Goal: Task Accomplishment & Management: Complete application form

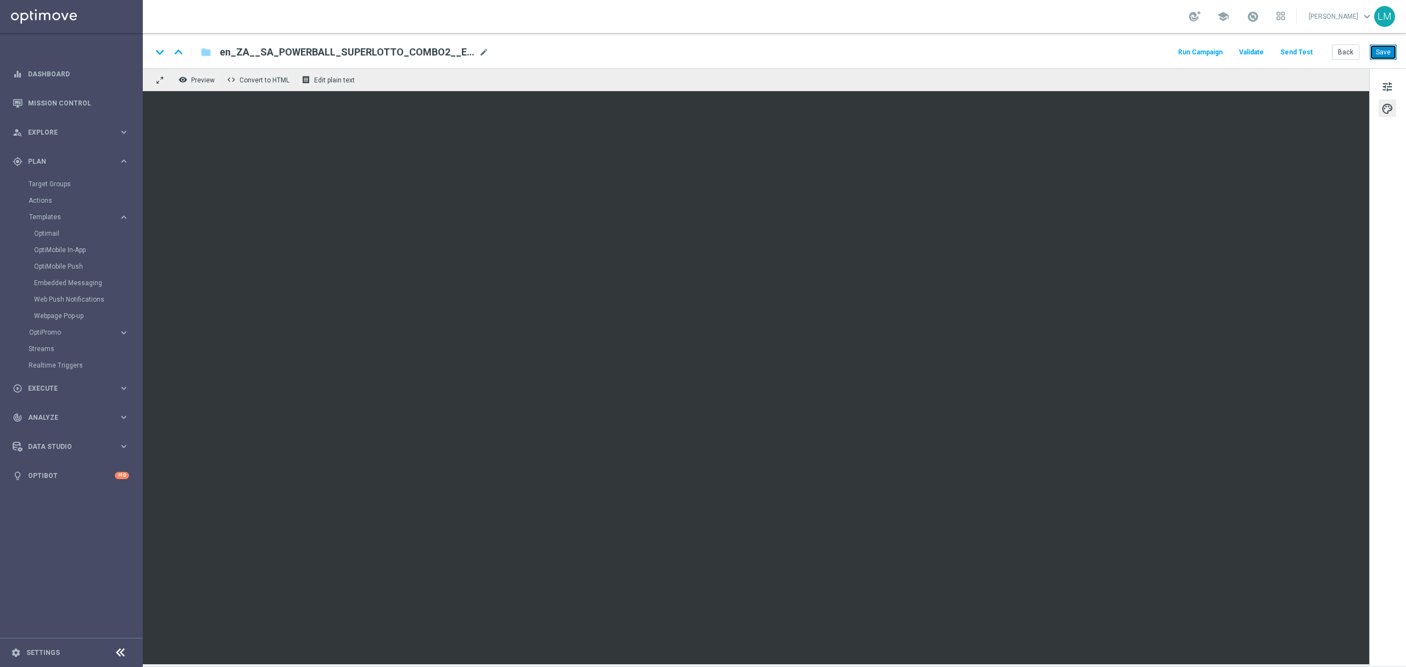
drag, startPoint x: 0, startPoint y: 0, endPoint x: 1383, endPoint y: 55, distance: 1383.9
click at [1383, 55] on button "Save" at bounding box center [1383, 51] width 27 height 15
click at [1382, 53] on button "Save" at bounding box center [1383, 51] width 27 height 15
click at [95, 97] on link "Mission Control" at bounding box center [78, 102] width 101 height 29
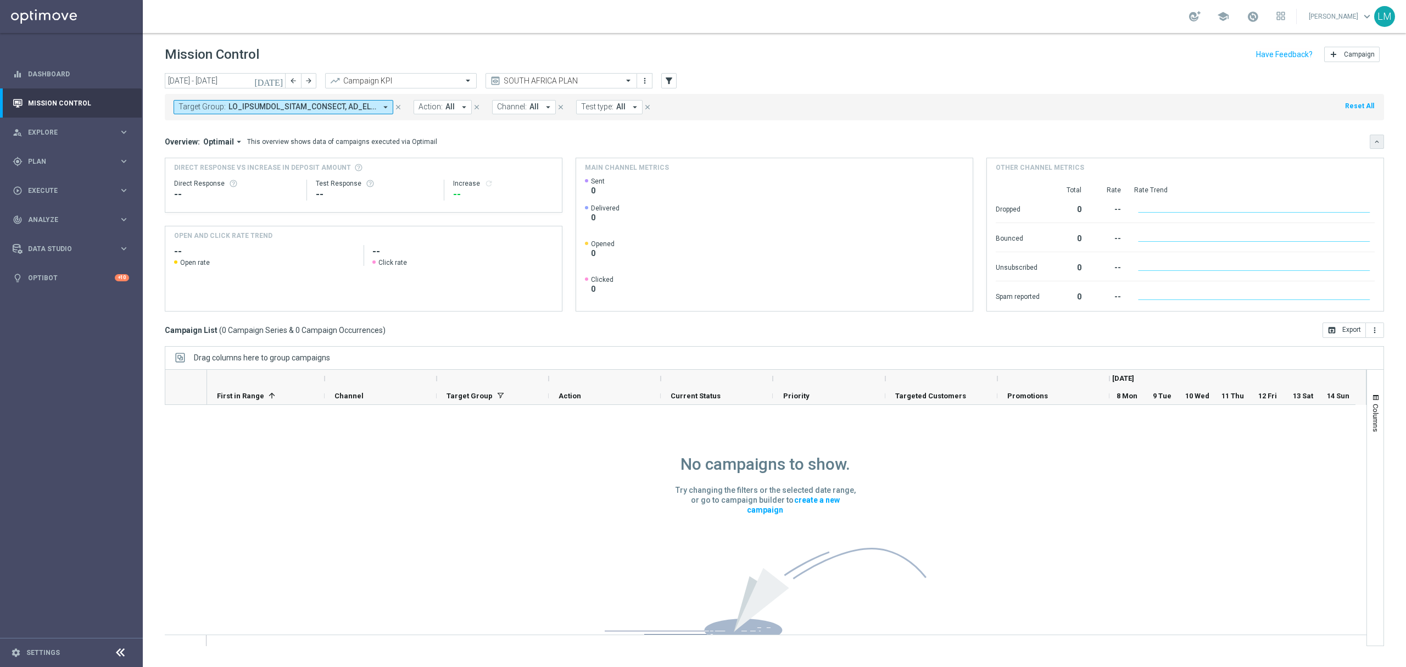
click at [1378, 138] on icon "keyboard_arrow_down" at bounding box center [1377, 142] width 8 height 8
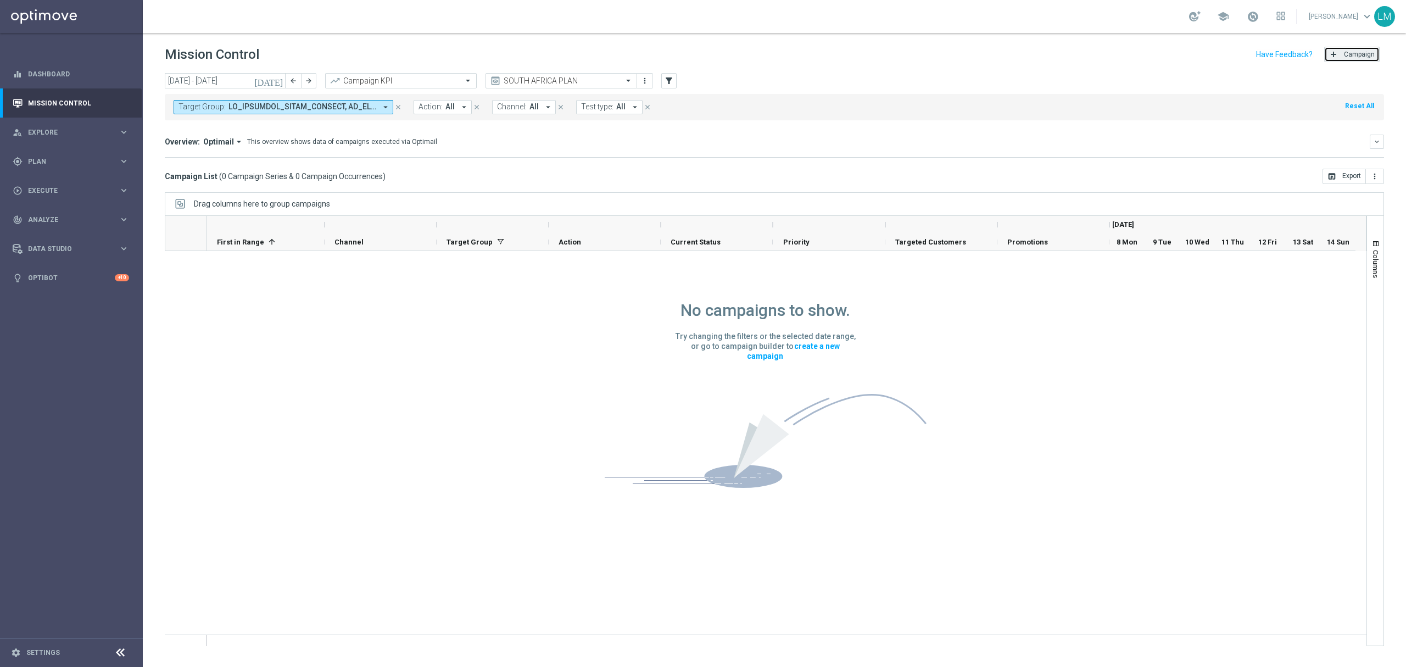
click at [1363, 54] on span "Campaign" at bounding box center [1359, 55] width 31 height 8
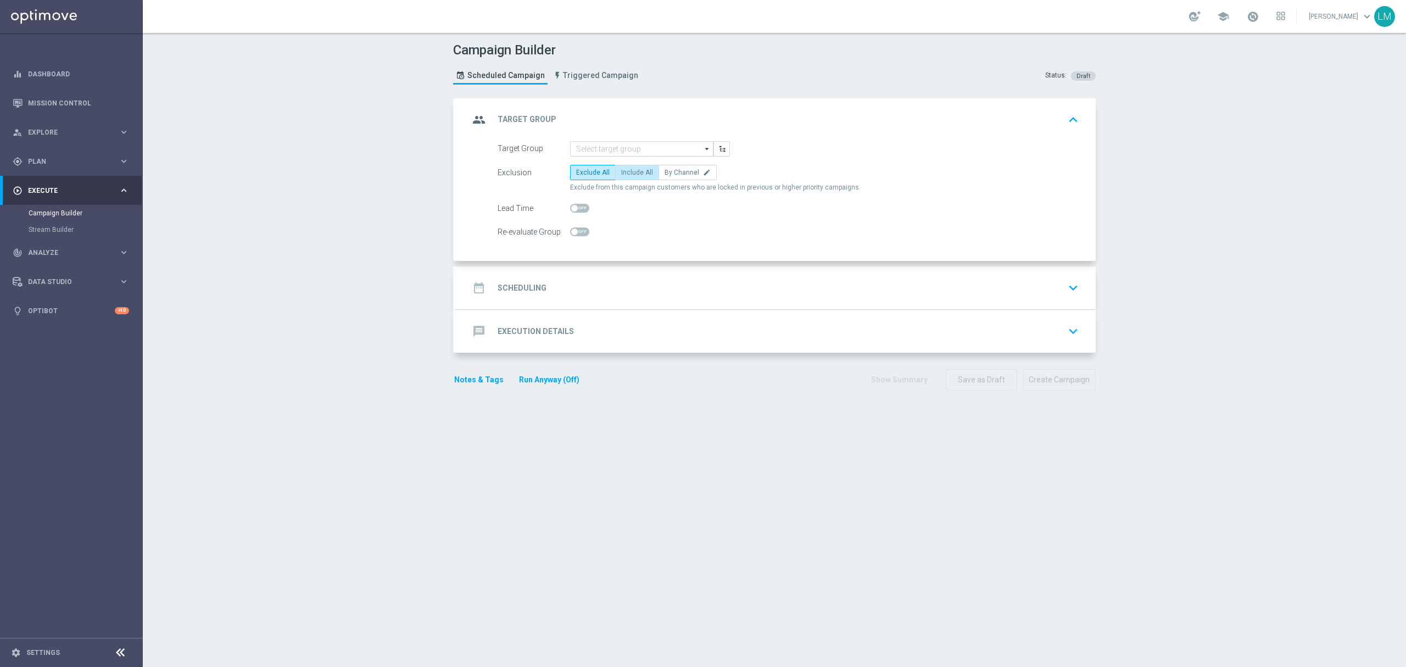
click at [624, 170] on span "Include All" at bounding box center [637, 173] width 32 height 8
click at [624, 171] on input "Include All" at bounding box center [624, 174] width 7 height 7
radio input "true"
click at [628, 150] on input at bounding box center [641, 148] width 143 height 15
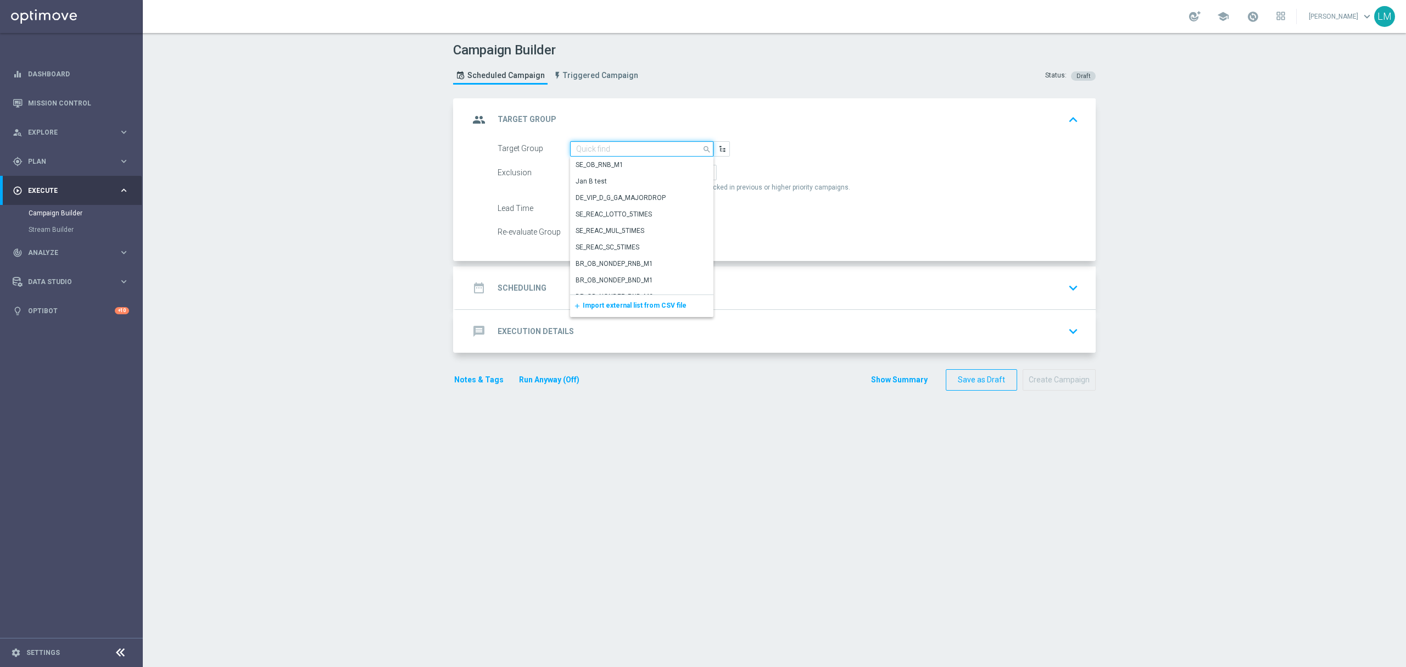
paste input "ZA_TACTICAL_EMAIL_ALL_EX_INC_1"
click at [627, 158] on div "ZA_TACTICAL_EMAIL_ALL_EX_INC_1" at bounding box center [637, 164] width 135 height 15
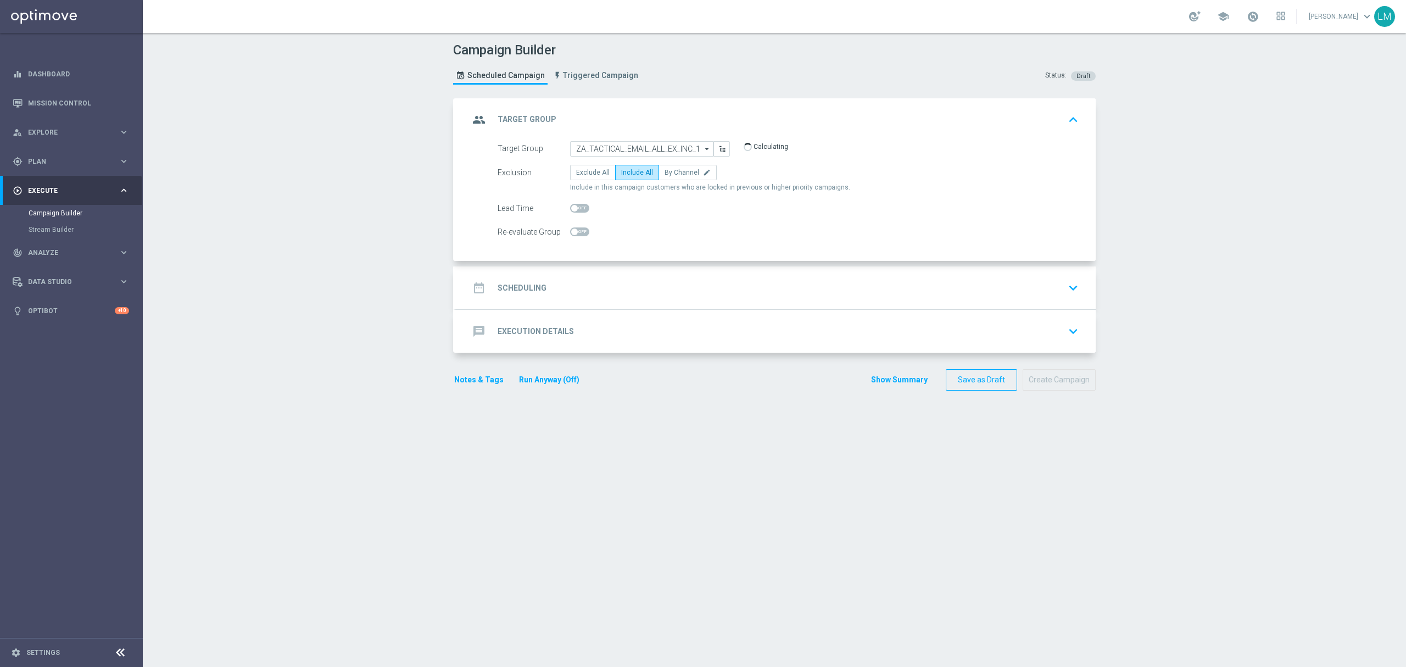
type input "ZA_TACTICAL_EMAIL_ALL_EX_INC_1"
click at [621, 282] on div "date_range Scheduling keyboard_arrow_down" at bounding box center [775, 287] width 613 height 21
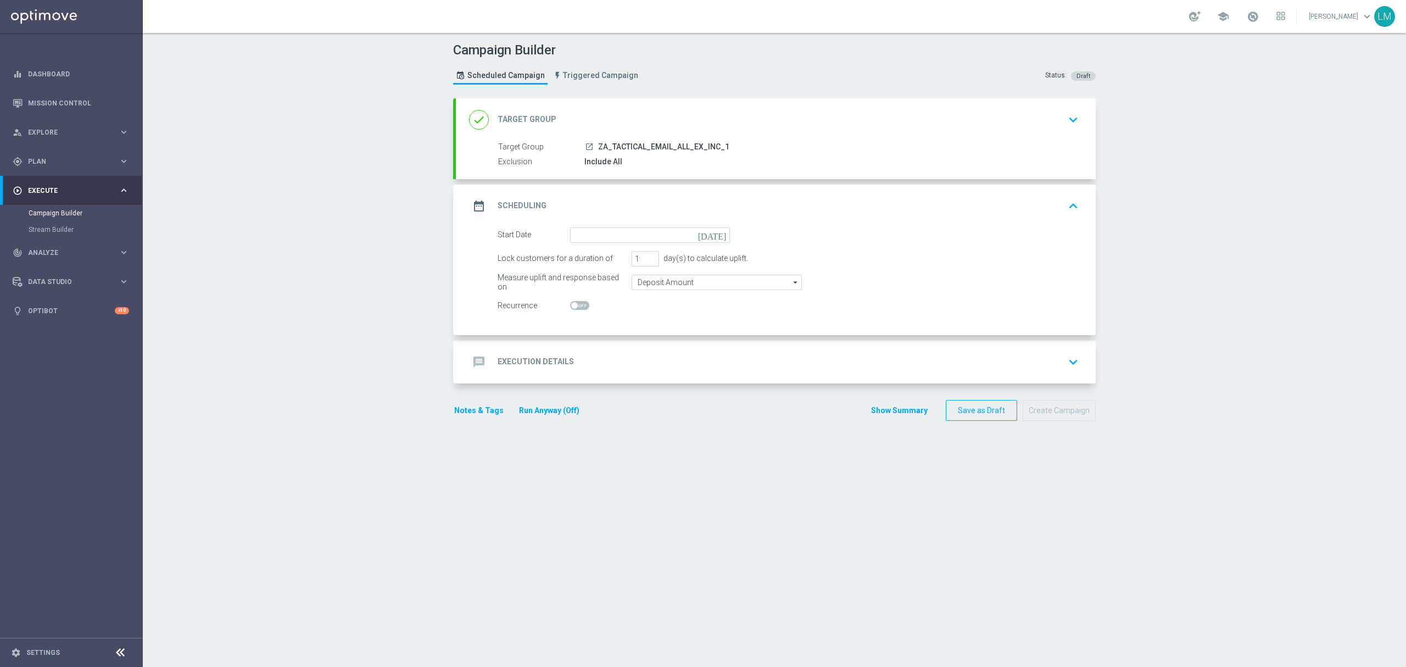
click at [713, 233] on icon "today" at bounding box center [714, 233] width 32 height 12
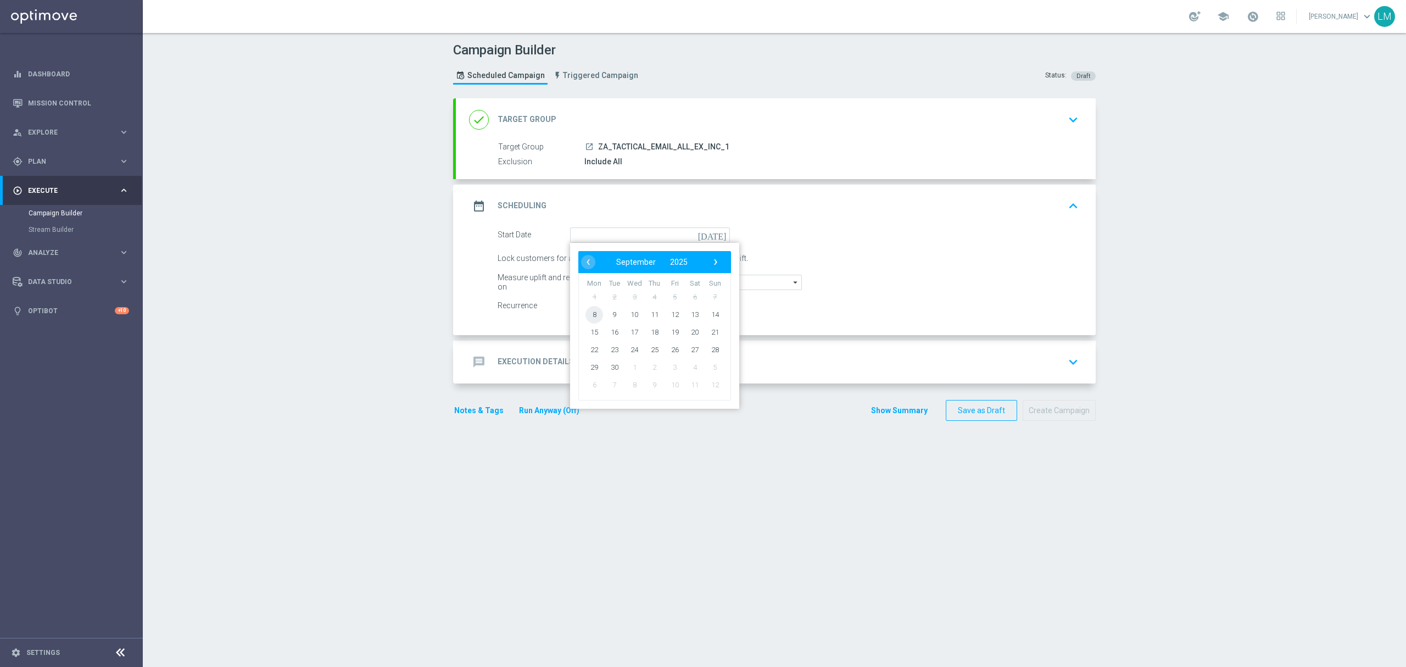
click at [591, 319] on span "8" at bounding box center [594, 314] width 18 height 18
type input "08 Sep 2025"
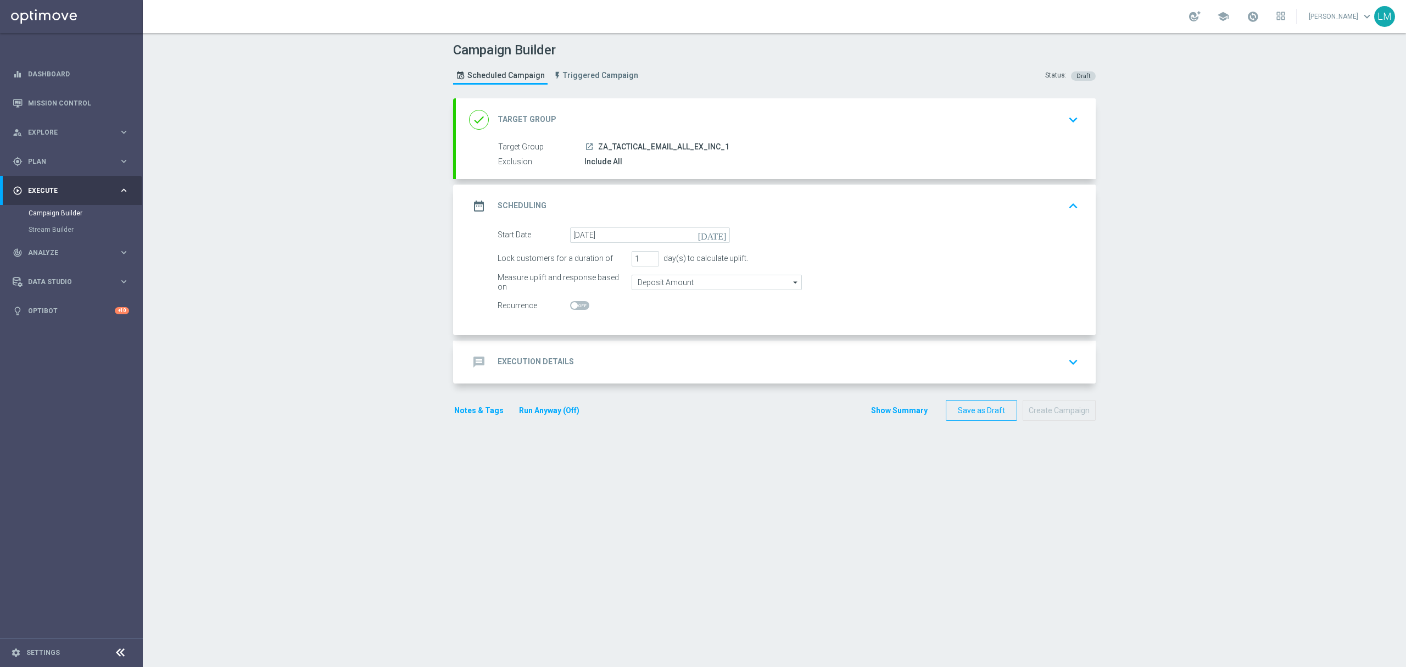
click at [651, 372] on div "message Execution Details keyboard_arrow_down" at bounding box center [775, 361] width 613 height 21
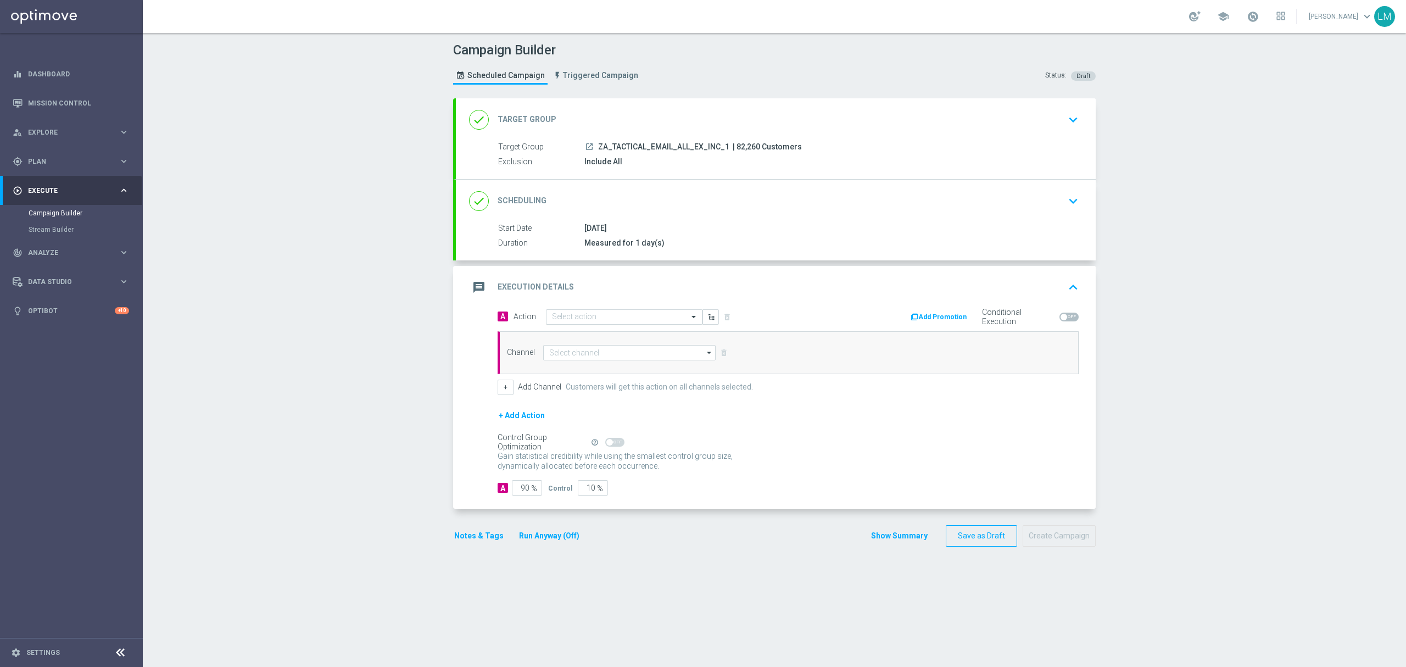
click at [589, 314] on input "text" at bounding box center [613, 316] width 122 height 9
paste input "en_ZA__AUNTY_BETSY_PROMO_WEEK_2_OFFER_LAUNCH__EMT_ALL_EM_TAC_LT"
type input "en_ZA__AUNTY_BETSY_PROMO_WEEK_2_OFFER_LAUNCH__EMT_ALL_EM_TAC_LT"
click at [587, 348] on span "Create new action" at bounding box center [591, 351] width 58 height 8
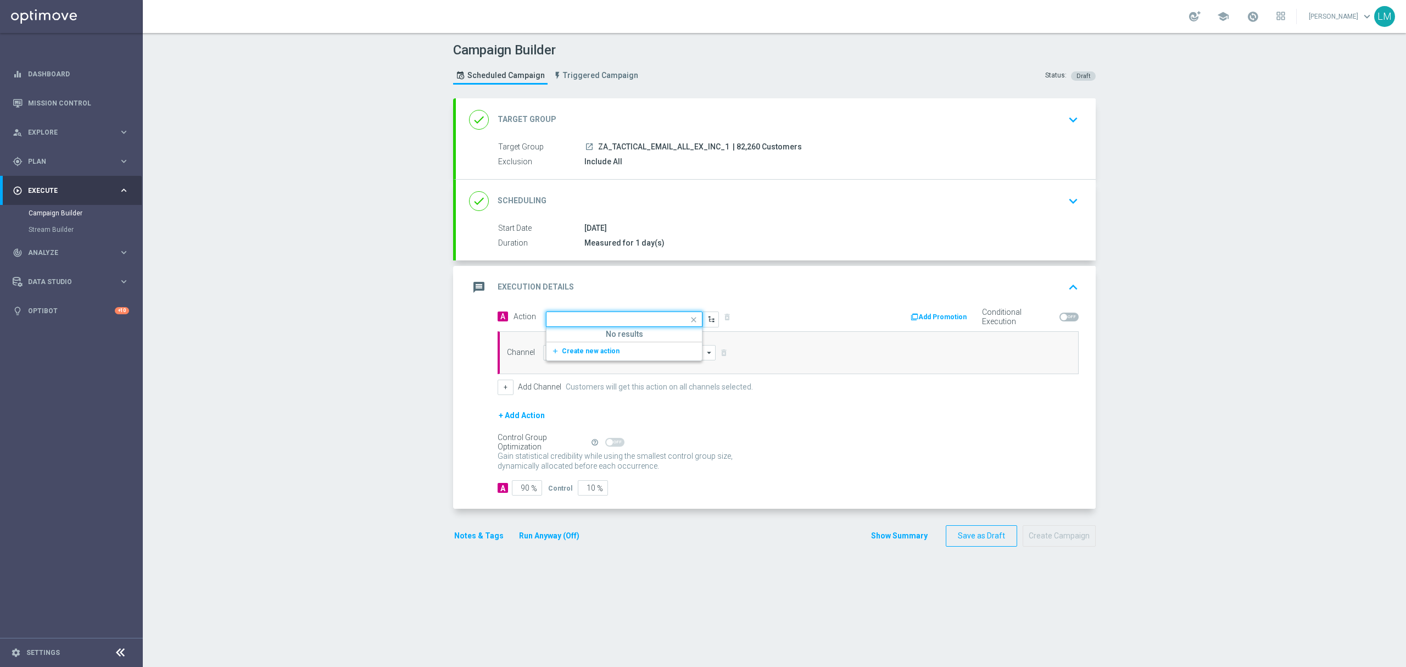
scroll to position [0, 0]
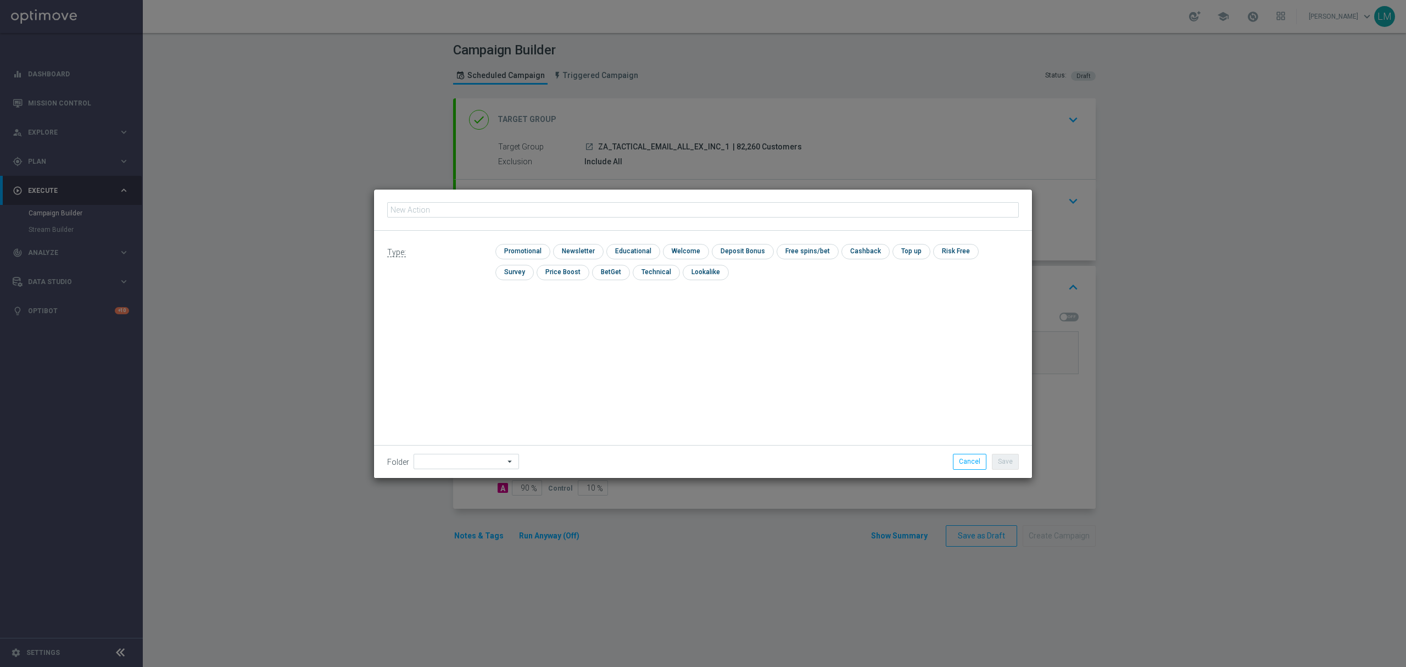
type input "en_ZA__AUNTY_BETSY_PROMO_WEEK_2_OFFER_LAUNCH__EMT_ALL_EM_TAC_LT"
click at [521, 252] on input "checkbox" at bounding box center [521, 251] width 52 height 15
checkbox input "true"
click at [1009, 456] on button "Save" at bounding box center [1005, 461] width 27 height 15
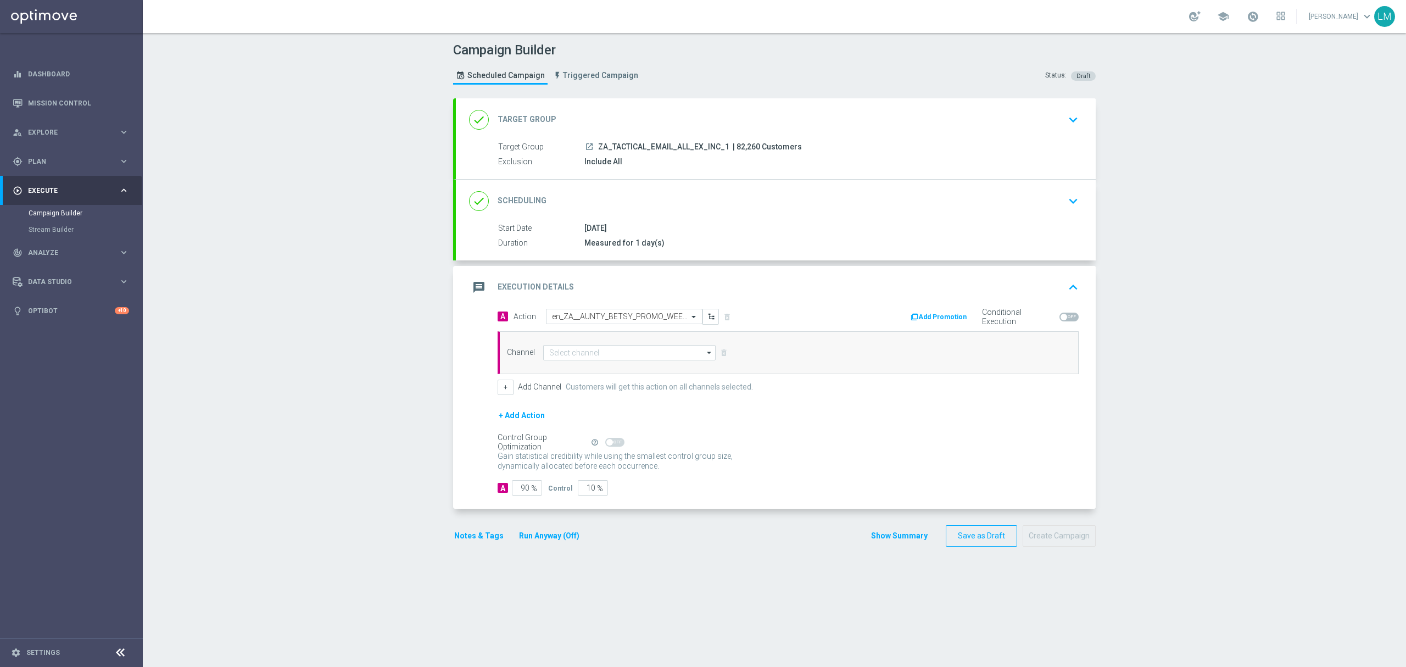
click at [565, 362] on div "Channel arrow_drop_down Drag here to set row groups Drag here to set column lab…" at bounding box center [788, 352] width 581 height 43
click at [577, 362] on div "Channel arrow_drop_down Drag here to set row groups Drag here to set column lab…" at bounding box center [788, 352] width 581 height 43
click at [582, 352] on input at bounding box center [629, 352] width 172 height 15
click at [586, 398] on div "Optimail" at bounding box center [624, 402] width 163 height 16
type input "Optimail"
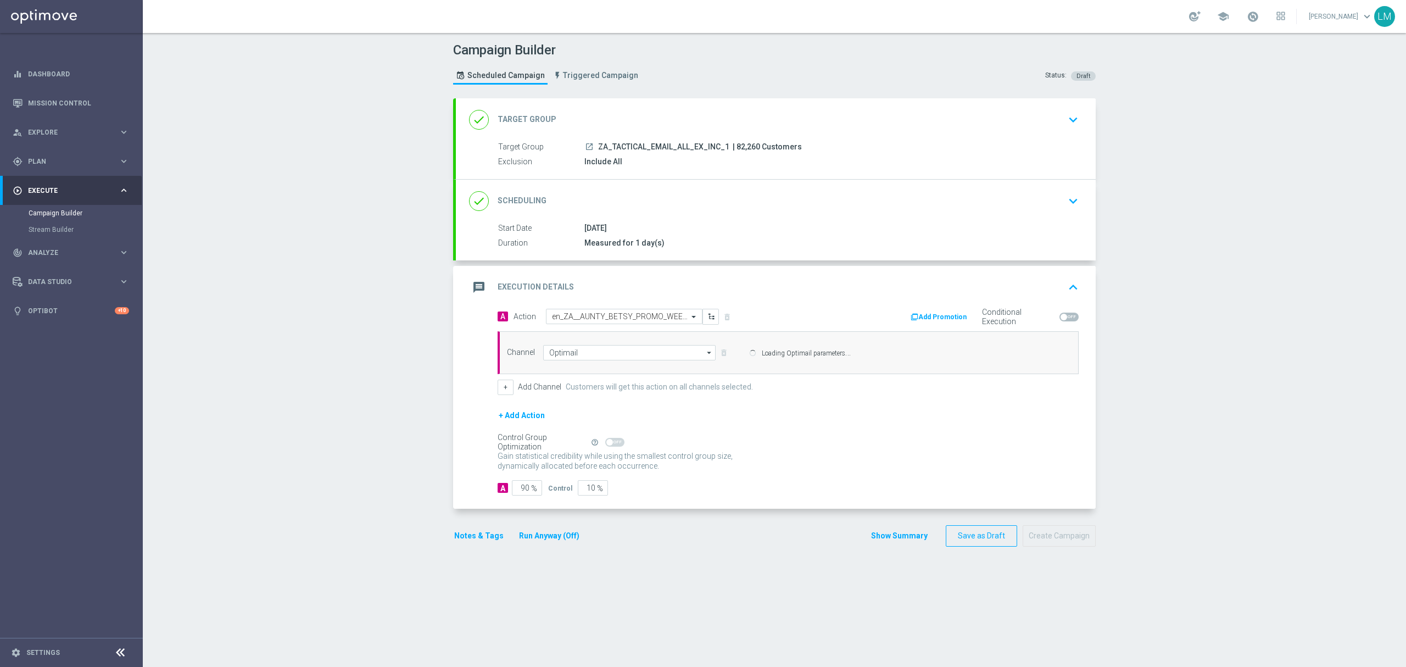
click at [580, 436] on div "+ Add Action" at bounding box center [788, 422] width 581 height 27
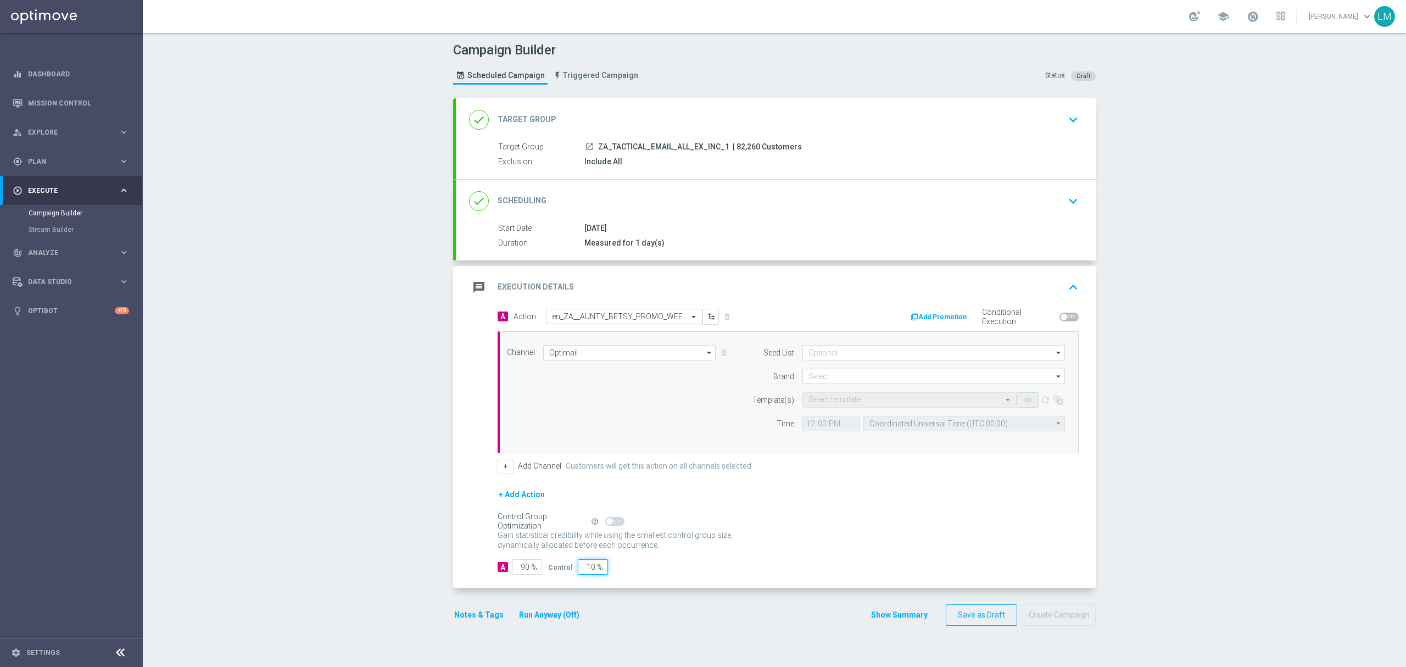
click at [581, 574] on input "10" at bounding box center [593, 566] width 30 height 15
type input "5"
type input "95"
type input "5"
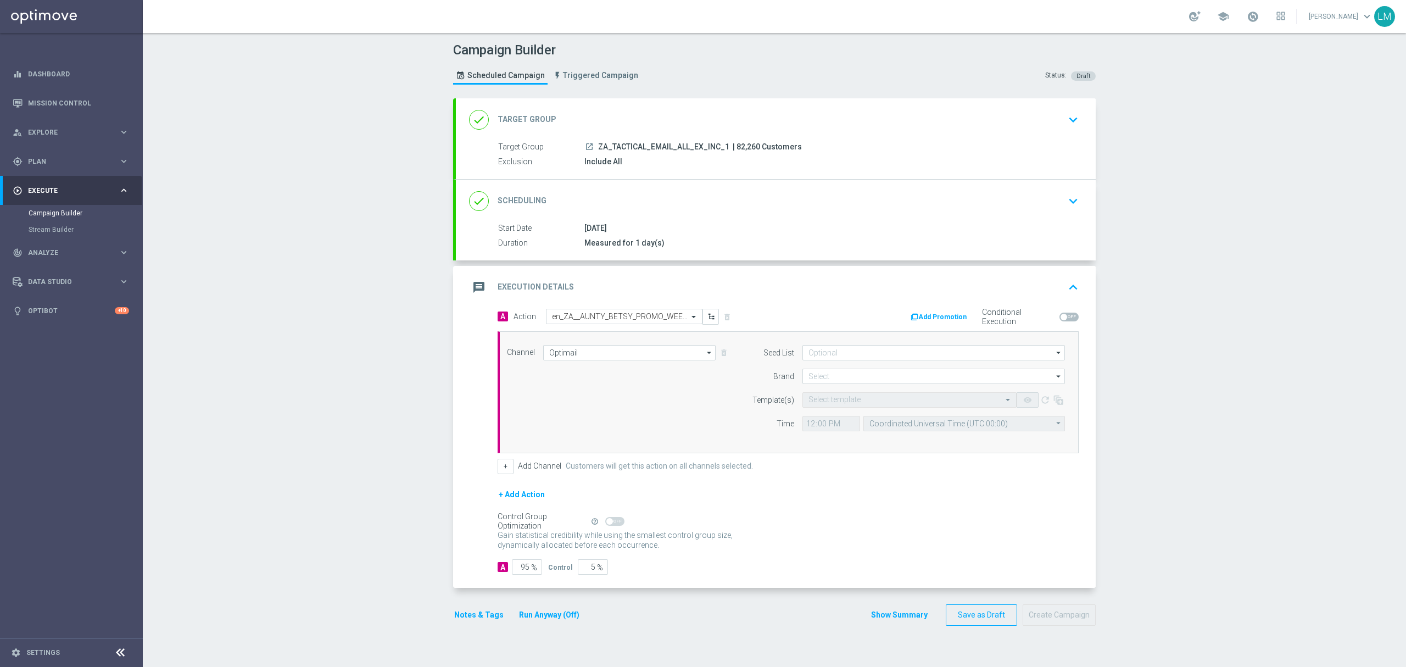
click at [747, 539] on div "Gain statistical credibility while using the smallest control group size, dynam…" at bounding box center [788, 540] width 581 height 26
click at [813, 372] on input at bounding box center [933, 375] width 262 height 15
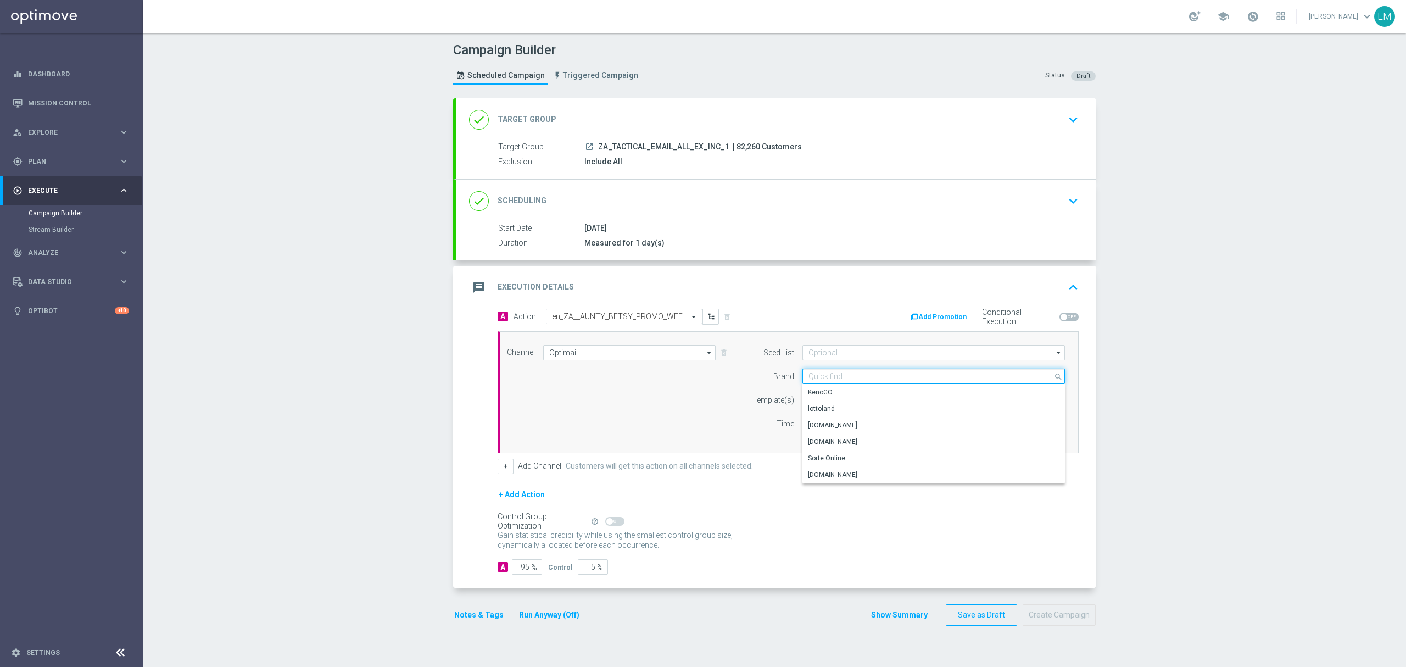
paste input "en_ZA__AUNTY_BETSY_PROMO_WEEK_2_OFFER_LAUNCH__EMT_ALL_EM_TAC_LT"
type input "en_ZA__AUNTY_BETSY_PROMO_WEEK_2_OFFER_LAUNCH__EMT_ALL_EM_TAC_LT"
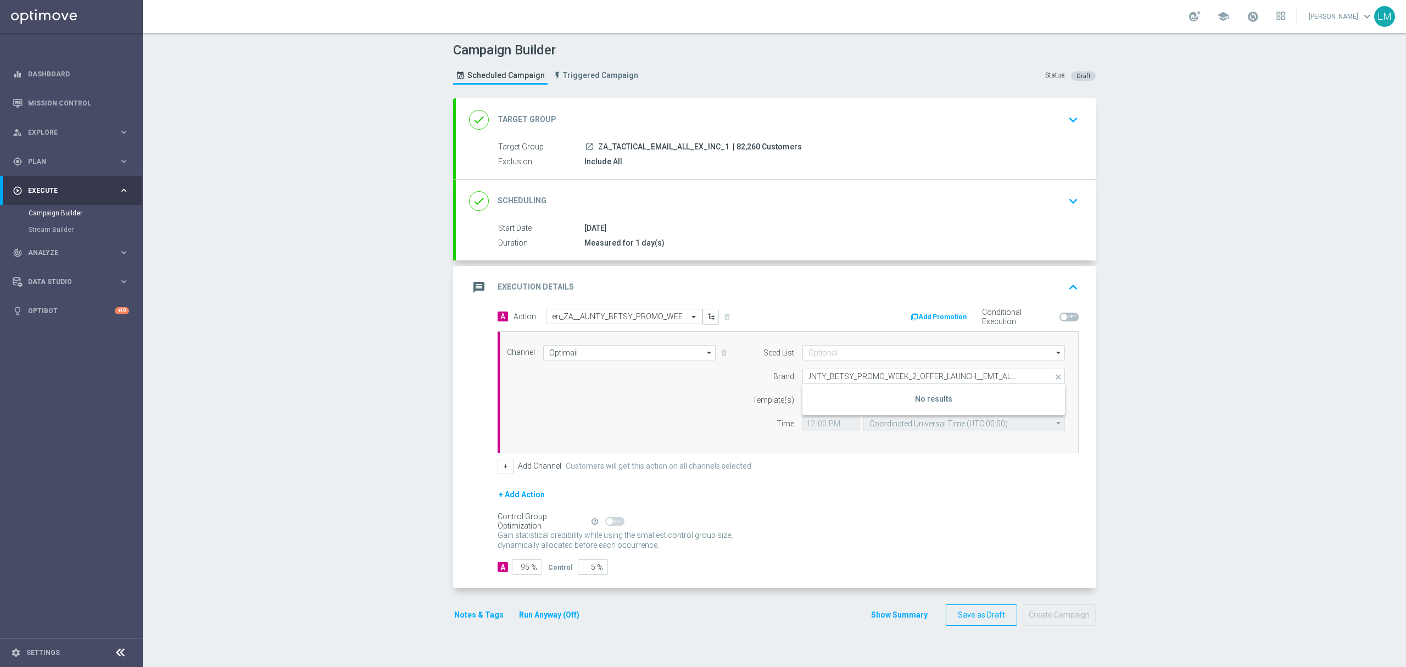
click at [758, 383] on div "Brand" at bounding box center [766, 375] width 56 height 15
click at [826, 379] on input at bounding box center [933, 375] width 262 height 15
click at [838, 407] on div "lottoland" at bounding box center [933, 408] width 263 height 15
type input "lottoland"
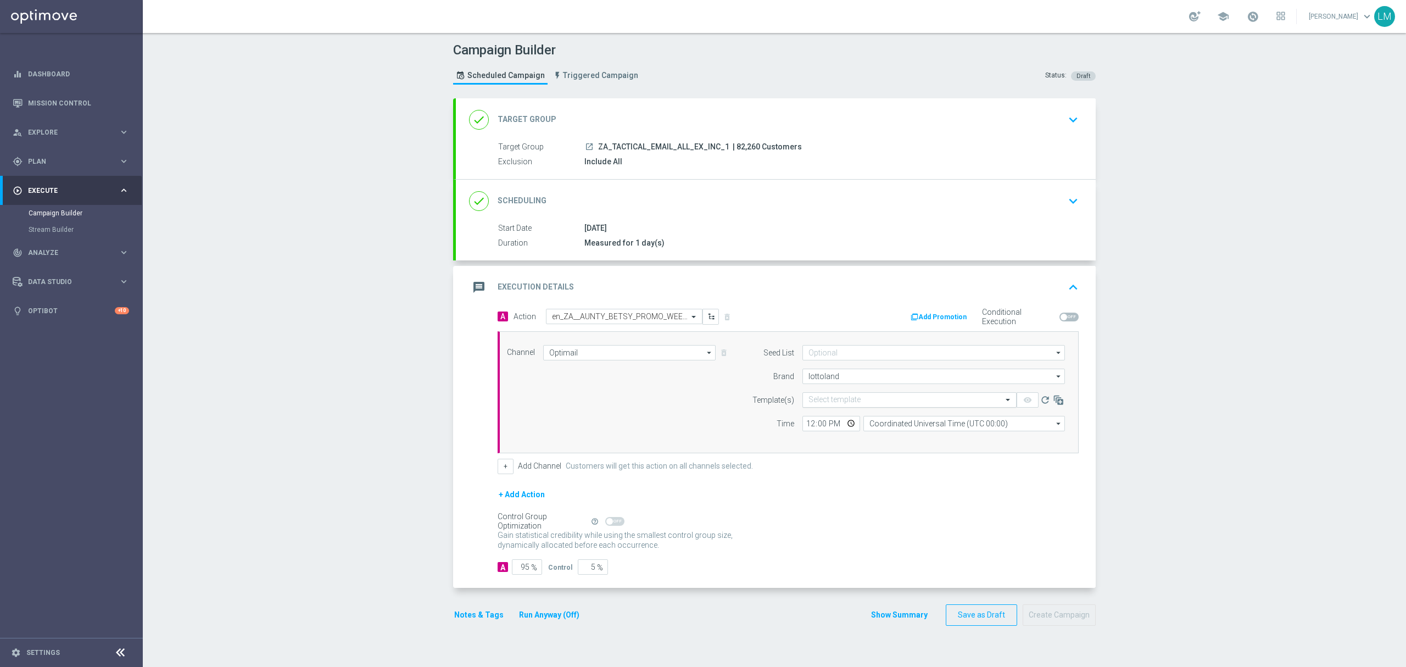
click at [840, 395] on div "Select template" at bounding box center [902, 399] width 199 height 9
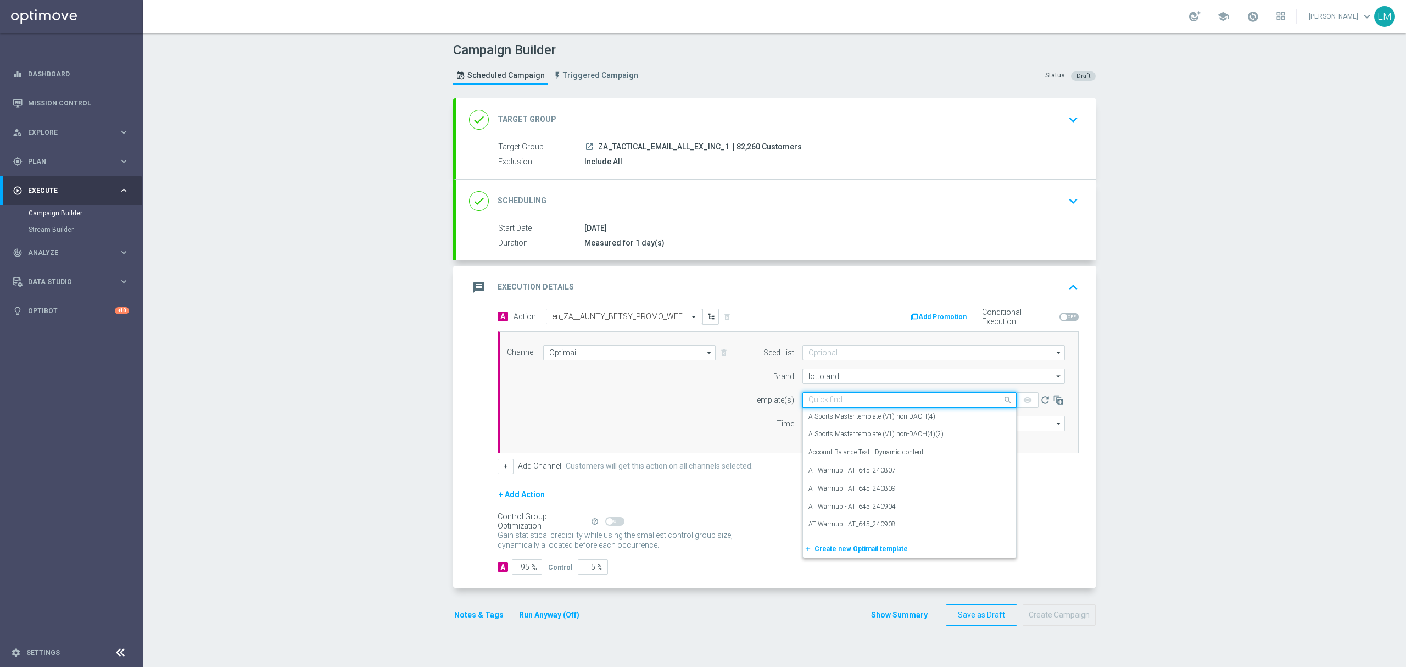
paste input "en_ZA__AUNTY_BETSY_PROMO_WEEK_2_OFFER_LAUNCH__EMT_ALL_EM_TAC_LT"
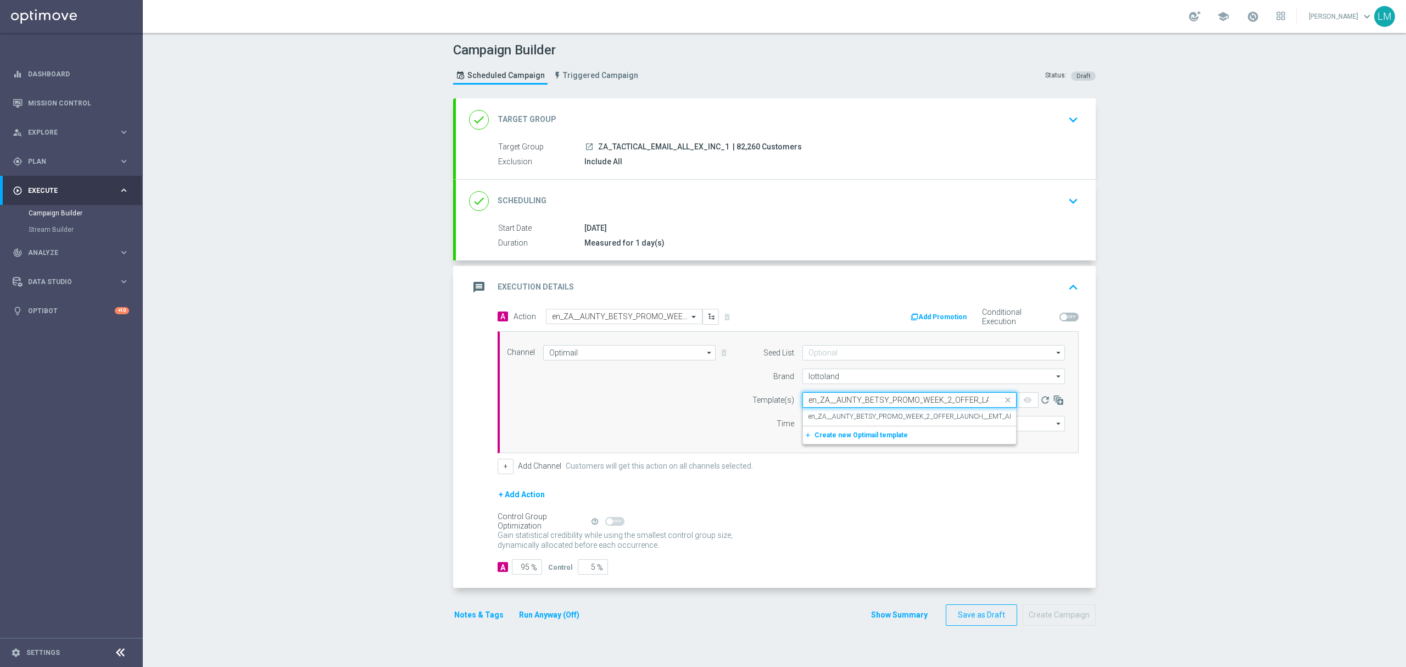
scroll to position [0, 100]
click at [845, 414] on label "en_ZA__AUNTY_BETSY_PROMO_WEEK_2_OFFER_LAUNCH__EMT_ALL_EM_TAC_LT" at bounding box center [930, 416] width 244 height 9
type input "en_ZA__AUNTY_BETSY_PROMO_WEEK_2_OFFER_LAUNCH__EMT_ALL_EM_TAC_LT"
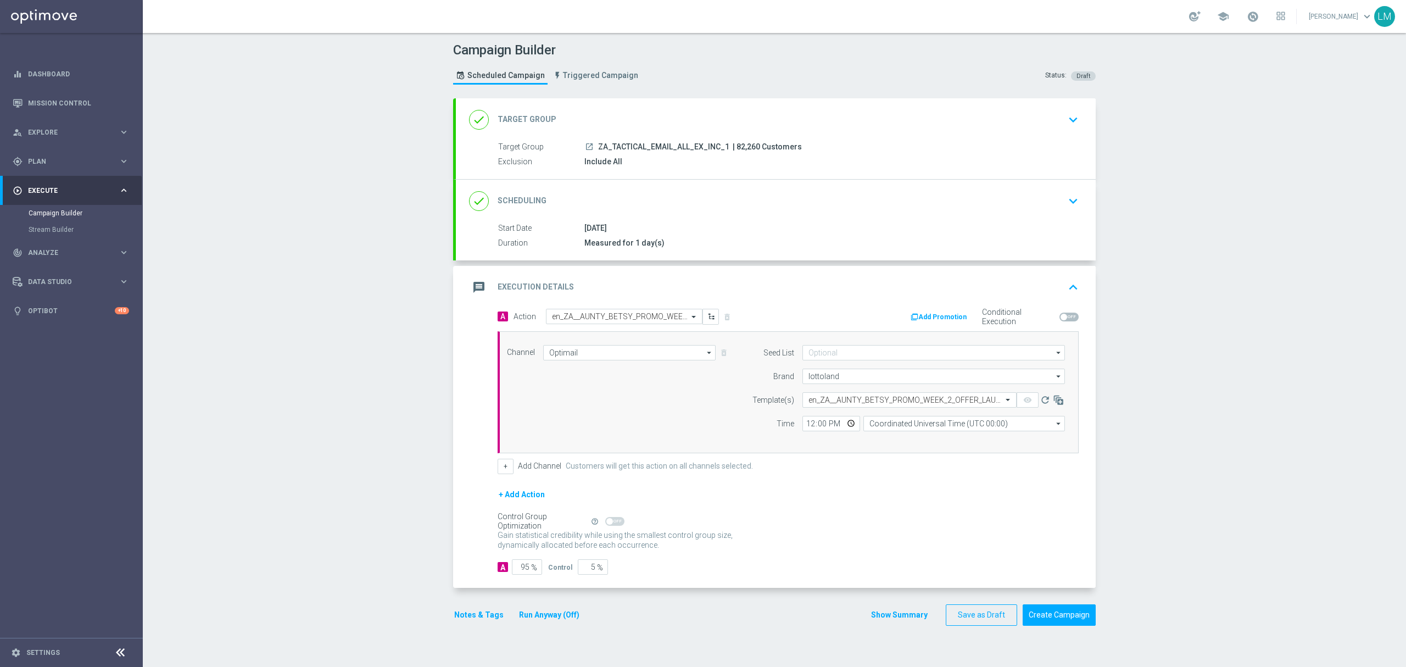
scroll to position [0, 0]
click at [884, 422] on input "Coordinated Universal Time (UTC 00:00)" at bounding box center [964, 423] width 202 height 15
click at [890, 440] on div "Central European Time (Berlin) (UTC +02:00)" at bounding box center [959, 439] width 180 height 10
type input "Central European Time (Berlin) (UTC +02:00)"
click at [844, 422] on input "12:00" at bounding box center [831, 423] width 58 height 15
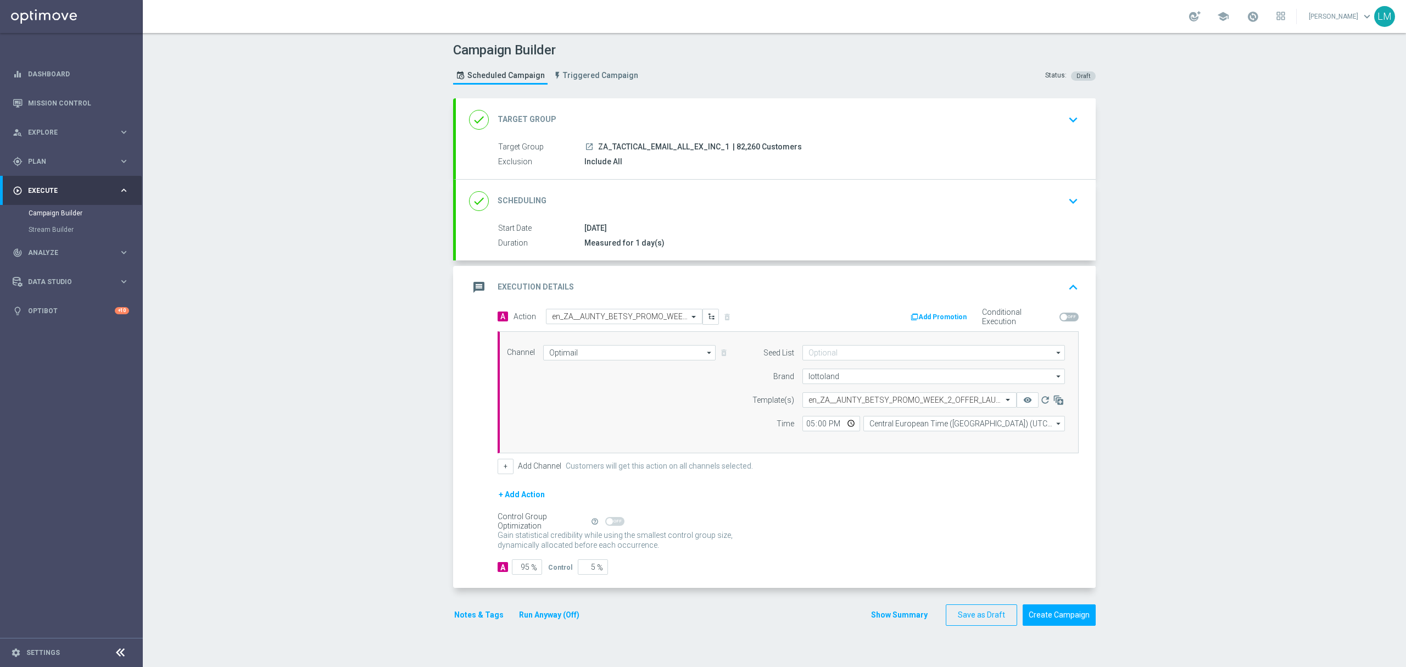
type input "17:00"
click at [348, 391] on div "Campaign Builder Scheduled Campaign Triggered Campaign Status: Draft done Targe…" at bounding box center [774, 350] width 1263 height 634
click at [1040, 618] on button "Create Campaign" at bounding box center [1059, 614] width 73 height 21
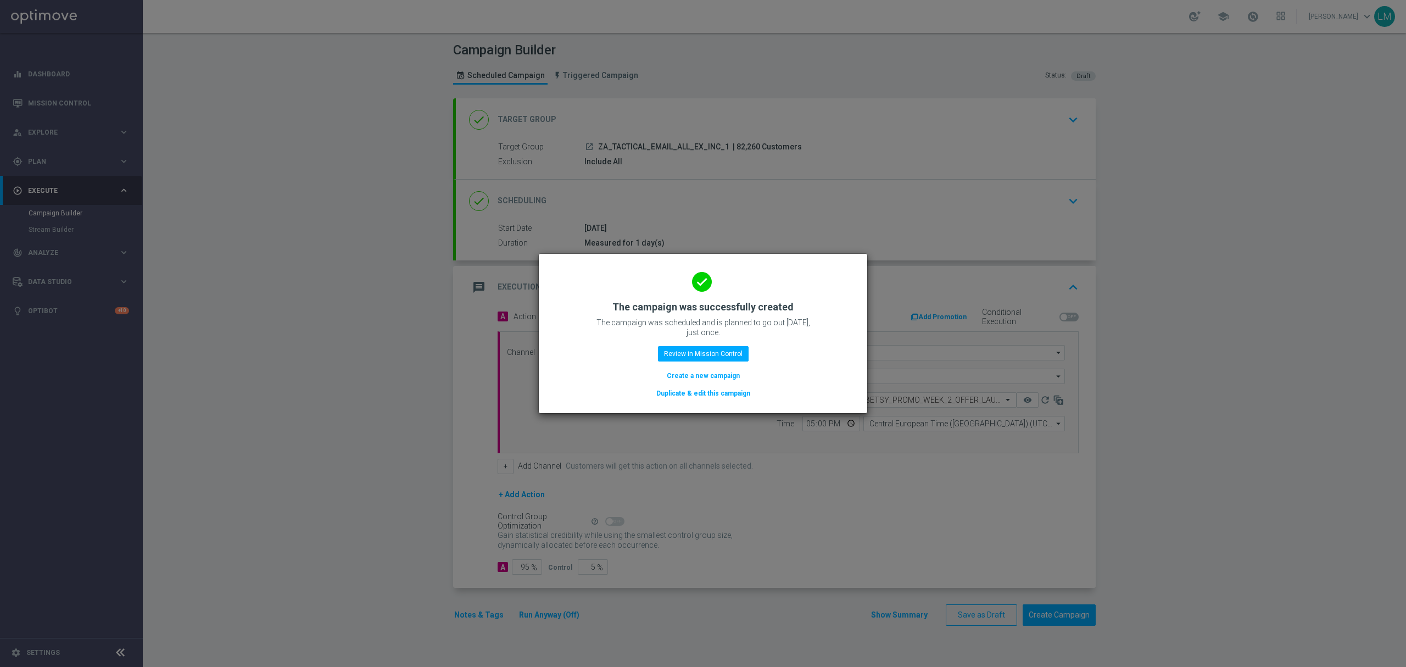
click at [725, 377] on button "Create a new campaign" at bounding box center [703, 376] width 75 height 12
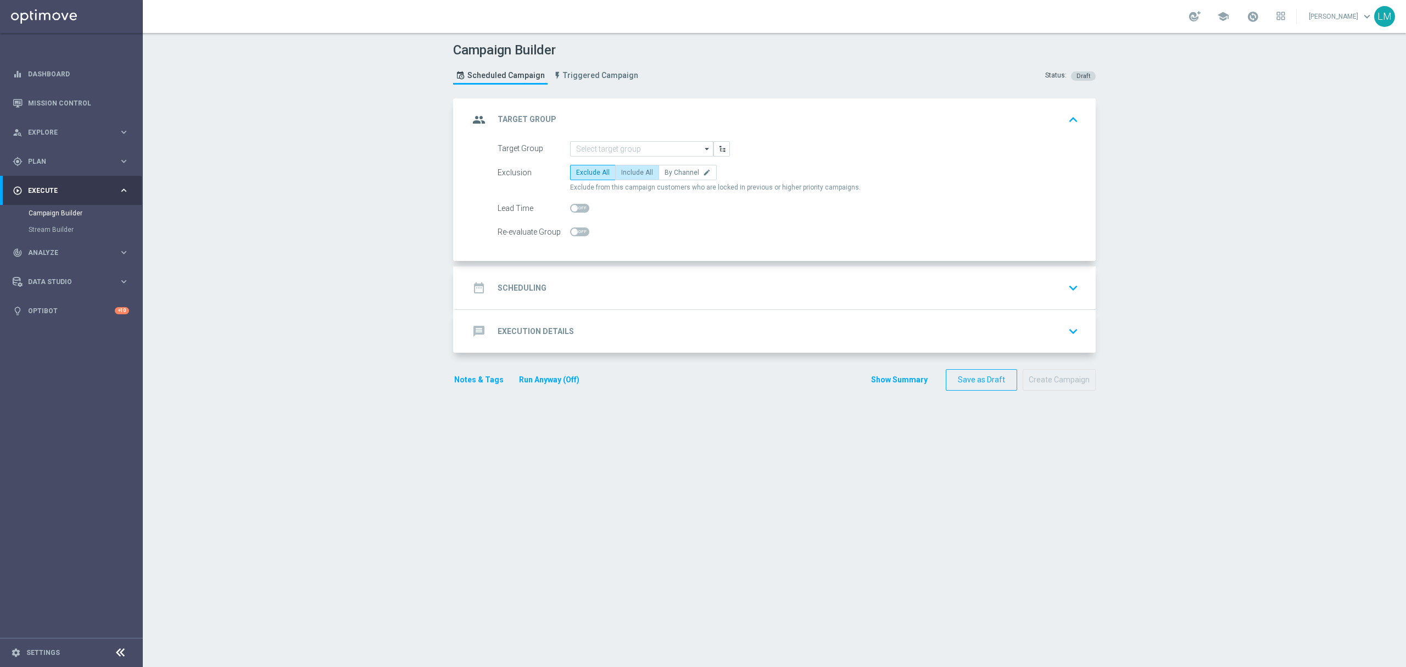
click at [633, 165] on label "Include All" at bounding box center [637, 172] width 44 height 15
click at [628, 171] on input "Include All" at bounding box center [624, 174] width 7 height 7
radio input "true"
click at [632, 148] on input at bounding box center [641, 148] width 143 height 15
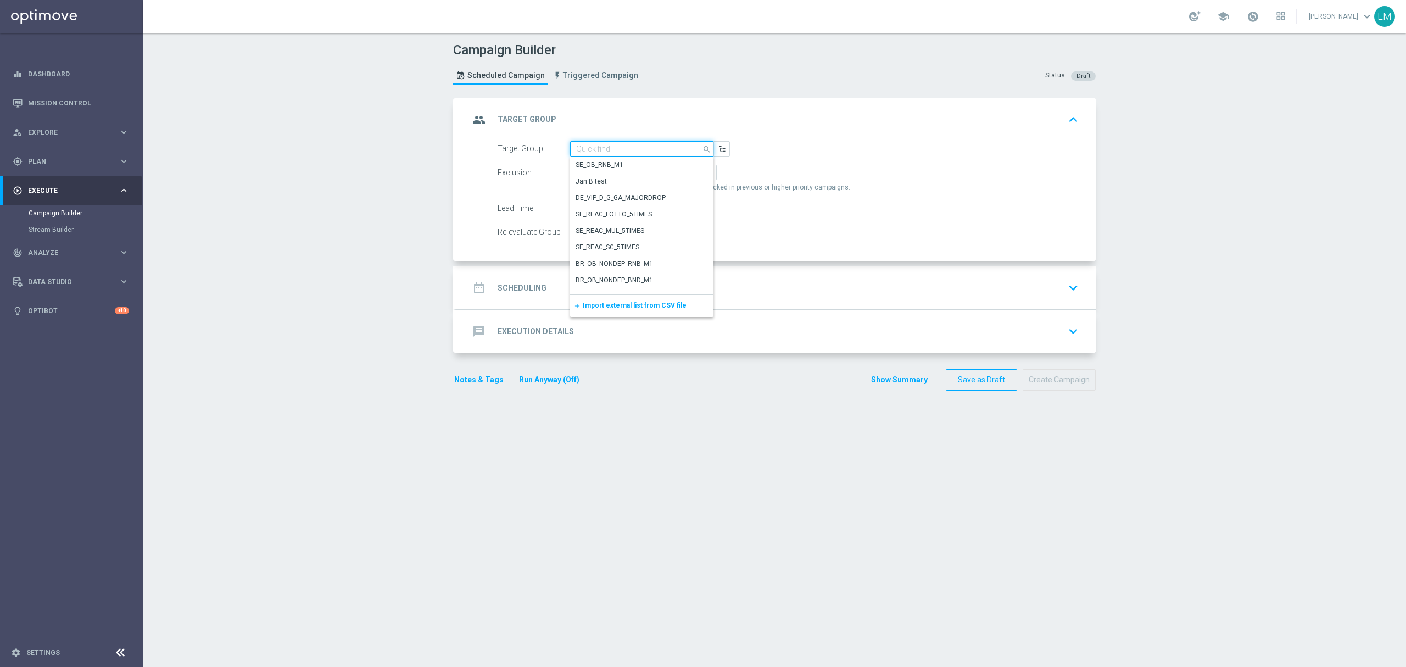
paste input "ZA_TACTICAL_EMAIL_GAMES_XSELL_2025"
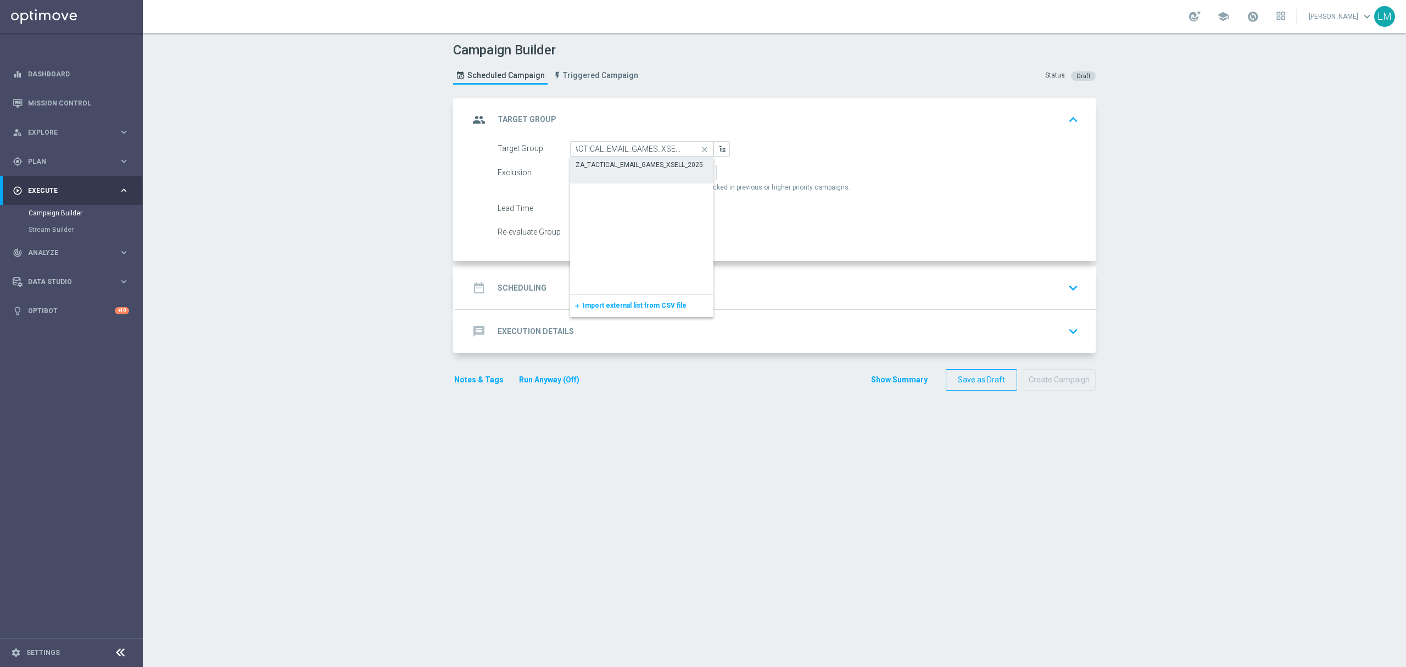
click at [629, 161] on div "ZA_TACTICAL_EMAIL_GAMES_XSELL_2025" at bounding box center [639, 165] width 127 height 10
type input "ZA_TACTICAL_EMAIL_GAMES_XSELL_2025"
click at [627, 295] on div "date_range Scheduling keyboard_arrow_down" at bounding box center [775, 287] width 613 height 21
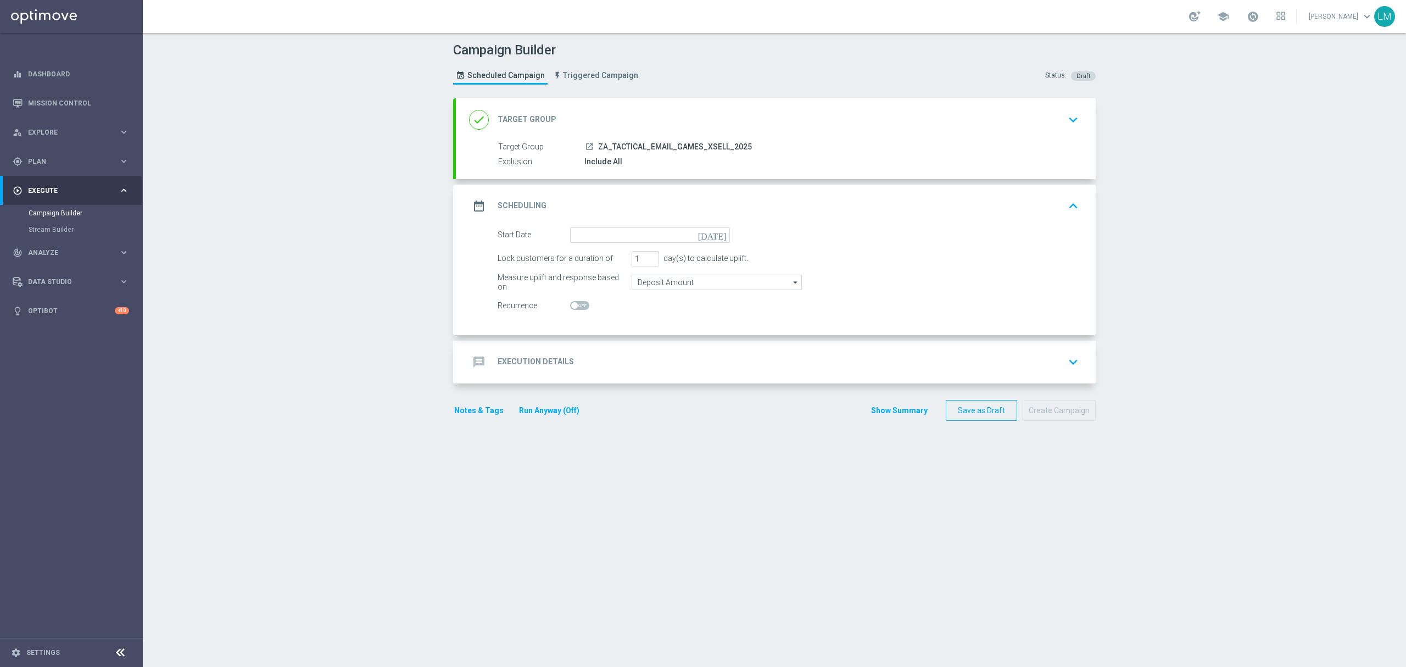
click at [719, 233] on icon "today" at bounding box center [714, 233] width 32 height 12
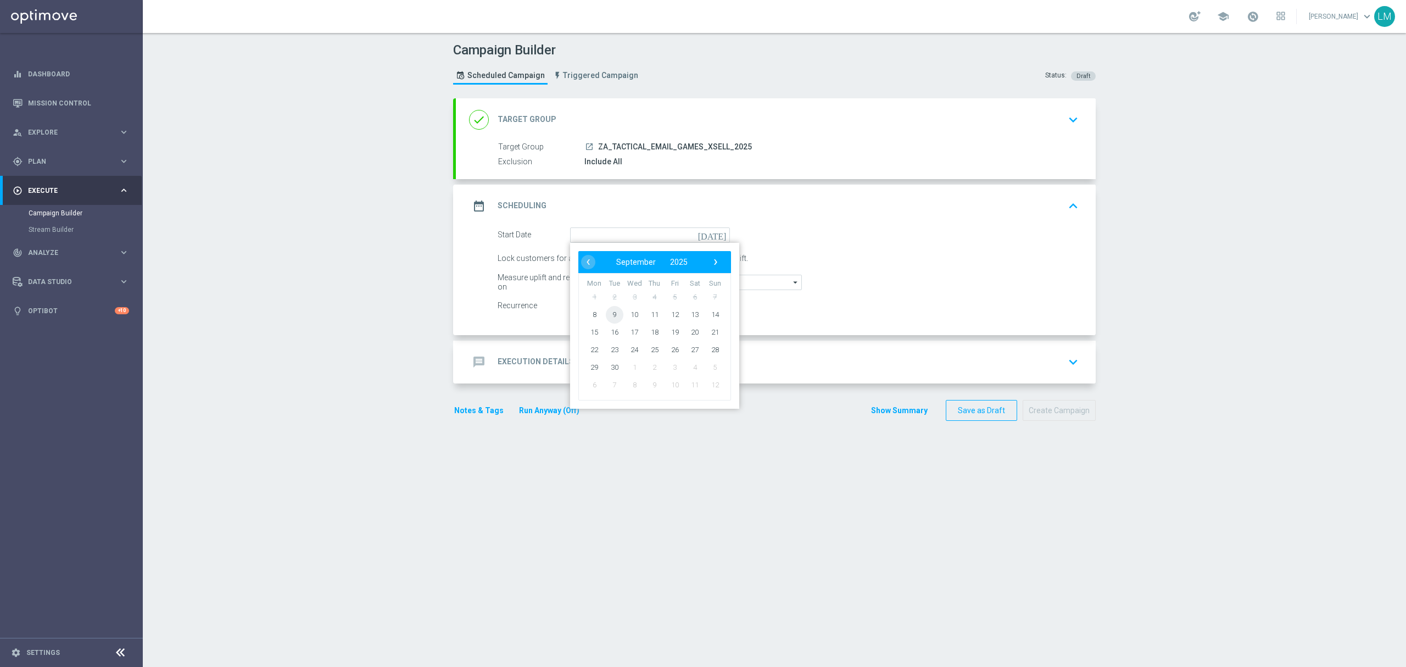
click at [607, 315] on span "9" at bounding box center [615, 314] width 18 height 18
type input "09 Sep 2025"
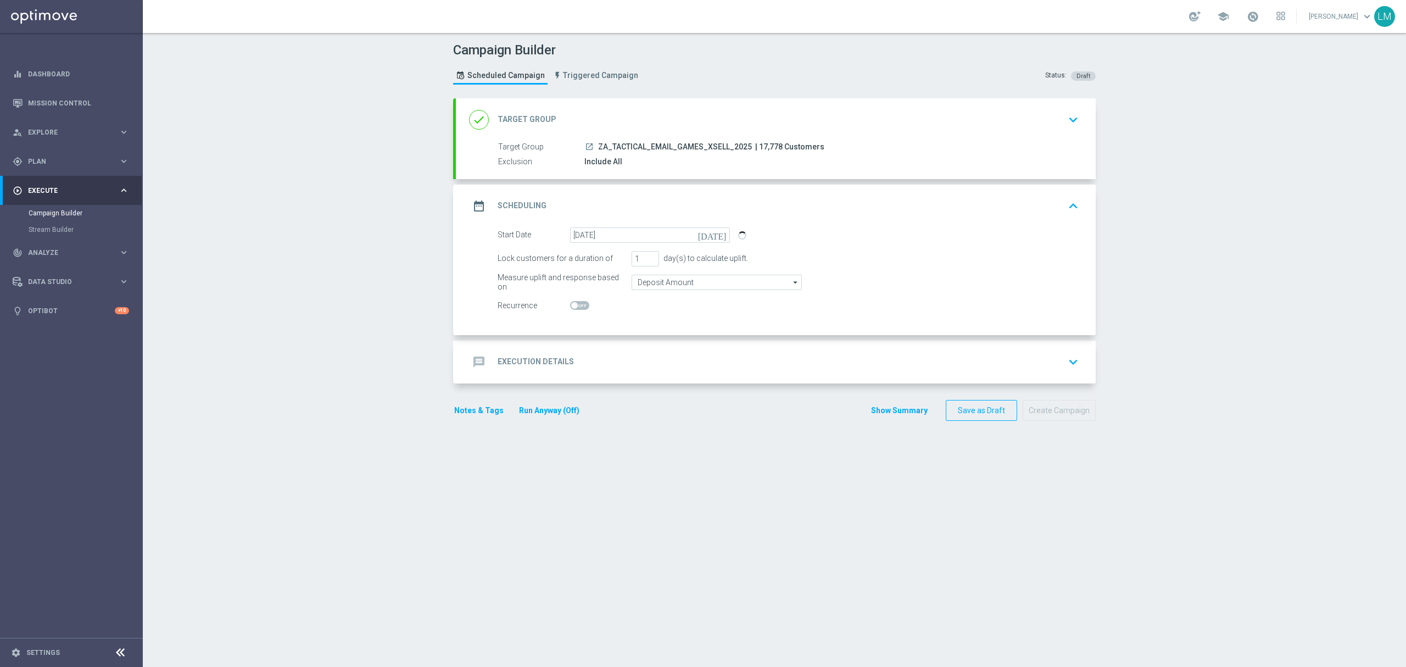
click at [617, 370] on div "message Execution Details keyboard_arrow_down" at bounding box center [775, 361] width 613 height 21
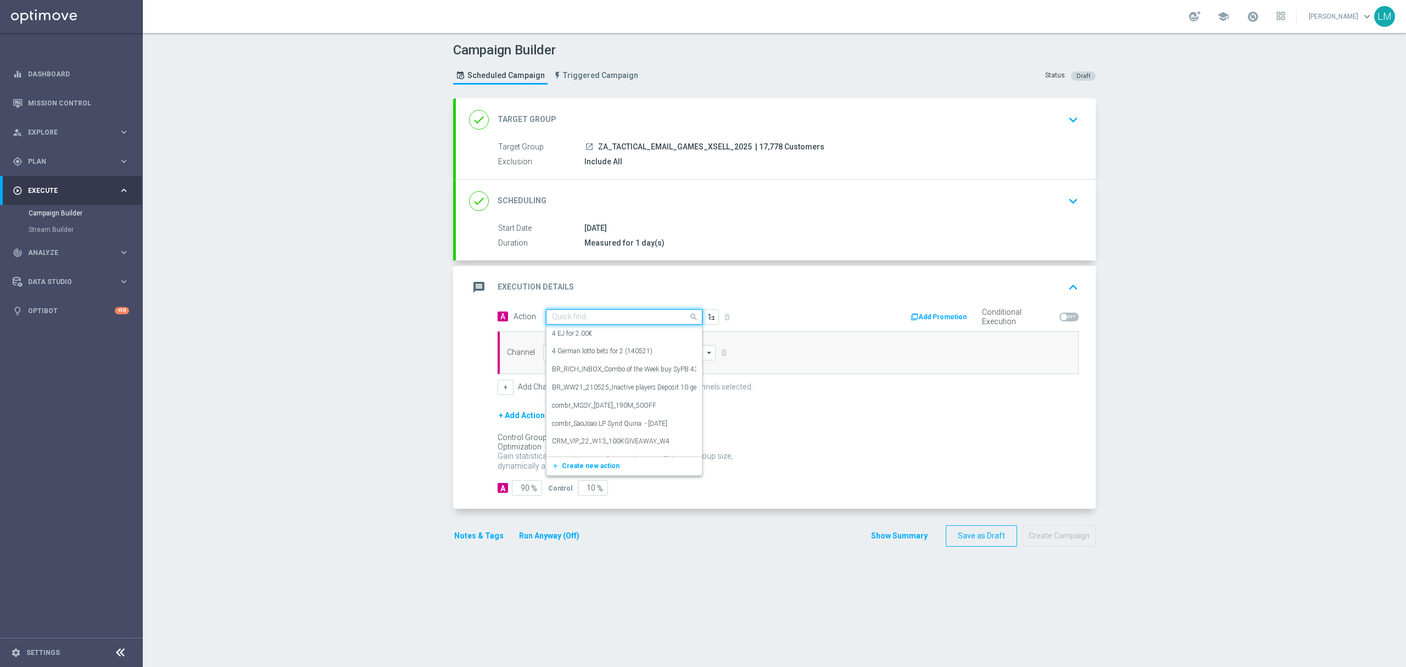
click at [602, 313] on input "text" at bounding box center [613, 316] width 122 height 9
paste input "en_ZA__LOTTO_GAMES_XSELL_FREE_SPINS_BONUS_DROP_BIG_BASS_BONANZA_REMINDER__EMT_A…"
type input "en_ZA__LOTTO_GAMES_XSELL_FREE_SPINS_BONUS_DROP_BIG_BASS_BONANZA_REMINDER__EMT_A…"
paste input "en_ZA__LOTTO_GAMES_XSELL_FREE_SPINS_BONUS_DROP_BIG_BASS_BONANZA_REMINDER__EMT_A…"
type input "en_ZA__LOTTO_GAMES_XSELL_FREE_SPINS_BONUS_DROP_BIG_BASS_BONANZA_REMINDER__EMT_A…"
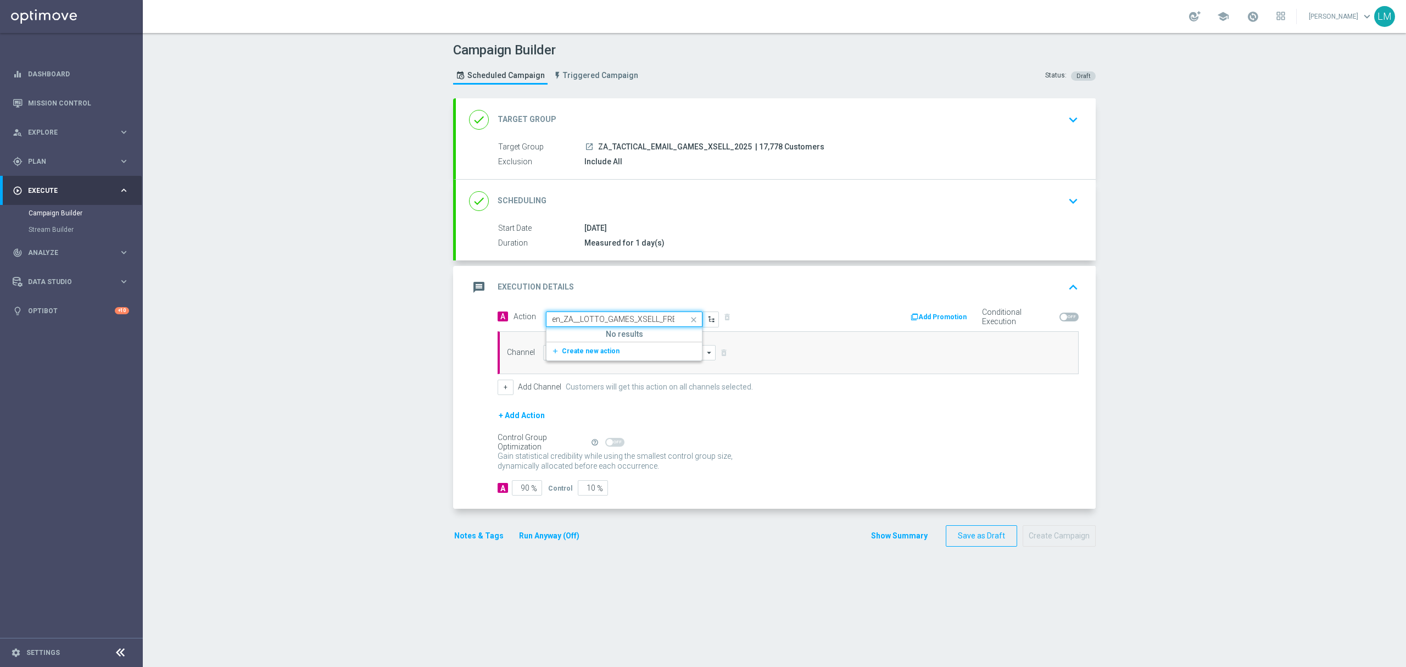
scroll to position [0, 277]
click at [600, 346] on button "add_new Create new action" at bounding box center [622, 351] width 152 height 13
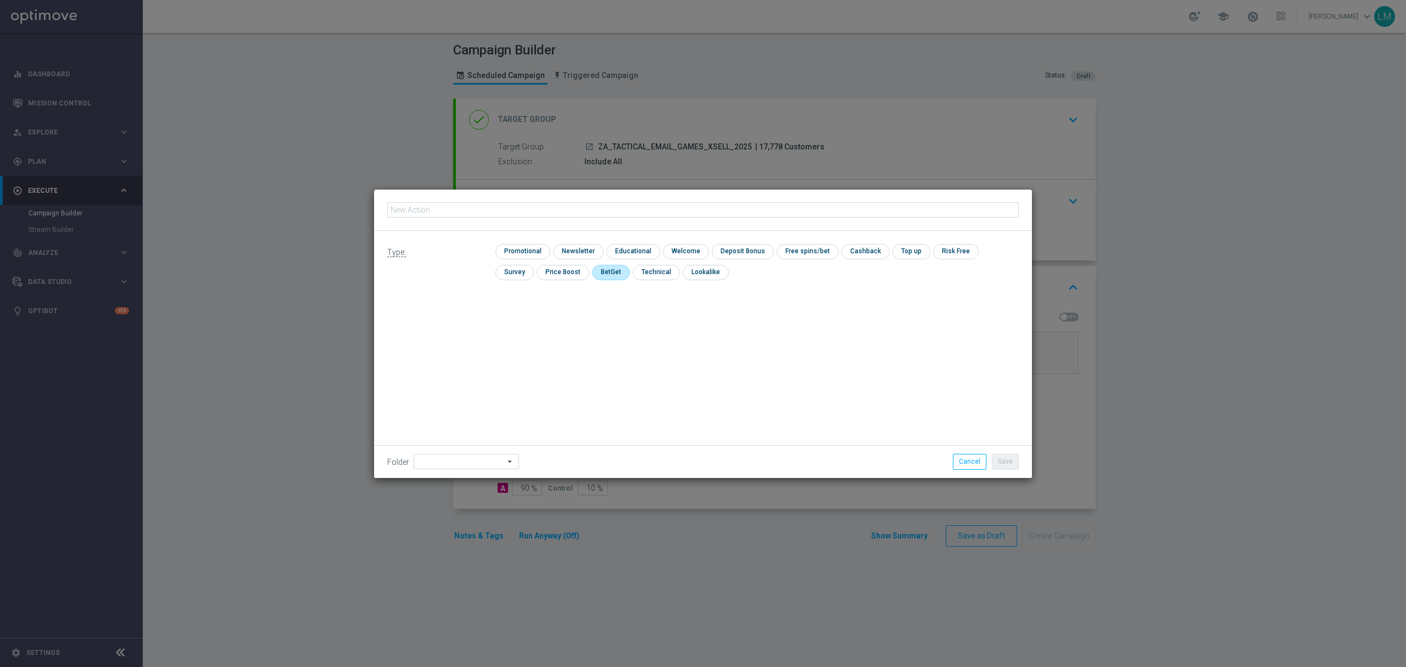
type input "en_ZA__LOTTO_GAMES_XSELL_FREE_SPINS_BONUS_DROP_BIG_BASS_BONANZA_REMINDER__EMT_A…"
click at [539, 244] on input "checkbox" at bounding box center [521, 251] width 52 height 15
checkbox input "true"
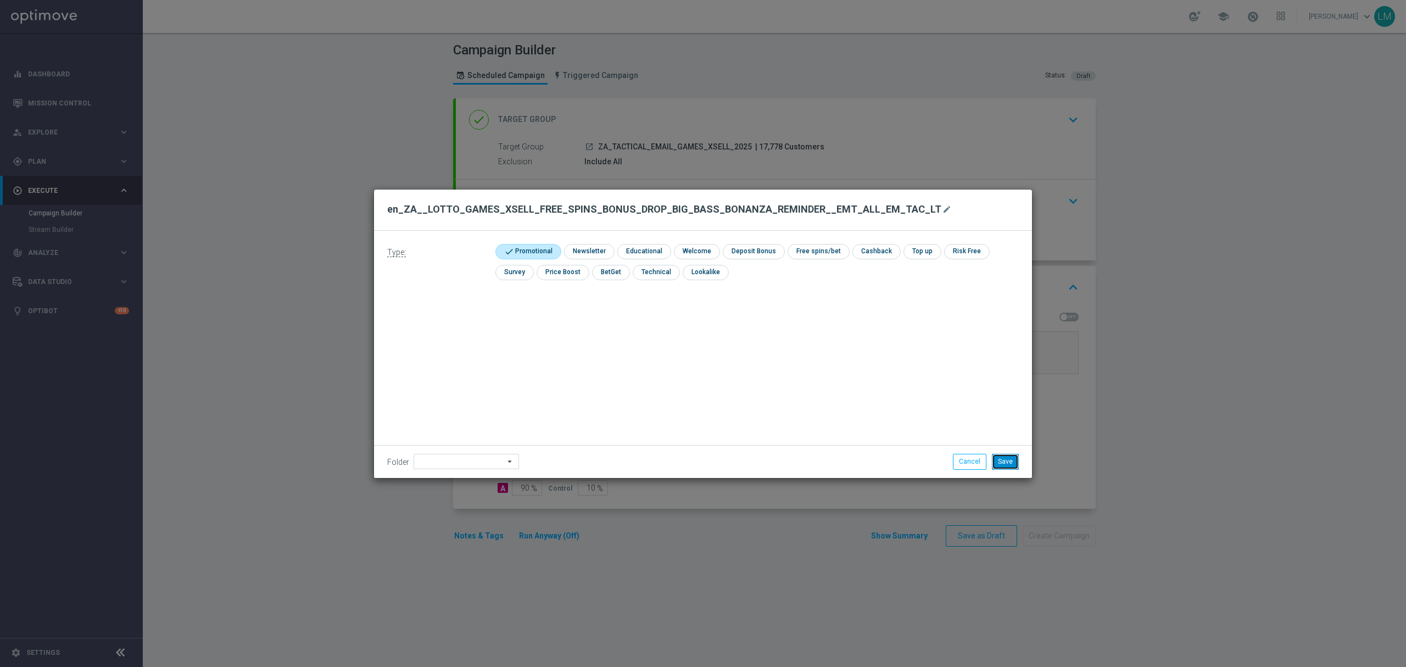
click at [997, 457] on button "Save" at bounding box center [1005, 461] width 27 height 15
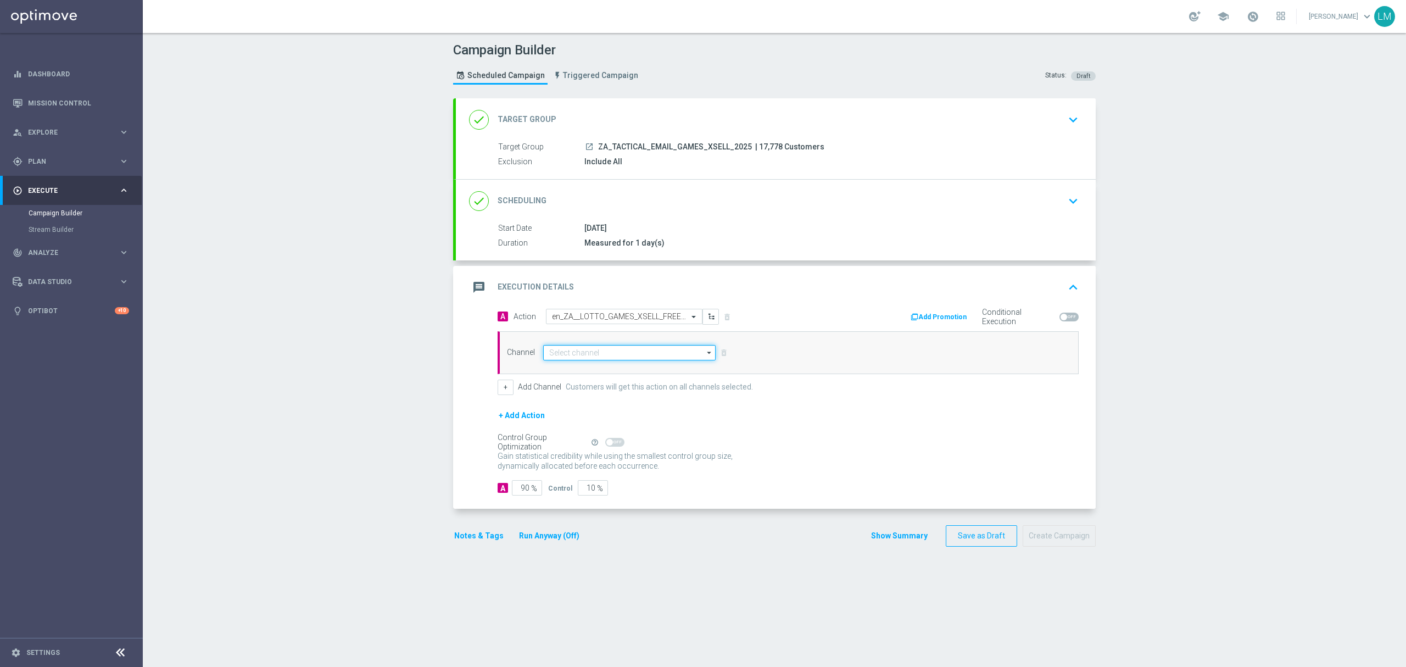
click at [572, 360] on input at bounding box center [629, 352] width 172 height 15
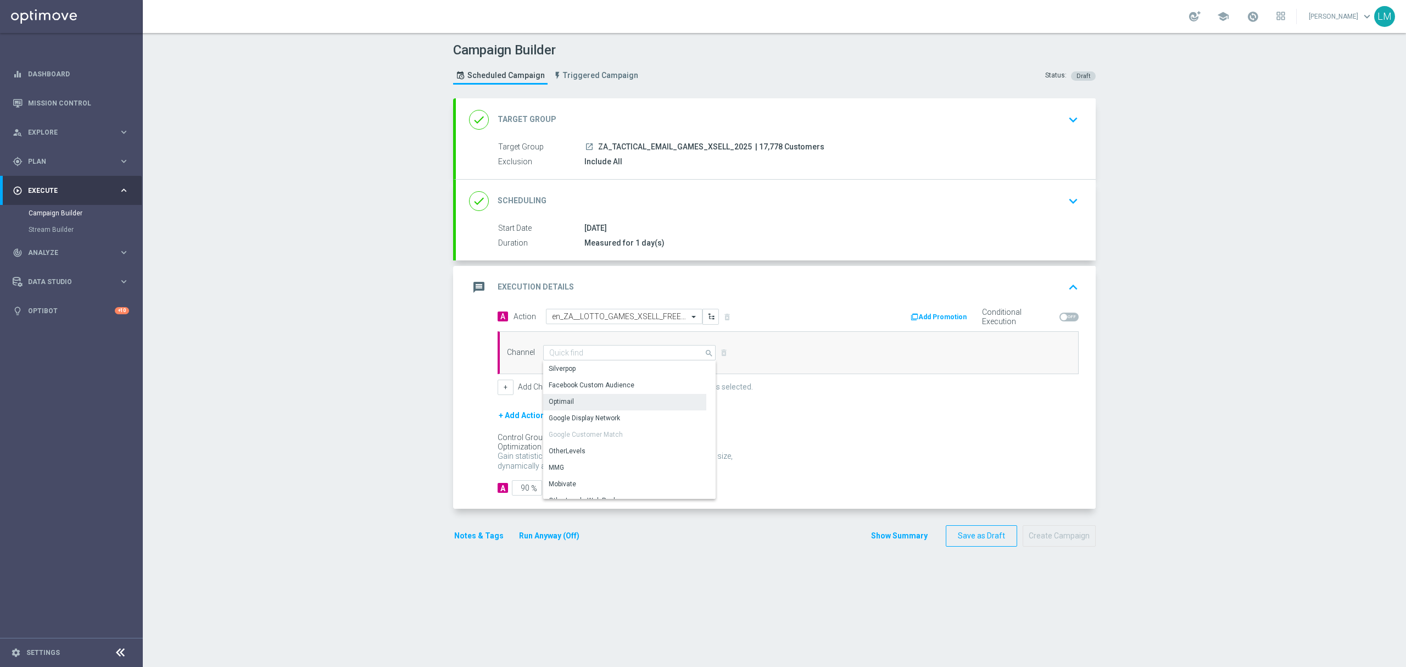
click at [563, 405] on div "Optimail" at bounding box center [561, 401] width 25 height 10
type input "Optimail"
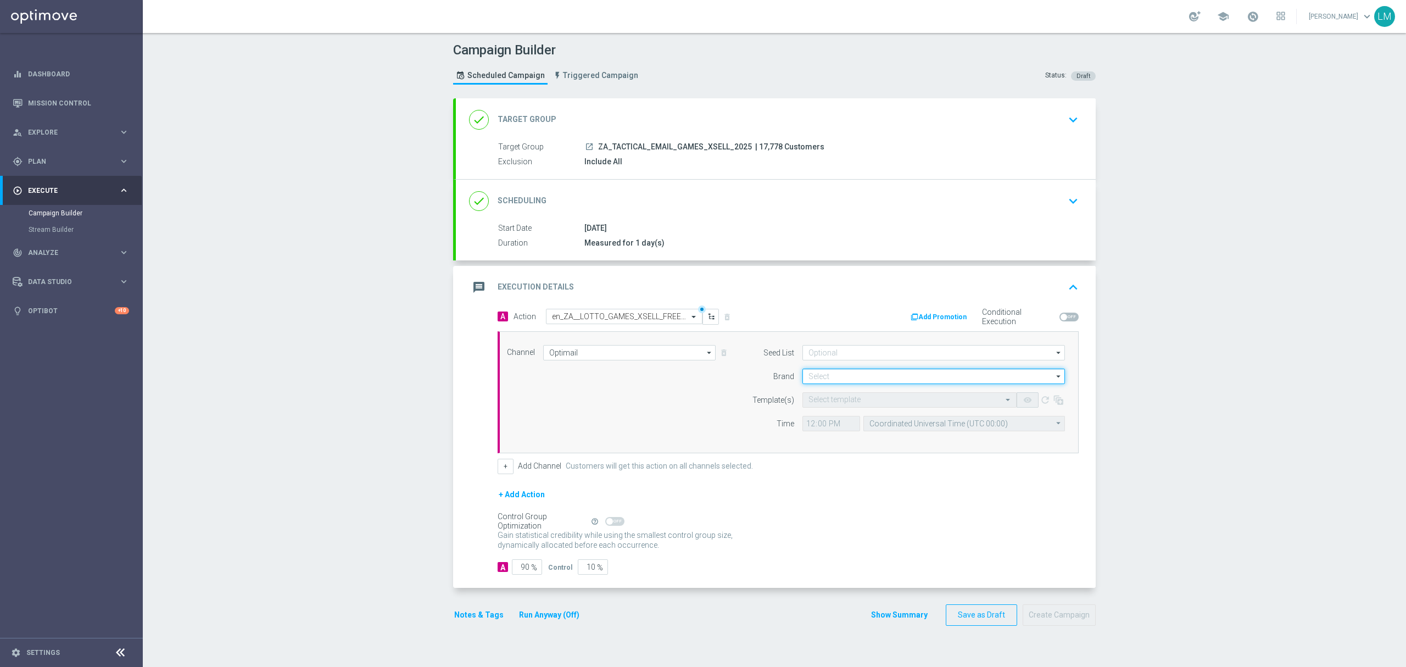
click at [809, 381] on input at bounding box center [933, 375] width 262 height 15
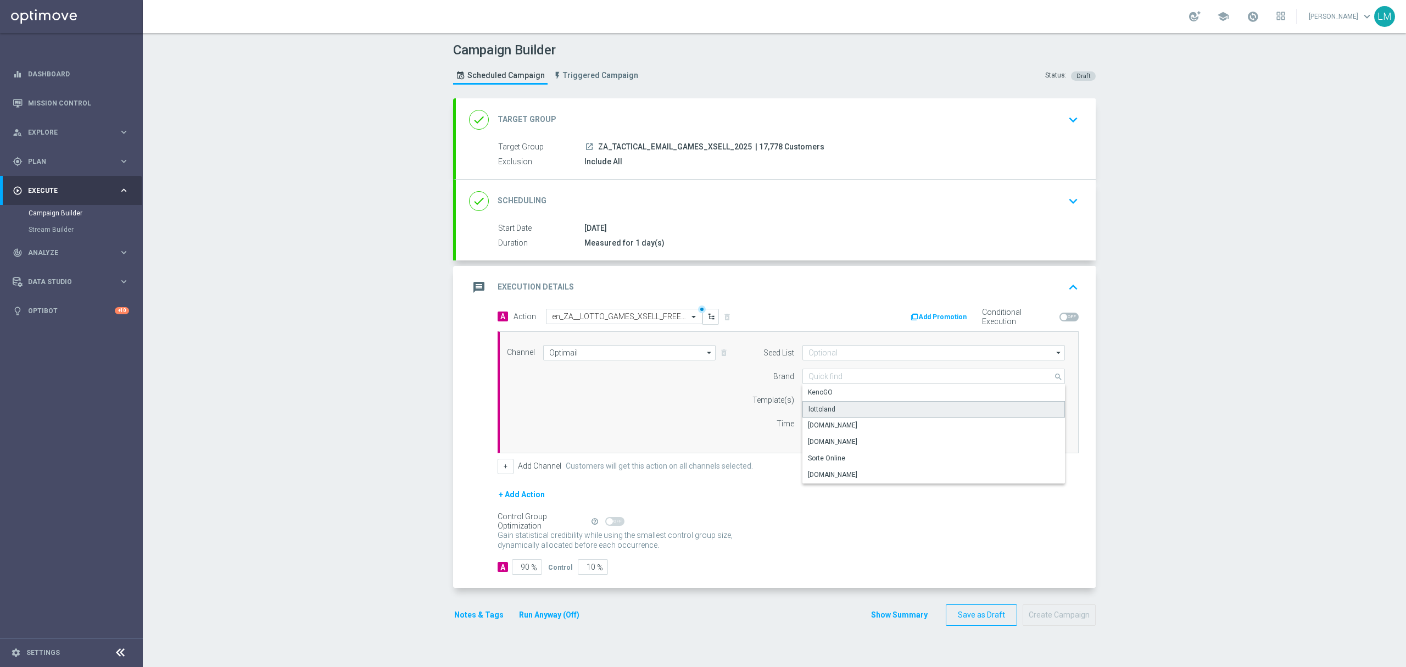
click at [828, 405] on div "lottoland" at bounding box center [933, 409] width 263 height 16
type input "lottoland"
click at [828, 404] on input "text" at bounding box center [898, 399] width 180 height 9
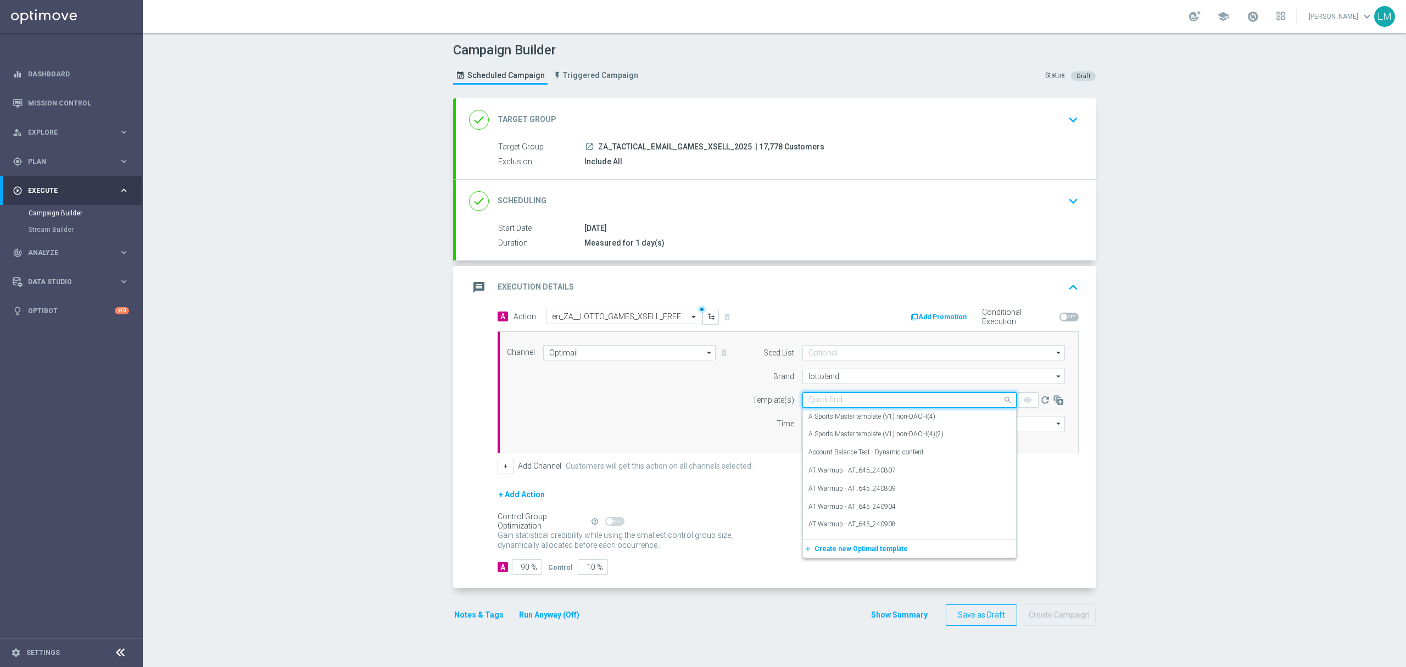
paste input "en_ZA__LOTTO_GAMES_XSELL_FREE_SPINS_BONUS_DROP_BIG_BASS_BONANZA_REMINDER__EMT_A…"
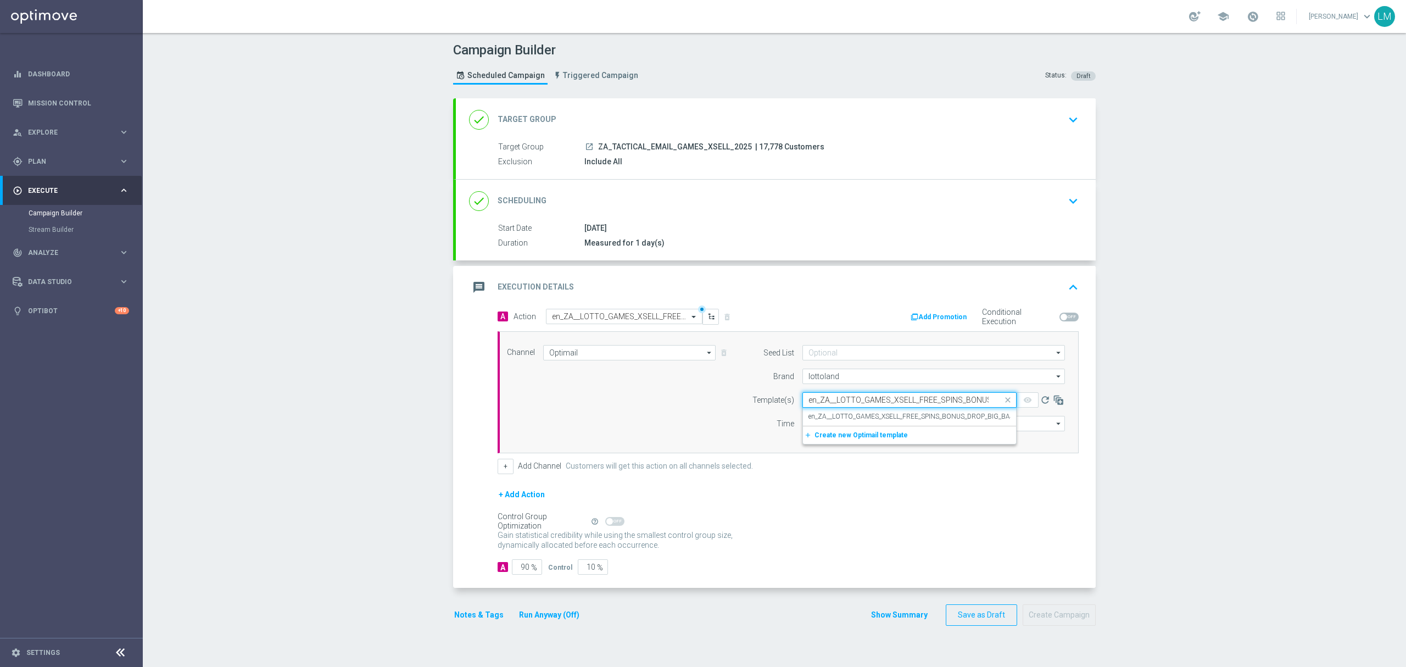
scroll to position [0, 220]
click at [834, 416] on label "en_ZA__LOTTO_GAMES_XSELL_FREE_SPINS_BONUS_DROP_BIG_BASS_BONANZA_REMINDER__EMT_A…" at bounding box center [983, 416] width 350 height 9
type input "en_ZA__LOTTO_GAMES_XSELL_FREE_SPINS_BONUS_DROP_BIG_BASS_BONANZA_REMINDER__EMT_A…"
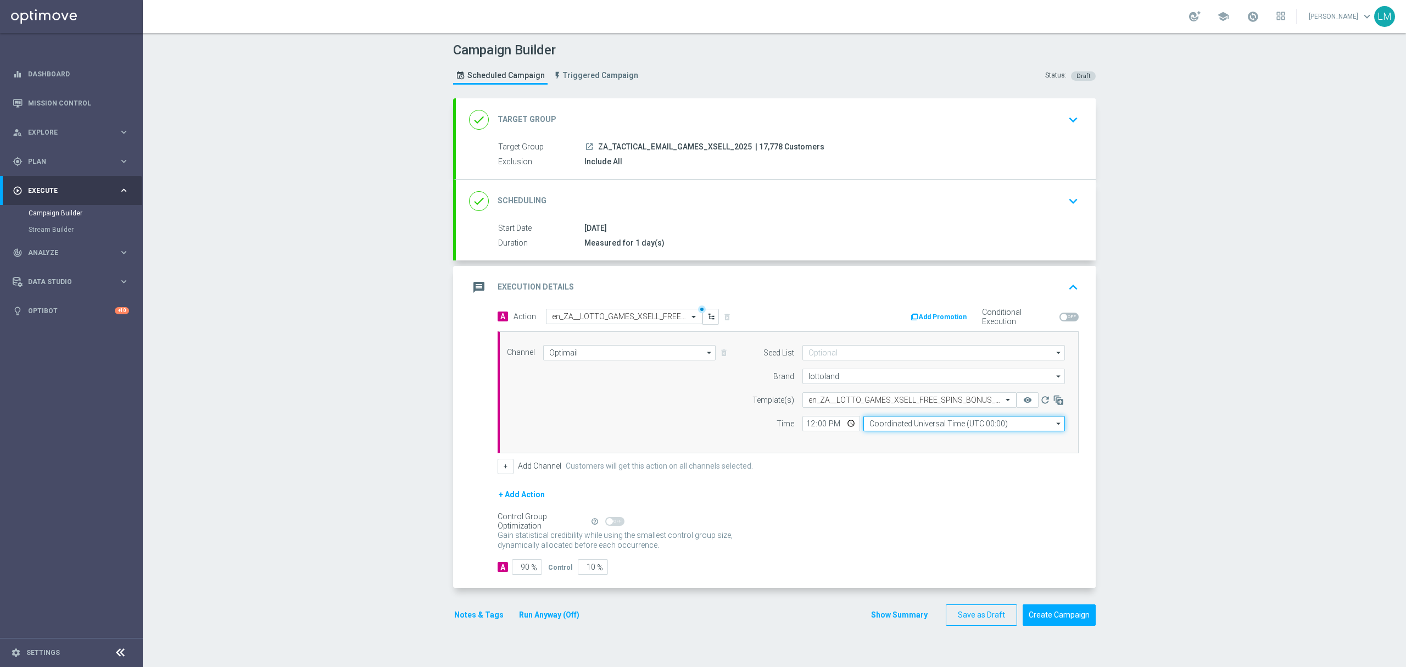
click at [884, 427] on input "Coordinated Universal Time (UTC 00:00)" at bounding box center [964, 423] width 202 height 15
click at [886, 440] on div "Central European Time (Berlin) (UTC +02:00)" at bounding box center [959, 439] width 180 height 10
type input "Central European Time (Berlin) (UTC +02:00)"
click at [585, 561] on form "A Action Select action en_ZA__LOTTO_GAMES_XSELL_FREE_SPINS_BONUS_DROP_BIG_BASS_…" at bounding box center [788, 442] width 581 height 266
click at [585, 563] on input "10" at bounding box center [593, 566] width 30 height 15
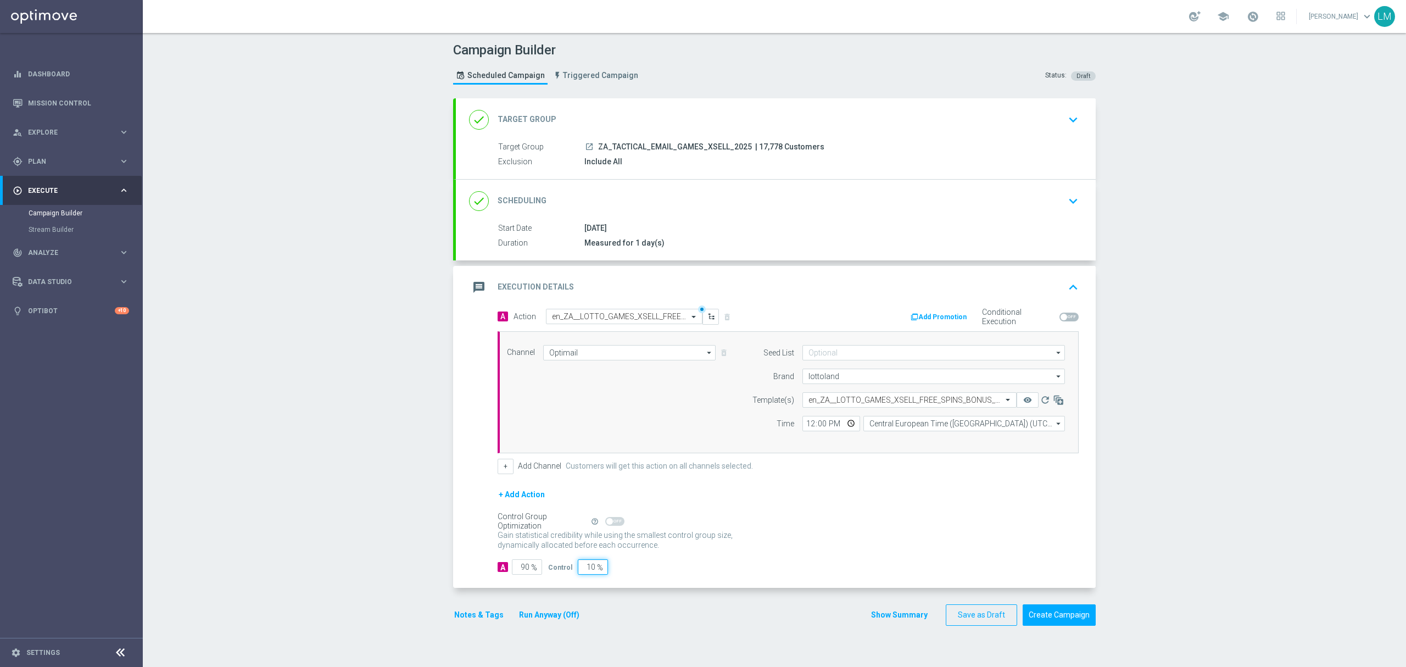
click at [585, 563] on input "10" at bounding box center [593, 566] width 30 height 15
click at [583, 565] on input "10" at bounding box center [593, 566] width 30 height 15
type input "5"
type input "95"
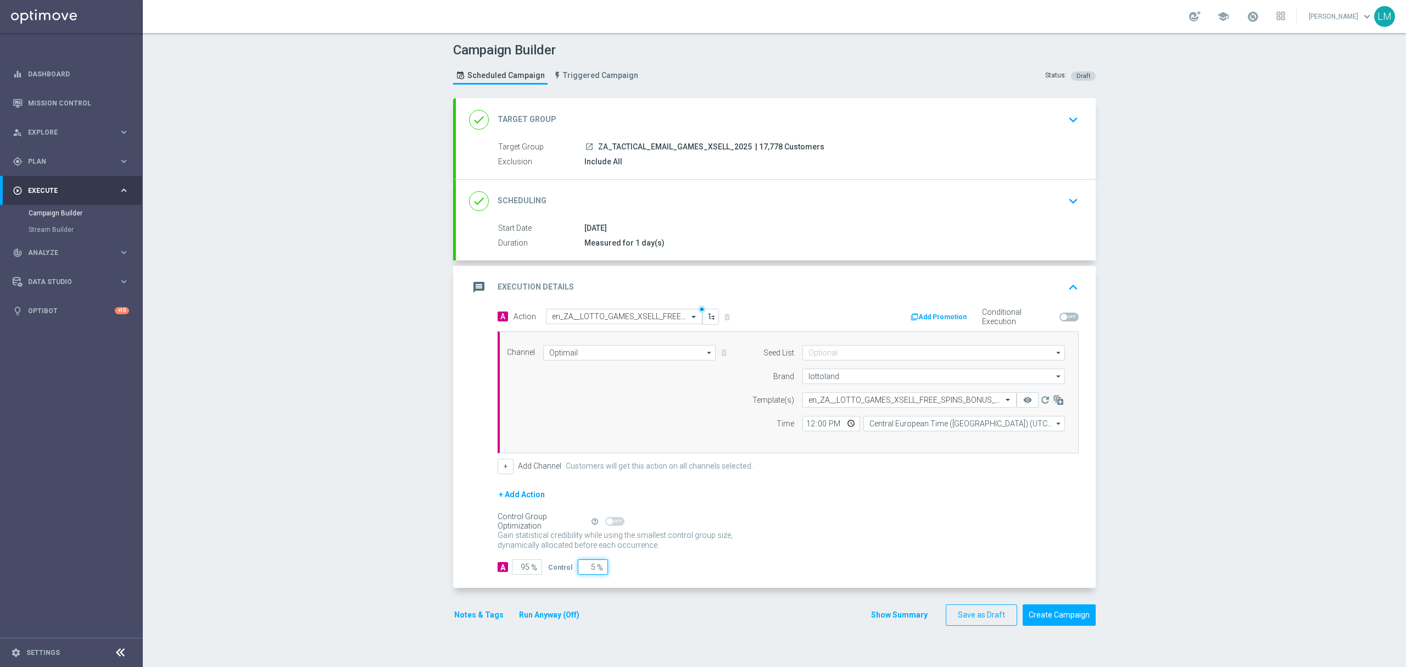
type input "5"
click at [779, 535] on div "Gain statistical credibility while using the smallest control group size, dynam…" at bounding box center [788, 540] width 581 height 26
click at [1027, 624] on button "Create Campaign" at bounding box center [1059, 614] width 73 height 21
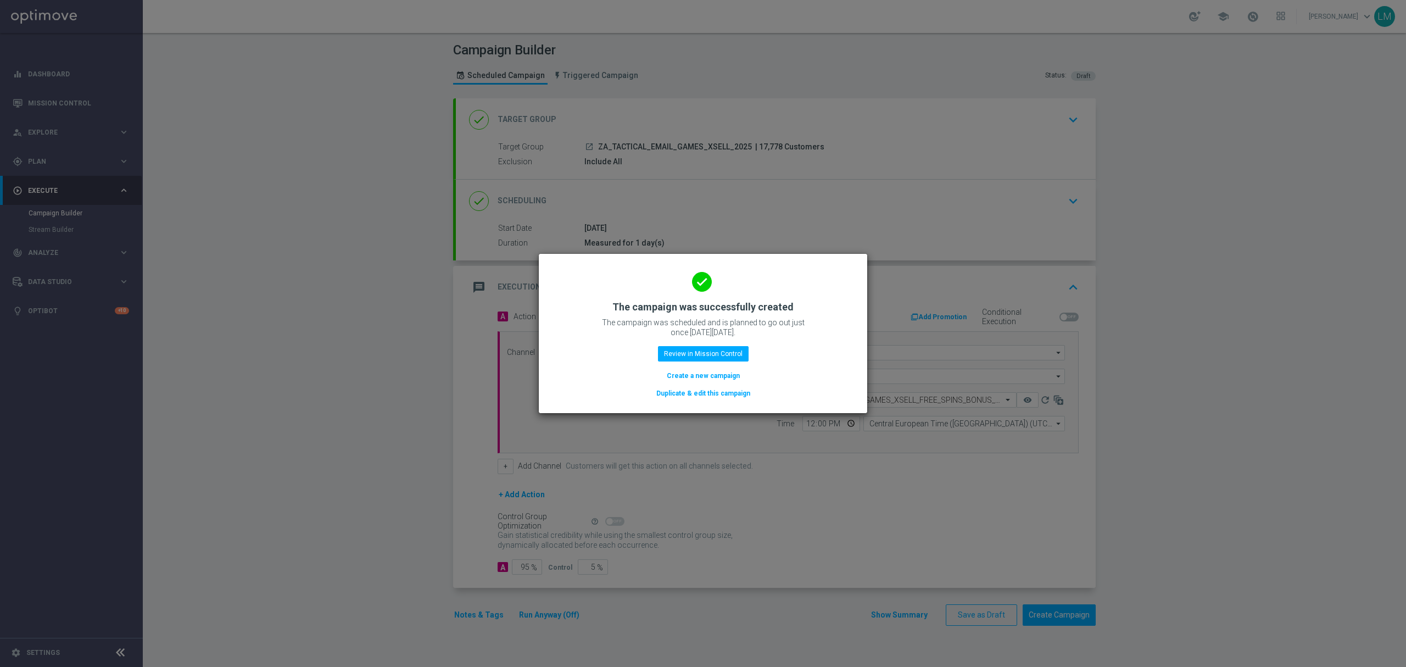
click at [691, 374] on button "Create a new campaign" at bounding box center [703, 376] width 75 height 12
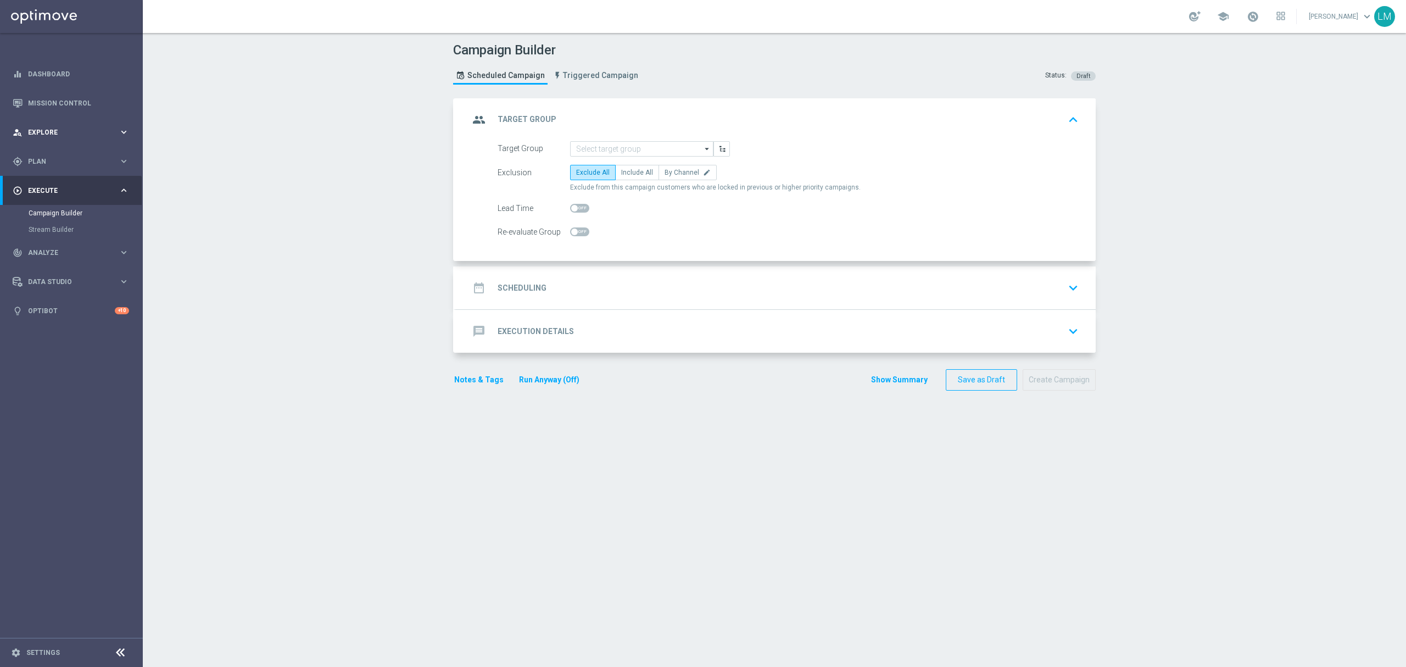
click at [120, 136] on icon "keyboard_arrow_right" at bounding box center [124, 132] width 10 height 10
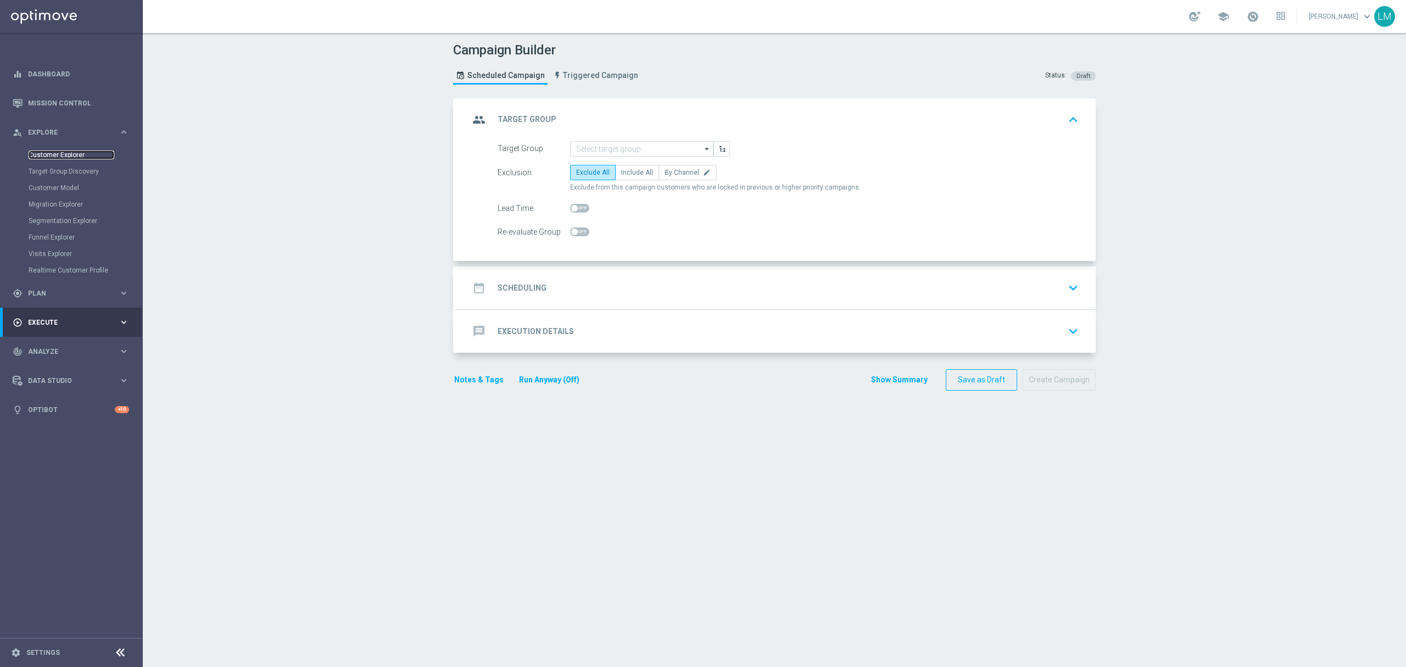
click at [75, 150] on link "Customer Explorer" at bounding box center [72, 154] width 86 height 9
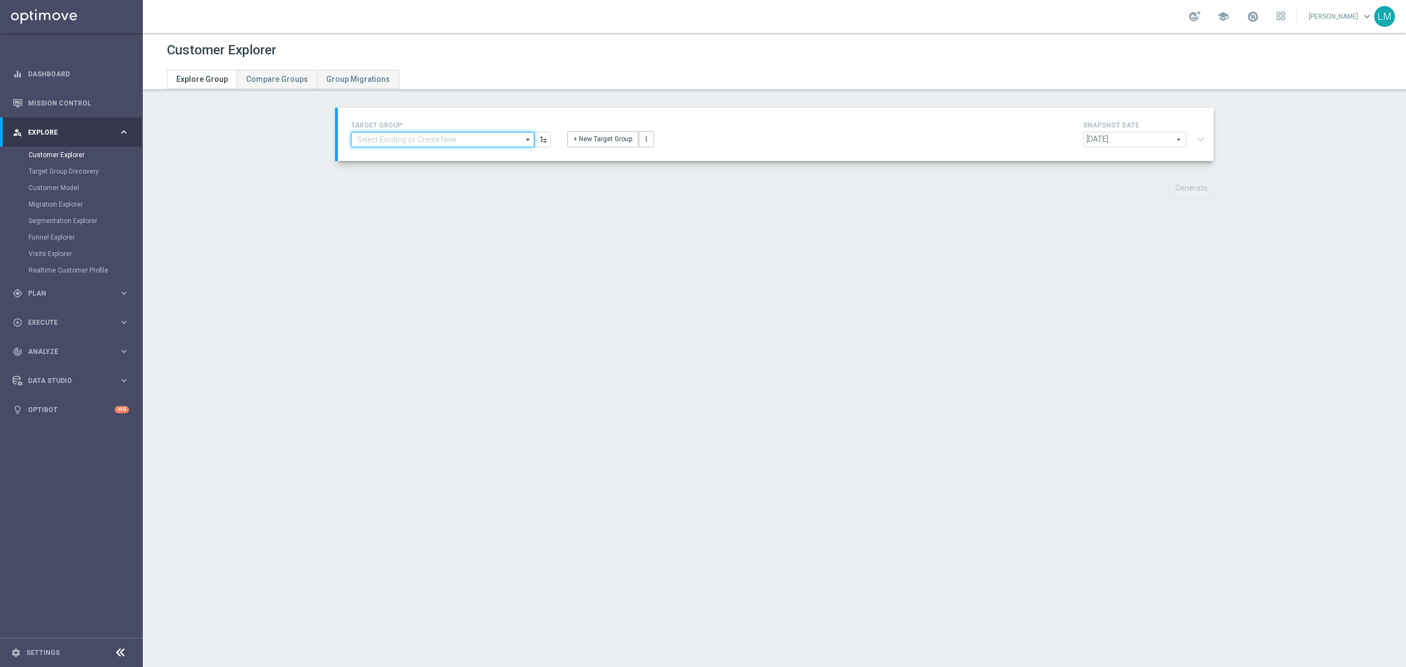
click at [437, 137] on input at bounding box center [442, 139] width 183 height 15
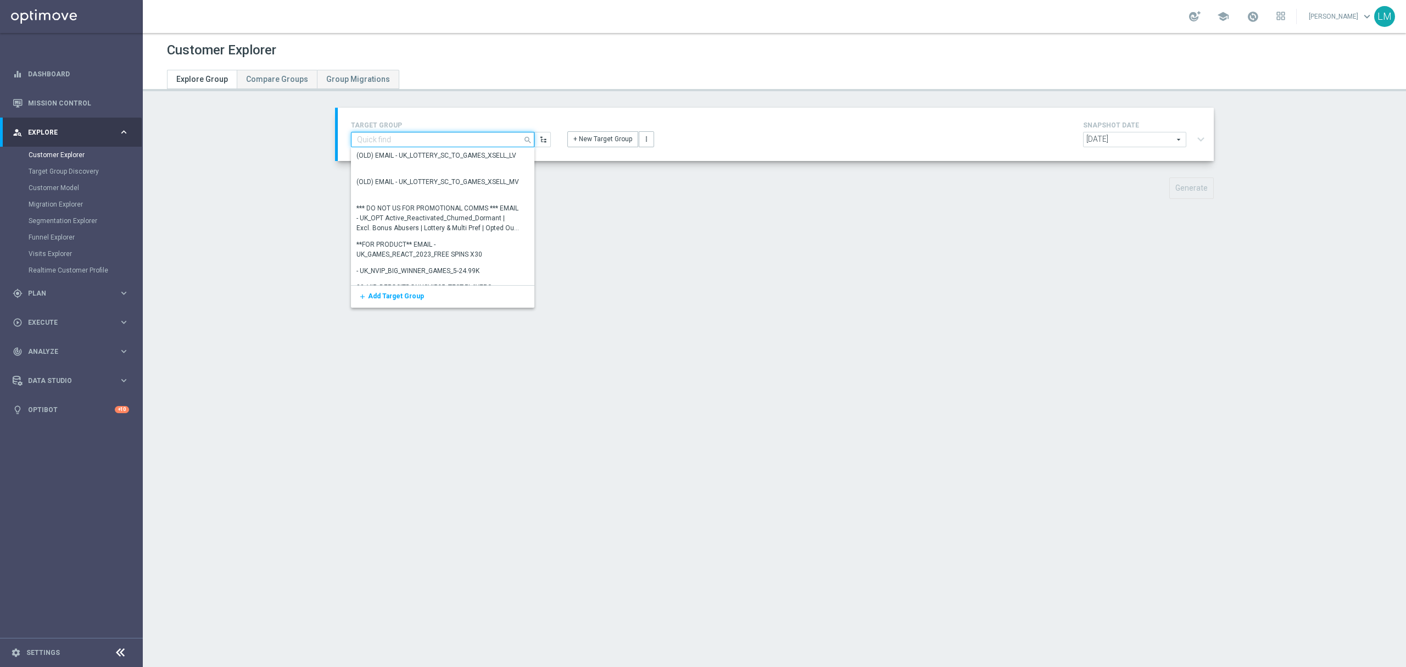
paste input "ZA_TACTICAL_EMAIL_ALL_WITH_TG_EXCLUSIONS"
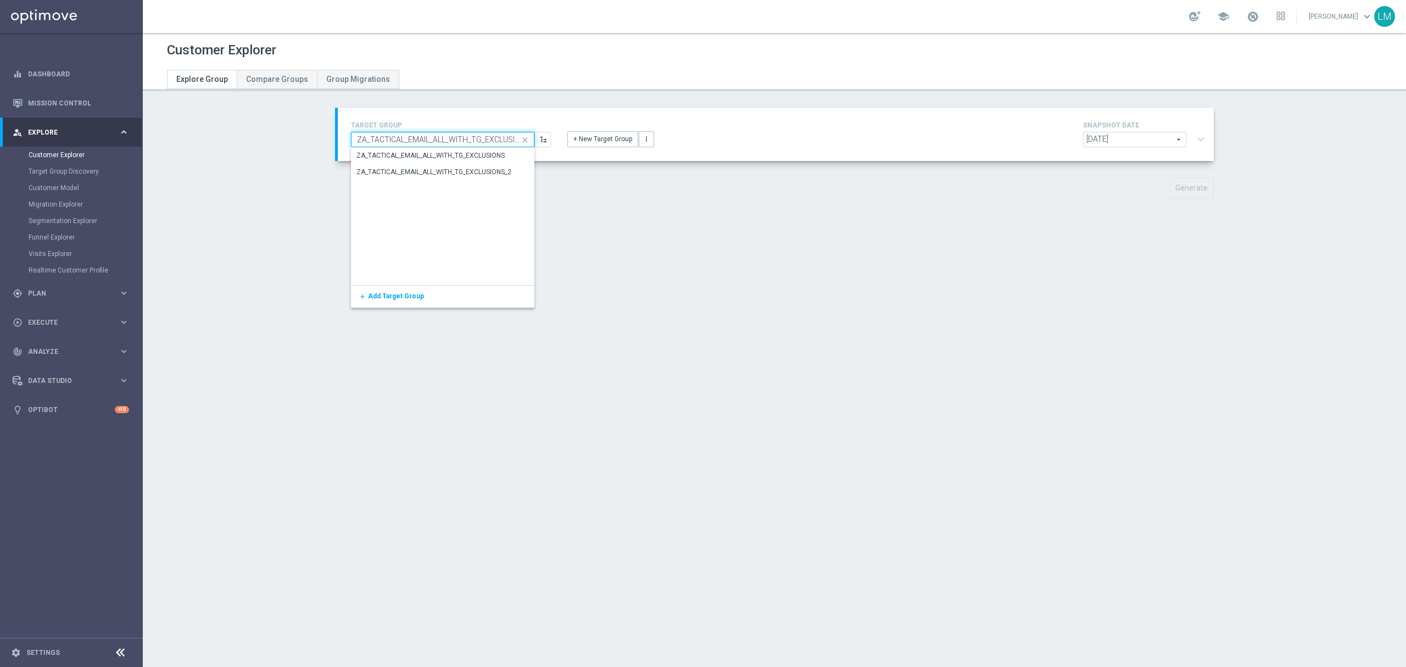
scroll to position [0, 5]
type input "ZA_TACTICAL_EMAIL_ALL_WITH_TG_EXCLUSIONS"
click at [433, 159] on div "ZA_TACTICAL_EMAIL_ALL_WITH_TG_EXCLUSIONS" at bounding box center [430, 155] width 148 height 10
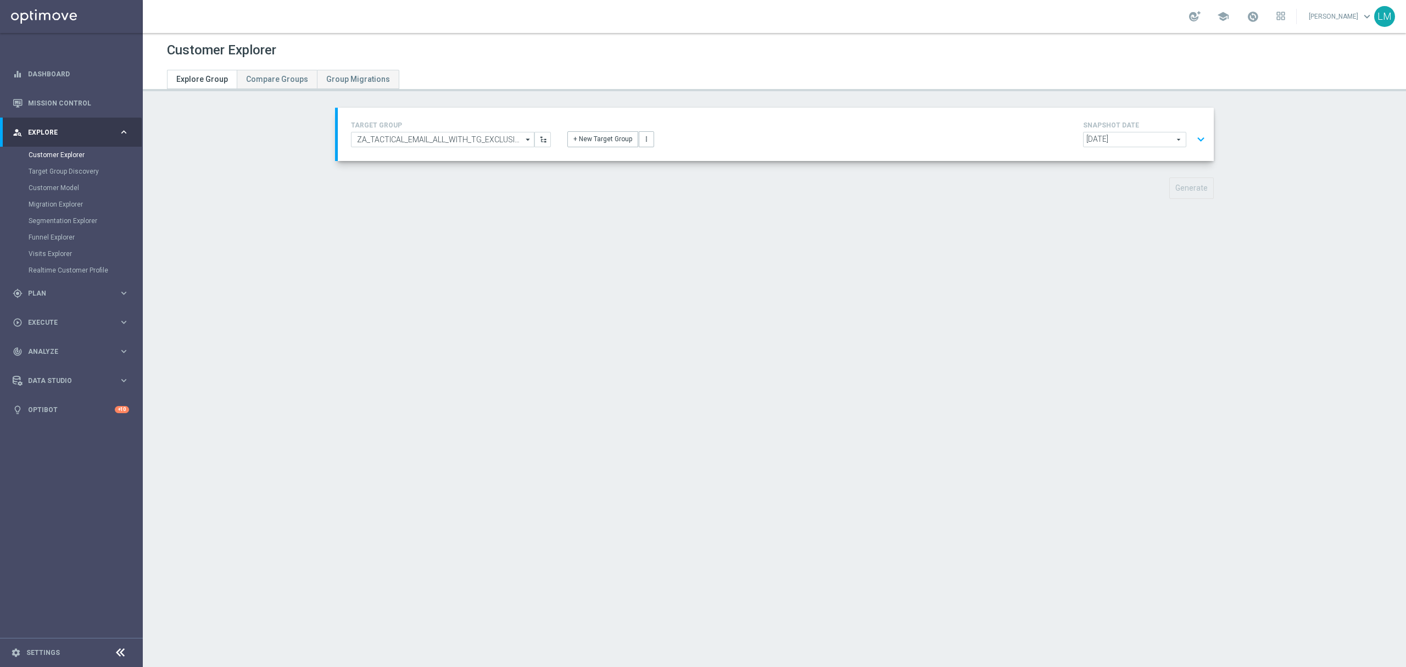
click at [1194, 138] on button "expand_more" at bounding box center [1201, 139] width 16 height 21
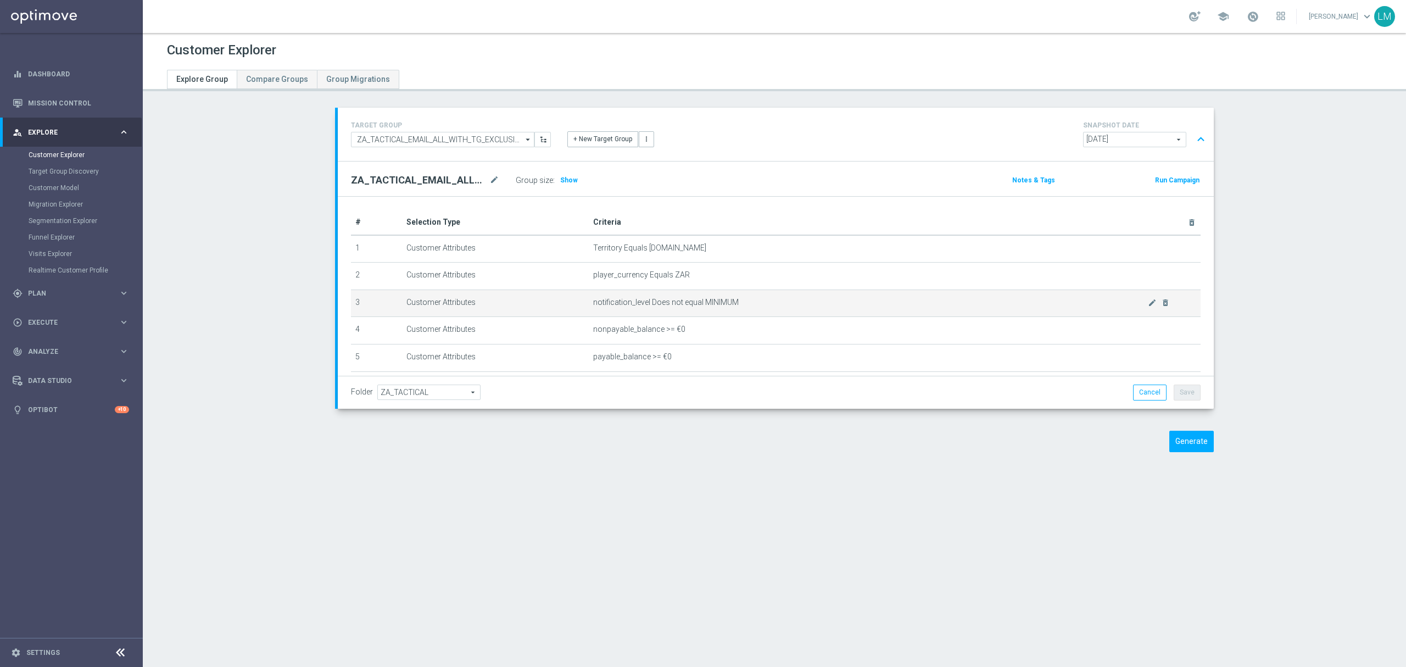
scroll to position [143, 0]
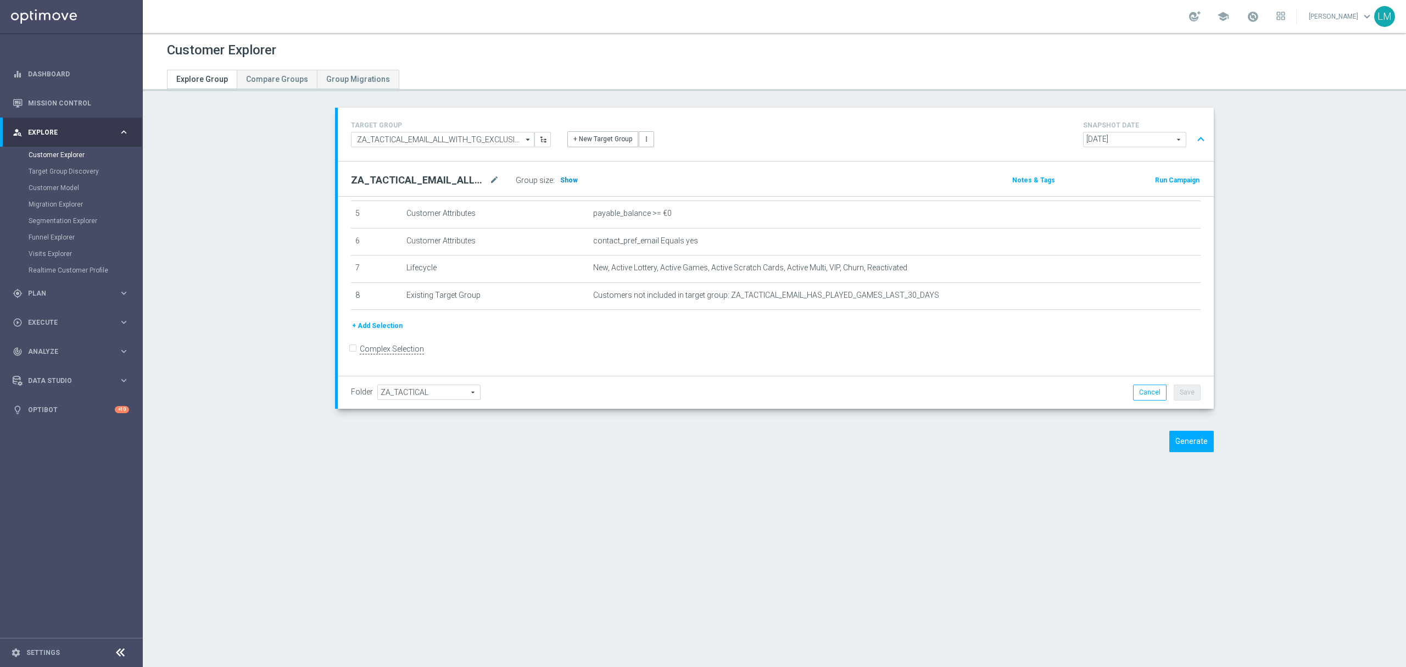
click at [559, 185] on h3 "Show" at bounding box center [569, 180] width 20 height 12
click at [1148, 300] on icon "mode_edit" at bounding box center [1152, 295] width 9 height 9
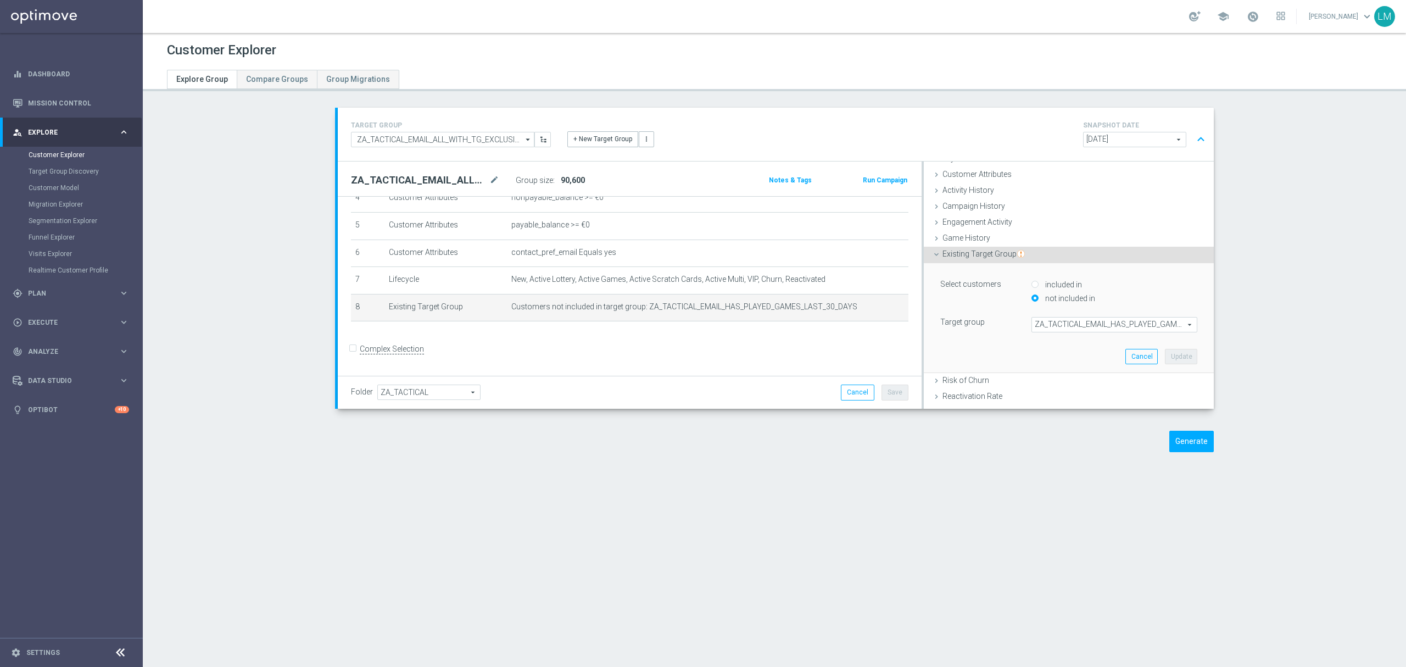
scroll to position [73, 0]
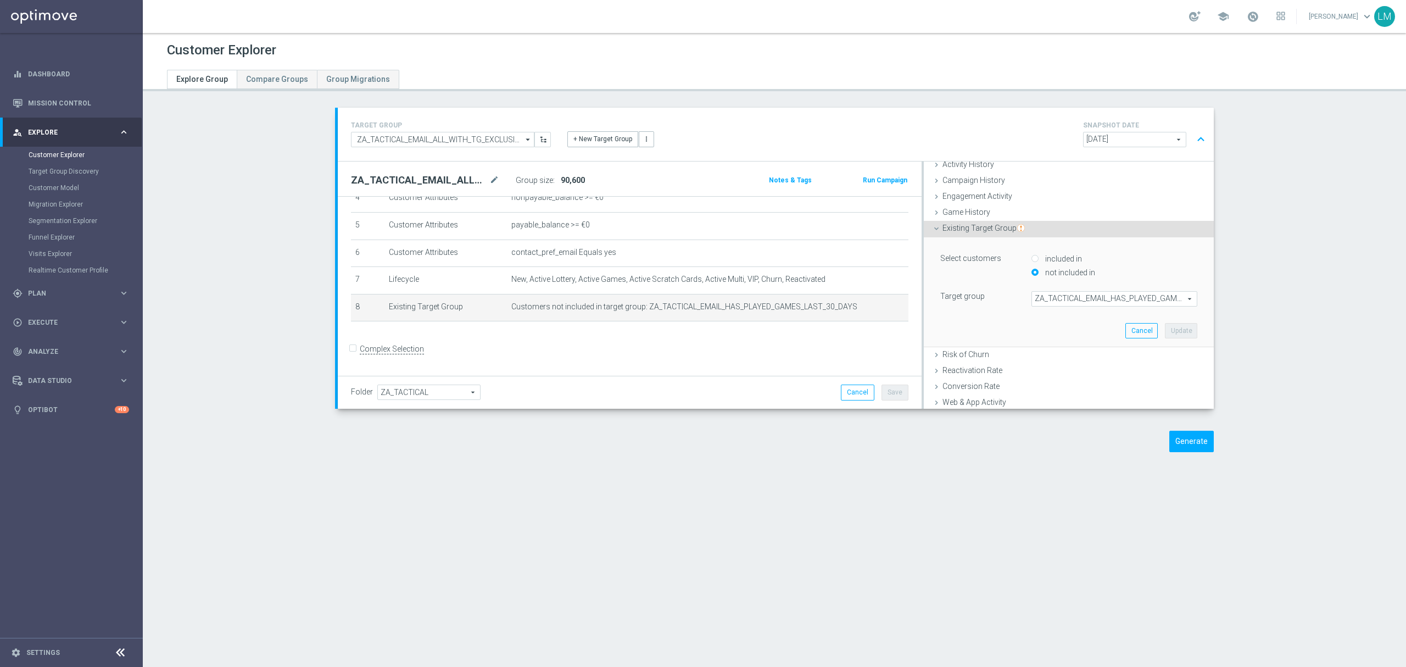
click at [1097, 300] on span "ZA_TACTICAL_EMAIL_HAS_PLAYED_GAMES_LAST_30_DAYS" at bounding box center [1114, 299] width 165 height 14
click at [1080, 304] on input "search" at bounding box center [1114, 298] width 166 height 15
paste input "ZA_TACTICAL_EMAIL_GAMES_XSELL_2025"
type input "ZA_TACTICAL_EMAIL_GAMES_XSELL_2025"
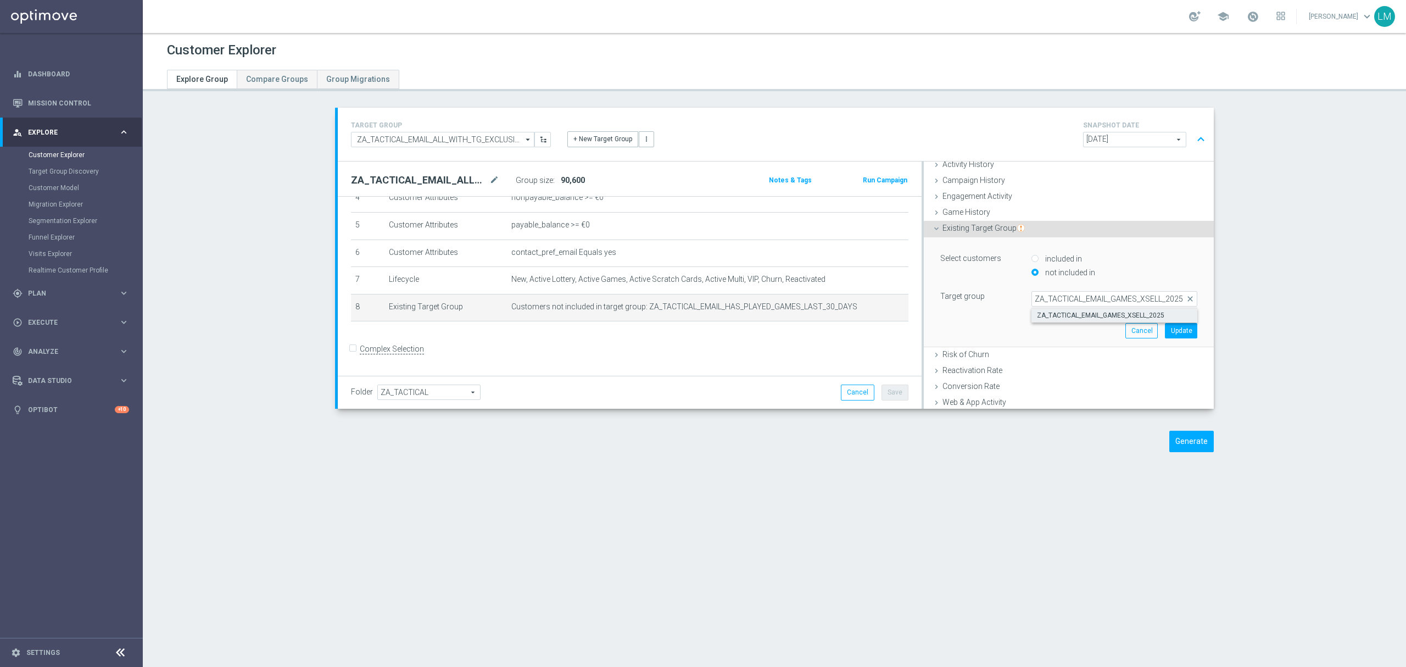
click at [1080, 314] on span "ZA_TACTICAL_EMAIL_GAMES_XSELL_2025" at bounding box center [1114, 315] width 155 height 9
type input "ZA_TACTICAL_EMAIL_GAMES_XSELL_2025"
click at [1166, 332] on button "Update" at bounding box center [1181, 330] width 32 height 15
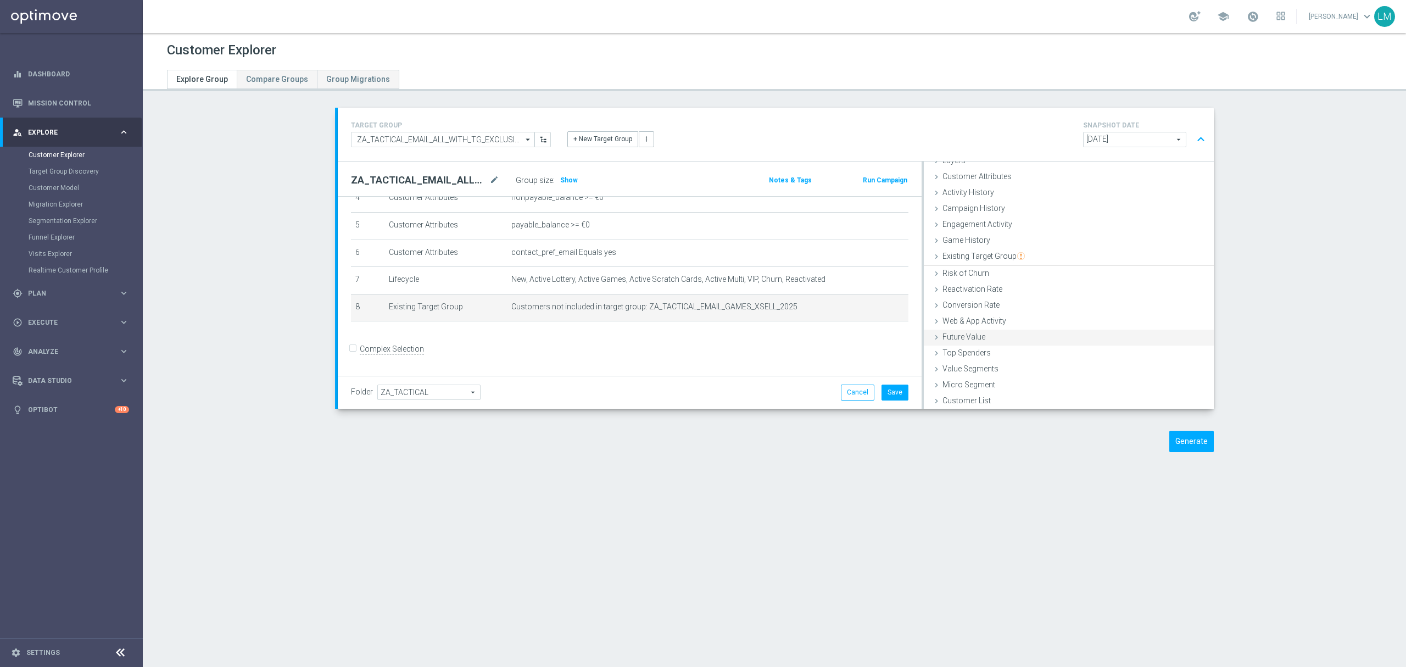
scroll to position [44, 0]
click at [705, 351] on form "Complex Selection Invalid Expression" at bounding box center [629, 359] width 557 height 39
click at [560, 183] on span "Show" at bounding box center [569, 180] width 18 height 8
click at [890, 393] on button "Save" at bounding box center [894, 391] width 27 height 15
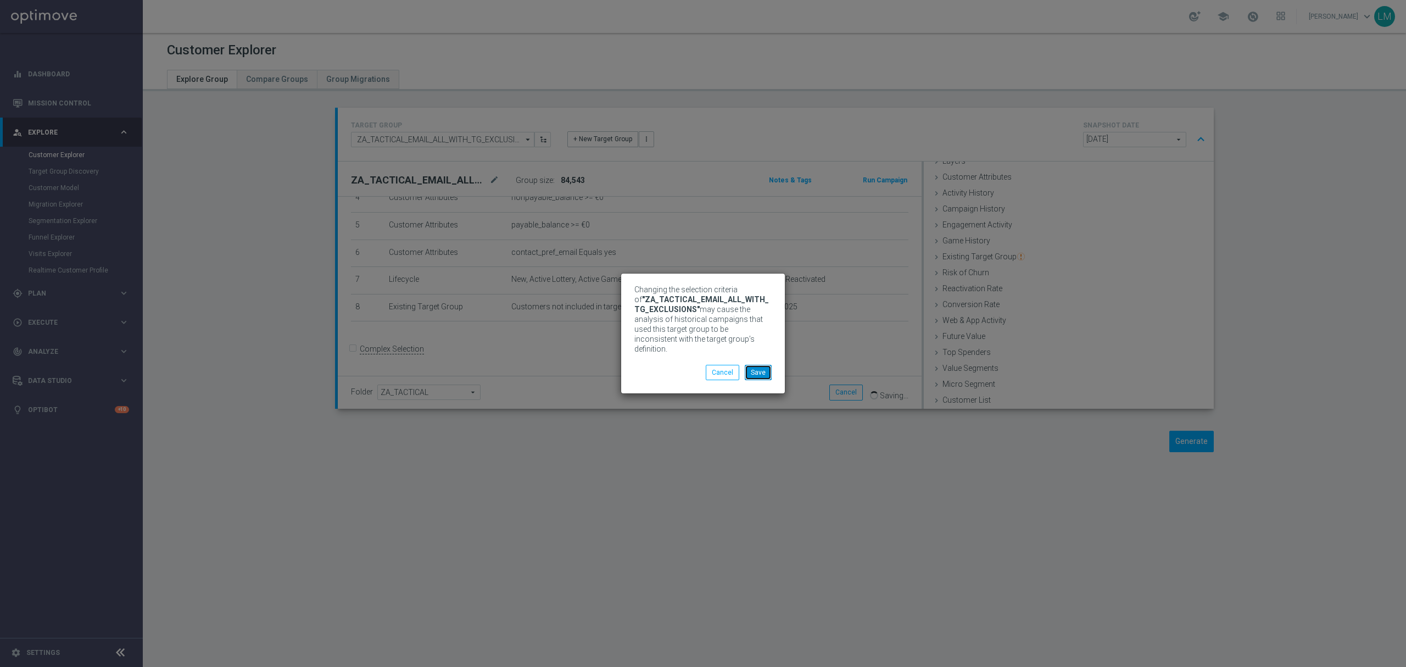
click at [759, 370] on button "Save" at bounding box center [758, 372] width 27 height 15
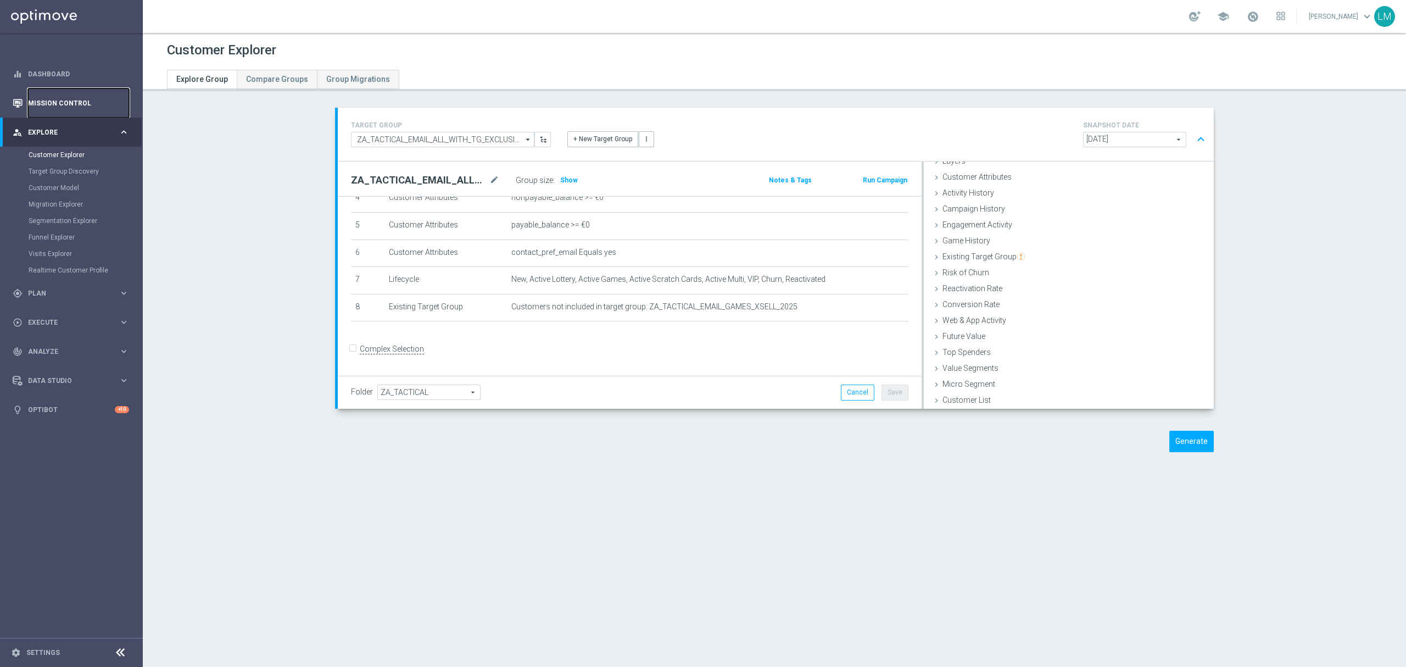
click at [82, 110] on link "Mission Control" at bounding box center [78, 102] width 101 height 29
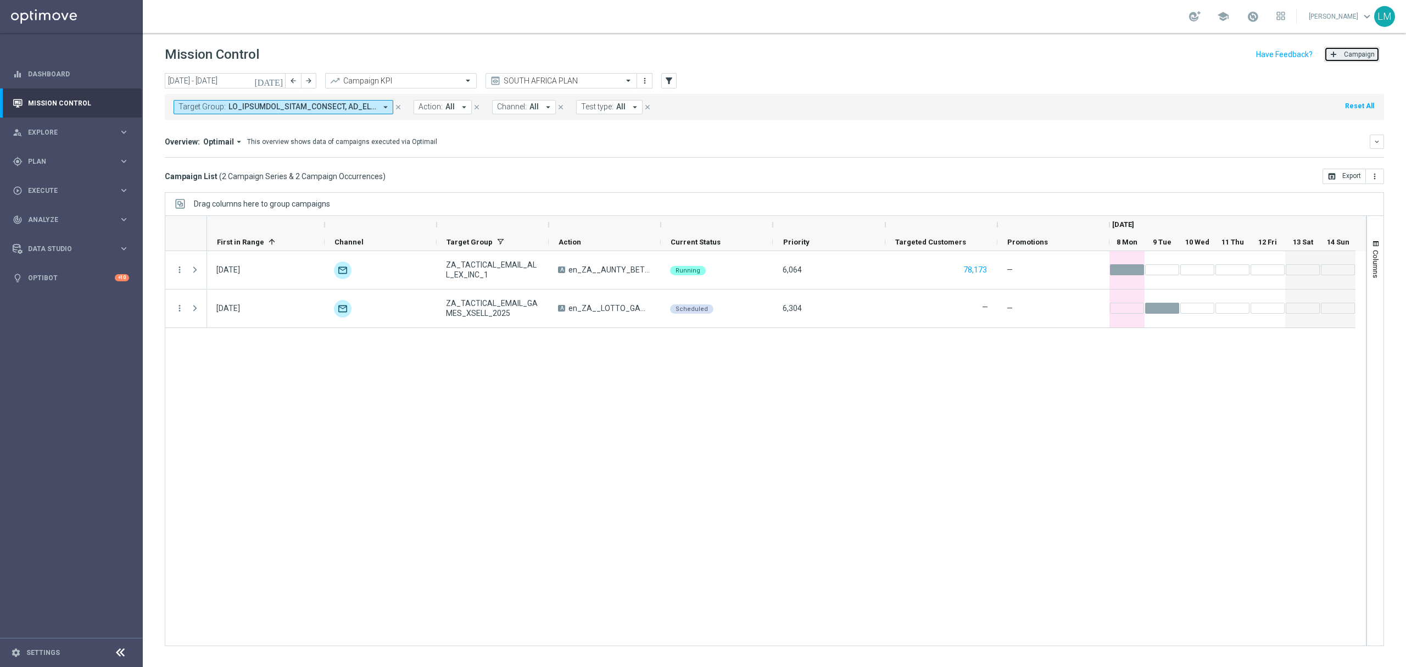
click at [1369, 57] on span "Campaign" at bounding box center [1359, 55] width 31 height 8
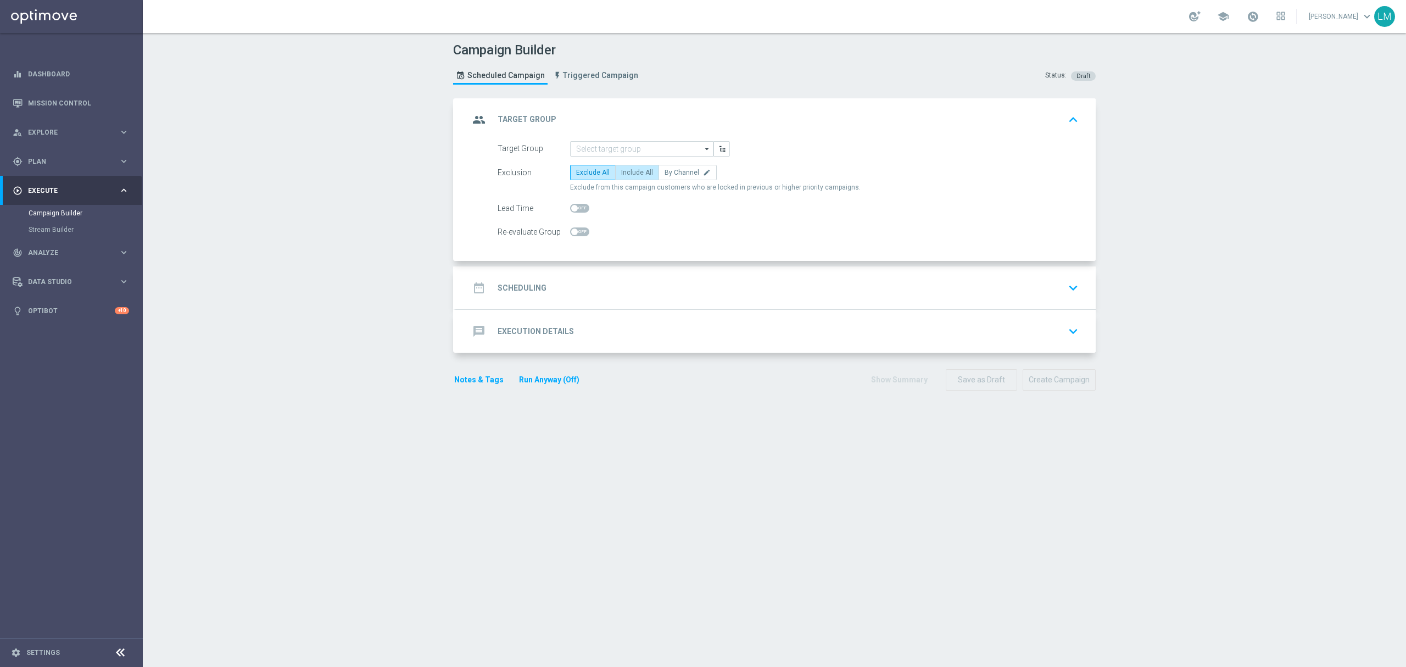
click at [638, 170] on span "Include All" at bounding box center [637, 173] width 32 height 8
click at [628, 171] on input "Include All" at bounding box center [624, 174] width 7 height 7
radio input "true"
click at [634, 145] on input at bounding box center [641, 148] width 143 height 15
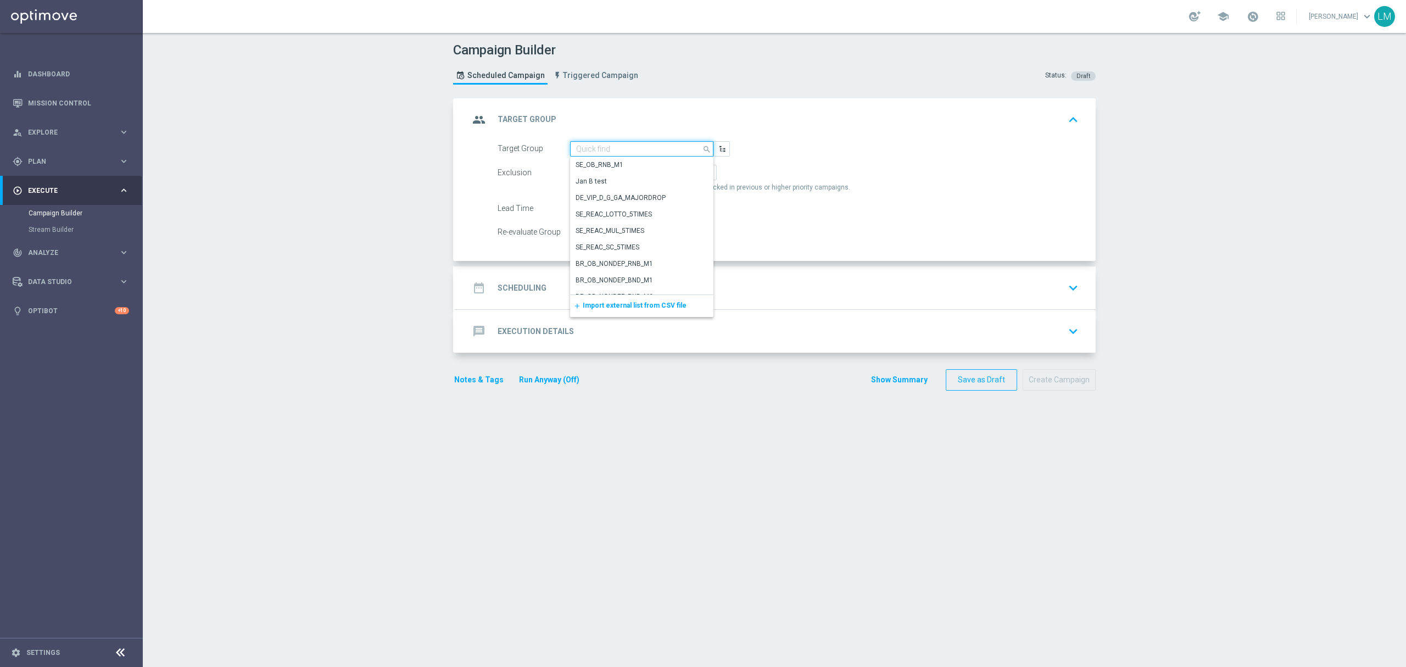
paste input "ZA_TACTICAL_EMAIL_ALL_WITH_TG_EXCLUSIONS"
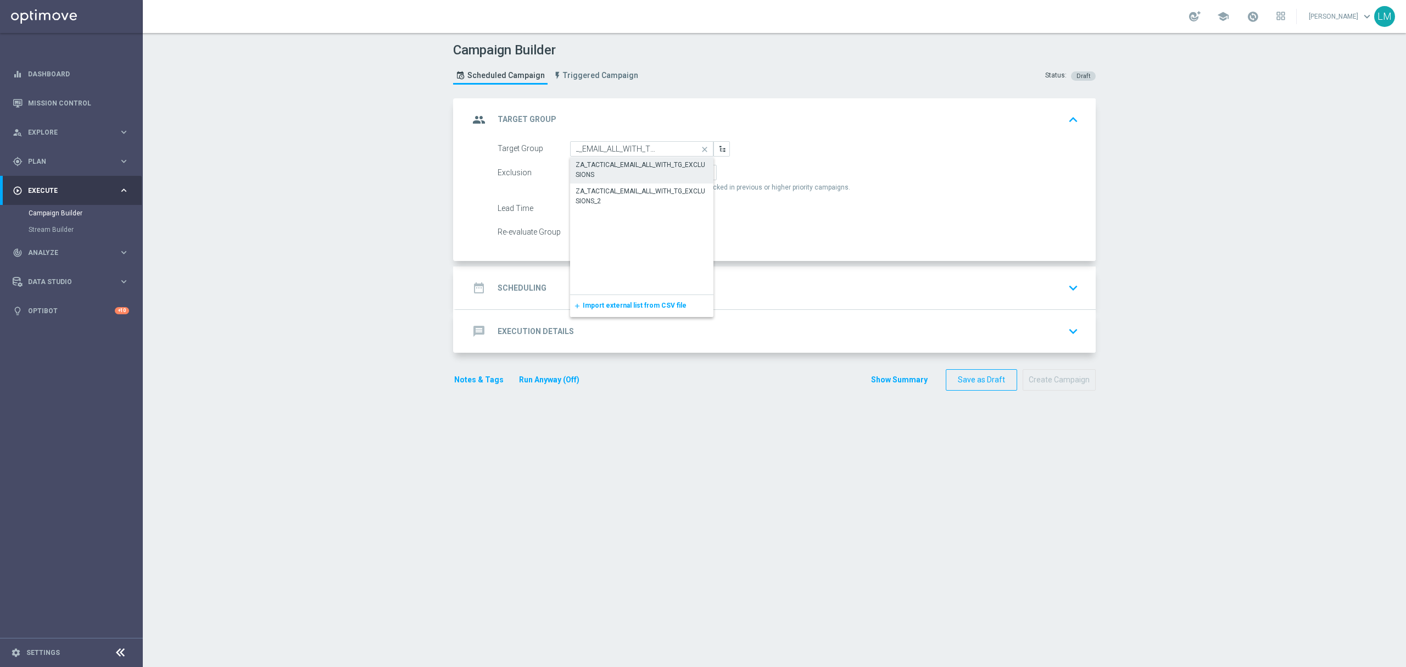
click at [625, 165] on div "ZA_TACTICAL_EMAIL_ALL_WITH_TG_EXCLUSIONS" at bounding box center [642, 170] width 133 height 20
type input "ZA_TACTICAL_EMAIL_ALL_WITH_TG_EXCLUSIONS"
click at [616, 292] on div "date_range Scheduling keyboard_arrow_down" at bounding box center [775, 287] width 613 height 21
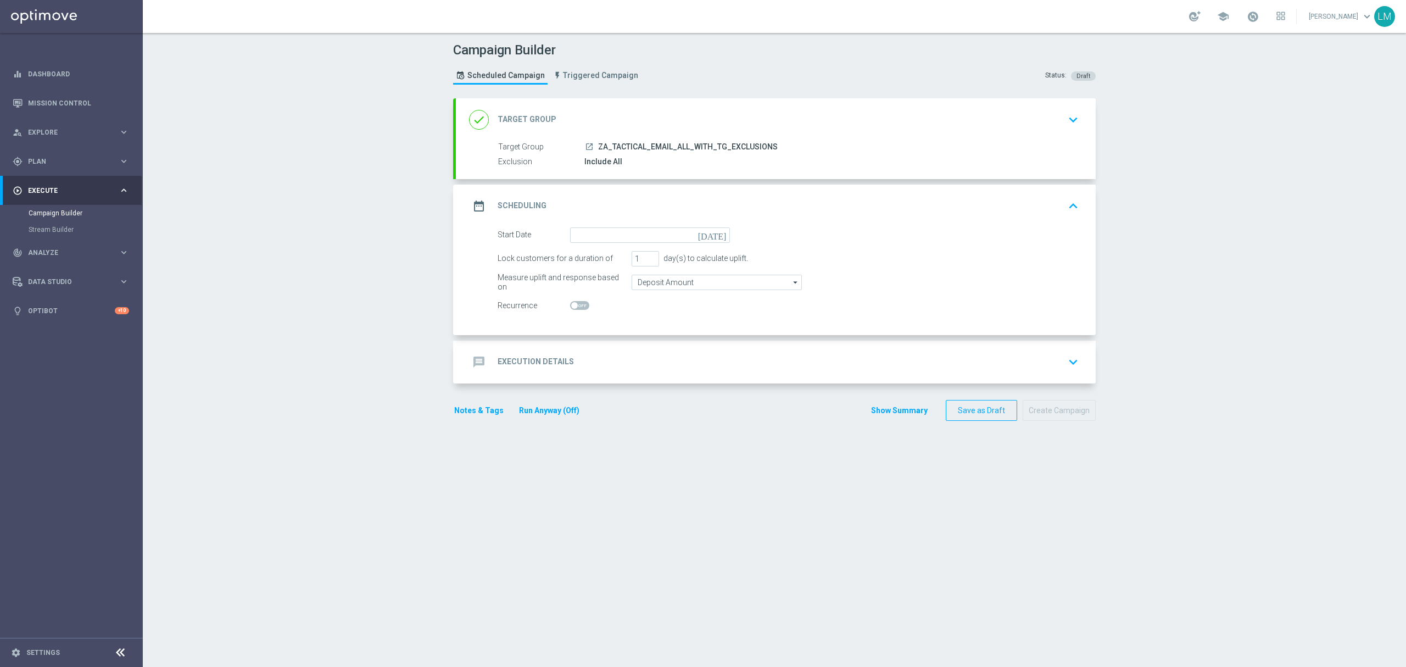
click at [714, 231] on icon "today" at bounding box center [714, 233] width 32 height 12
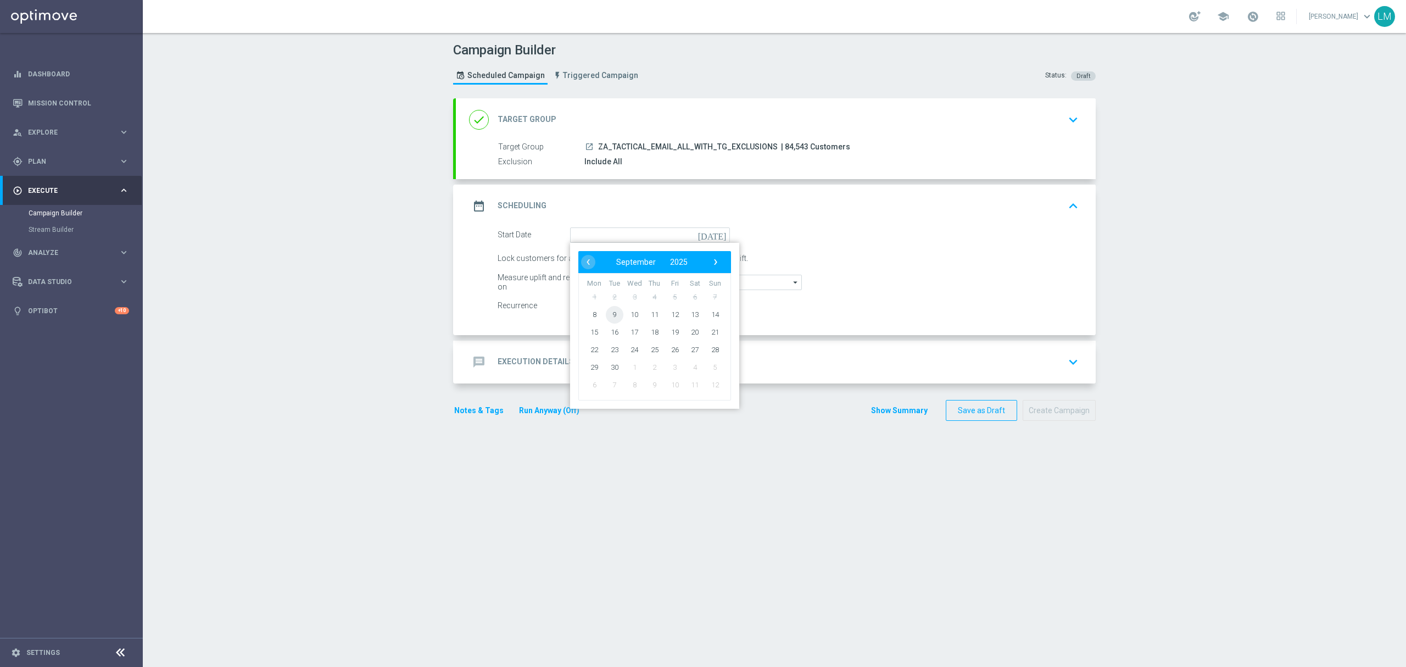
click at [612, 310] on span "9" at bounding box center [615, 314] width 18 height 18
type input "09 Sep 2025"
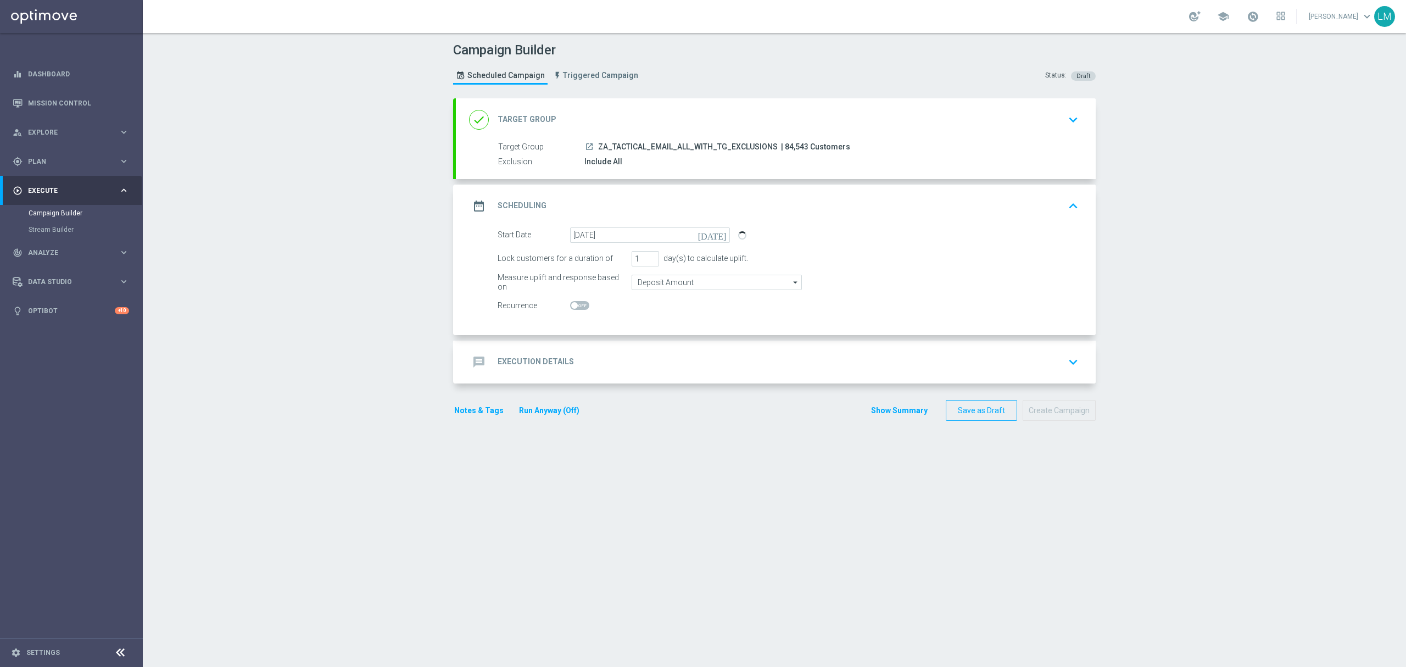
click at [611, 373] on div "message Execution Details keyboard_arrow_down" at bounding box center [776, 361] width 640 height 43
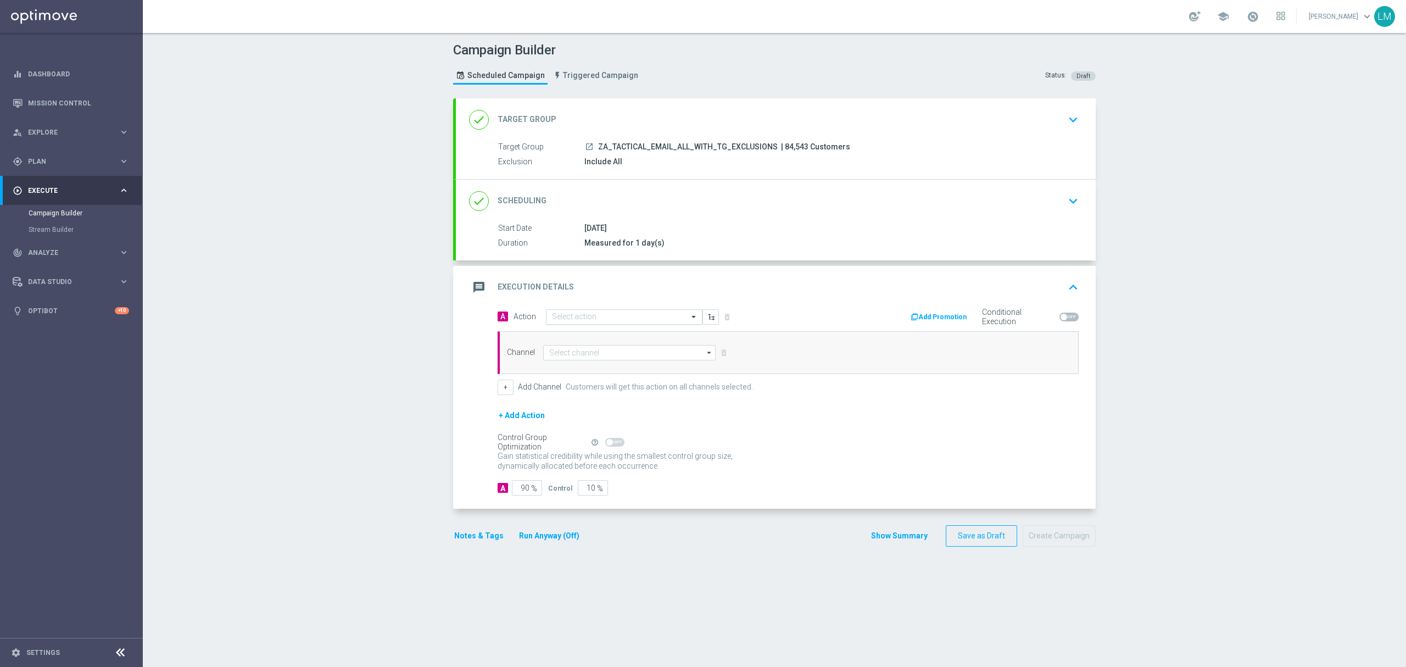
click at [620, 314] on input "text" at bounding box center [613, 316] width 122 height 9
paste input "en_ZA__SA_POWERBALL_SUPERLOTTO_COMBO2__EMT_ALL_EM_TAC_LT"
type input "en_ZA__SA_POWERBALL_SUPERLOTTO_COMBO2__EMT_ALL_EM_TAC_LT"
click at [604, 348] on span "Create new action" at bounding box center [591, 351] width 58 height 8
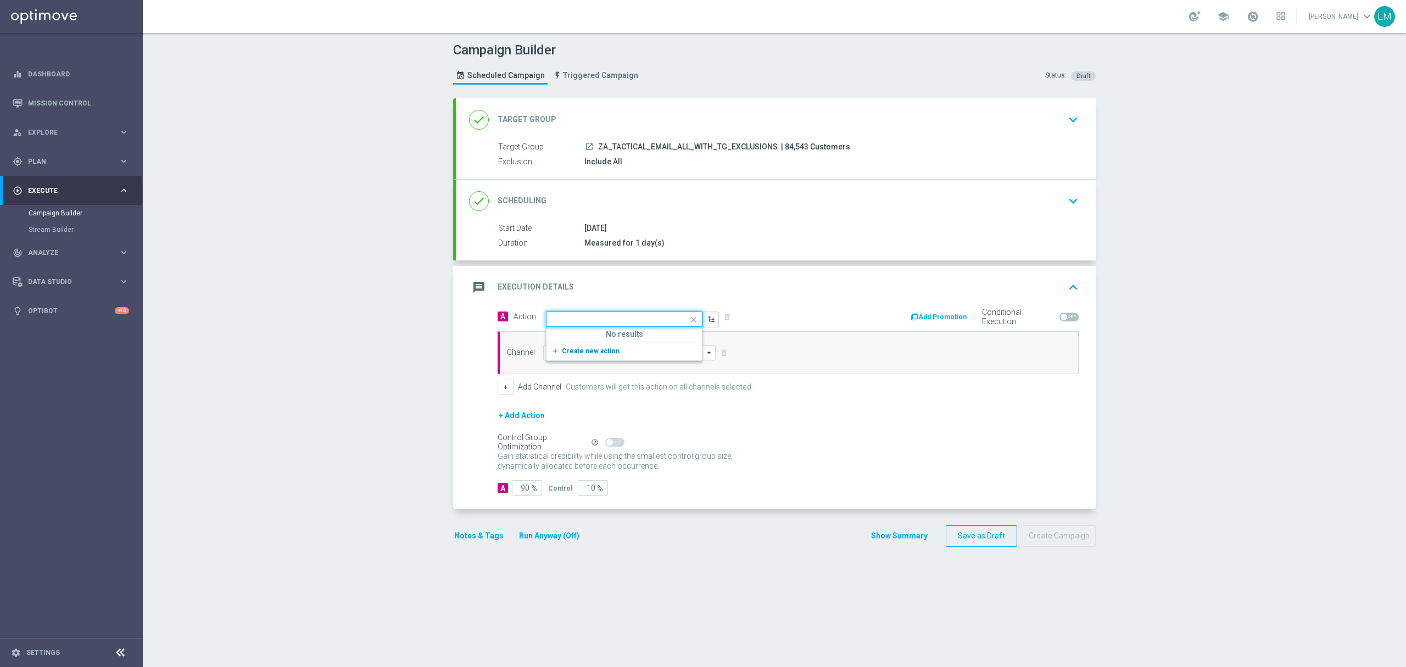
scroll to position [0, 0]
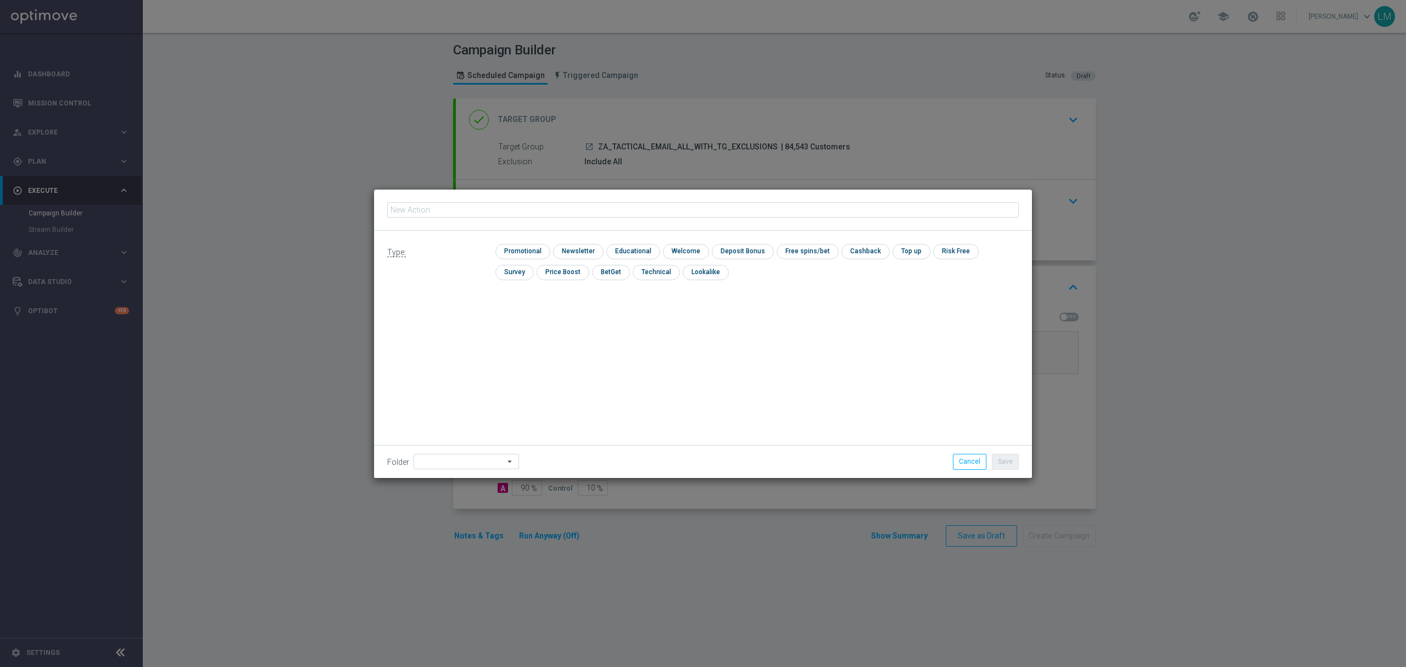
type input "en_ZA__SA_POWERBALL_SUPERLOTTO_COMBO2__EMT_ALL_EM_TAC_LT"
click at [522, 242] on div "Type: check Promotional check Newsletter check Educational check Welcome check …" at bounding box center [703, 266] width 658 height 71
click at [521, 255] on input "checkbox" at bounding box center [521, 251] width 52 height 15
checkbox input "true"
click at [1009, 465] on button "Save" at bounding box center [1005, 461] width 27 height 15
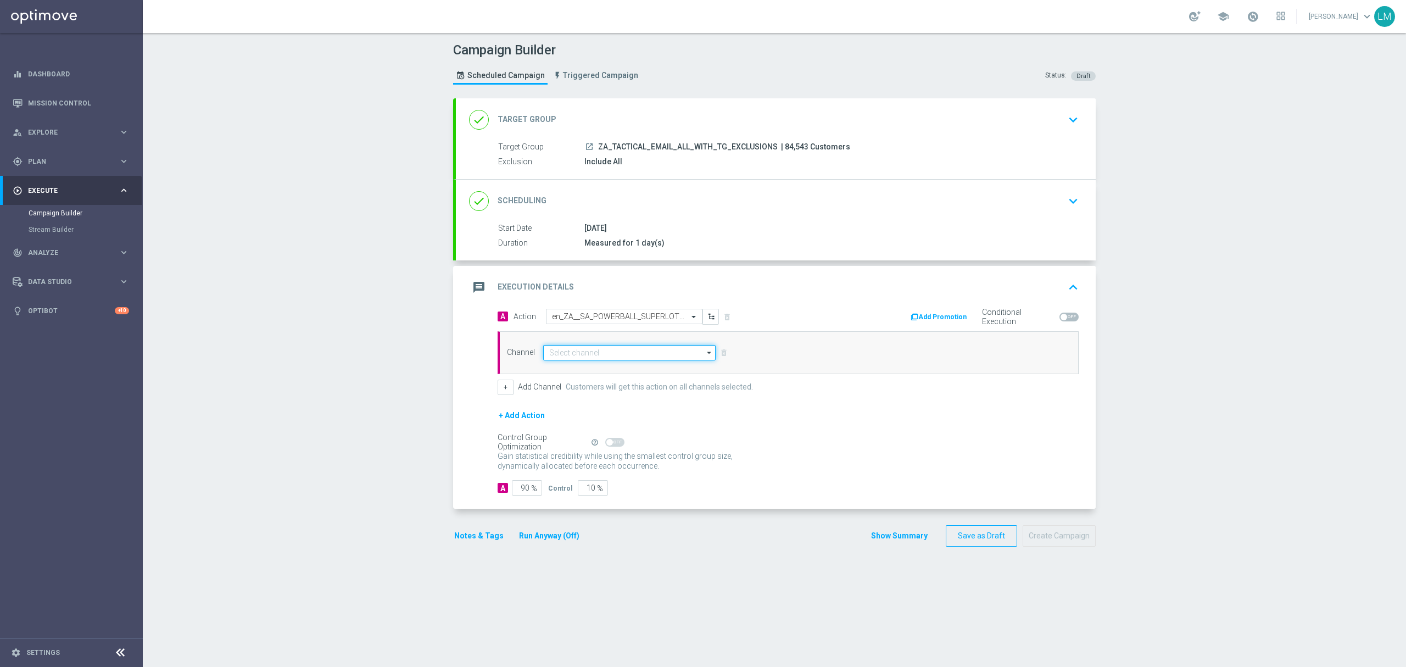
click at [591, 356] on input at bounding box center [629, 352] width 172 height 15
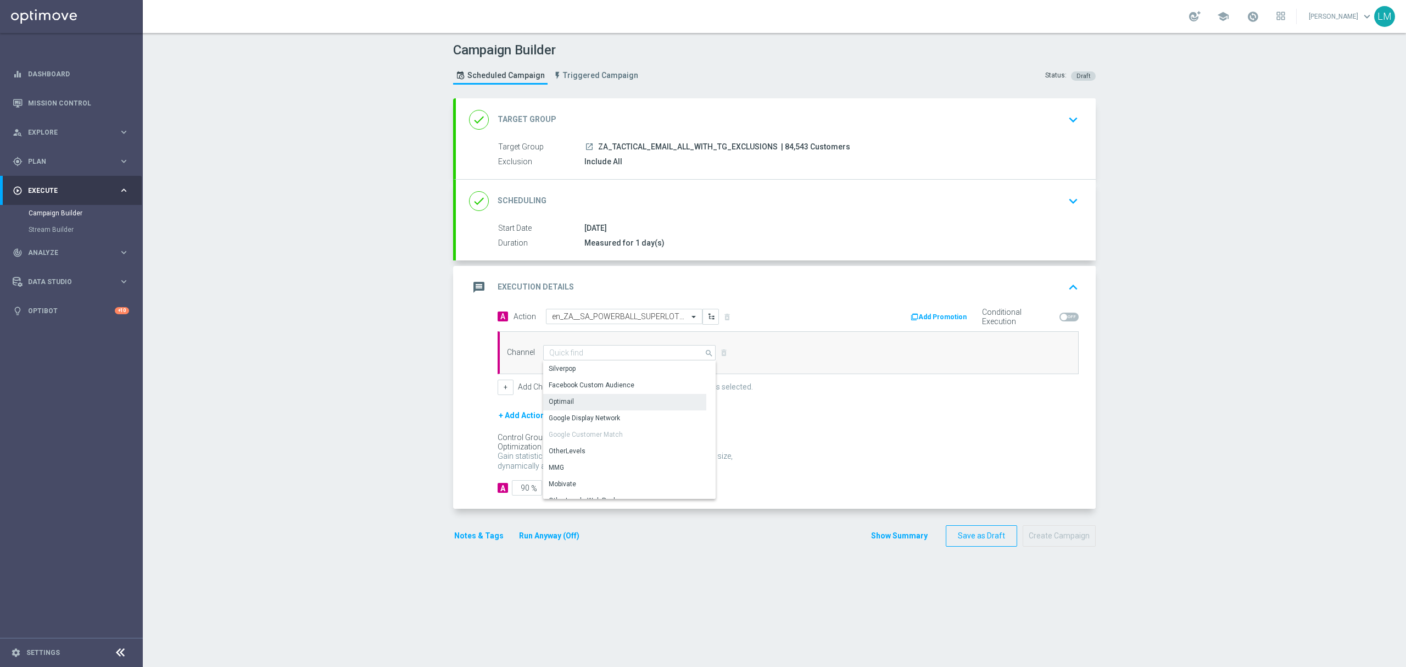
click at [576, 409] on div "Optimail" at bounding box center [624, 401] width 163 height 15
type input "Optimail"
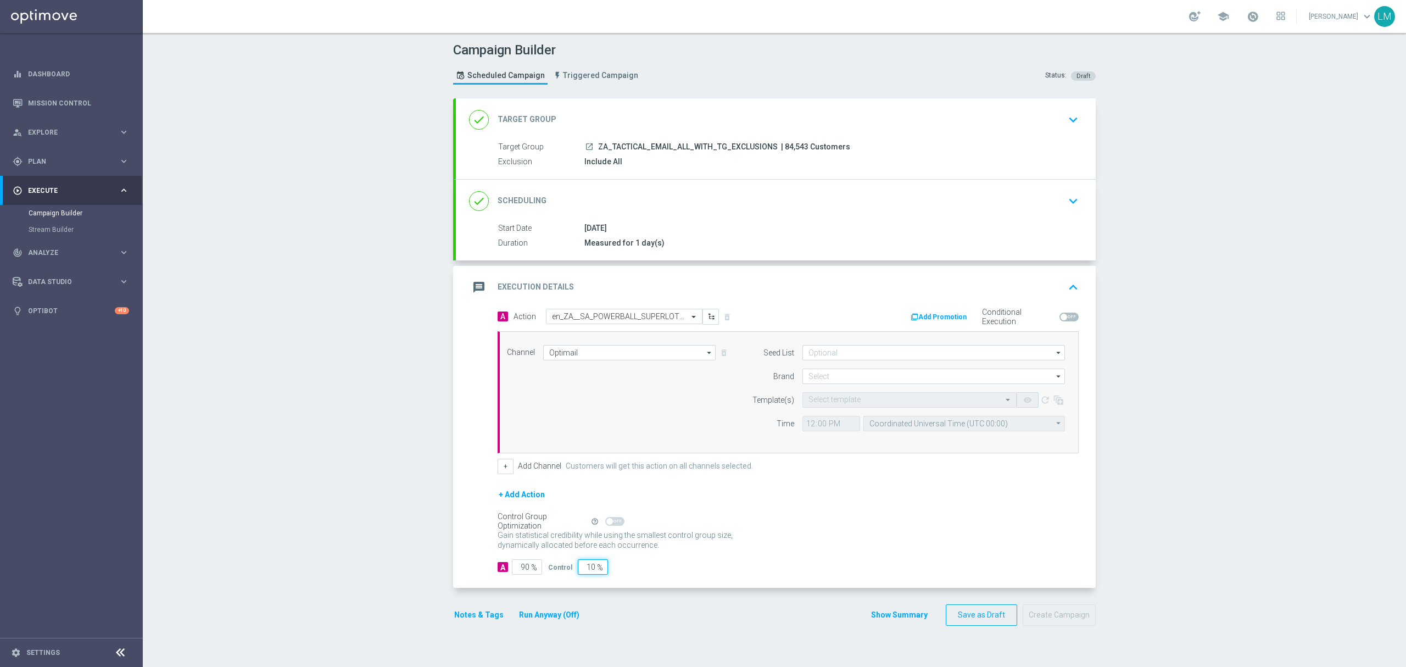
click at [583, 571] on input "10" at bounding box center [593, 566] width 30 height 15
type input "5"
type input "95"
type input "5"
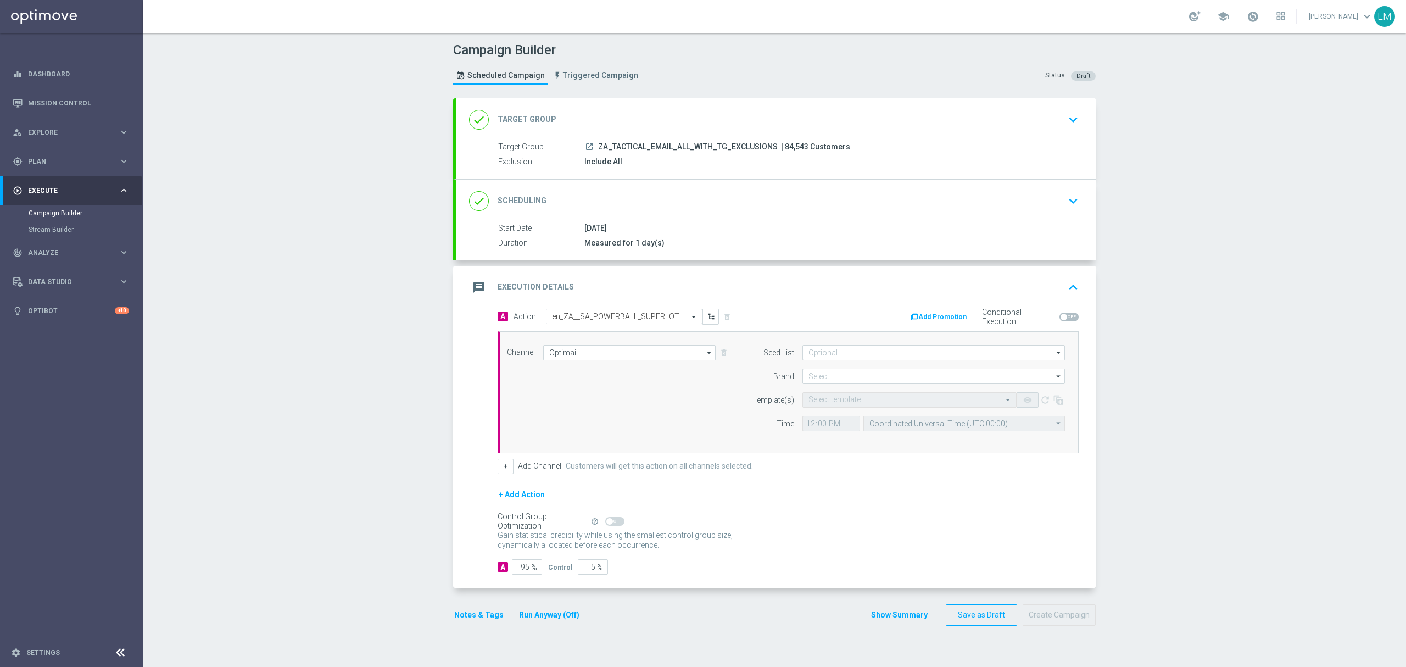
click at [857, 527] on div "Control Group Optimization Self Optimizing Campaign help_outline" at bounding box center [788, 521] width 581 height 12
click at [837, 379] on input at bounding box center [933, 375] width 262 height 15
click at [835, 407] on div "lottoland" at bounding box center [933, 408] width 263 height 15
type input "lottoland"
click at [835, 404] on input "text" at bounding box center [898, 399] width 180 height 9
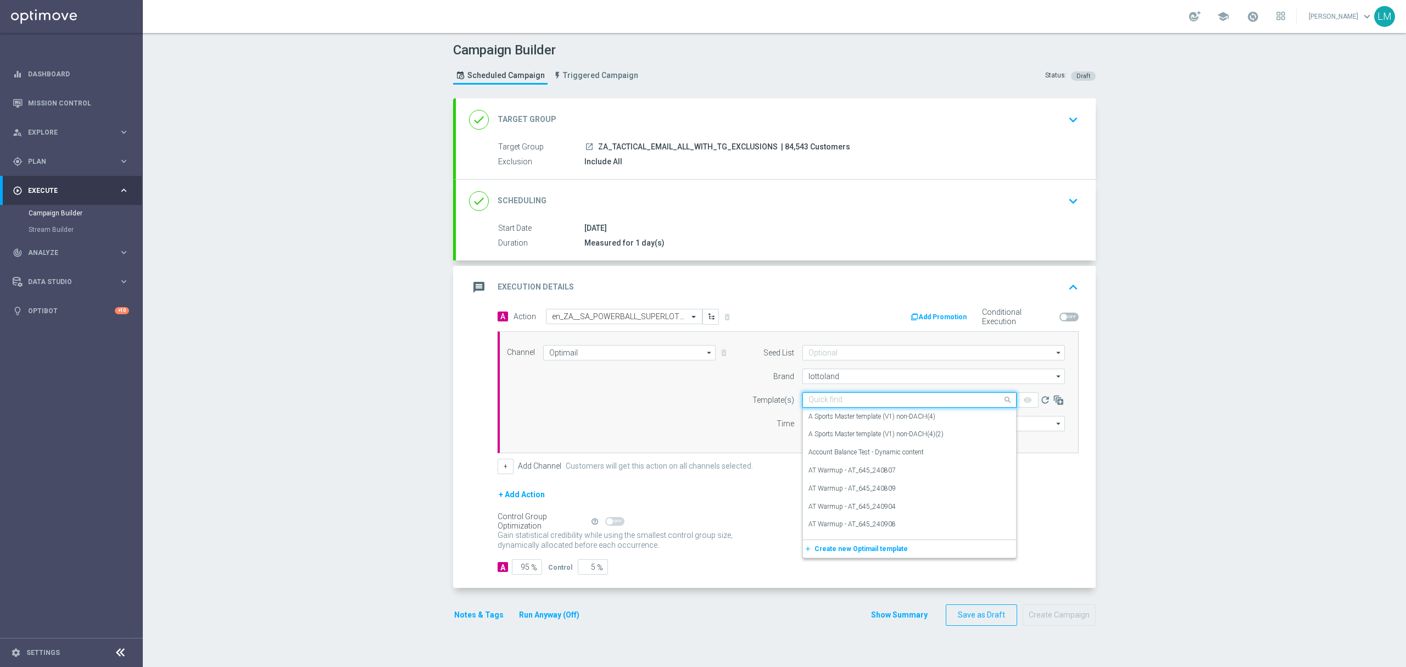
paste input "en_ZA__SA_POWERBALL_SUPERLOTTO_COMBO2__EMT_ALL_EM_TAC_LT"
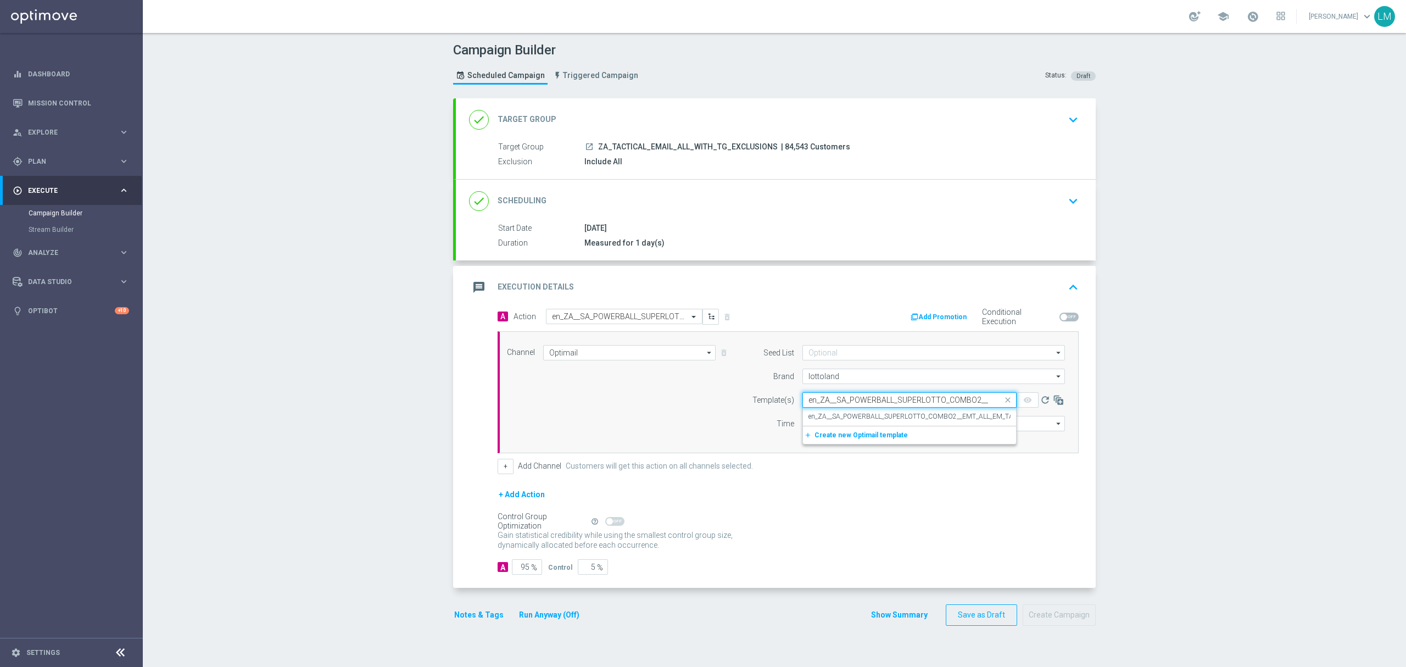
scroll to position [0, 69]
click at [834, 423] on div "en_ZA__SA_POWERBALL_SUPERLOTTO_COMBO2__EMT_ALL_EM_TAC_LT" at bounding box center [909, 416] width 202 height 18
type input "en_ZA__SA_POWERBALL_SUPERLOTTO_COMBO2__EMT_ALL_EM_TAC_LT"
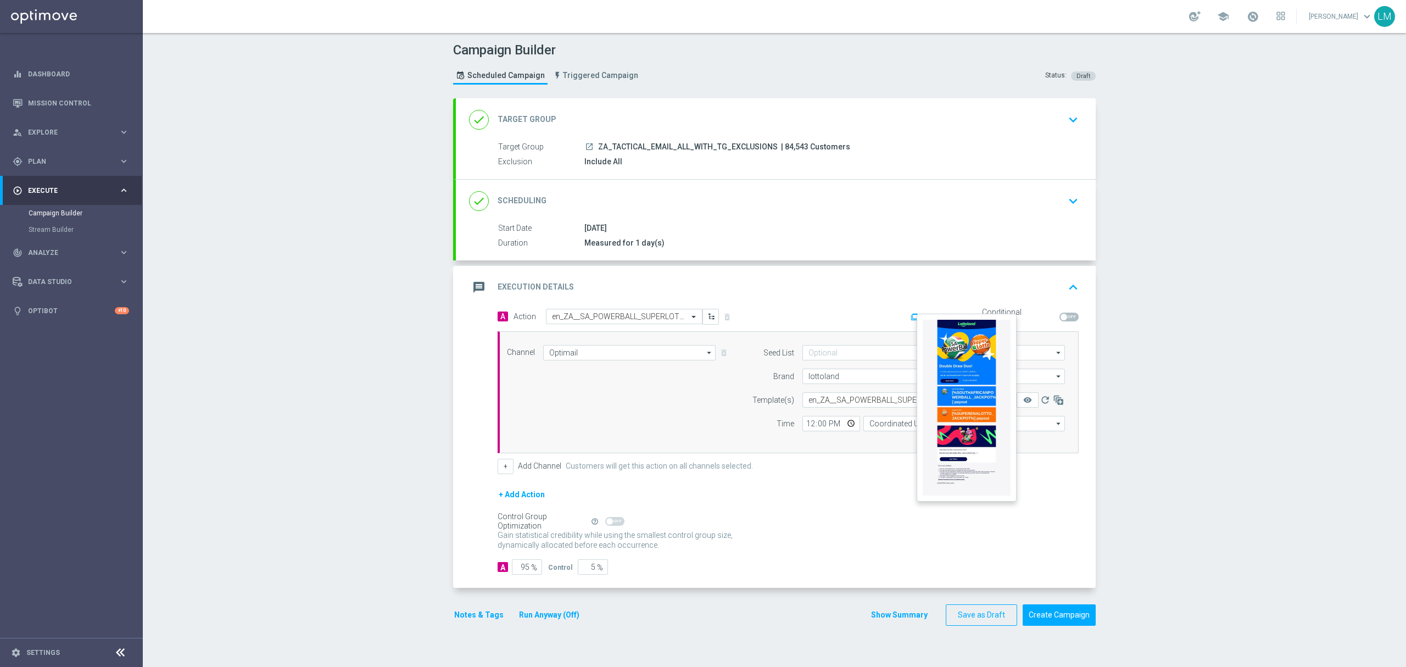
click at [1026, 405] on button "remove_red_eye" at bounding box center [1027, 399] width 22 height 15
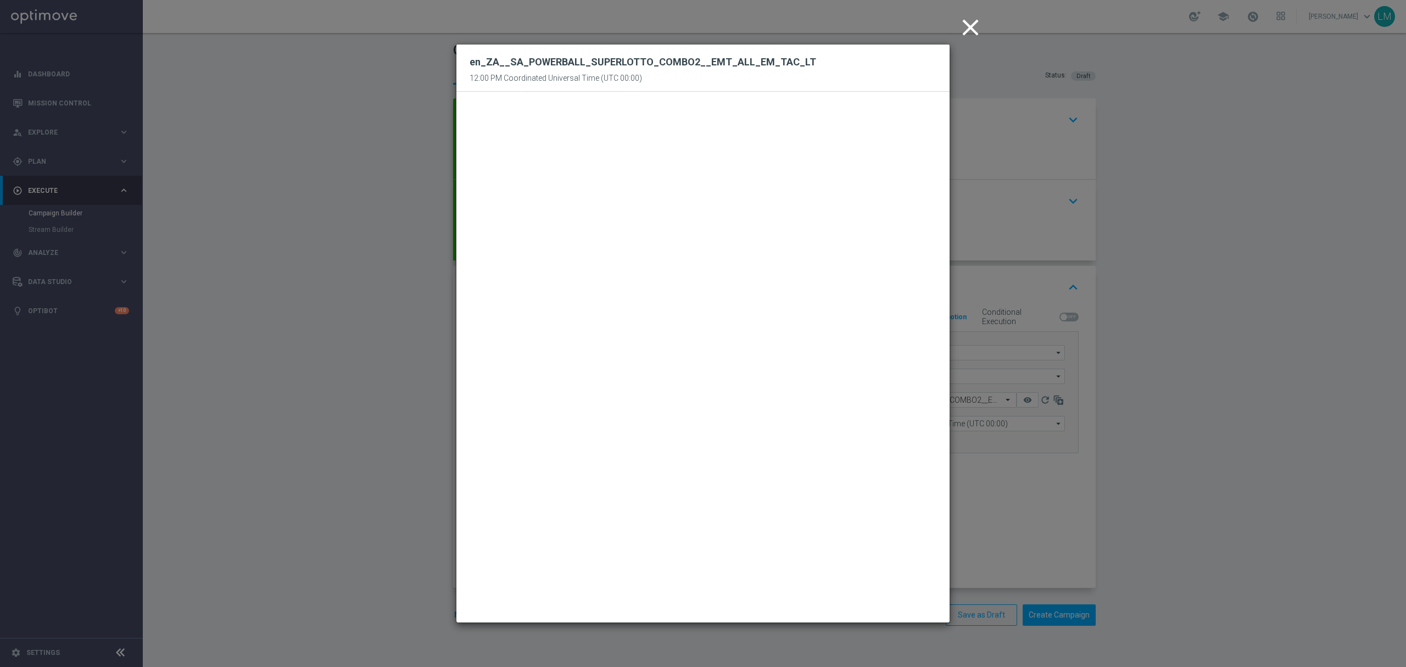
click at [964, 21] on icon "close" at bounding box center [970, 27] width 27 height 27
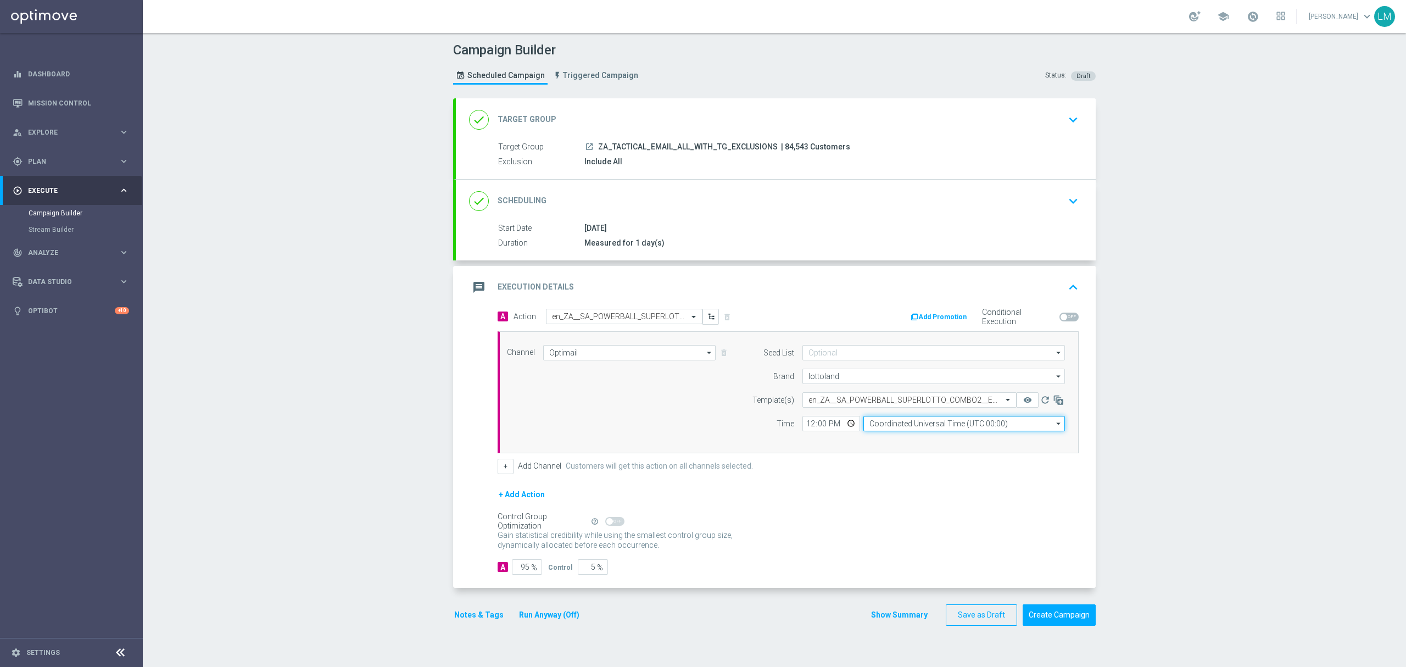
click at [887, 422] on input "Coordinated Universal Time (UTC 00:00)" at bounding box center [964, 423] width 202 height 15
click at [901, 440] on div "Central European Time (Berlin) (UTC +02:00)" at bounding box center [959, 439] width 180 height 10
type input "Central European Time (Berlin) (UTC +02:00)"
click at [330, 327] on div "Campaign Builder Scheduled Campaign Triggered Campaign Status: Draft done Targe…" at bounding box center [774, 350] width 1263 height 634
click at [1083, 625] on button "Create Campaign" at bounding box center [1059, 614] width 73 height 21
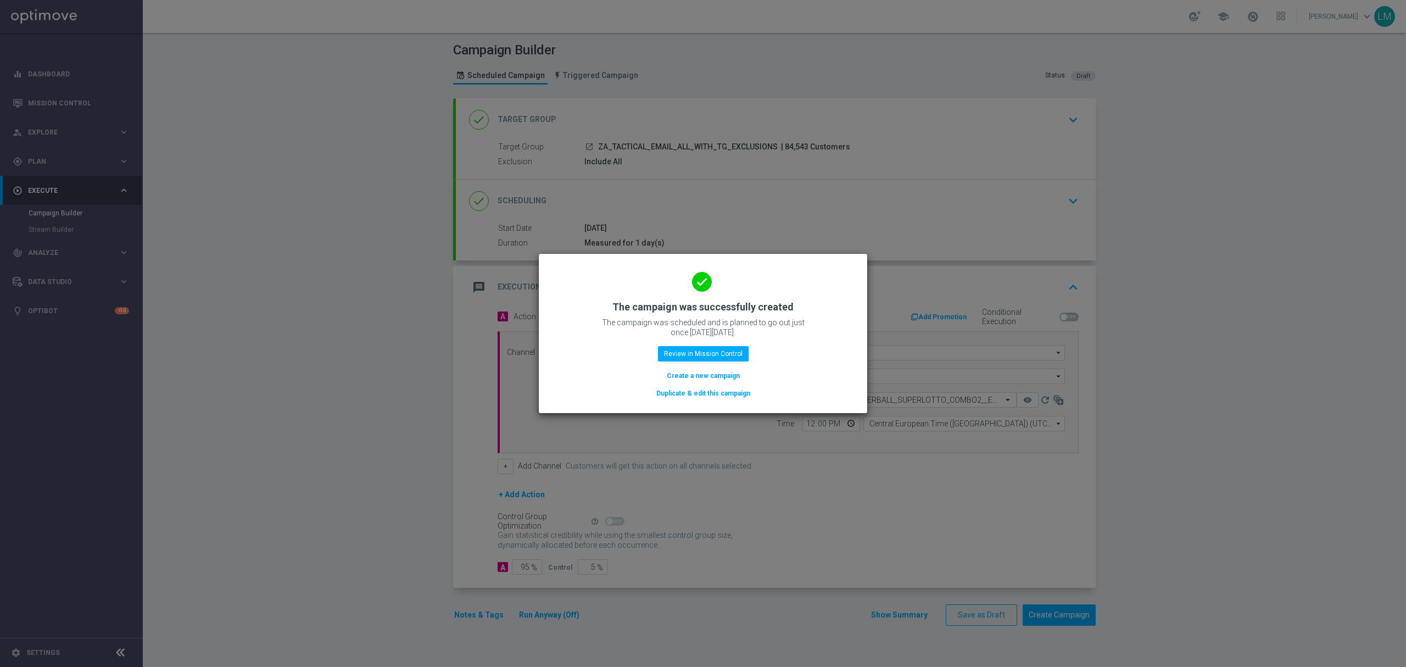
click at [670, 377] on button "Create a new campaign" at bounding box center [703, 376] width 75 height 12
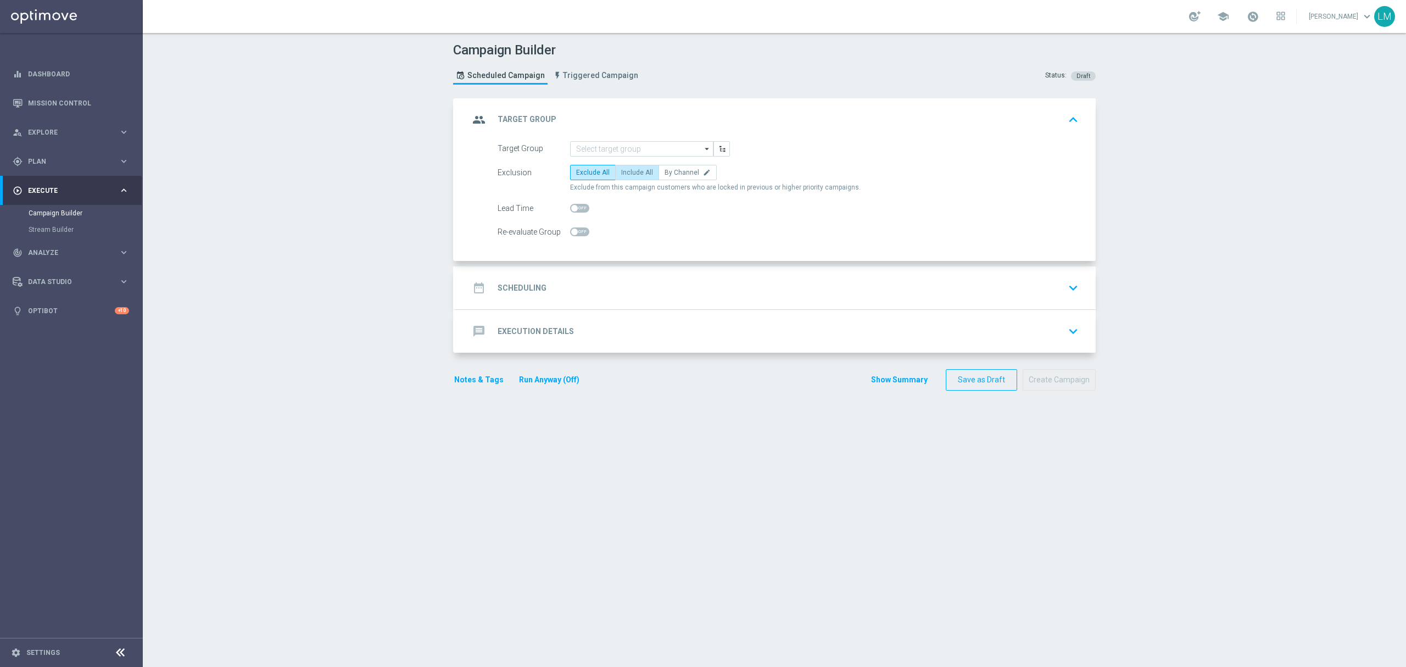
click at [629, 165] on label "Include All" at bounding box center [637, 172] width 44 height 15
click at [628, 171] on input "Include All" at bounding box center [624, 174] width 7 height 7
radio input "true"
click at [86, 102] on link "Mission Control" at bounding box center [78, 102] width 101 height 29
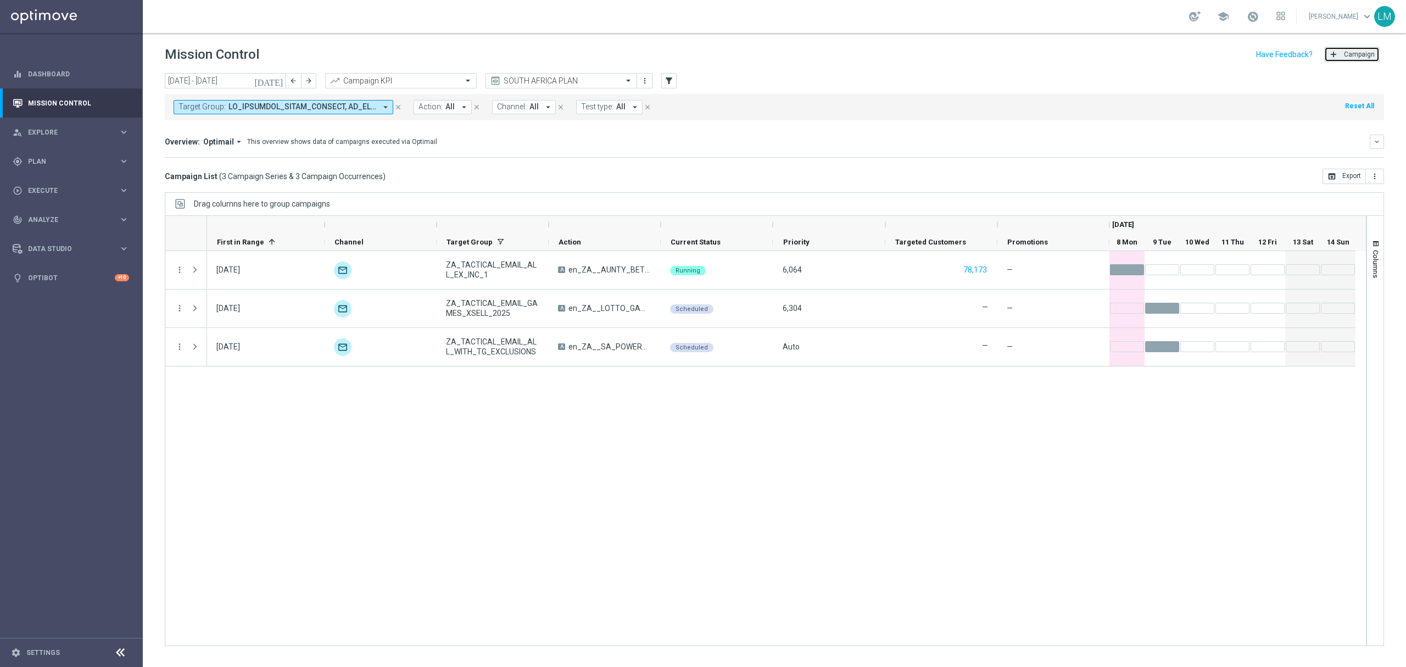
click at [1347, 48] on button "add Campaign" at bounding box center [1351, 54] width 55 height 15
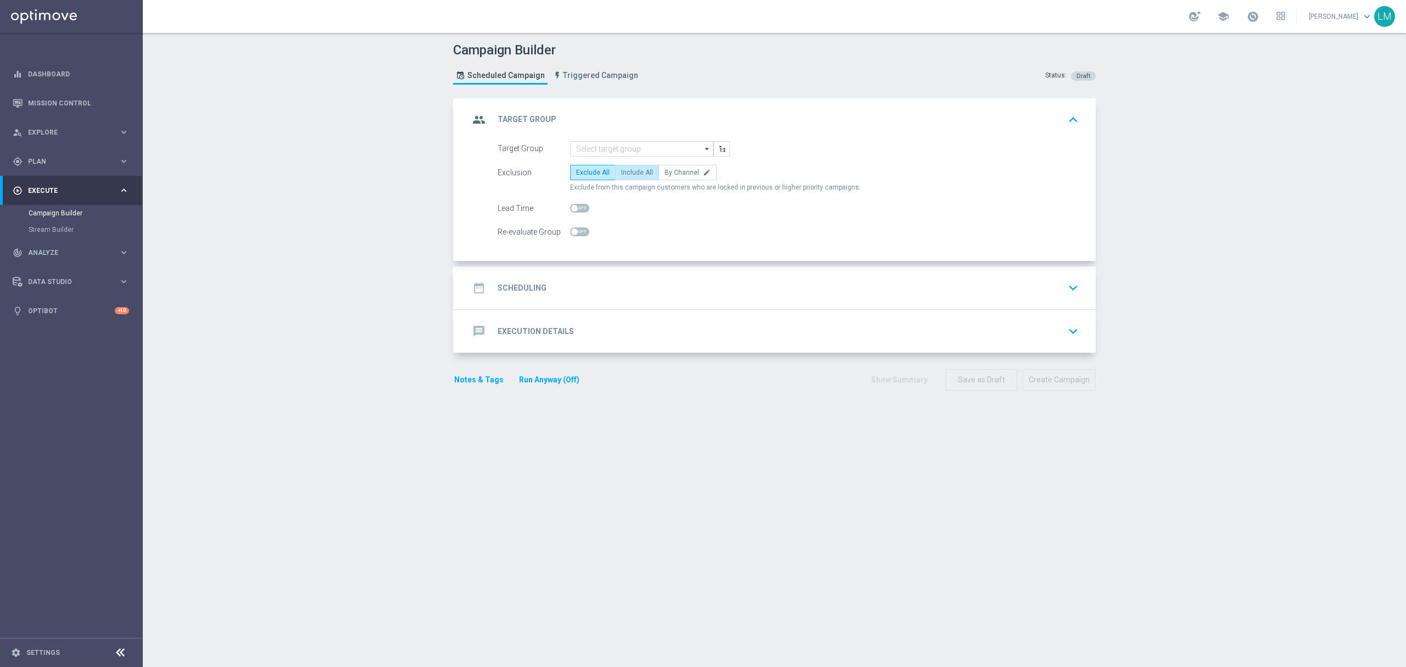
click at [621, 174] on span "Include All" at bounding box center [637, 173] width 32 height 8
click at [621, 174] on input "Include All" at bounding box center [624, 174] width 7 height 7
radio input "true"
click at [615, 149] on input at bounding box center [641, 148] width 143 height 15
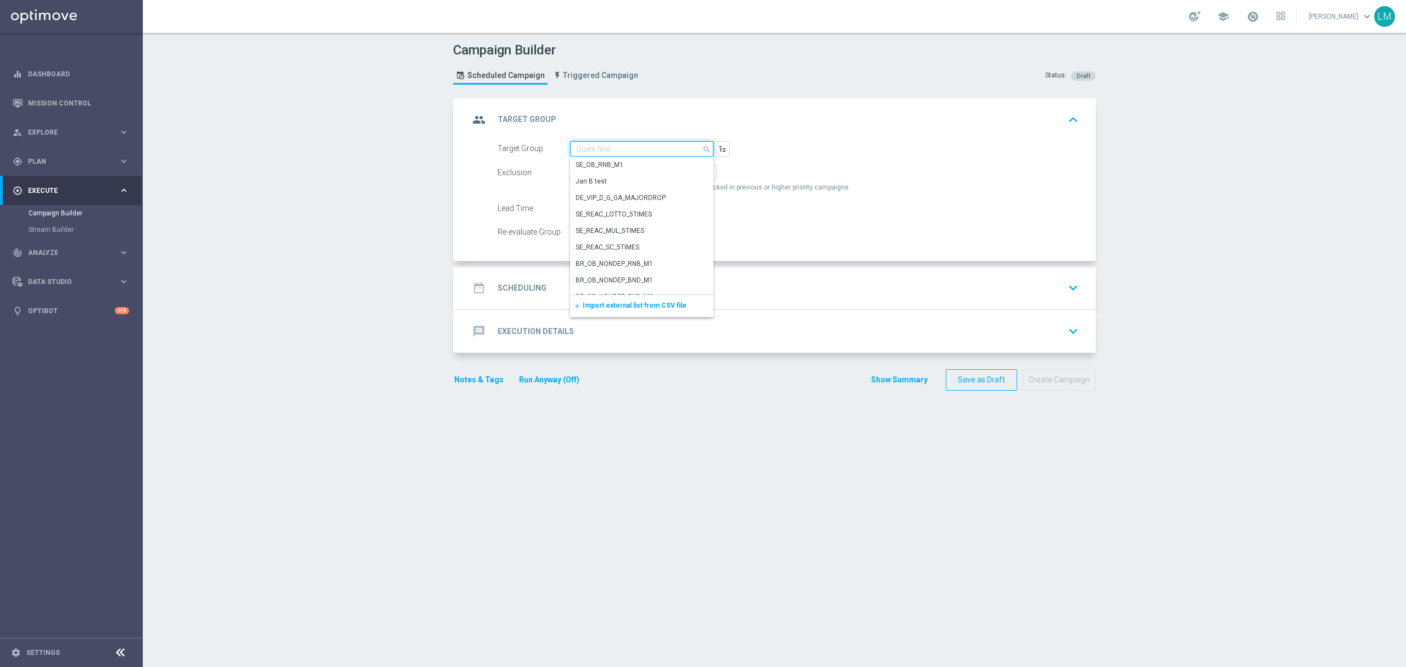
paste input "ZA_TACTICAL_EMAIL_HAS_NOT_PLAYED_LAST_7_DAYS_BUT_HAS_PLAYED_THIS_MONTH"
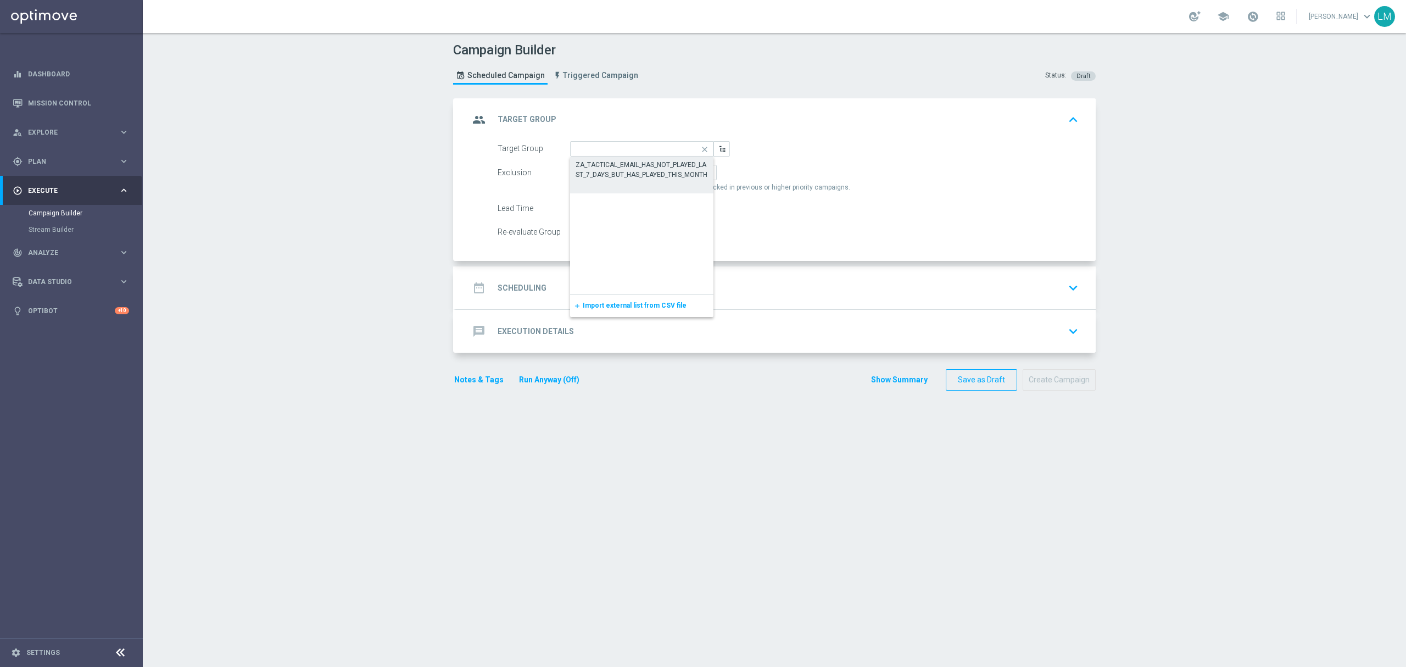
click at [616, 160] on div "ZA_TACTICAL_EMAIL_HAS_NOT_PLAYED_LAST_7_DAYS_BUT_HAS_PLAYED_THIS_MONTH" at bounding box center [642, 170] width 133 height 20
type input "ZA_TACTICAL_EMAIL_HAS_NOT_PLAYED_LAST_7_DAYS_BUT_HAS_PLAYED_THIS_MONTH"
click at [616, 291] on div "date_range Scheduling keyboard_arrow_down" at bounding box center [775, 287] width 613 height 21
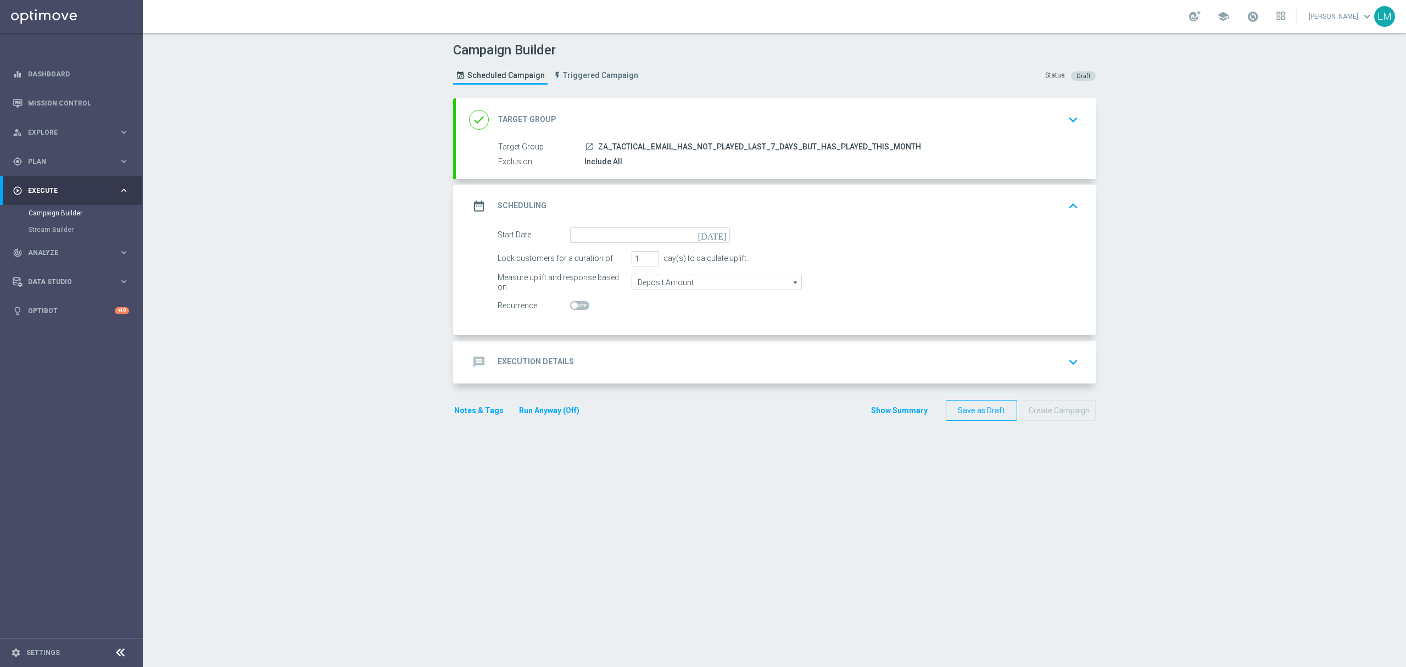
click at [717, 229] on icon "today" at bounding box center [714, 233] width 32 height 12
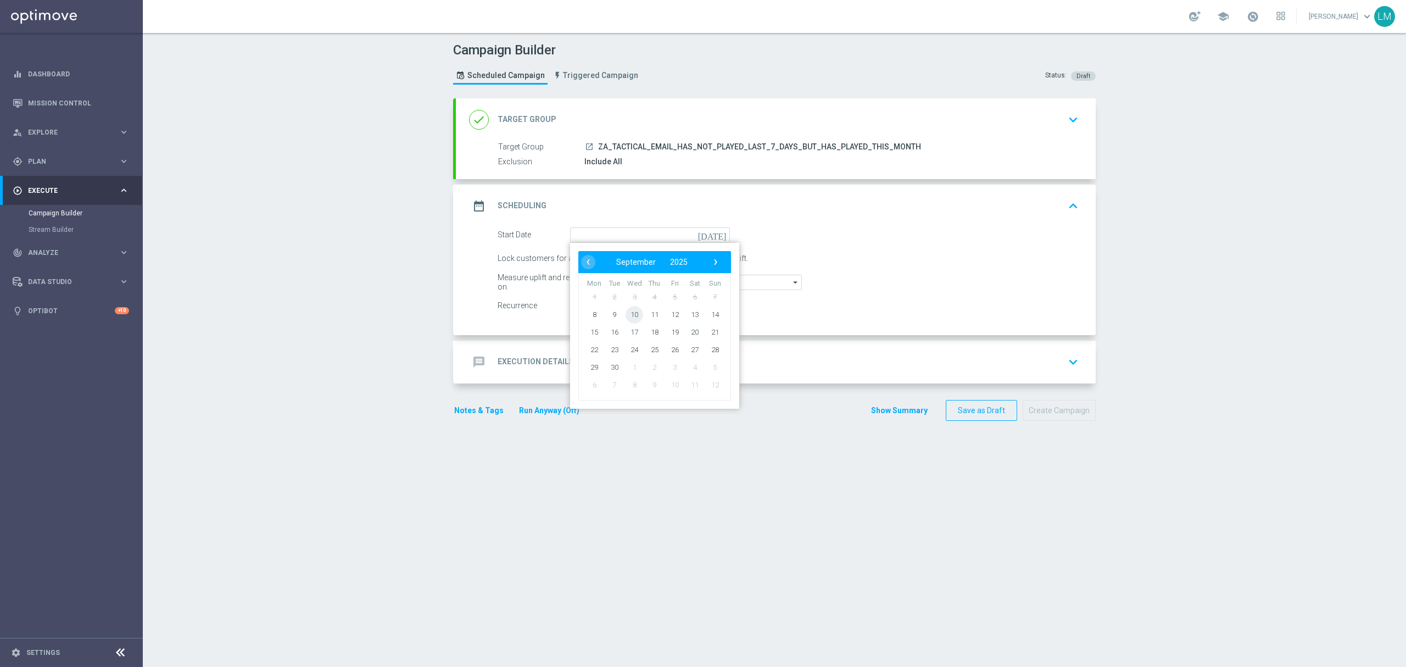
click at [625, 319] on span "10" at bounding box center [634, 314] width 18 height 18
type input "10 Sep 2025"
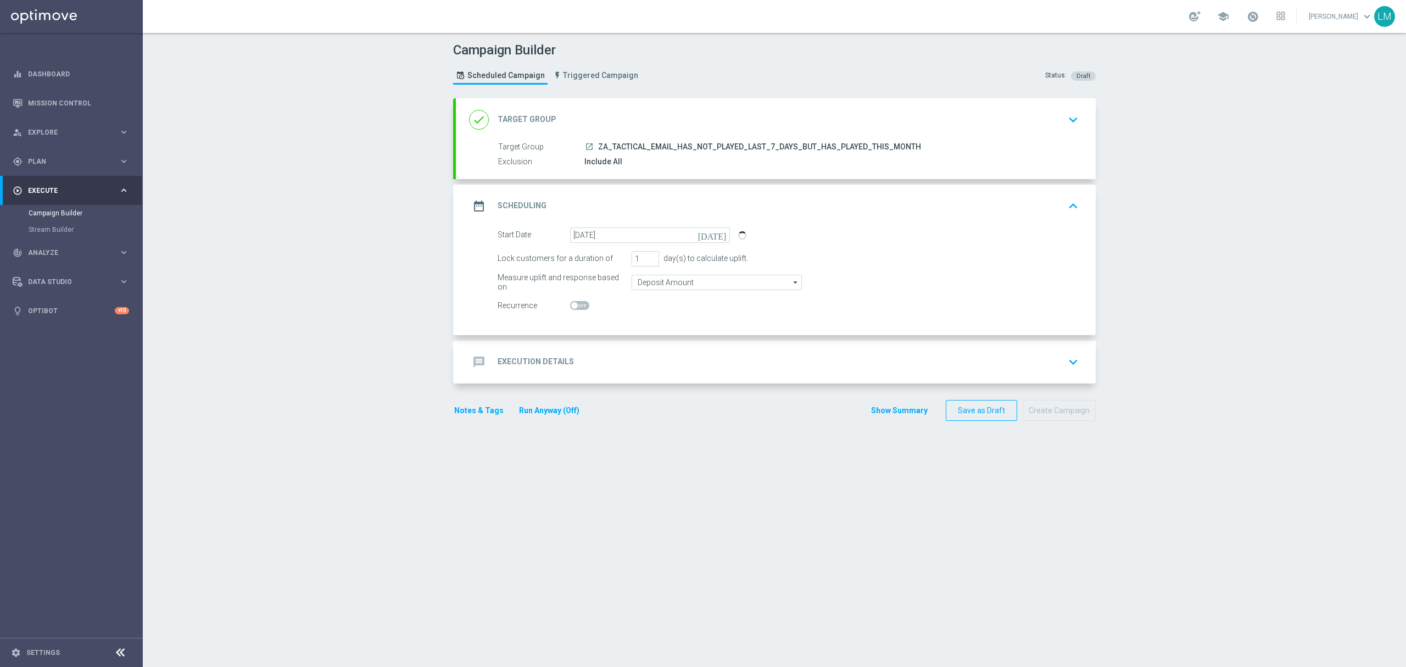
click at [639, 354] on div "message Execution Details keyboard_arrow_down" at bounding box center [775, 361] width 613 height 21
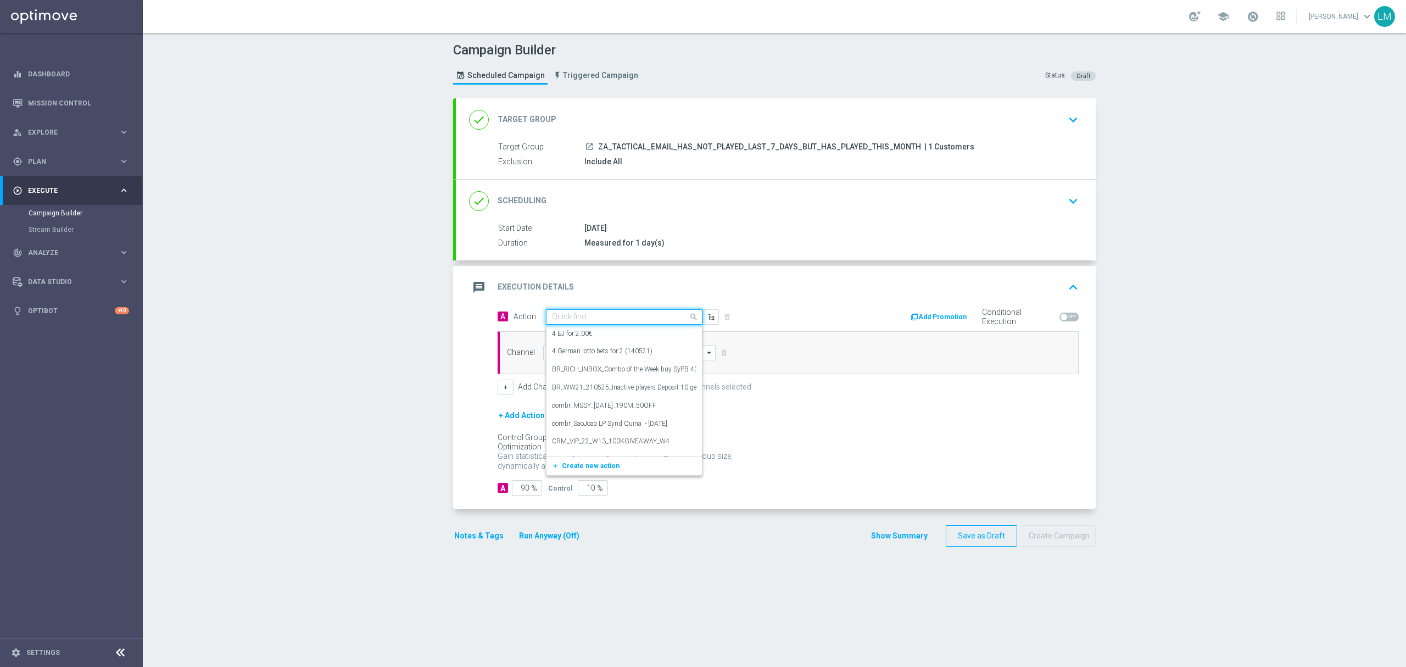
click at [604, 314] on input "text" at bounding box center [613, 316] width 122 height 9
paste input "en_ZA__WACKY_WEDNESDAY_SEPTEMBER25_REMINDER1__ALL_EMA_TAC_LT"
type input "en_ZA__WACKY_WEDNESDAY_SEPTEMBER25_REMINDER1__ALL_EMA_TAC_LT"
click at [1068, 113] on icon "keyboard_arrow_down" at bounding box center [1073, 119] width 16 height 16
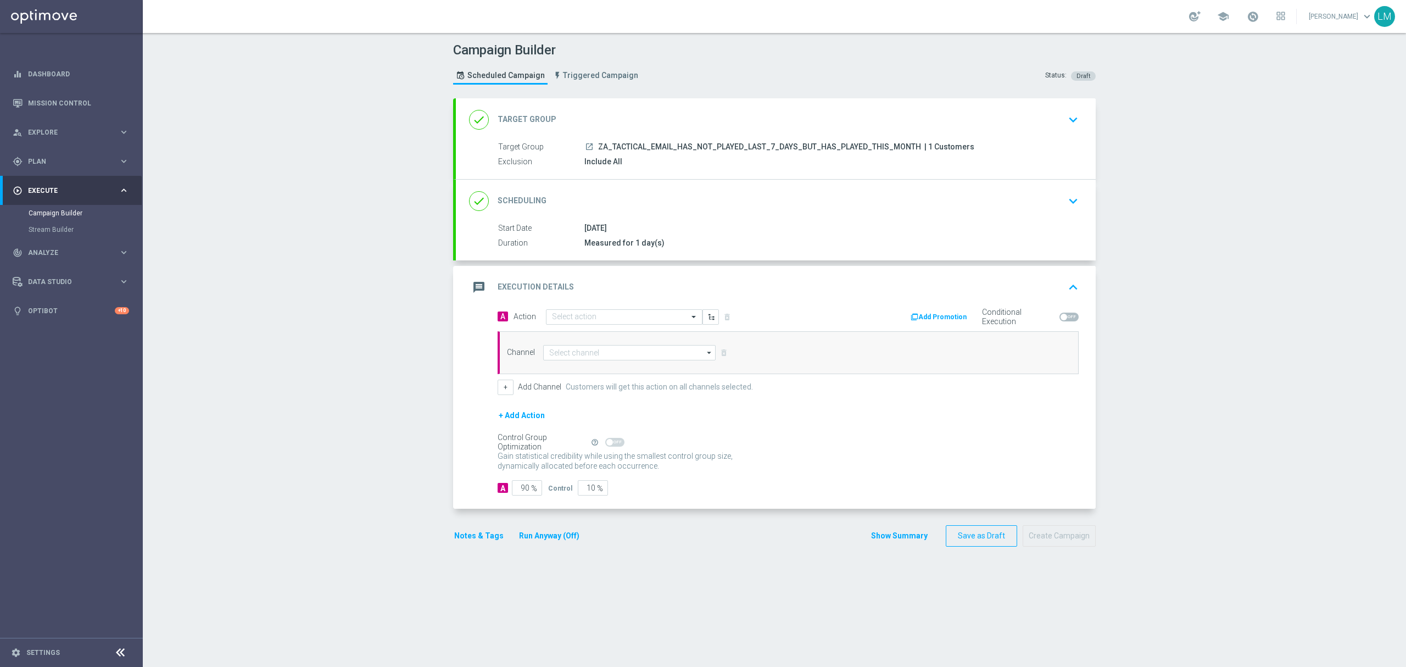
scroll to position [0, 0]
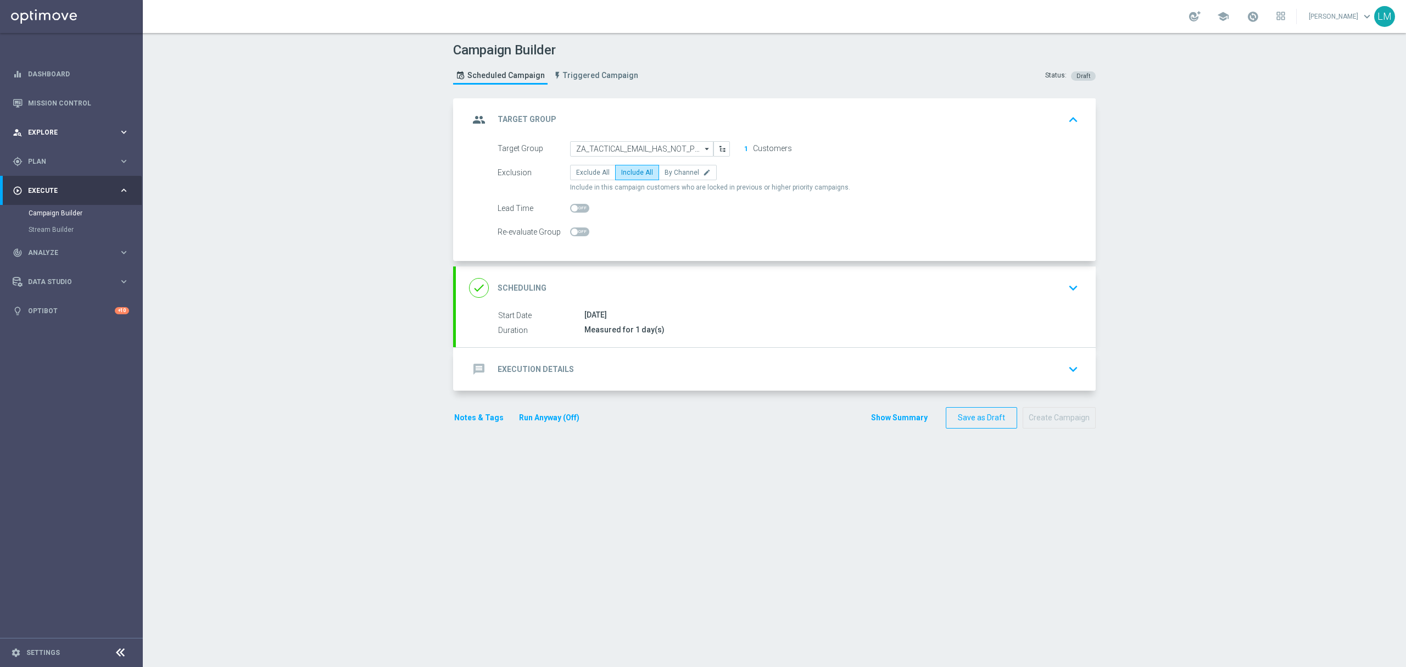
click at [55, 124] on div "person_search Explore keyboard_arrow_right" at bounding box center [71, 132] width 142 height 29
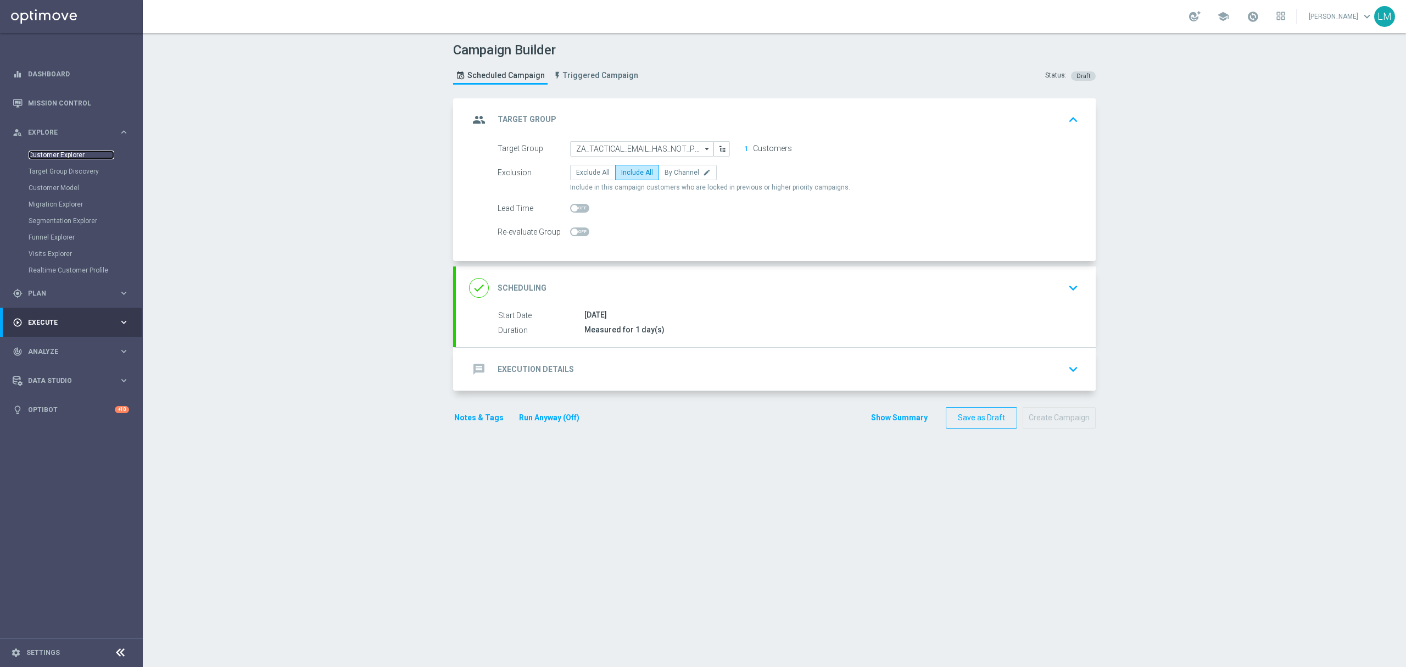
click at [77, 157] on link "Customer Explorer" at bounding box center [72, 154] width 86 height 9
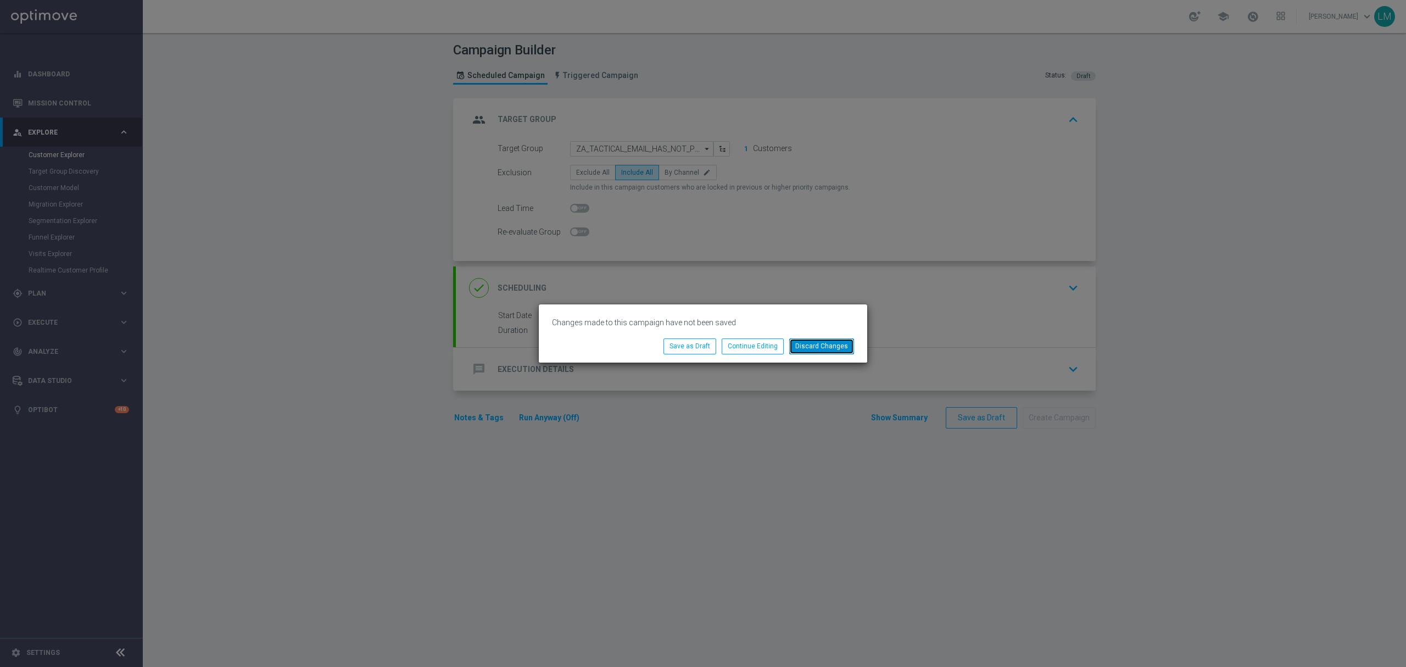
click at [791, 349] on button "Discard Changes" at bounding box center [821, 345] width 65 height 15
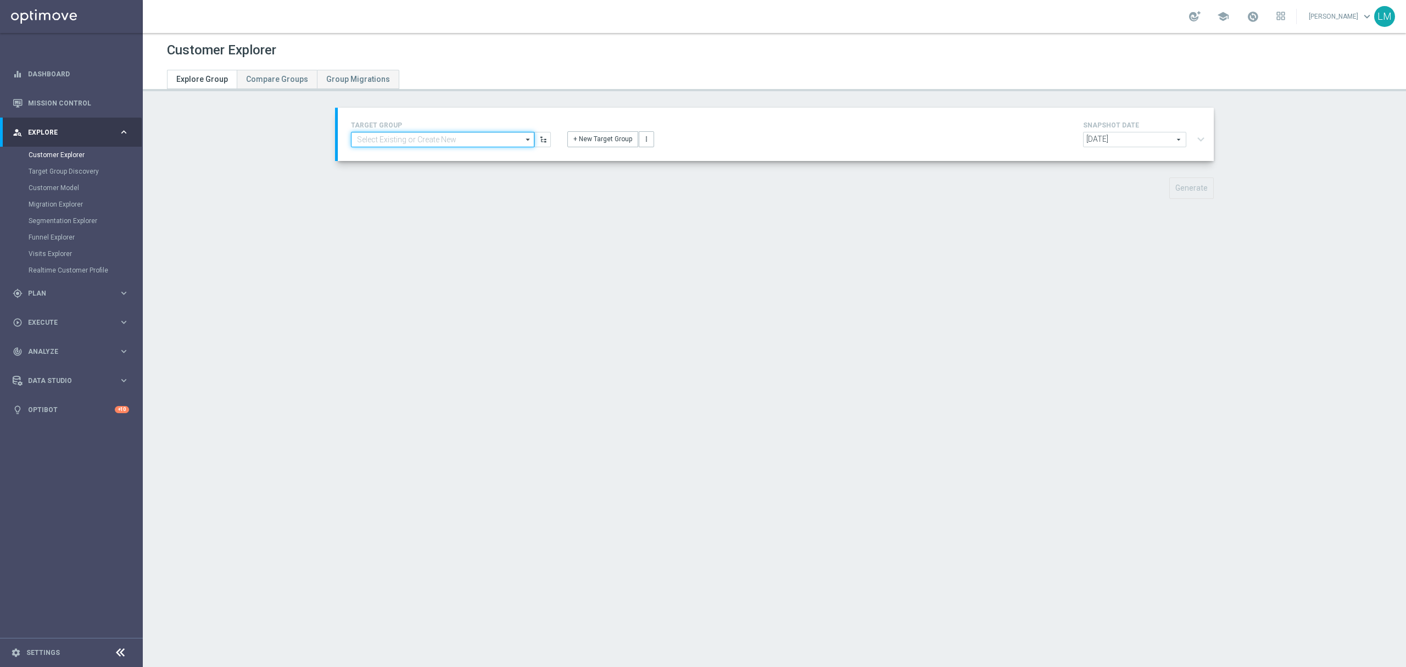
click at [455, 134] on input at bounding box center [442, 139] width 183 height 15
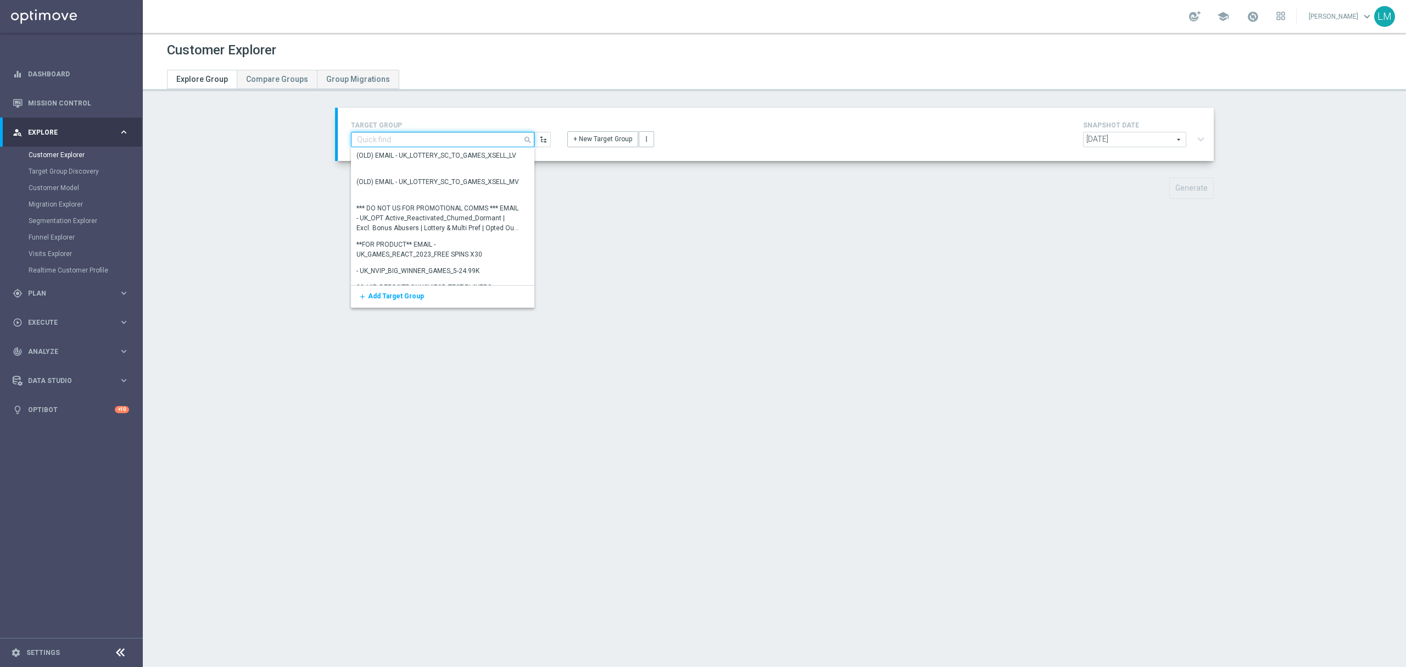
paste input "ZA_TACTICAL_EMAIL_HAS_NOT_PLAYED_LAST_7_DAYS_BUT_HAS_PLAYED_THIS_MONTH"
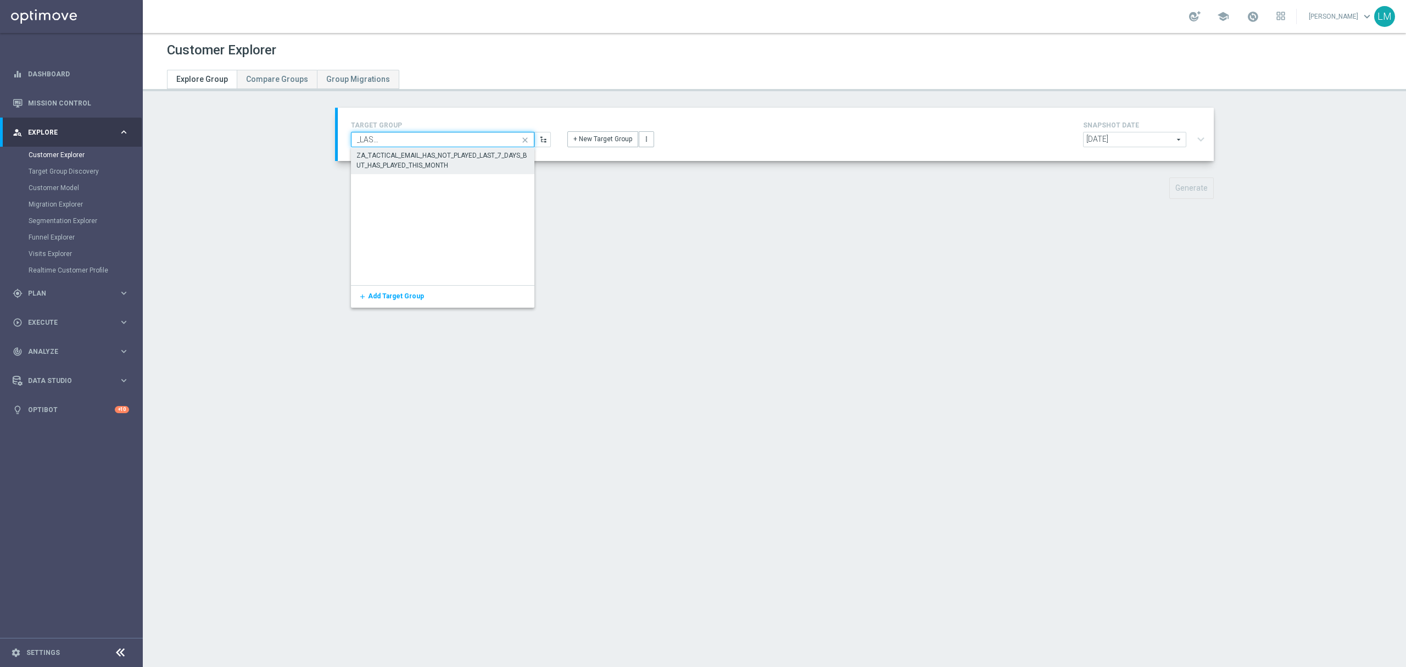
type input "ZA_TACTICAL_EMAIL_HAS_NOT_PLAYED_LAST_7_DAYS_BUT_HAS_PLAYED_THIS_MONTH"
click at [429, 165] on div "ZA_TACTICAL_EMAIL_HAS_NOT_PLAYED_LAST_7_DAYS_BUT_HAS_PLAYED_THIS_MONTH" at bounding box center [443, 161] width 172 height 20
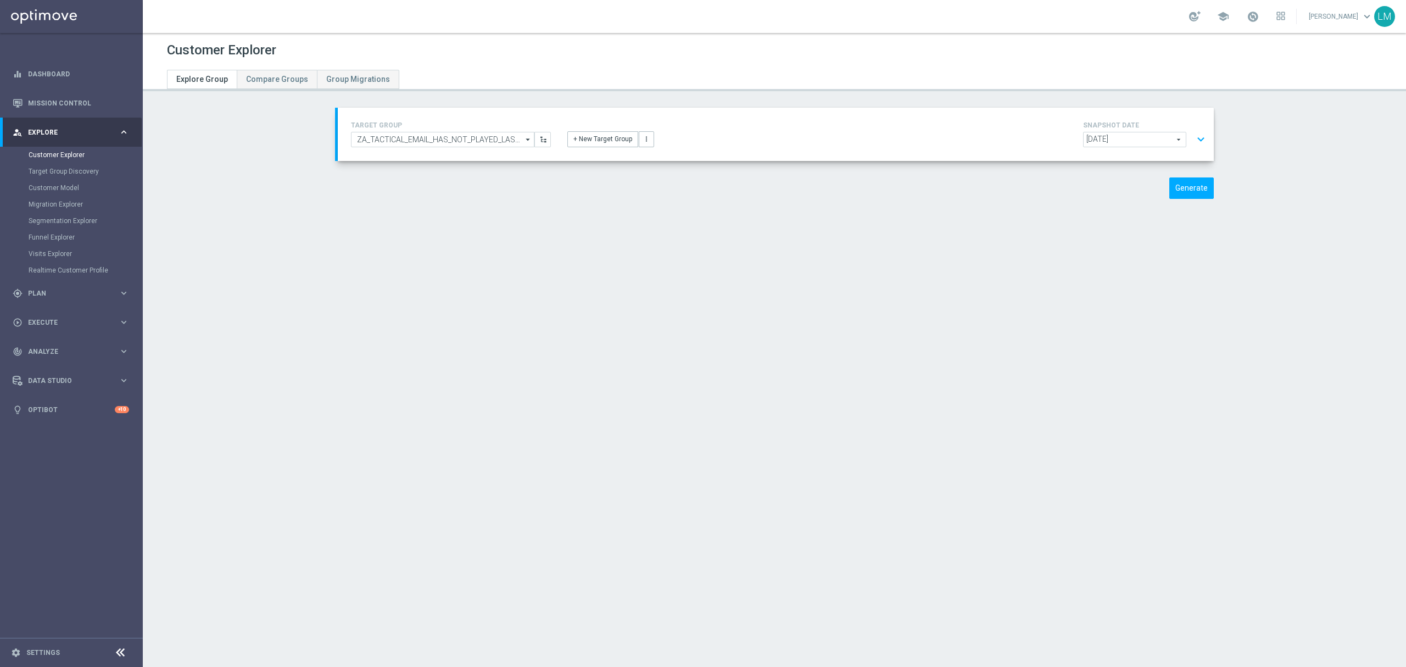
click at [1193, 142] on button "expand_more" at bounding box center [1201, 139] width 16 height 21
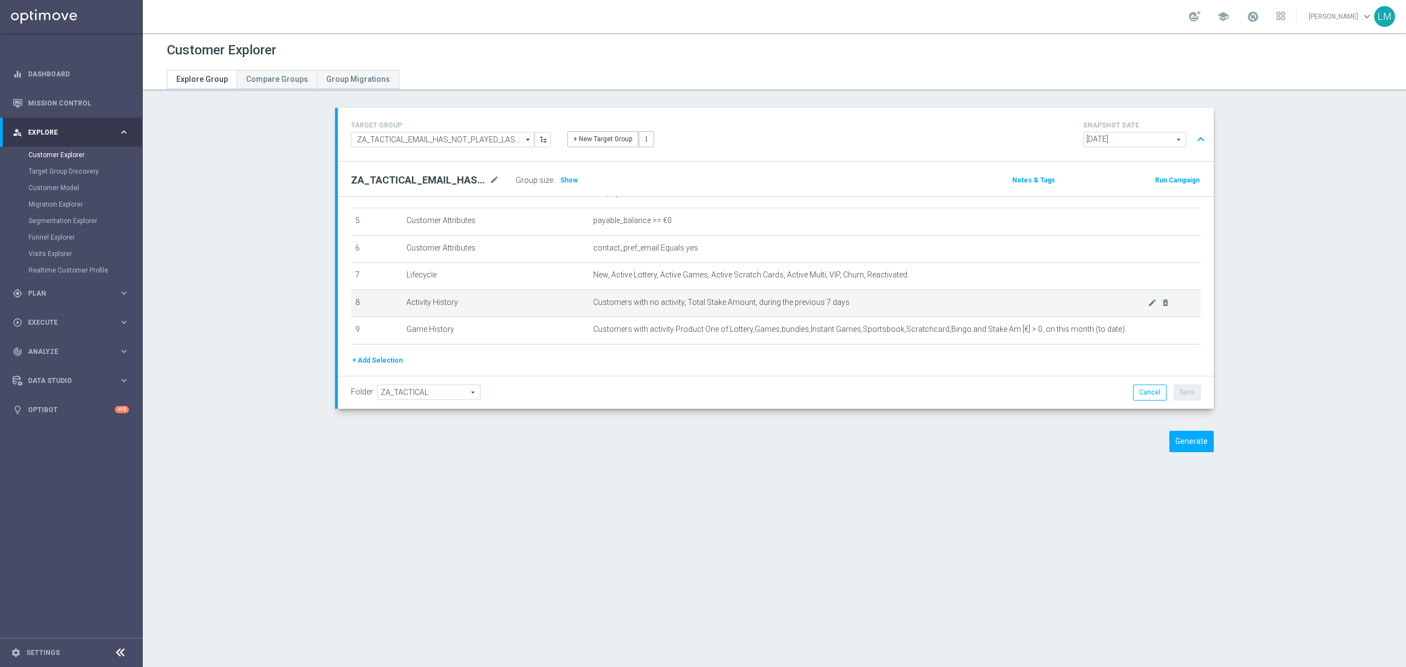
scroll to position [172, 0]
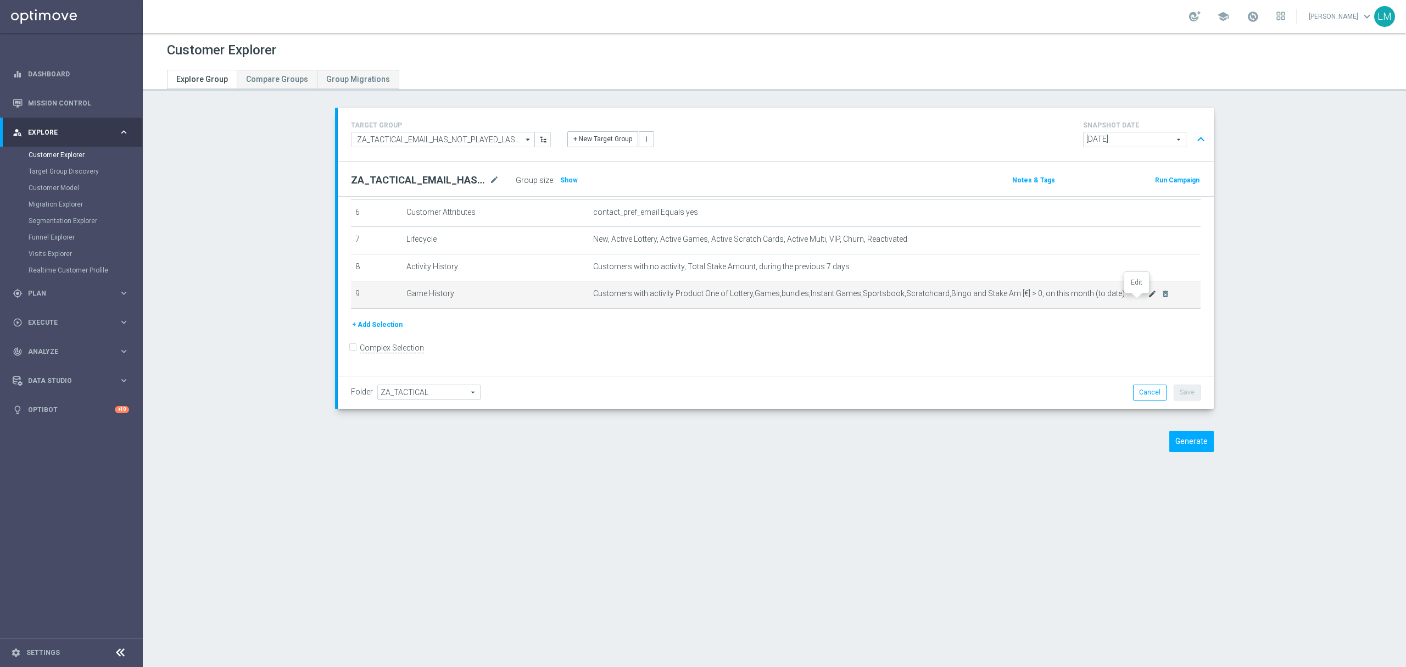
click at [1148, 298] on icon "mode_edit" at bounding box center [1152, 293] width 9 height 9
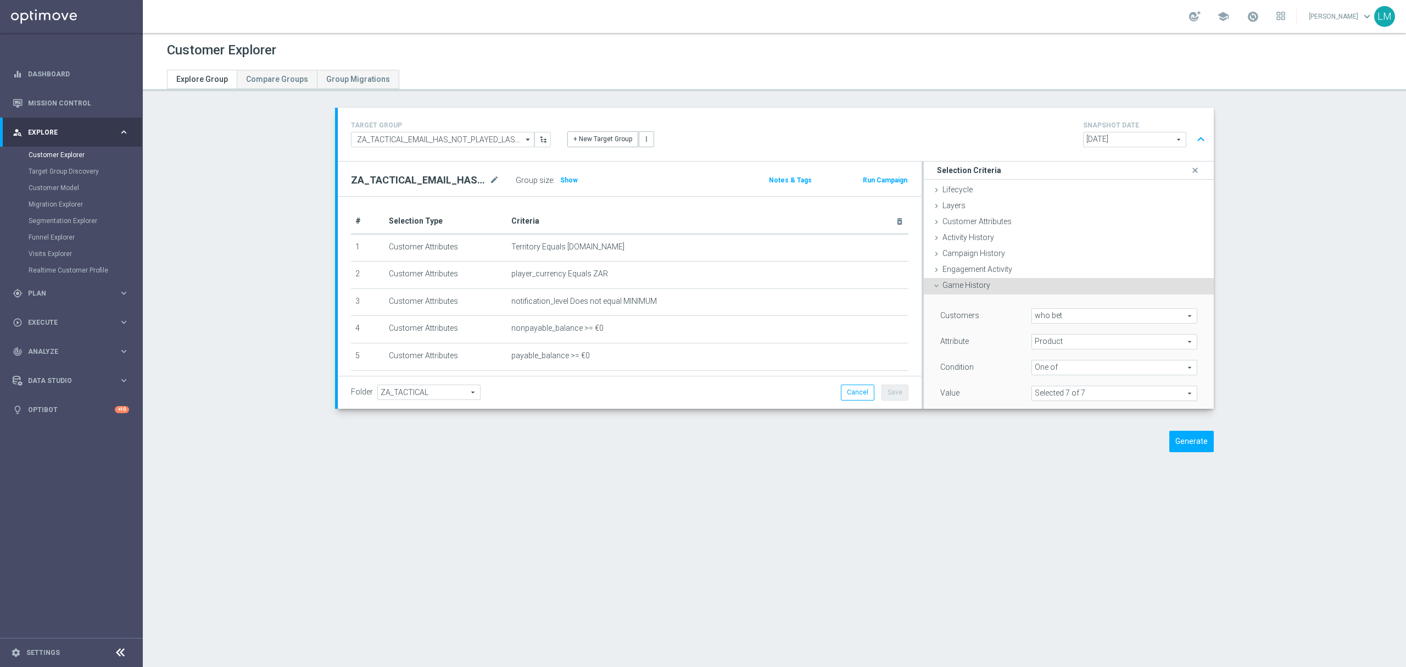
scroll to position [0, 0]
click at [565, 178] on span "Show" at bounding box center [569, 180] width 18 height 8
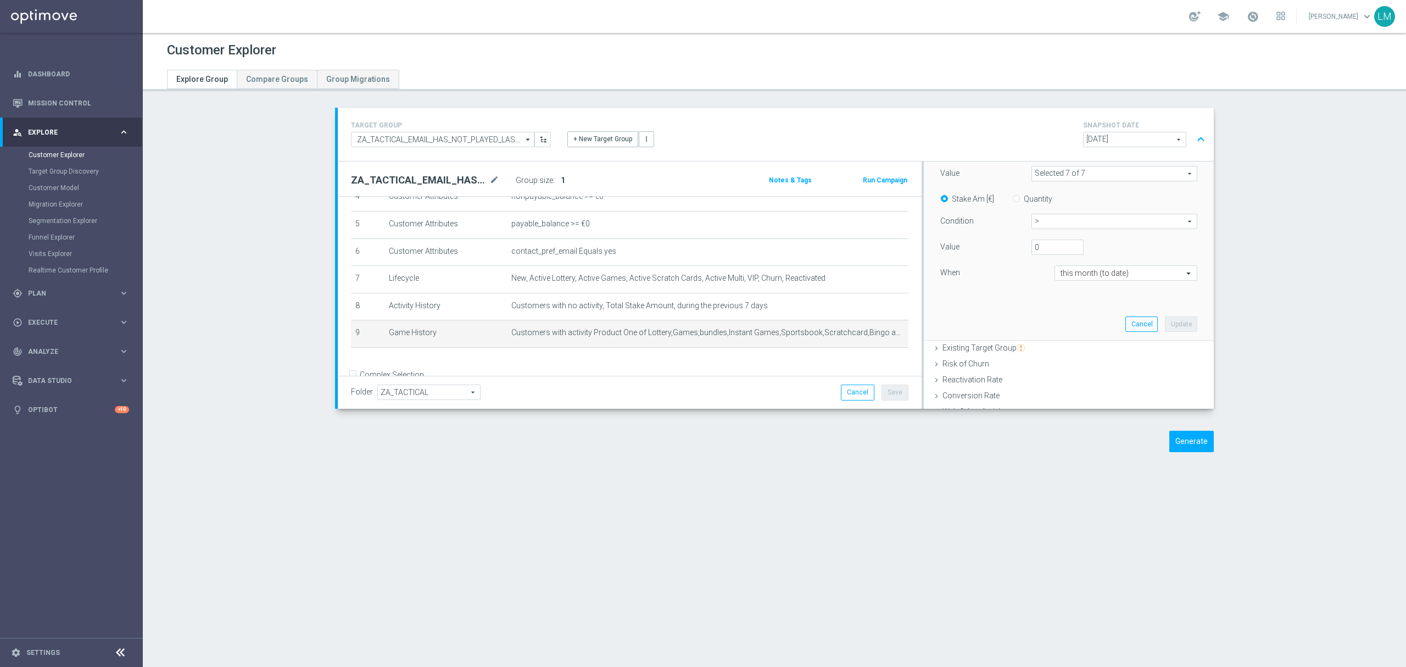
scroll to position [159, 0]
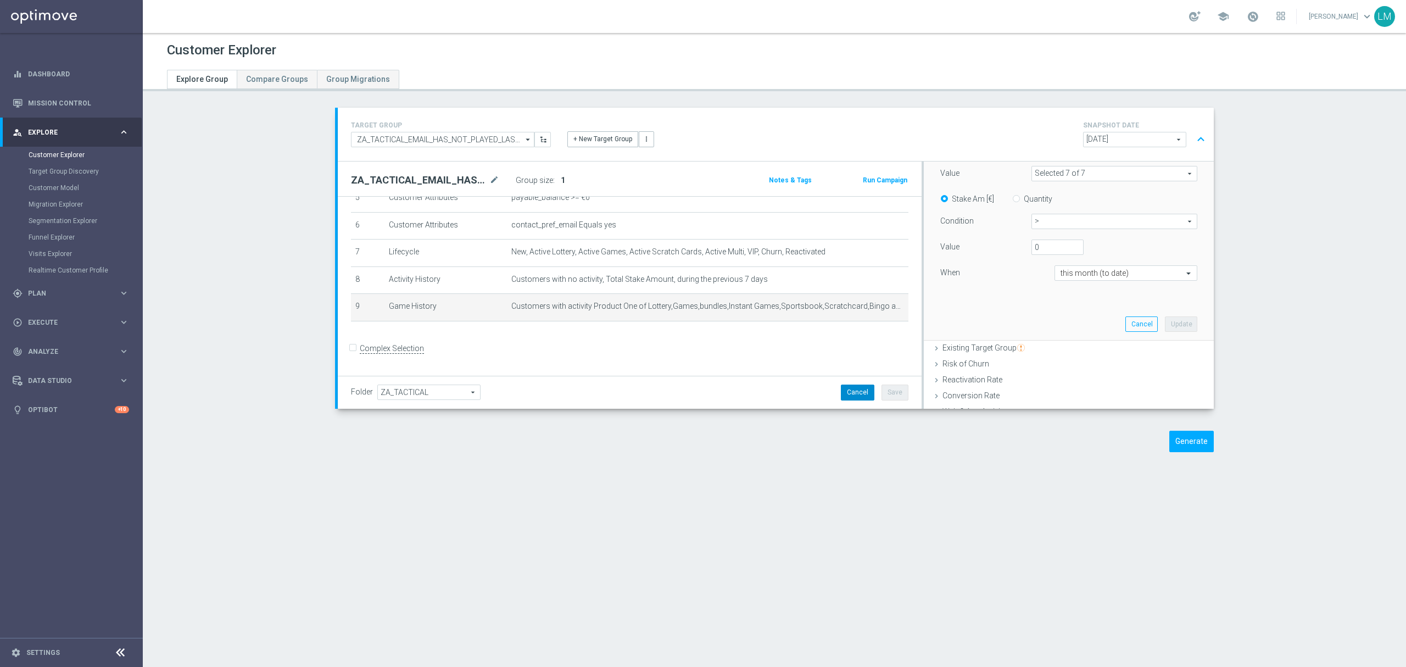
click at [858, 387] on button "Cancel" at bounding box center [857, 391] width 33 height 15
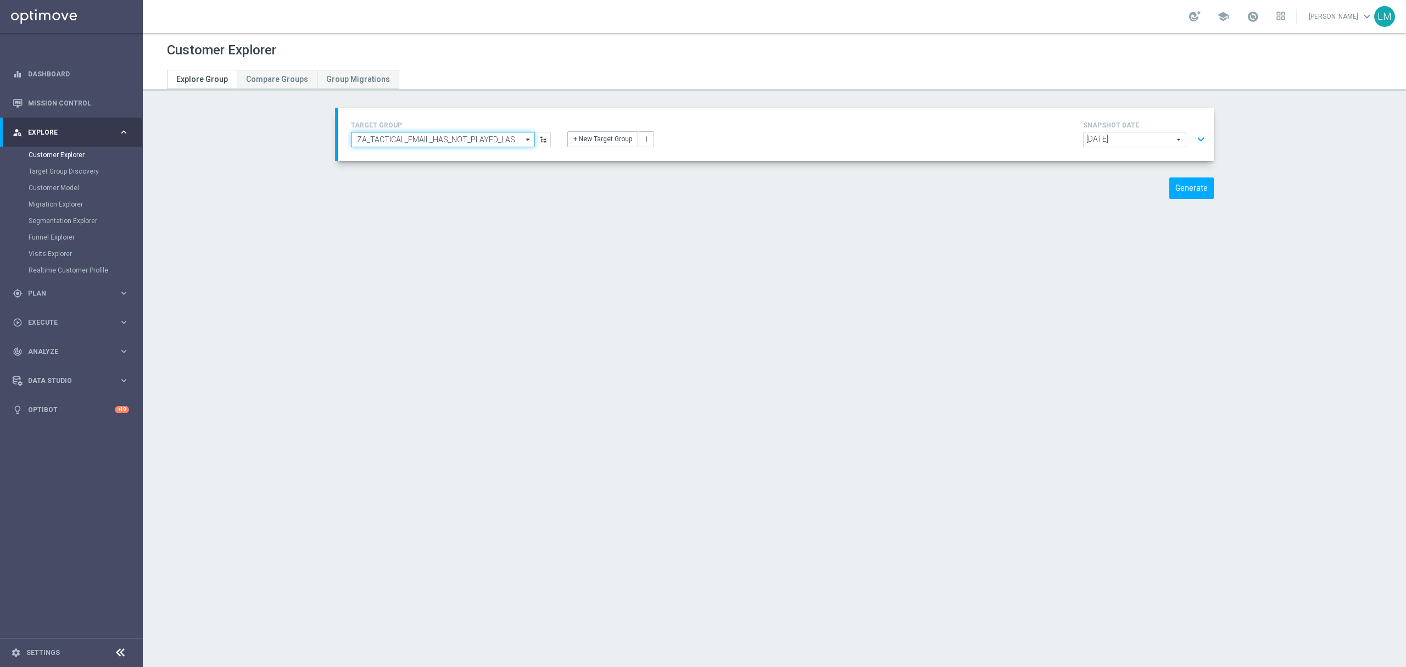
click at [454, 136] on input "ZA_TACTICAL_EMAIL_HAS_NOT_PLAYED_LAST_7_DAYS_BUT_HAS_PLAYED_THIS_MONTH" at bounding box center [442, 139] width 183 height 15
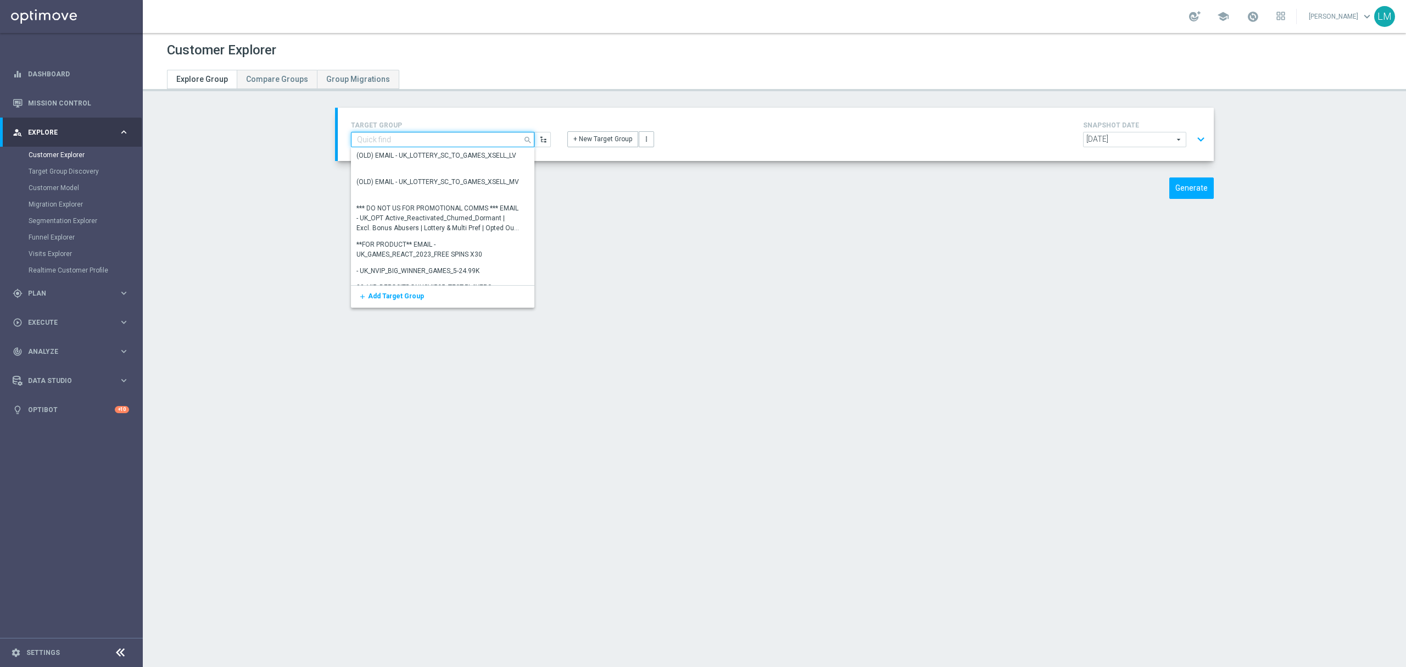
paste input "ZA_TACTICAL_EMAIL_ALL_EX_INC_1"
click at [440, 152] on div "ZA_TACTICAL_EMAIL_ALL_EX_INC_1" at bounding box center [438, 156] width 175 height 16
type input "ZA_TACTICAL_EMAIL_ALL_EX_INC_1"
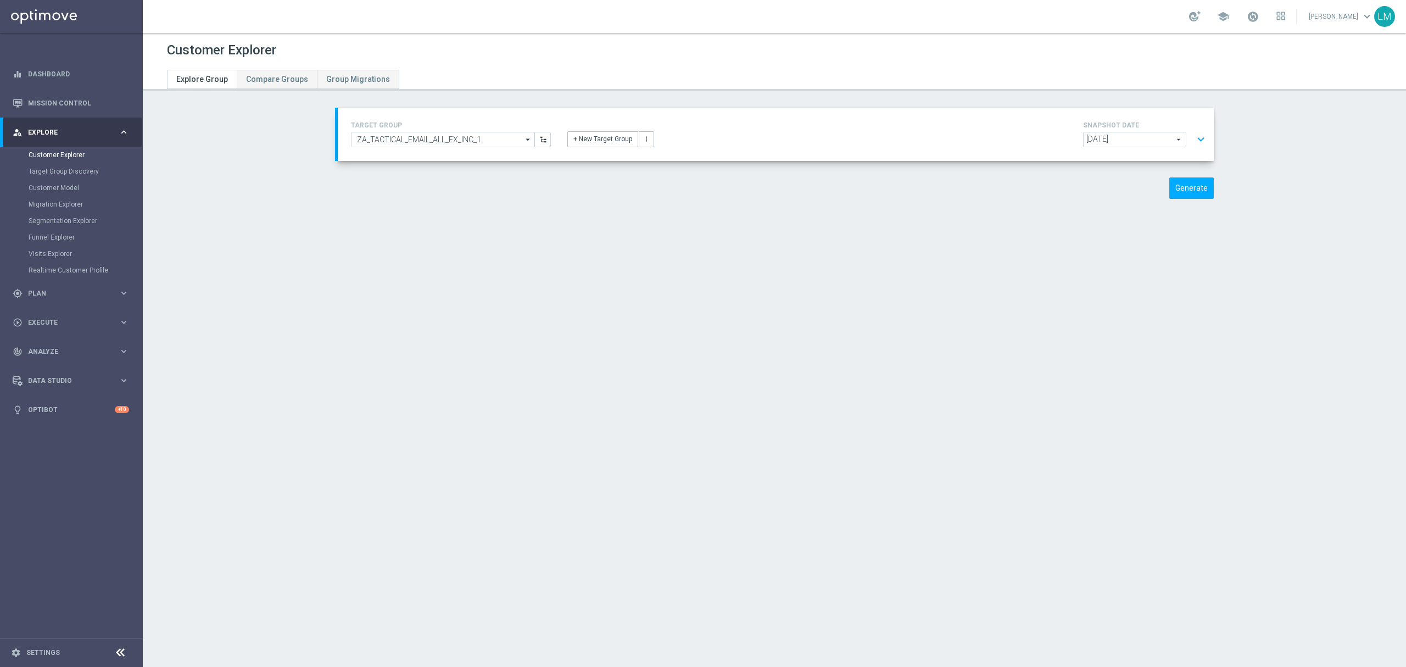
scroll to position [58, 0]
click at [1195, 139] on button "expand_more" at bounding box center [1201, 139] width 16 height 21
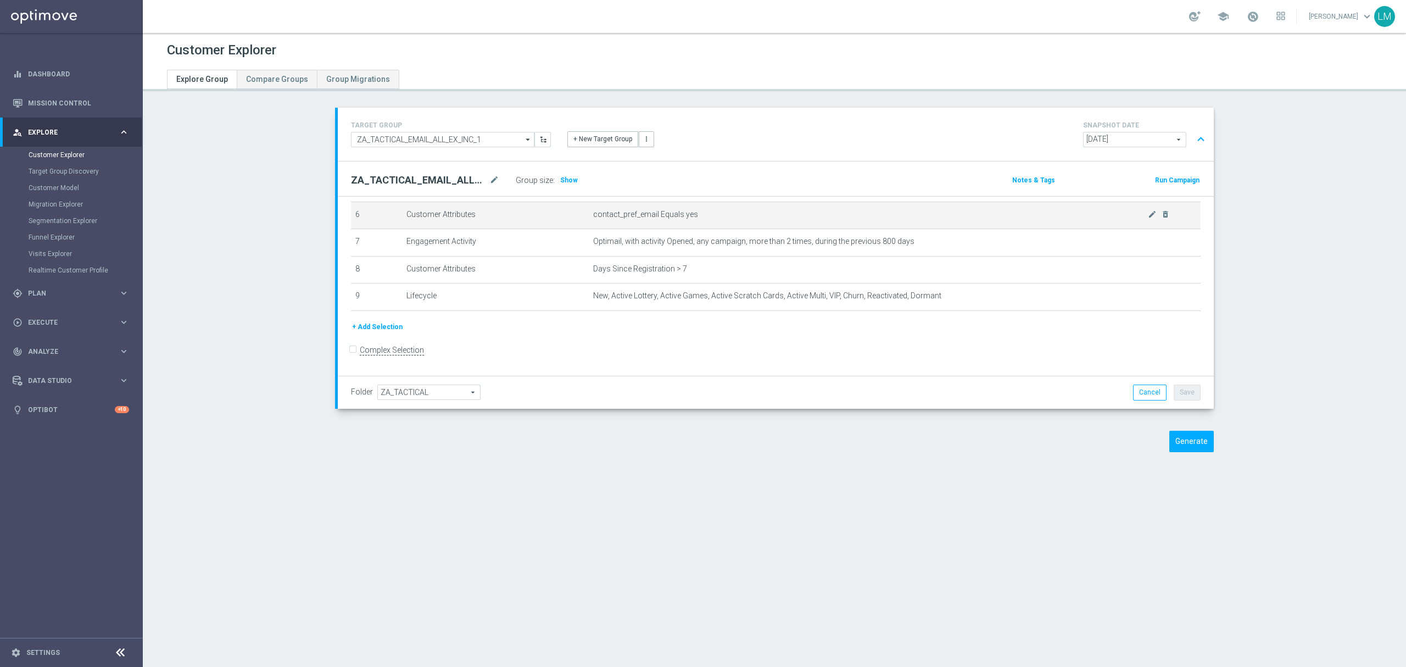
scroll to position [172, 0]
click at [88, 104] on link "Mission Control" at bounding box center [78, 102] width 101 height 29
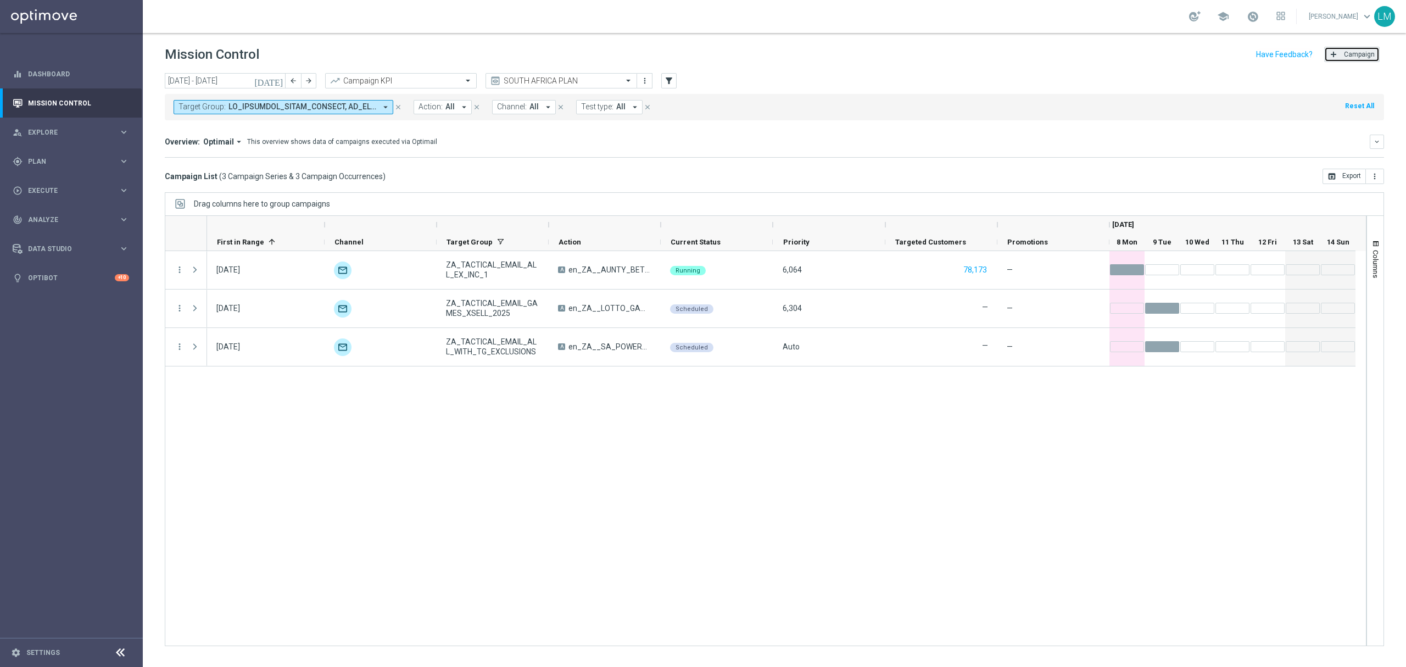
click at [1327, 62] on button "add Campaign" at bounding box center [1351, 54] width 55 height 15
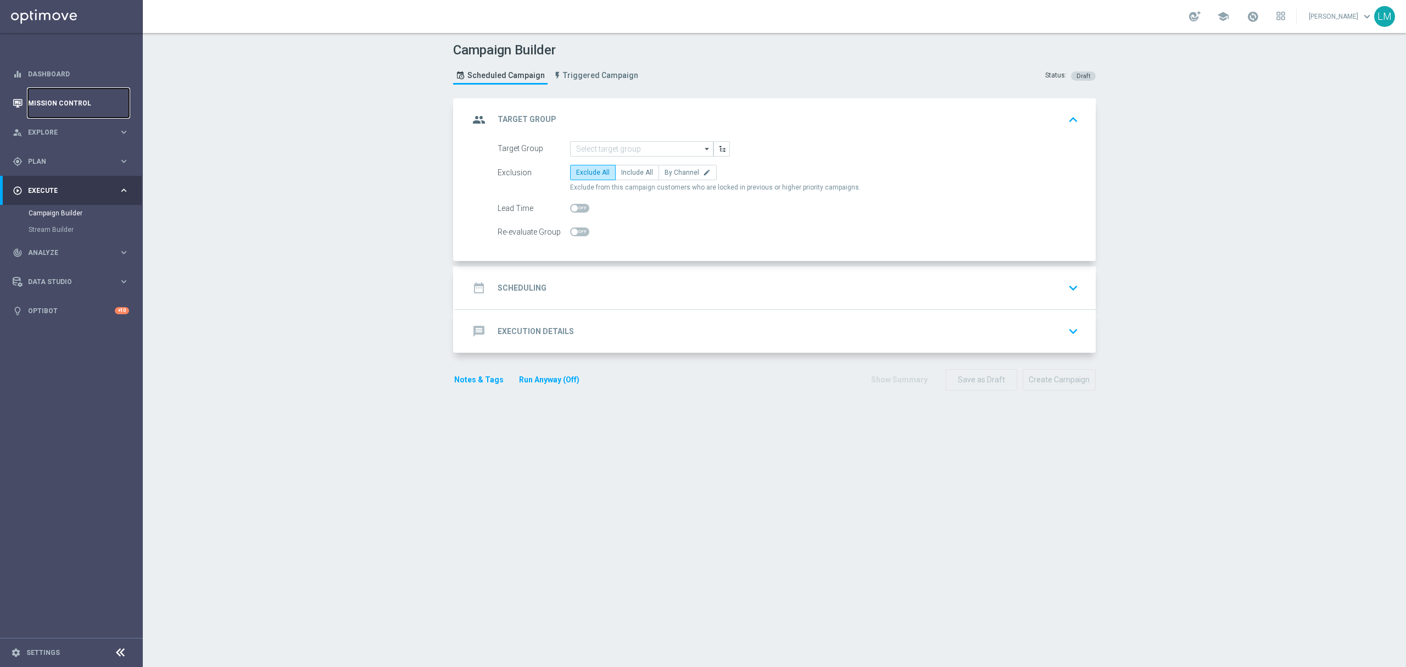
click at [97, 104] on link "Mission Control" at bounding box center [78, 102] width 101 height 29
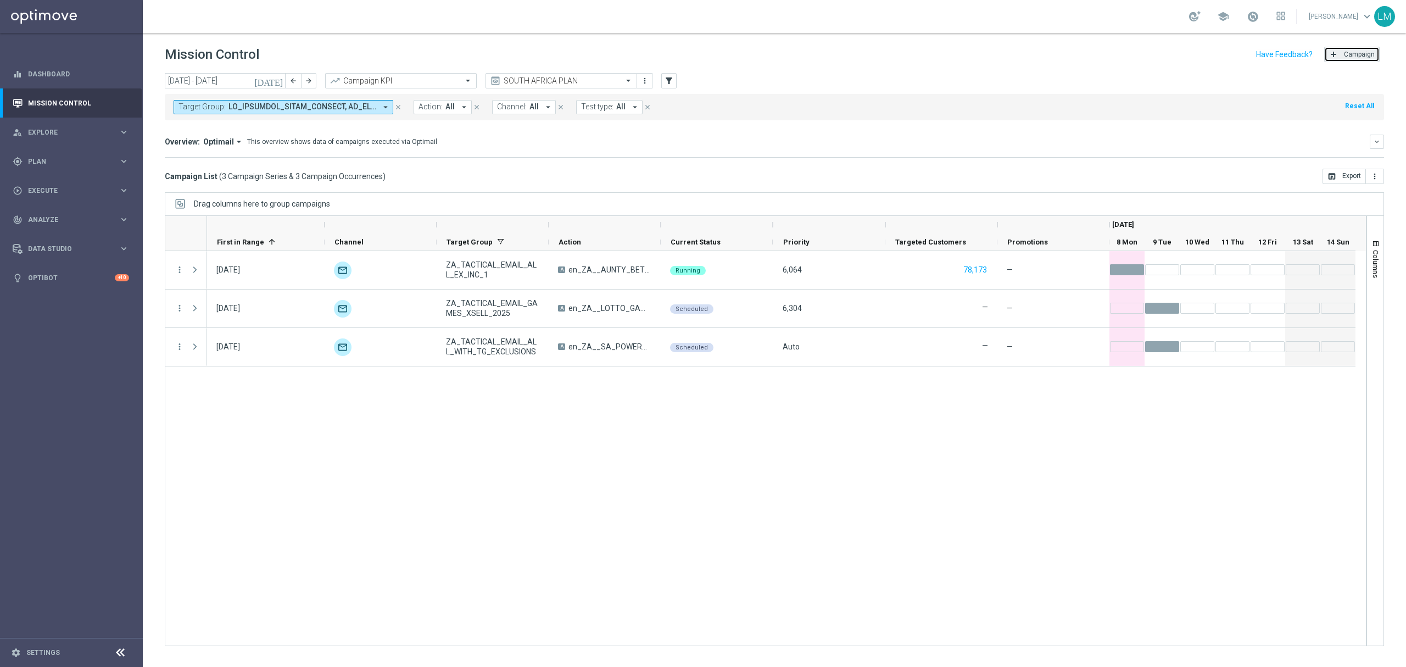
click at [1333, 49] on button "add Campaign" at bounding box center [1351, 54] width 55 height 15
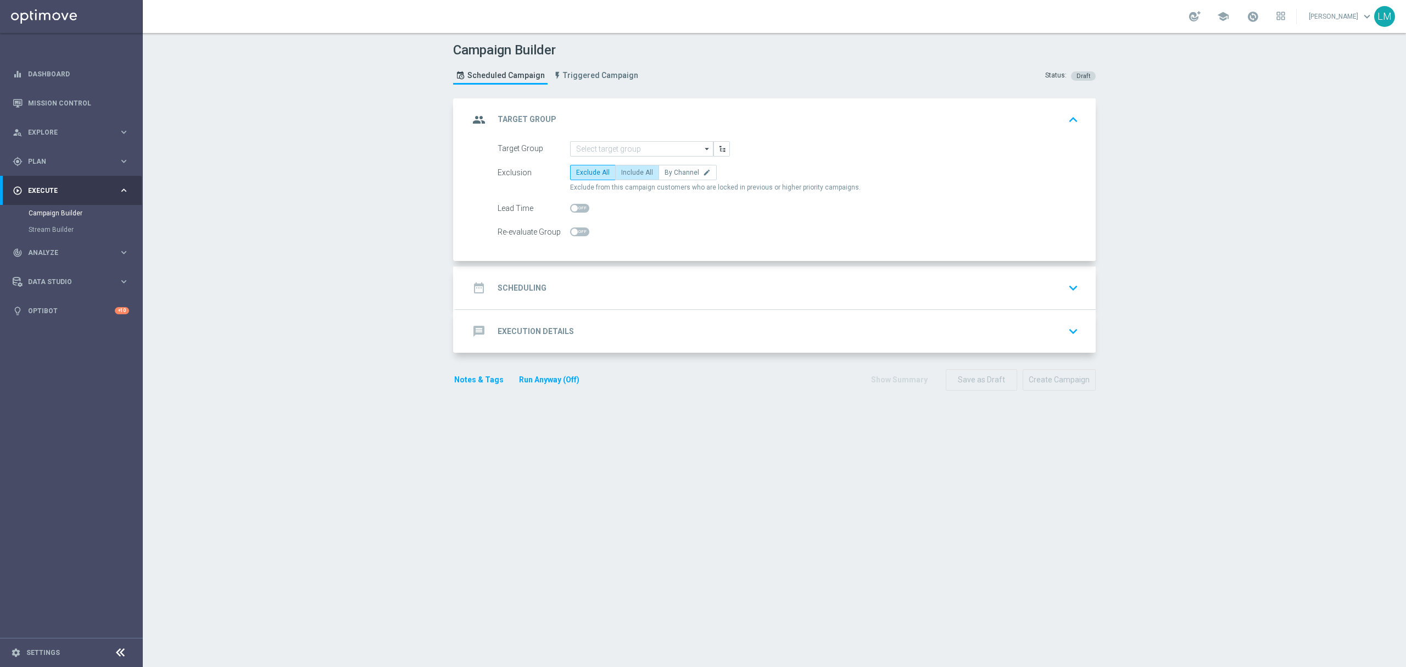
click at [623, 174] on span "Include All" at bounding box center [637, 173] width 32 height 8
click at [623, 174] on input "Include All" at bounding box center [624, 174] width 7 height 7
radio input "true"
click at [631, 150] on input at bounding box center [641, 148] width 143 height 15
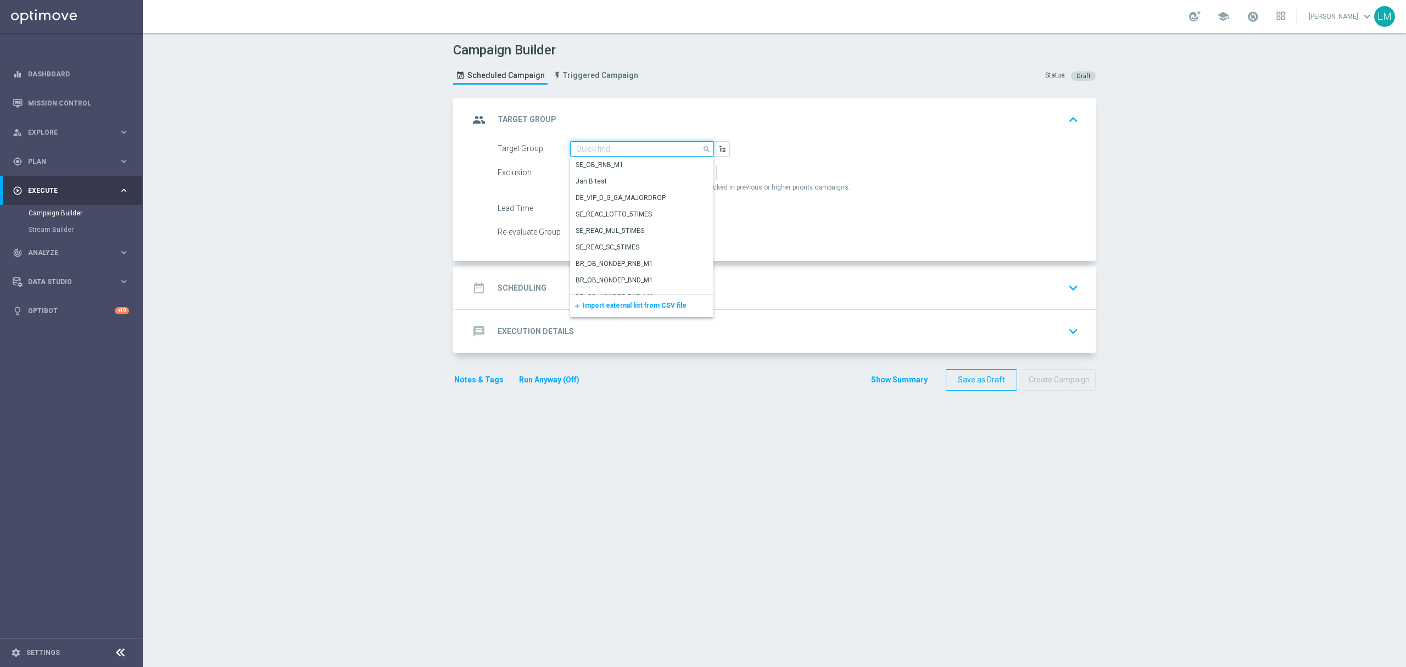
paste input "ZA_TACTICAL_EMAIL_ALL_EX_INC_1"
click at [631, 157] on div "ZA_TACTICAL_EMAIL_ALL_EX_INC_1" at bounding box center [637, 165] width 135 height 16
type input "ZA_TACTICAL_EMAIL_ALL_EX_INC_1"
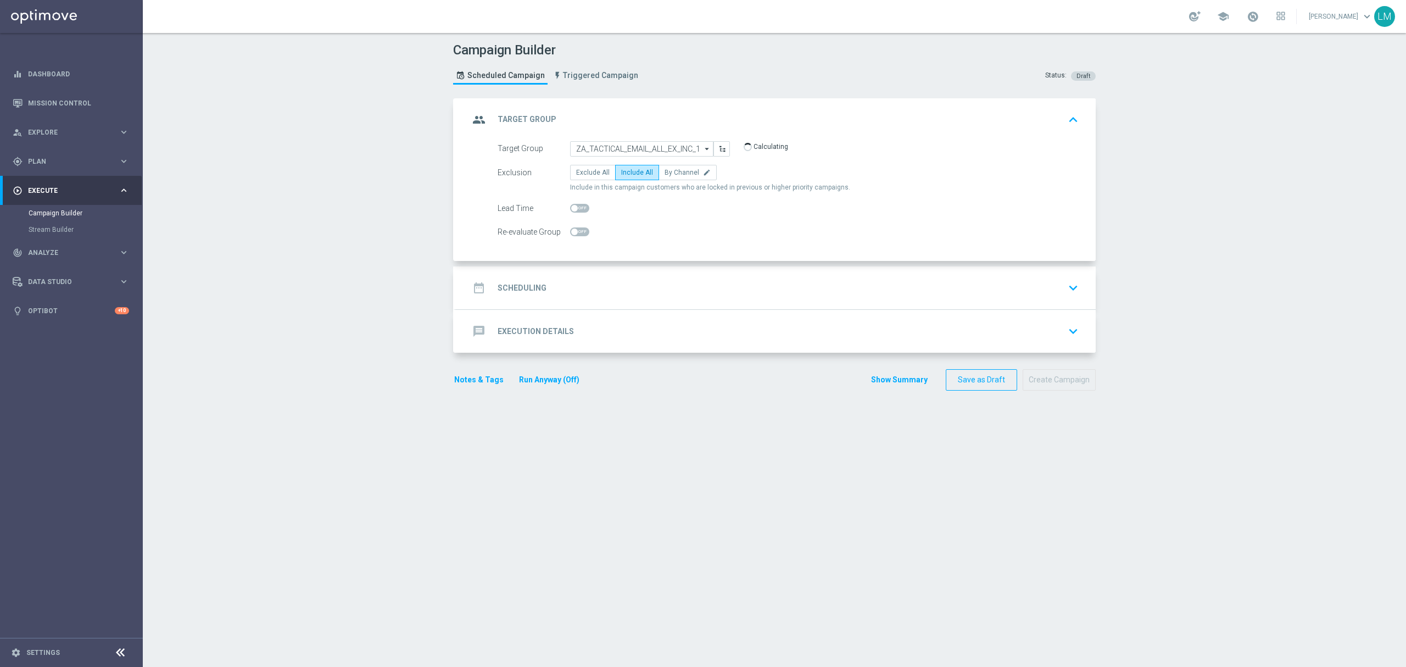
click at [608, 283] on div "date_range Scheduling keyboard_arrow_down" at bounding box center [775, 287] width 613 height 21
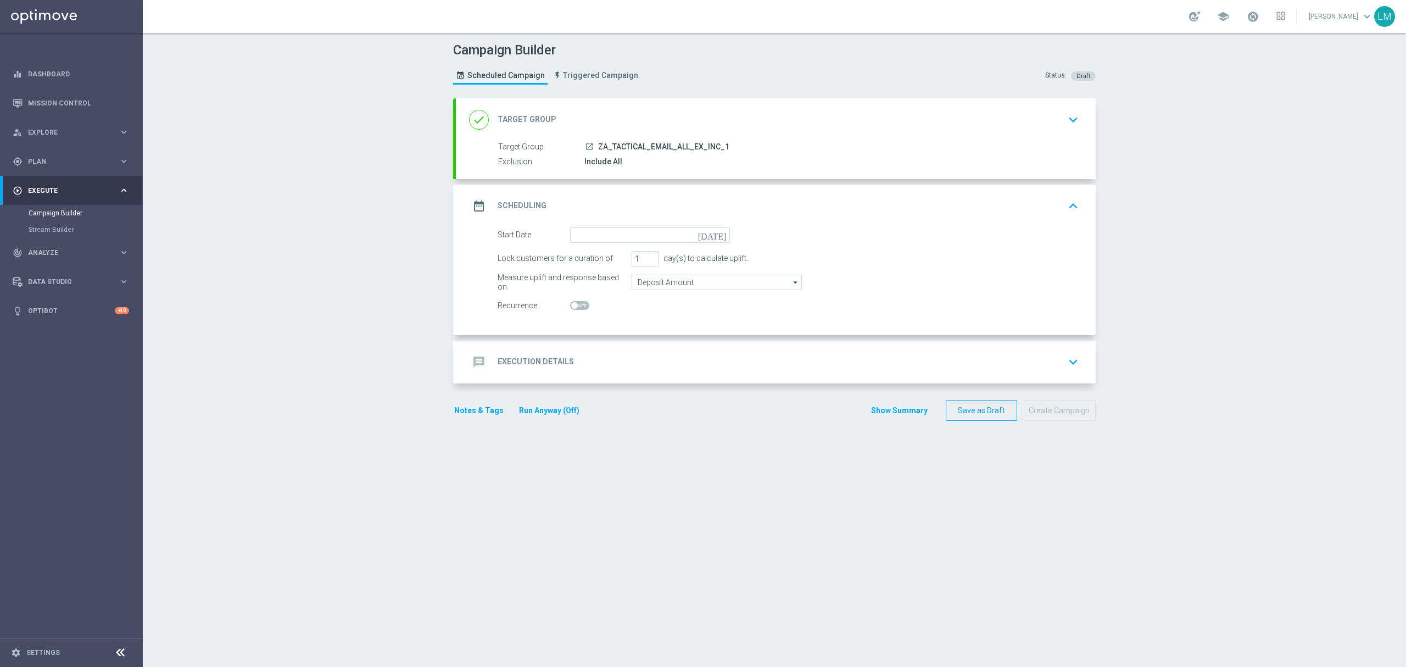
click at [717, 233] on icon "today" at bounding box center [714, 233] width 32 height 12
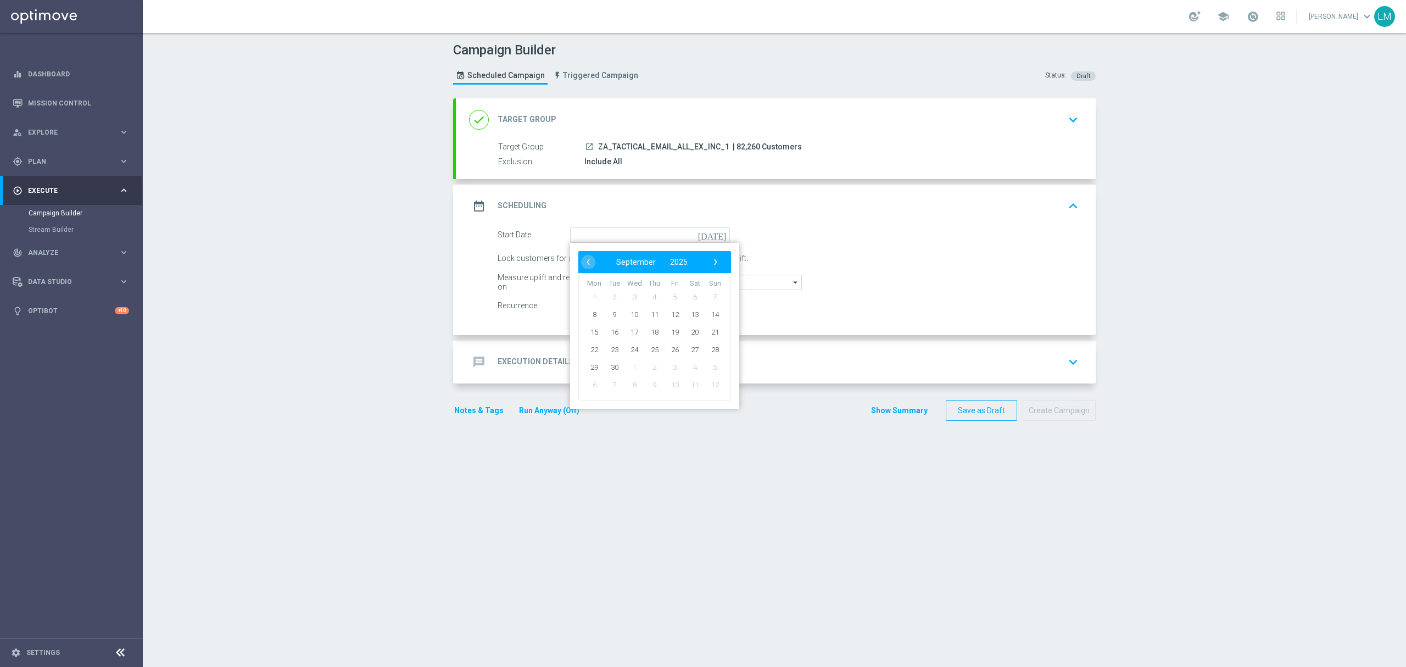
click at [624, 314] on td "10" at bounding box center [634, 314] width 20 height 18
click at [625, 314] on span "10" at bounding box center [634, 314] width 18 height 18
type input "10 Sep 2025"
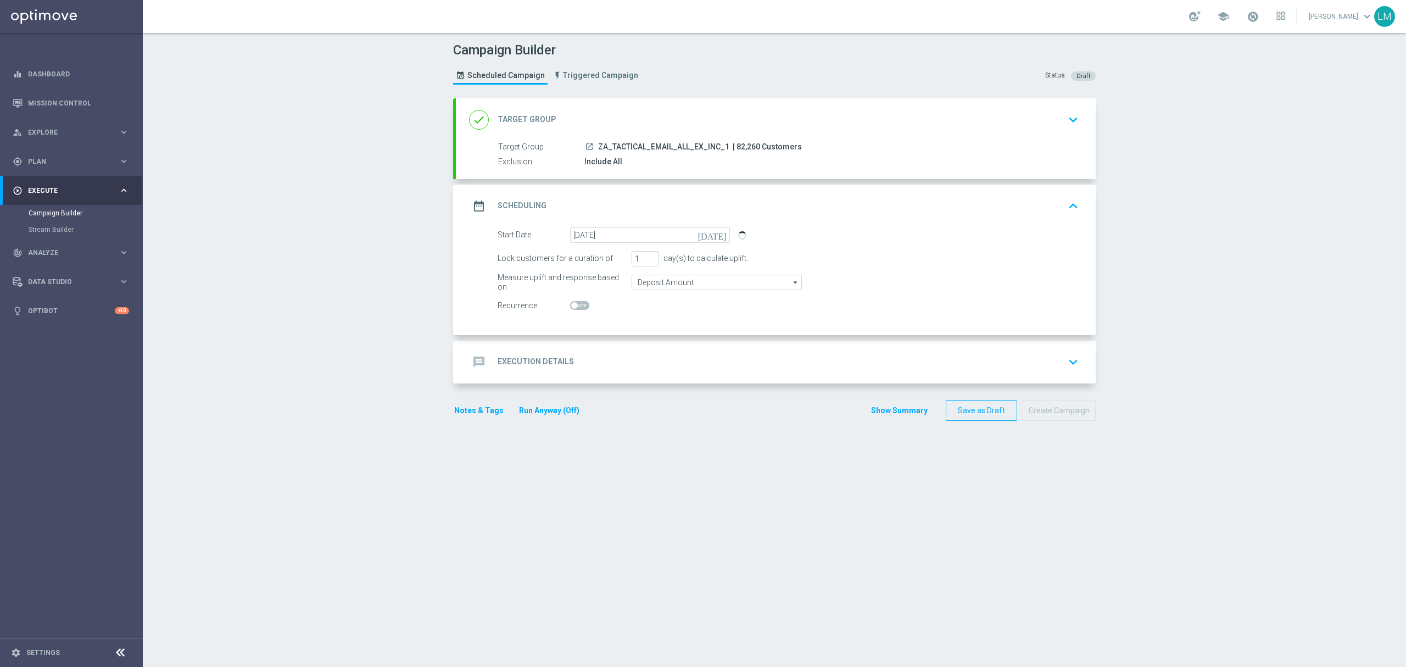
click at [632, 375] on div "message Execution Details keyboard_arrow_down" at bounding box center [776, 361] width 640 height 43
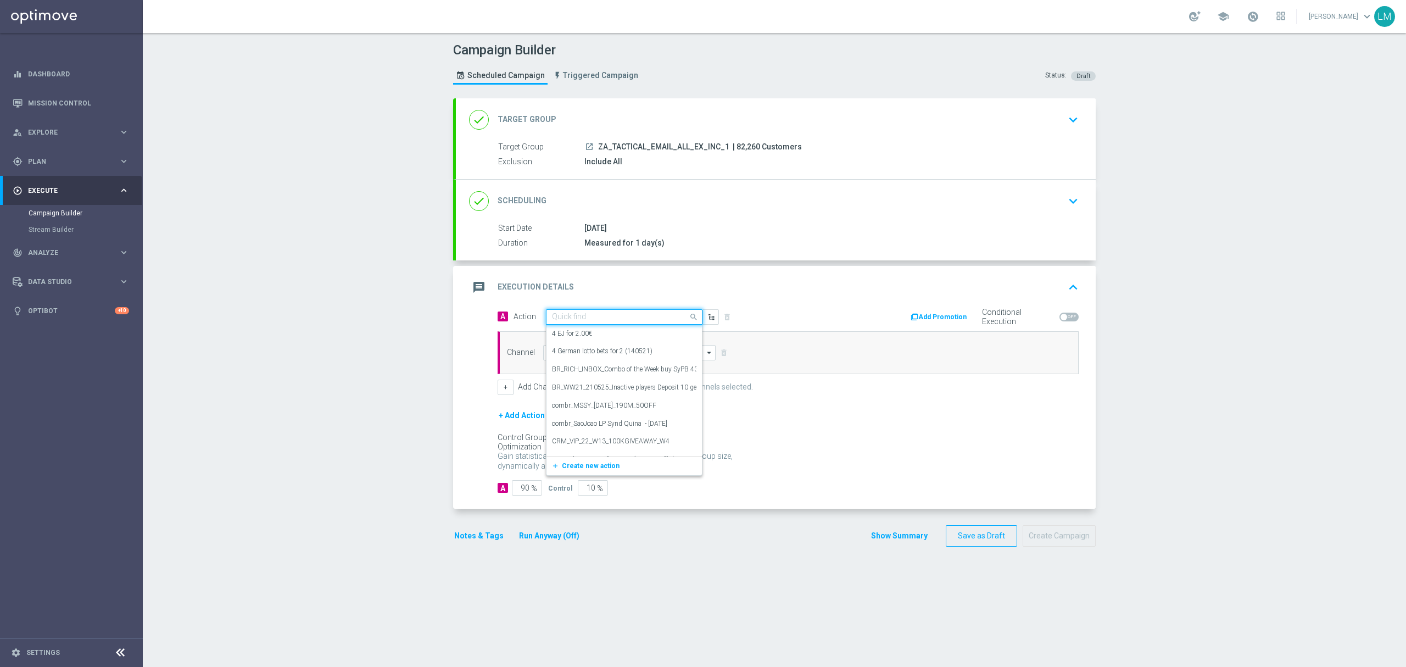
click at [569, 319] on input "text" at bounding box center [613, 316] width 122 height 9
paste input "en_ZA__WACKY_WEDNESDAY_SEPTEMBER25_REMINDER1__ALL_EMA_TAC_LT"
type input "en_ZA__WACKY_WEDNESDAY_SEPTEMBER25_REMINDER1__ALL_EMA_TAC_LT"
click at [576, 351] on span "Create new action" at bounding box center [591, 351] width 58 height 8
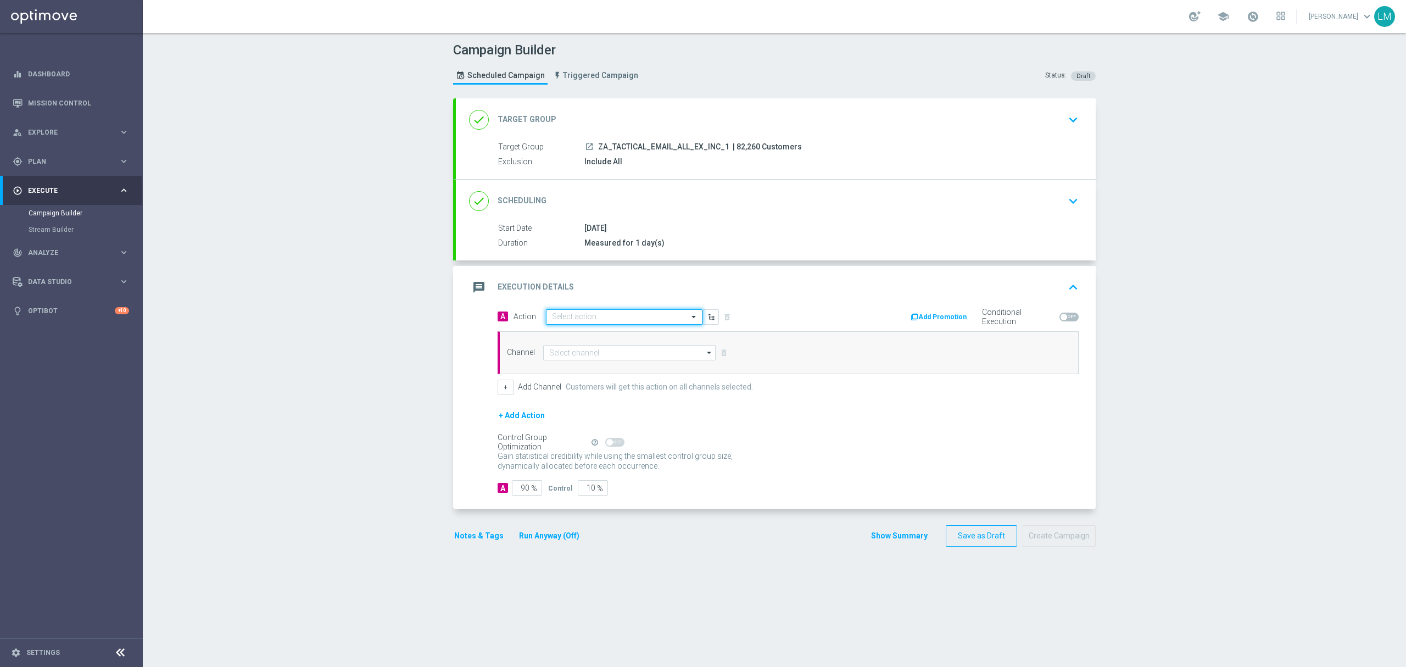
scroll to position [0, 0]
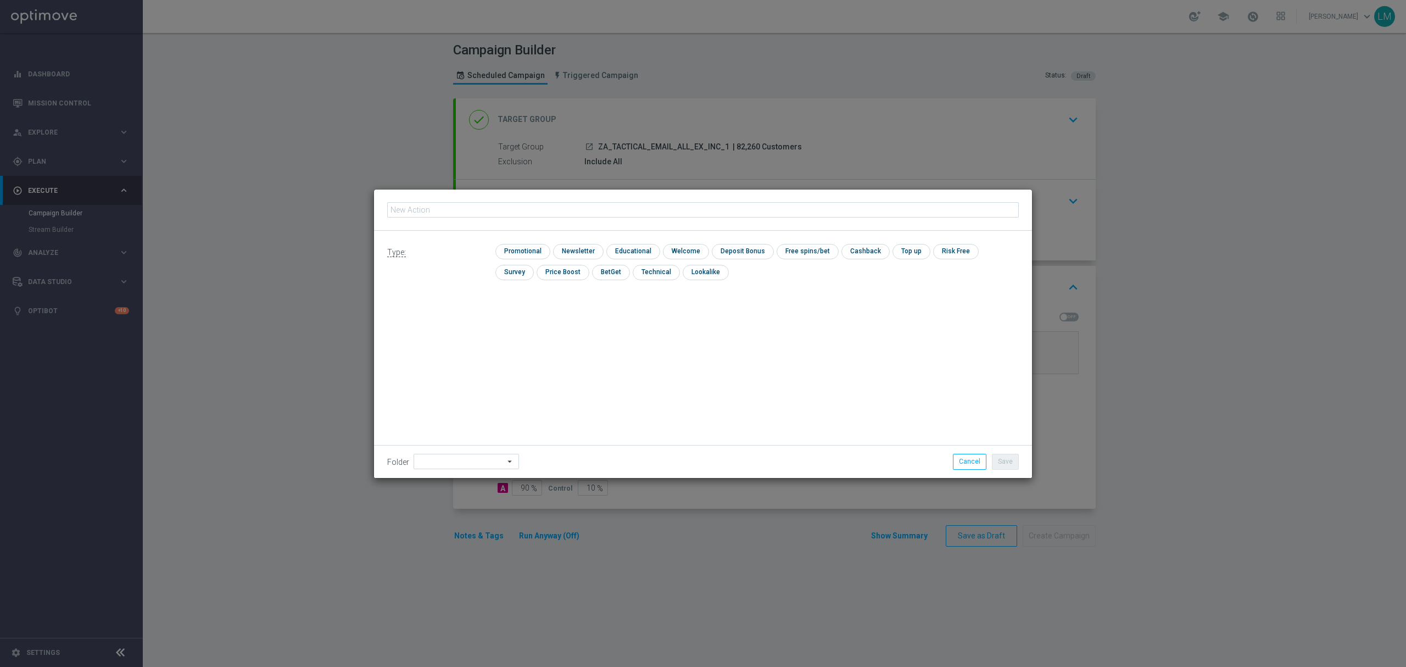
type input "en_ZA__WACKY_WEDNESDAY_SEPTEMBER25_REMINDER1__ALL_EMA_TAC_LT"
click at [512, 256] on input "checkbox" at bounding box center [521, 251] width 52 height 15
checkbox input "true"
click at [1014, 462] on button "Save" at bounding box center [1005, 461] width 27 height 15
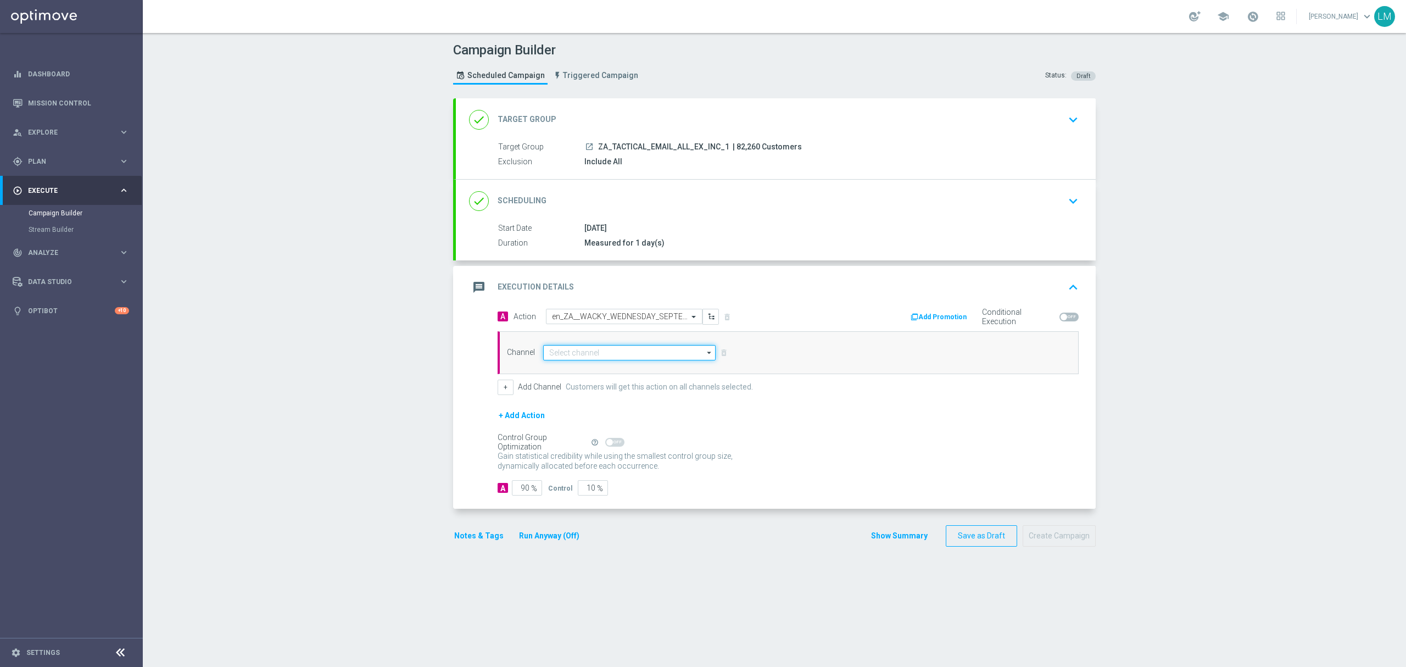
click at [657, 352] on input at bounding box center [629, 352] width 172 height 15
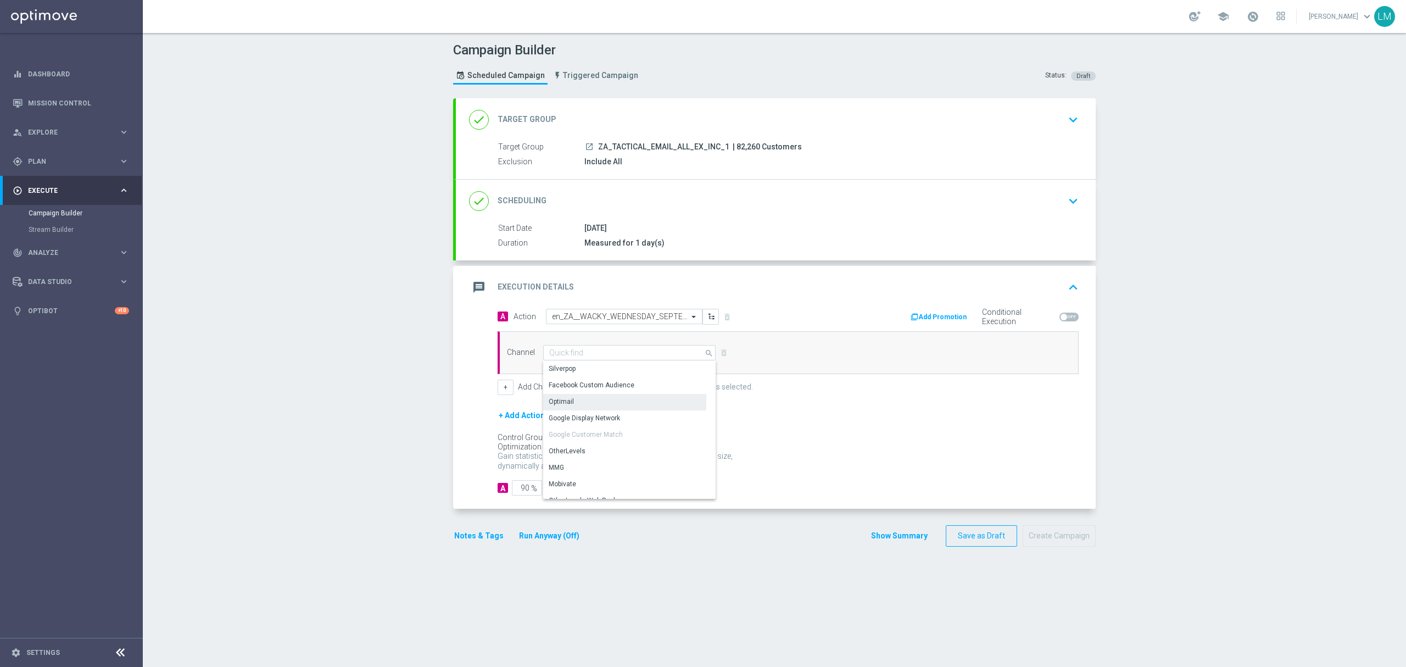
click at [608, 409] on div "Optimail" at bounding box center [624, 401] width 163 height 15
type input "Optimail"
click at [581, 495] on input "10" at bounding box center [593, 487] width 30 height 15
click at [582, 495] on input "10" at bounding box center [593, 487] width 30 height 15
type input "5"
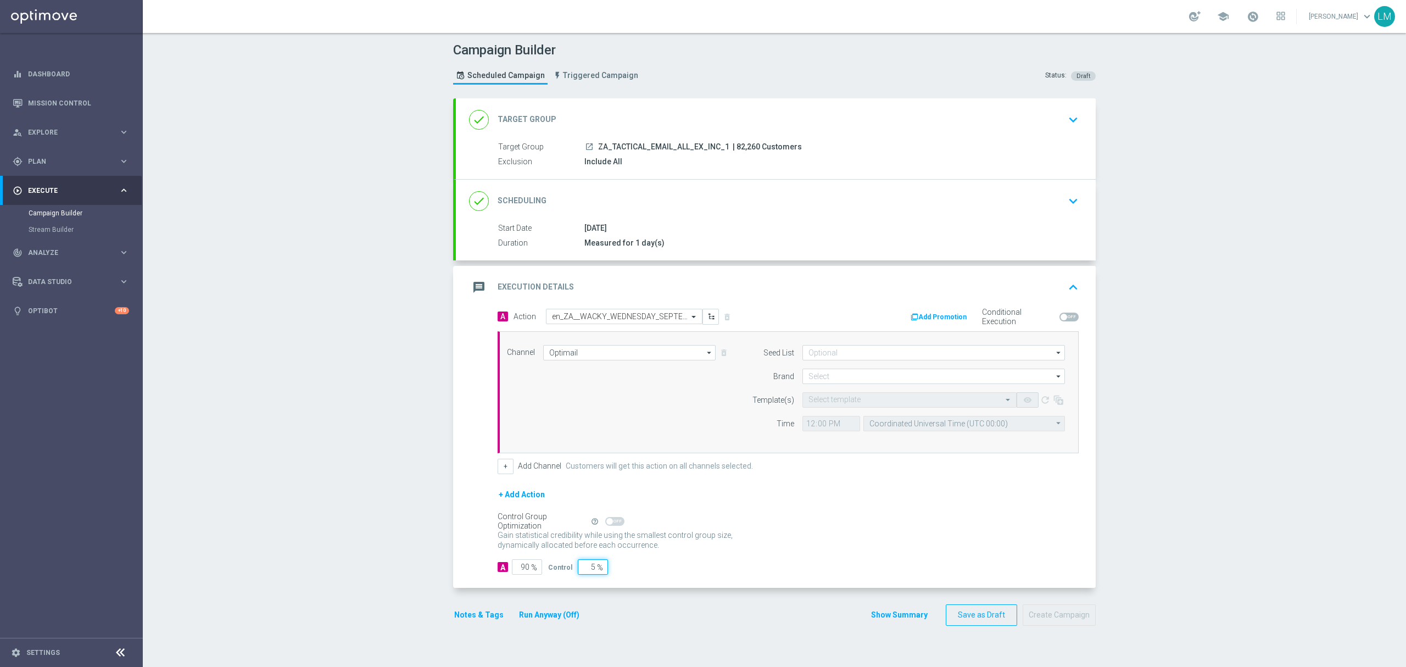
type input "95"
type input "5"
click at [768, 480] on form "A Action Select action en_ZA__WACKY_WEDNESDAY_SEPTEMBER25_REMINDER1__ALL_EMA_TA…" at bounding box center [788, 442] width 581 height 266
click at [843, 375] on input at bounding box center [933, 375] width 262 height 15
drag, startPoint x: 833, startPoint y: 410, endPoint x: 837, endPoint y: 400, distance: 10.6
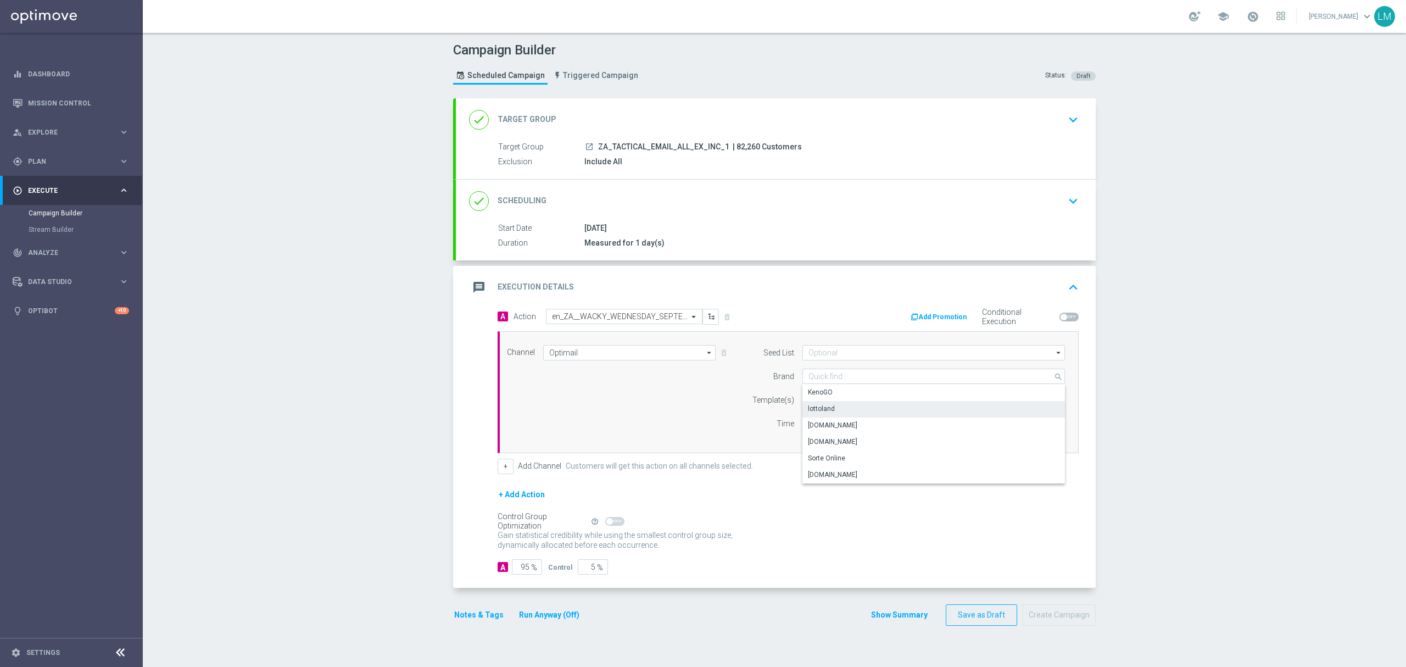
click at [833, 411] on div "lottoland" at bounding box center [933, 408] width 263 height 15
type input "lottoland"
click at [837, 400] on input "text" at bounding box center [898, 399] width 180 height 9
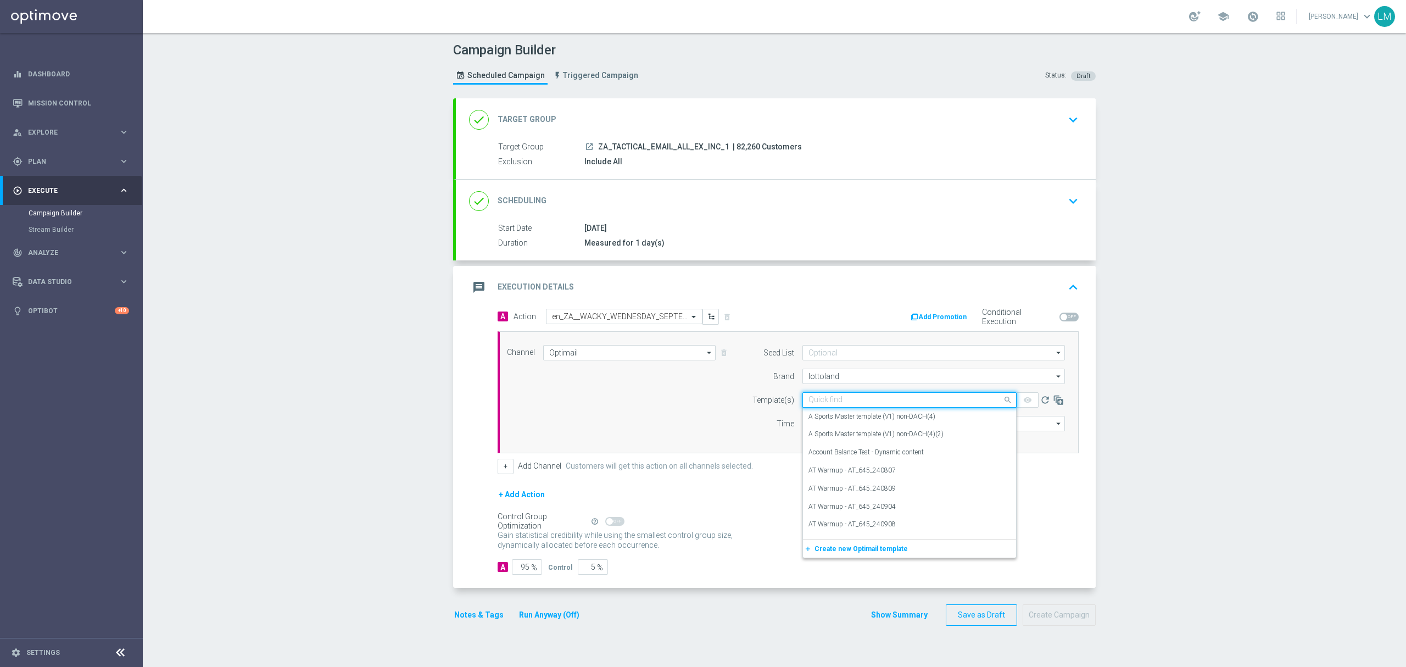
paste input "en_ZA__WACKY_WEDNESDAY_SEPTEMBER25_REMINDER1__ALL_EMA_TAC_LT"
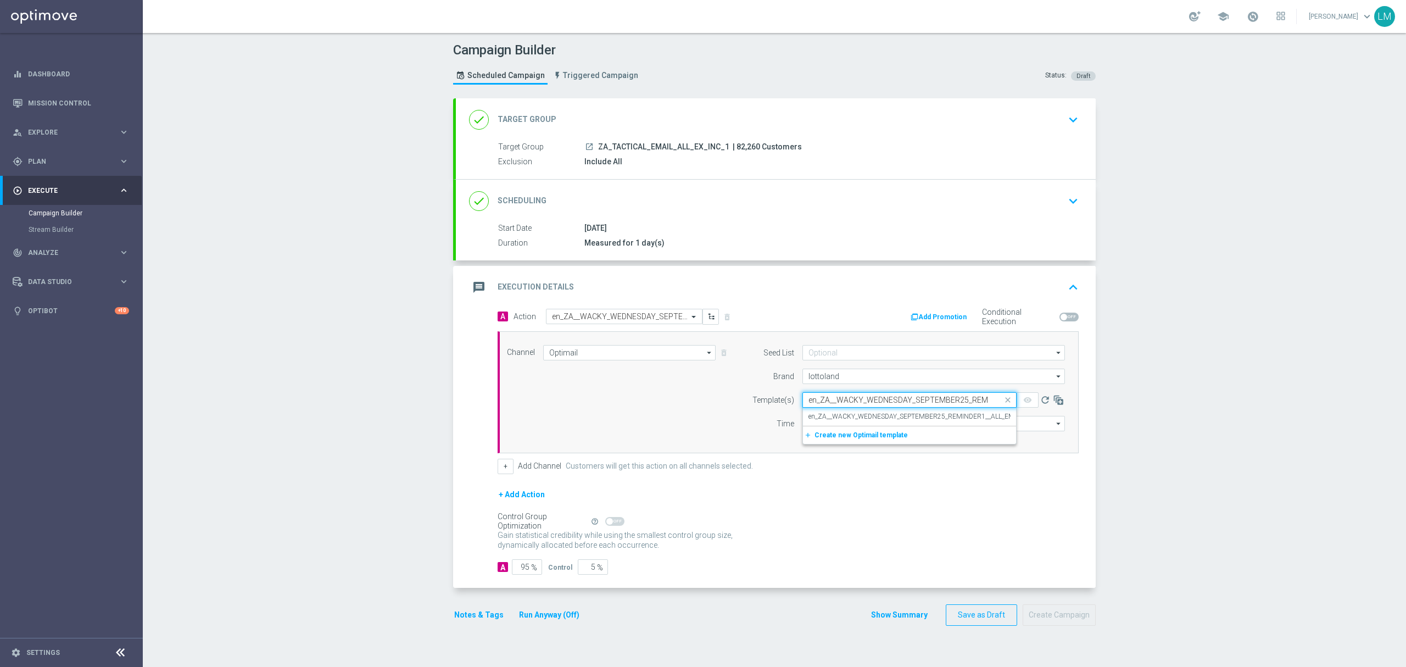
scroll to position [0, 89]
click at [837, 414] on label "en_ZA__WACKY_WEDNESDAY_SEPTEMBER25_REMINDER1__ALL_EMA_TAC_LT" at bounding box center [925, 416] width 234 height 9
type input "en_ZA__WACKY_WEDNESDAY_SEPTEMBER25_REMINDER1__ALL_EMA_TAC_LT"
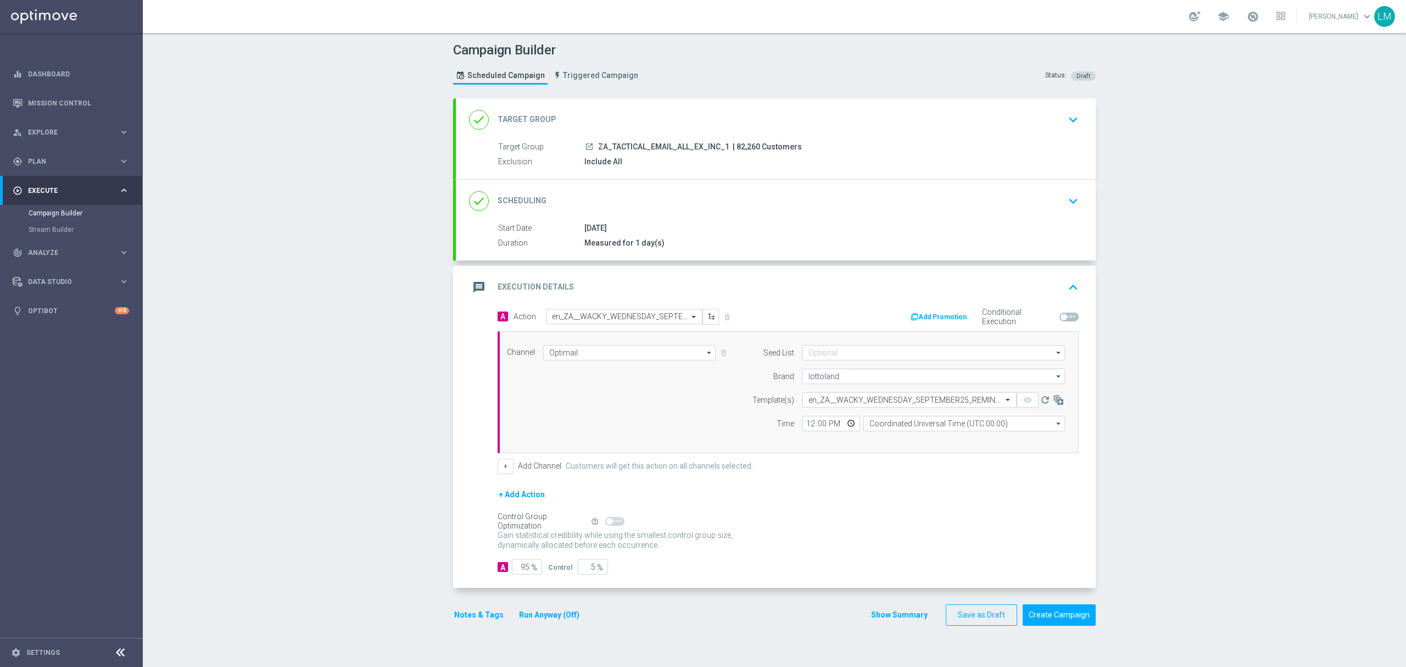
scroll to position [0, 0]
click at [863, 423] on input "Coordinated Universal Time (UTC 00:00)" at bounding box center [964, 423] width 202 height 15
click at [881, 442] on div "Central European Time (Berlin) (UTC +02:00)" at bounding box center [959, 439] width 180 height 10
type input "Central European Time (Berlin) (UTC +02:00)"
click at [1064, 622] on button "Create Campaign" at bounding box center [1059, 614] width 73 height 21
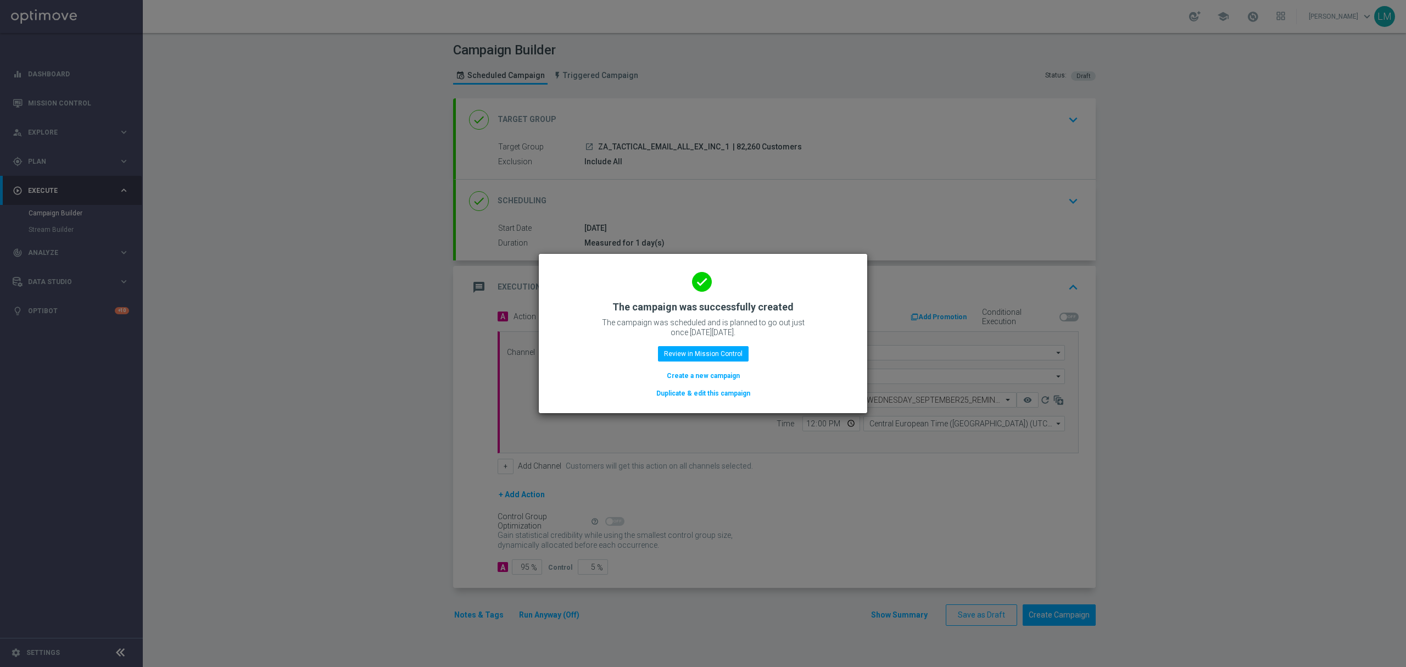
click at [702, 377] on button "Create a new campaign" at bounding box center [703, 376] width 75 height 12
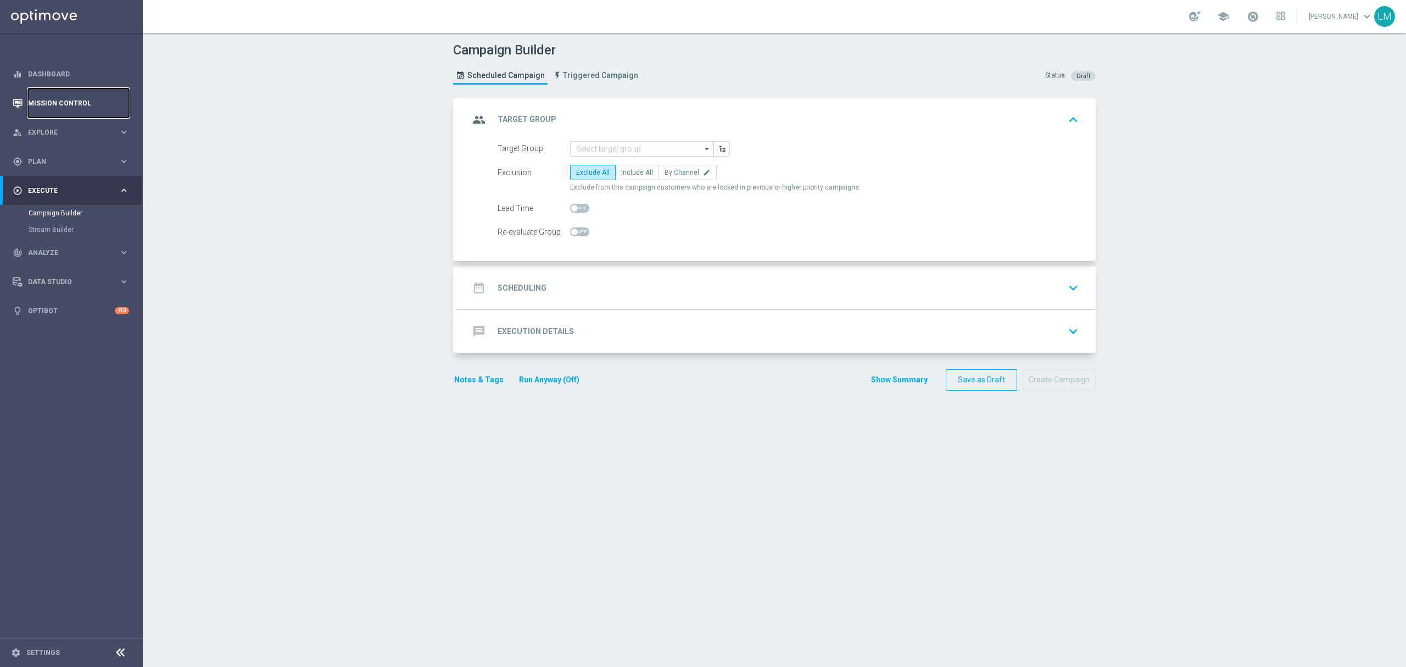
click at [66, 105] on link "Mission Control" at bounding box center [78, 102] width 101 height 29
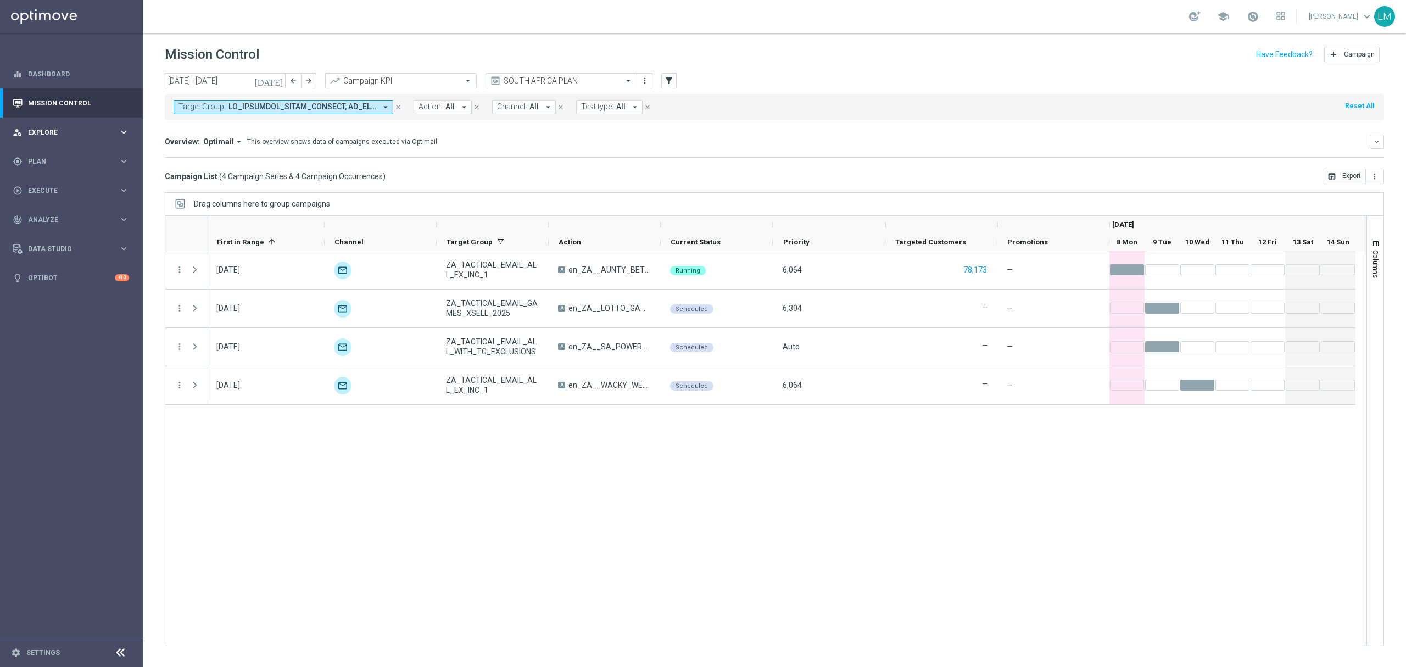
click at [82, 127] on div "person_search Explore" at bounding box center [66, 132] width 106 height 10
click at [80, 154] on link "Customer Explorer" at bounding box center [72, 154] width 86 height 9
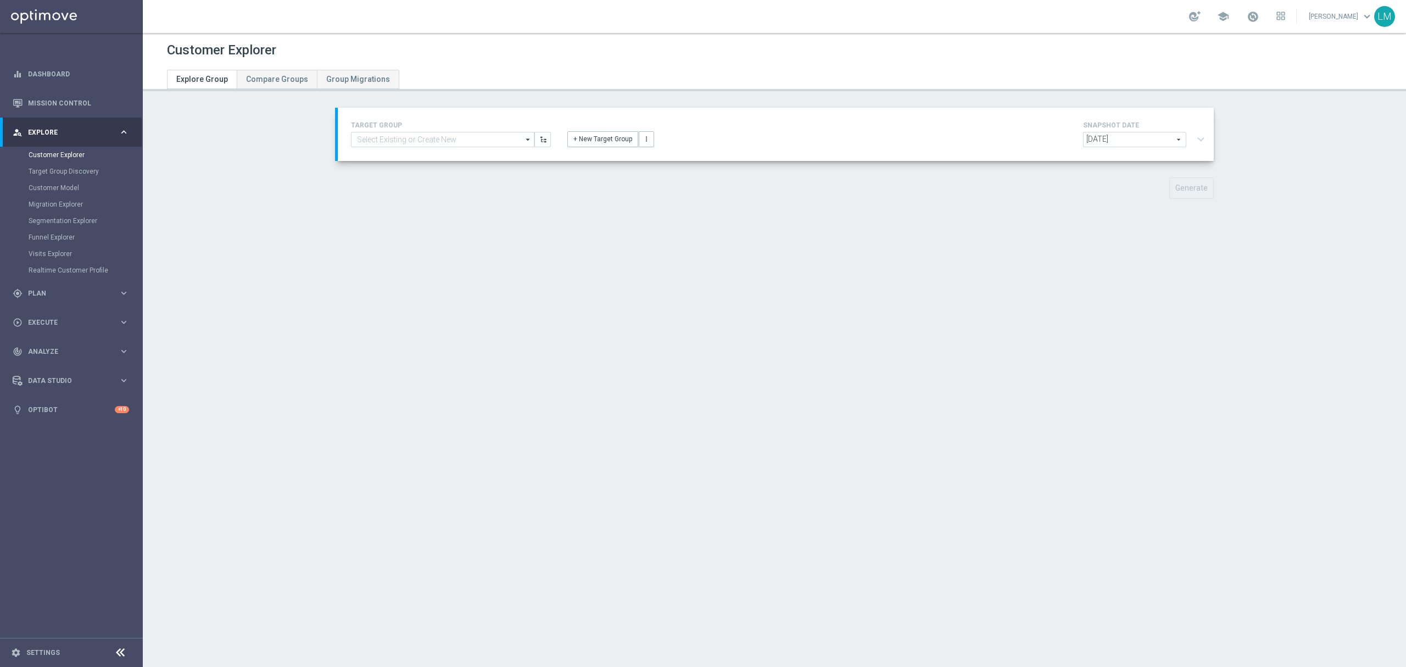
click at [449, 147] on opti-search-list "arrow_drop_down Drag here to set row groups Drag here to set column labels Show…" at bounding box center [442, 139] width 183 height 15
click at [449, 142] on input at bounding box center [442, 139] width 183 height 15
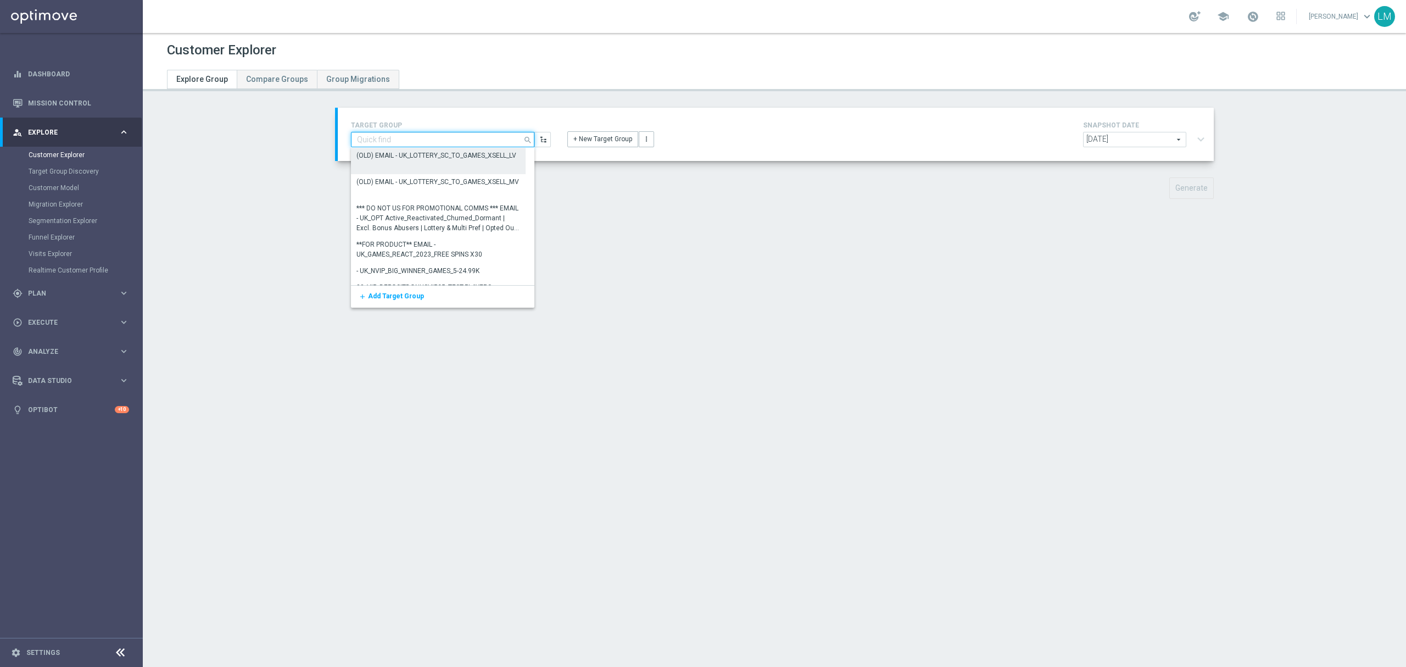
paste input "ZA_TACTICAL_EMAIL_ALL_WITH_TG_EXCLUSIONS"
type input "ZA_TACTICAL_EMAIL_ALL_WITH_TG_EXCLUSIONS"
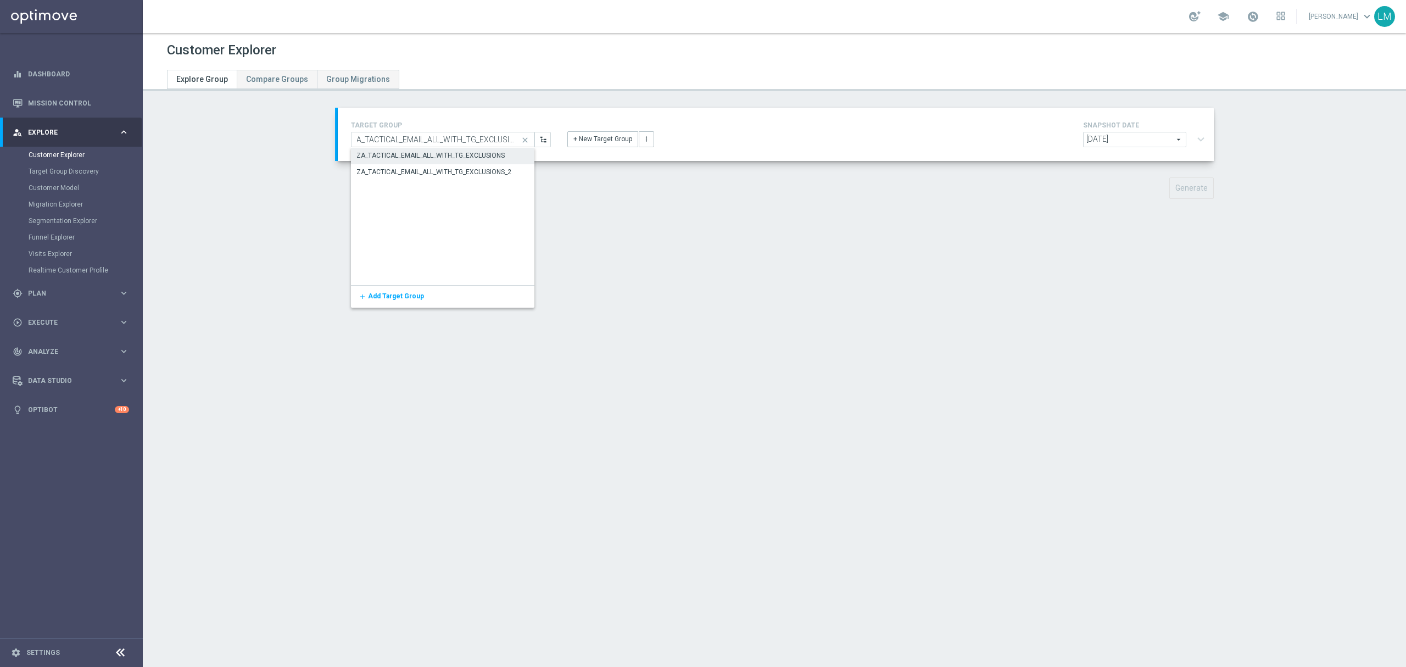
click at [453, 160] on div "ZA_TACTICAL_EMAIL_ALL_WITH_TG_EXCLUSIONS" at bounding box center [443, 155] width 184 height 15
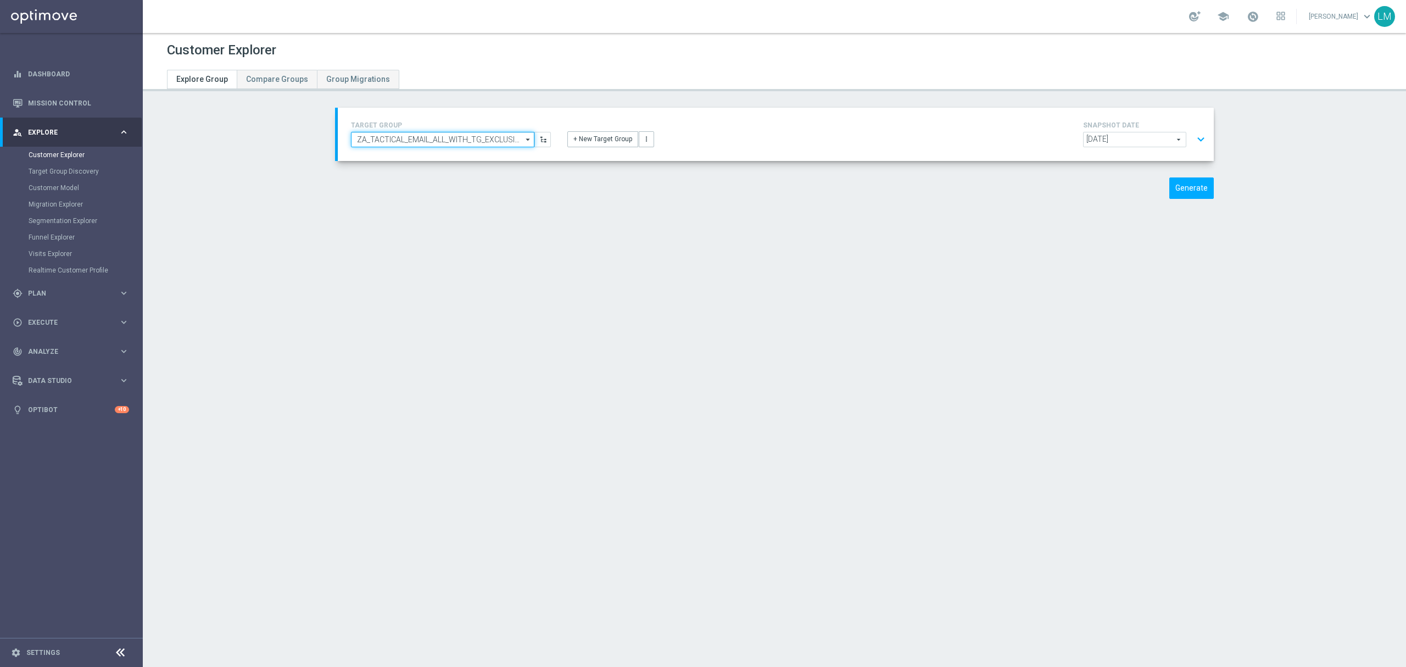
click at [468, 144] on input "ZA_TACTICAL_EMAIL_ALL_WITH_TG_EXCLUSIONS" at bounding box center [442, 139] width 183 height 15
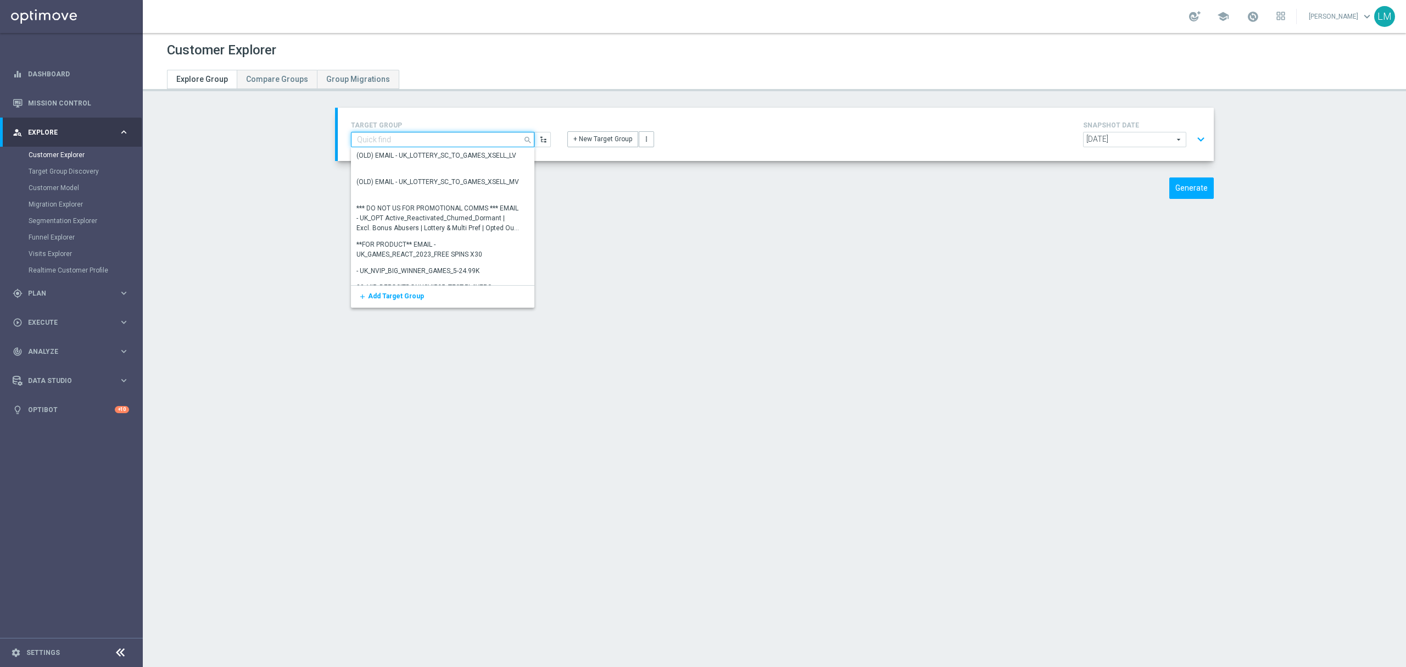
paste input "ZA_TACTICAL_EMAIL_ALL_WITH_TG_EXCLUSIONS"
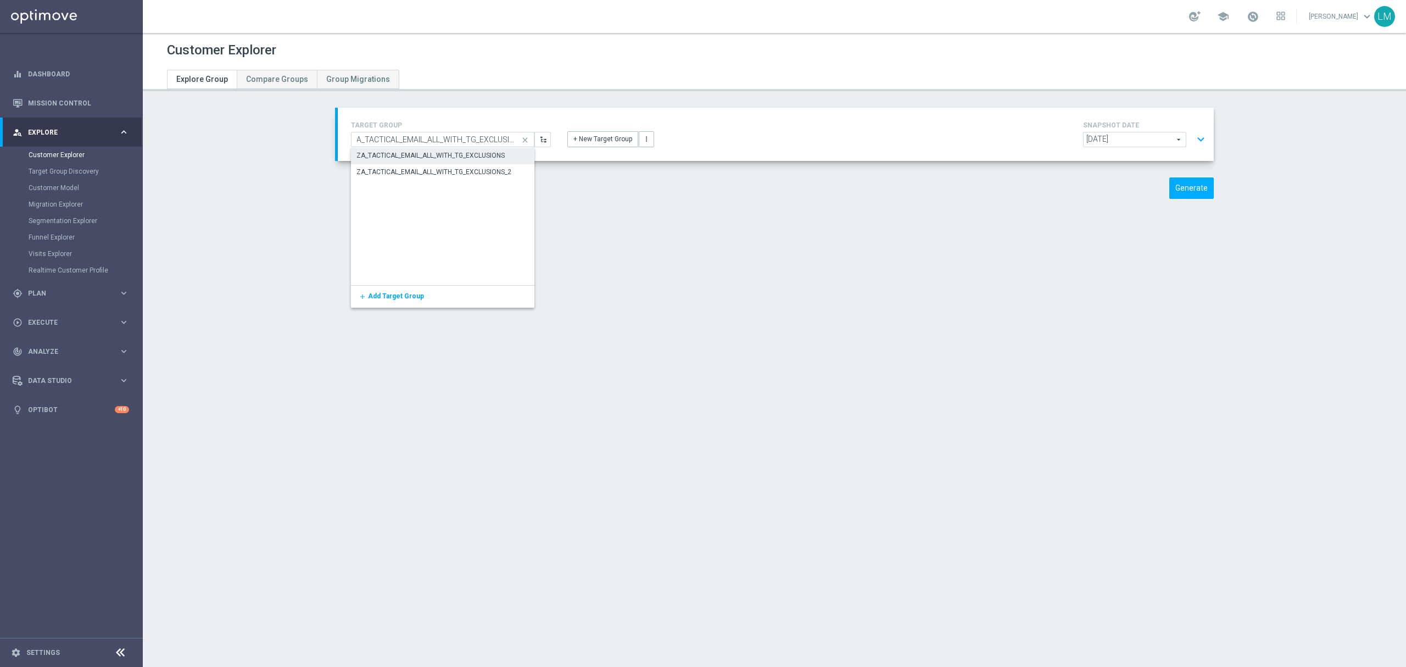
click at [699, 148] on div "TARGET GROUP ZA_TACTICAL_EMAIL_ALL_WITH_TG_EXCLUSIONS ZA_TACTICAL_EMAIL_ALL_WIT…" at bounding box center [776, 134] width 866 height 31
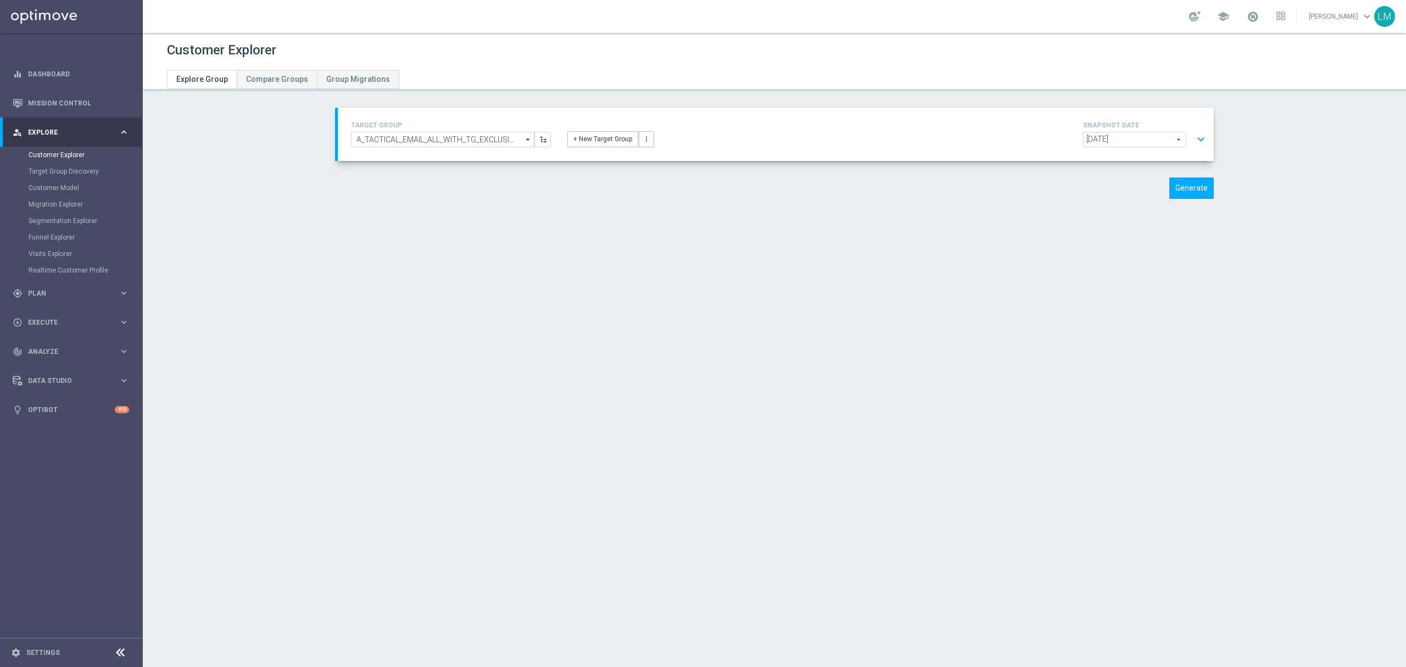
type input "ZA_TACTICAL_EMAIL_ALL_WITH_TG_EXCLUSIONS"
click at [1193, 138] on button "expand_more" at bounding box center [1201, 139] width 16 height 21
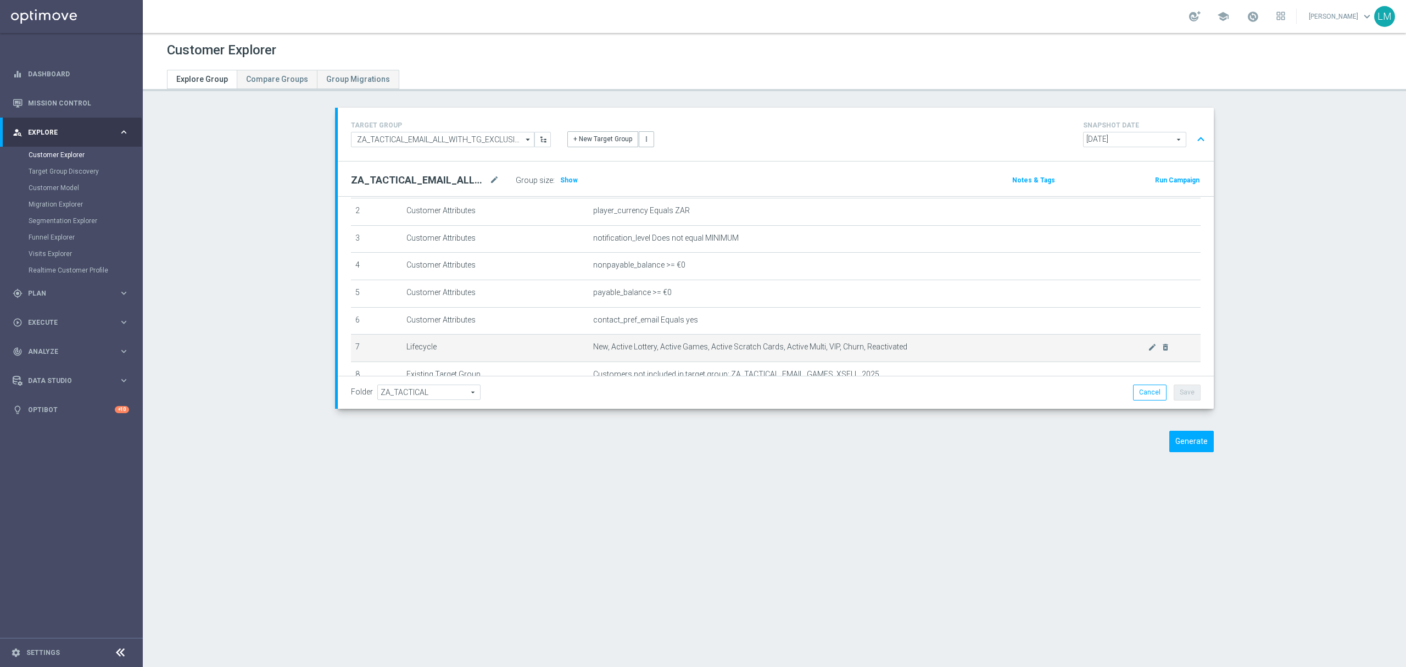
scroll to position [143, 0]
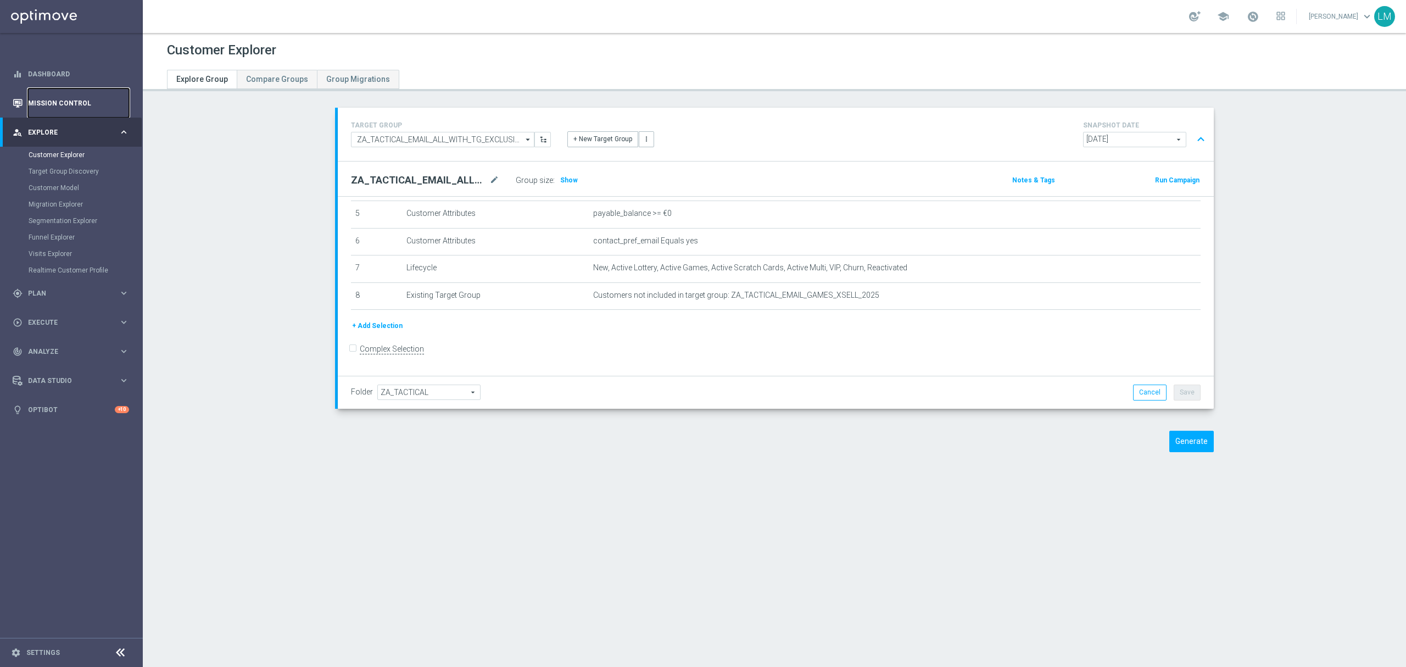
click at [95, 99] on link "Mission Control" at bounding box center [78, 102] width 101 height 29
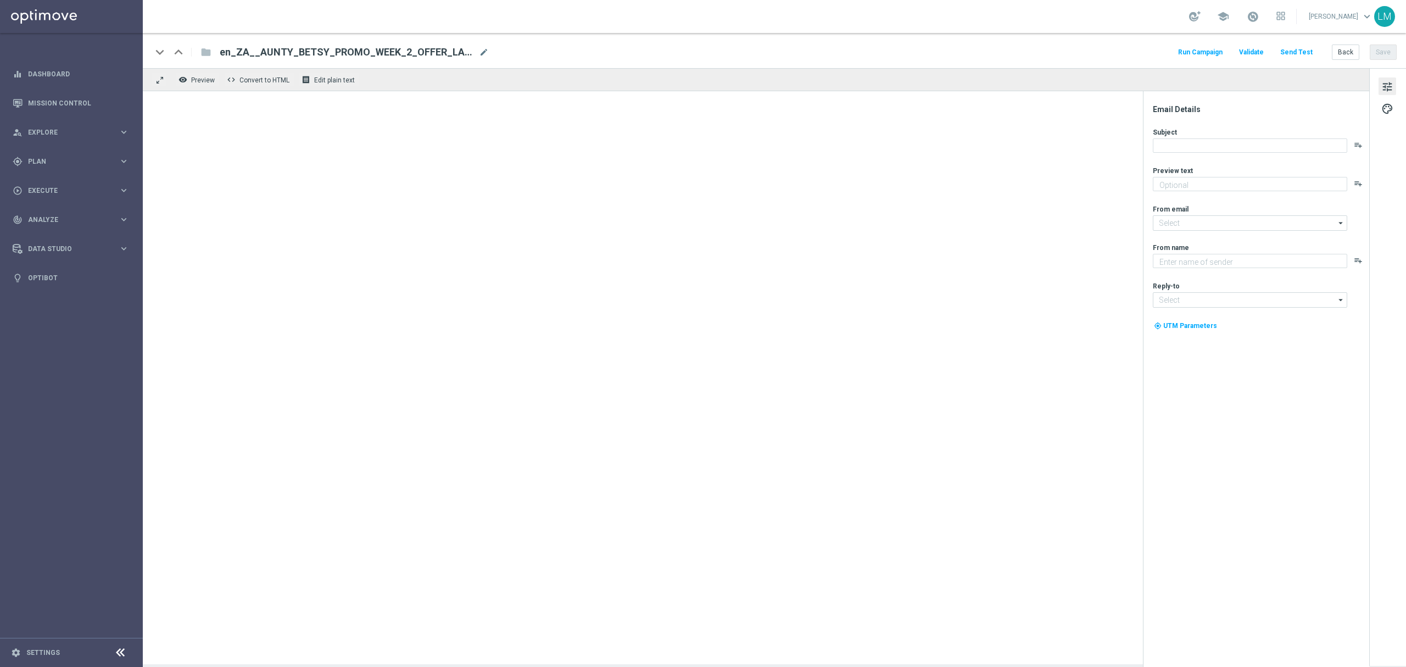
type textarea "Enjoy THREE weekly combo deals and get ready to change lives!"
type input "[EMAIL_ADDRESS][DOMAIN_NAME]"
type textarea "Lottoland"
type input "[EMAIL_ADDRESS][DOMAIN_NAME]"
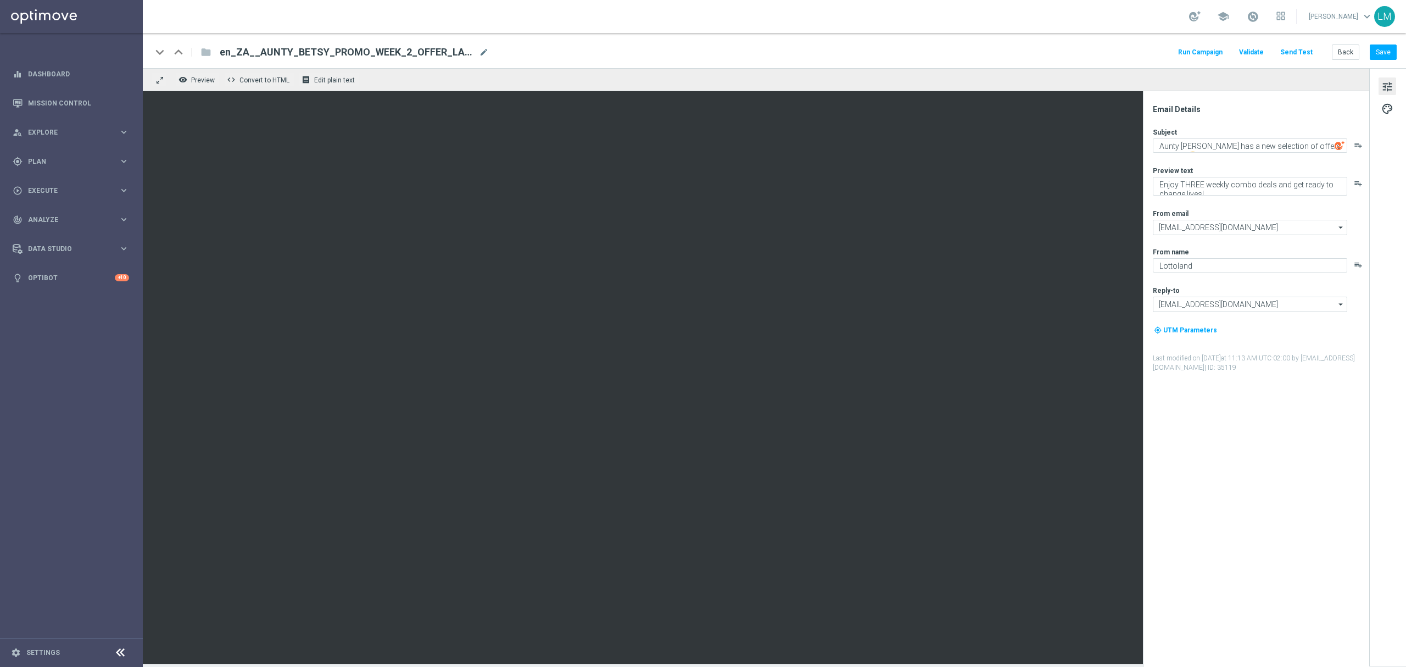
click at [1297, 56] on button "Send Test" at bounding box center [1296, 52] width 36 height 15
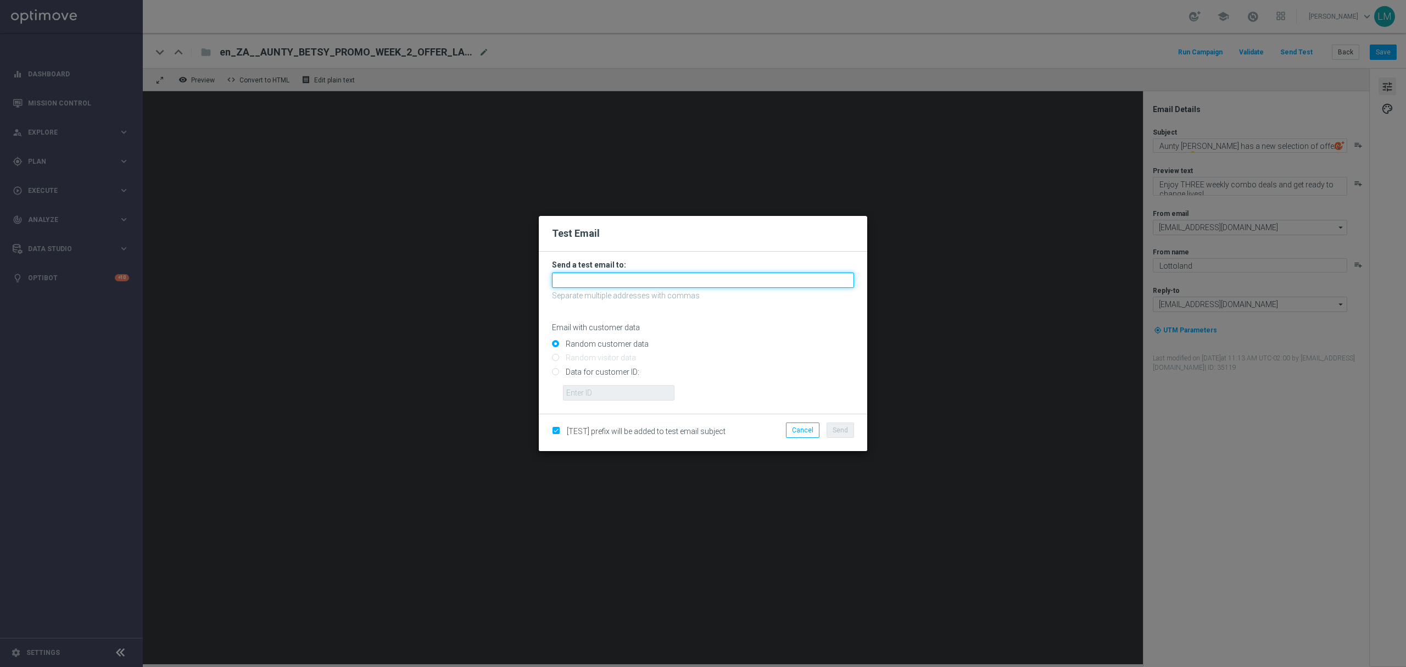
click at [606, 282] on input "text" at bounding box center [703, 279] width 302 height 15
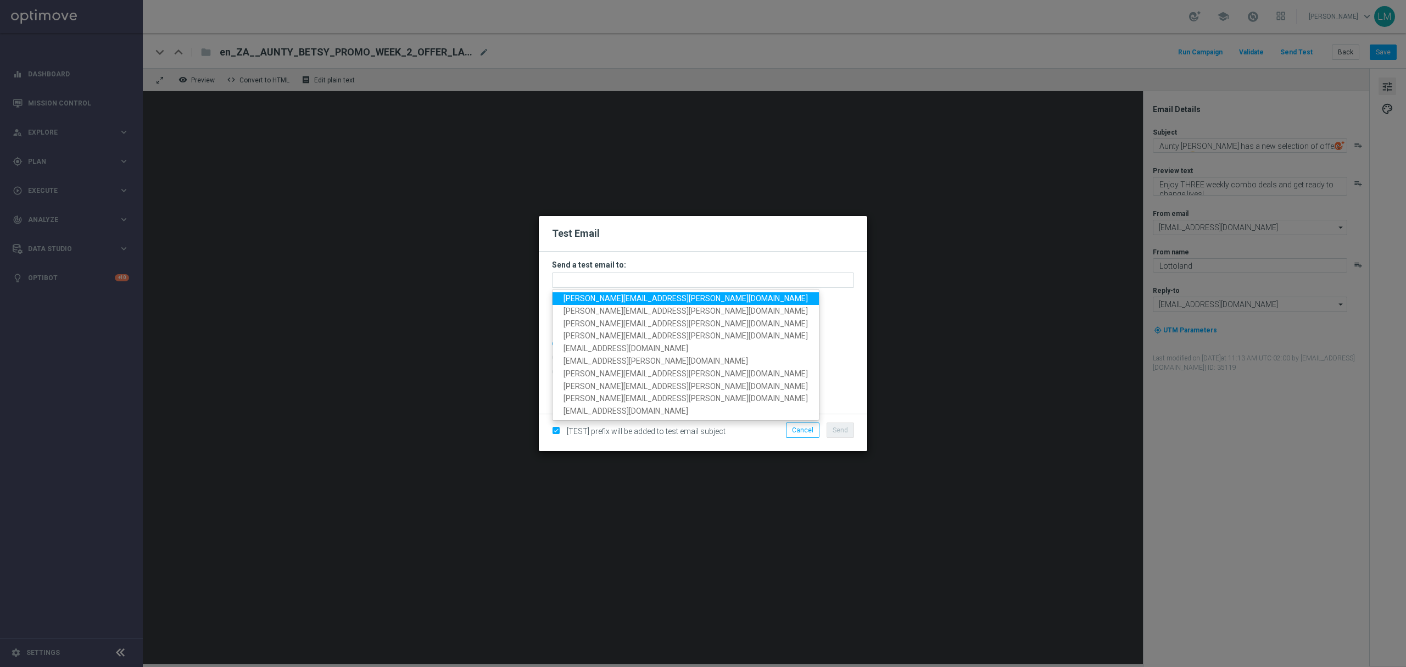
click at [598, 298] on span "leslie.martinez@lottoland.com" at bounding box center [685, 298] width 244 height 9
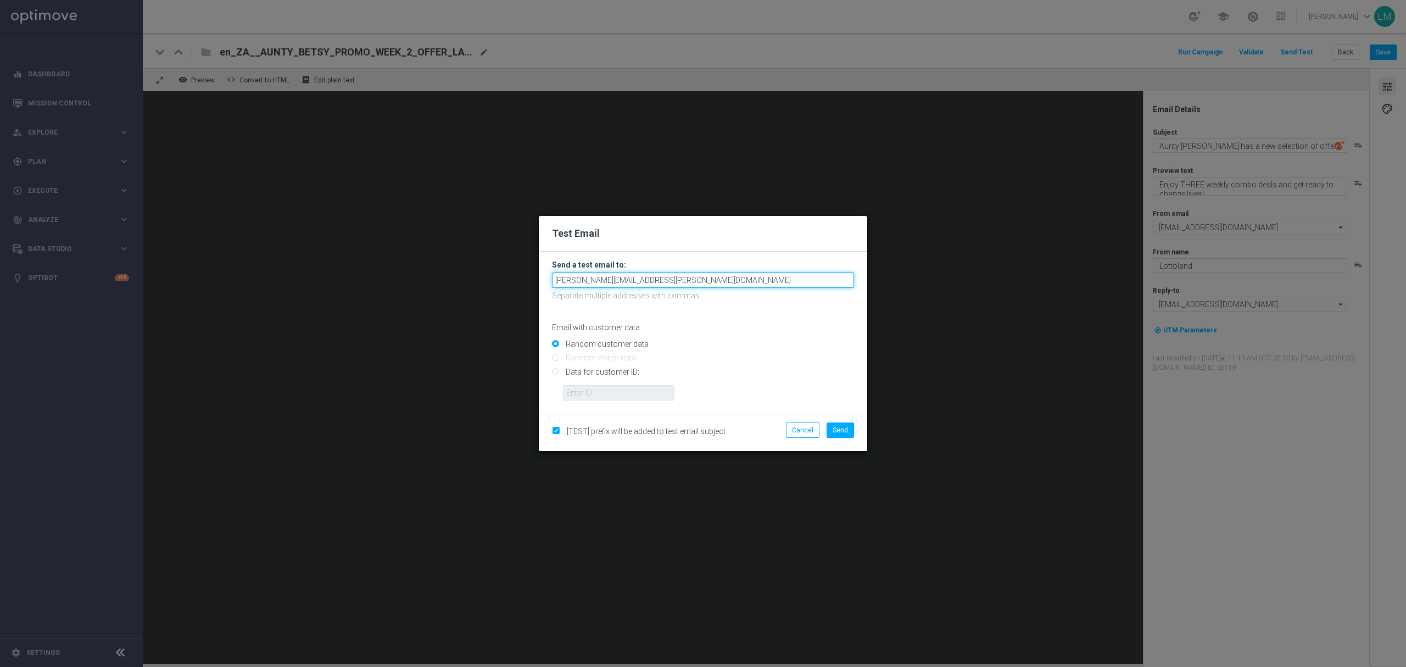
click at [655, 278] on input "leslie.martinez@lottoland.com" at bounding box center [703, 279] width 302 height 15
click at [660, 275] on input "leslie.martinez@lottoland.com" at bounding box center [703, 279] width 302 height 15
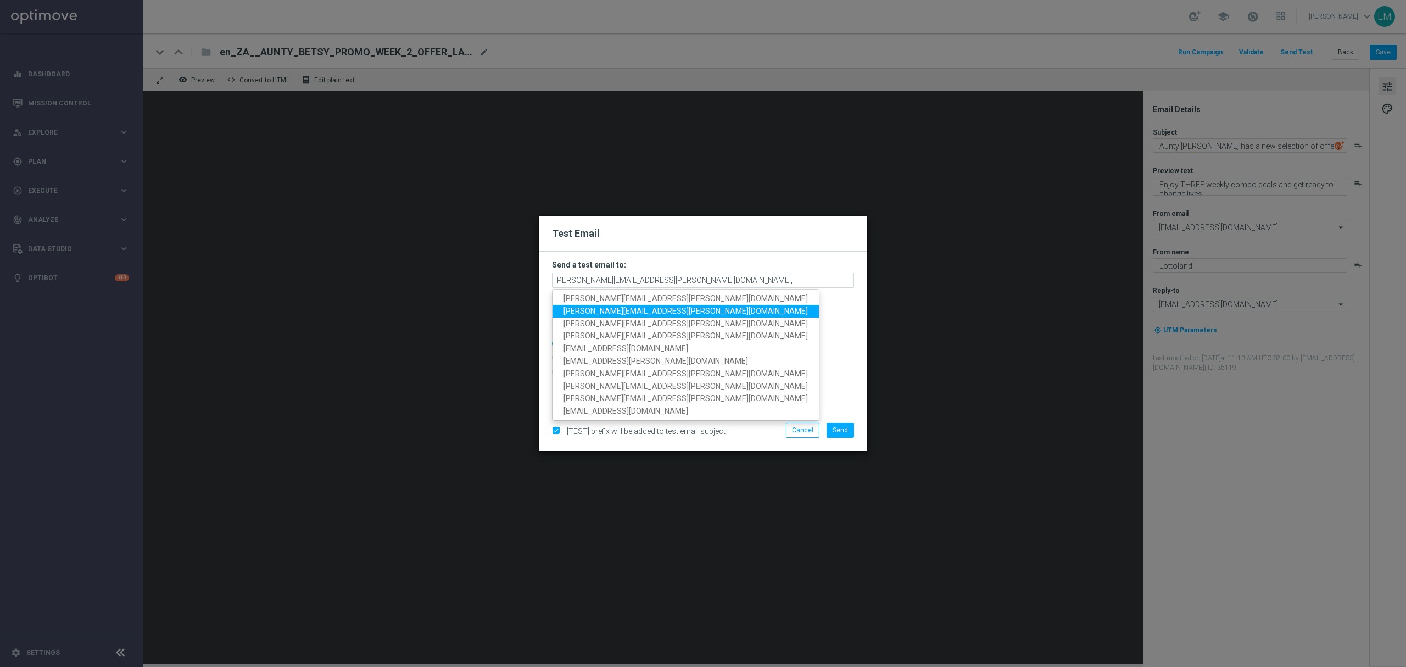
click at [611, 308] on span "millie.purcell@lottoland.com" at bounding box center [685, 310] width 244 height 9
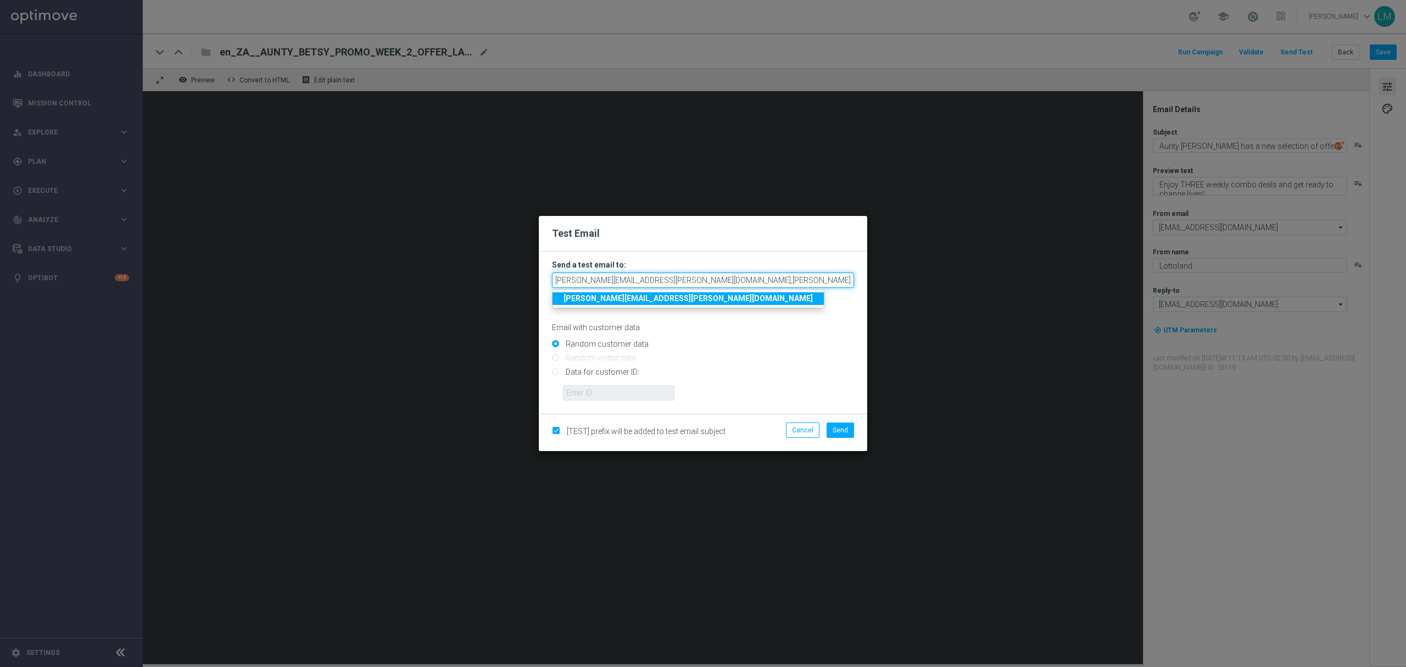
click at [759, 280] on input "leslie.martinez@lottoland.com,millie.purcell@lottoland.com" at bounding box center [703, 279] width 302 height 15
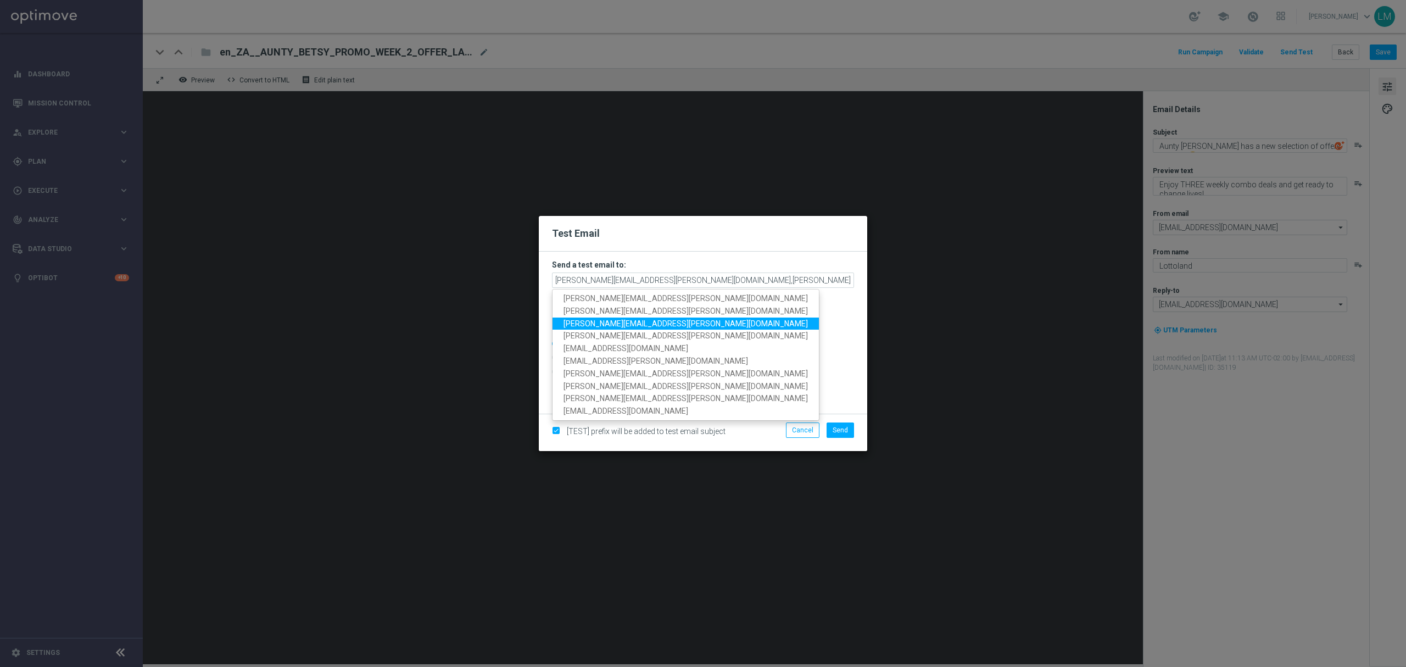
click at [589, 327] on span "ricky.hubbard@lottoland.com" at bounding box center [685, 323] width 244 height 9
type input "leslie.martinez@lottoland.com,millie.purcell@lottoland.com,ricky.hubbard@lottol…"
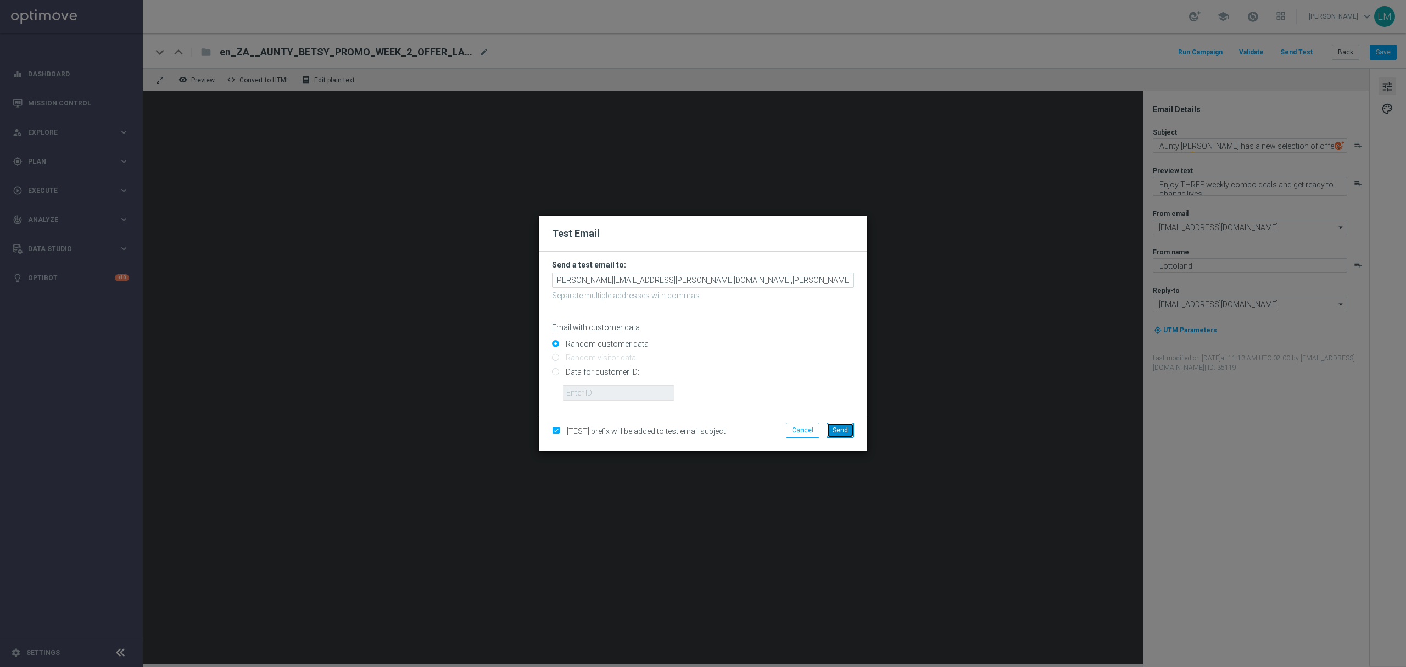
click at [841, 434] on button "Send" at bounding box center [839, 429] width 27 height 15
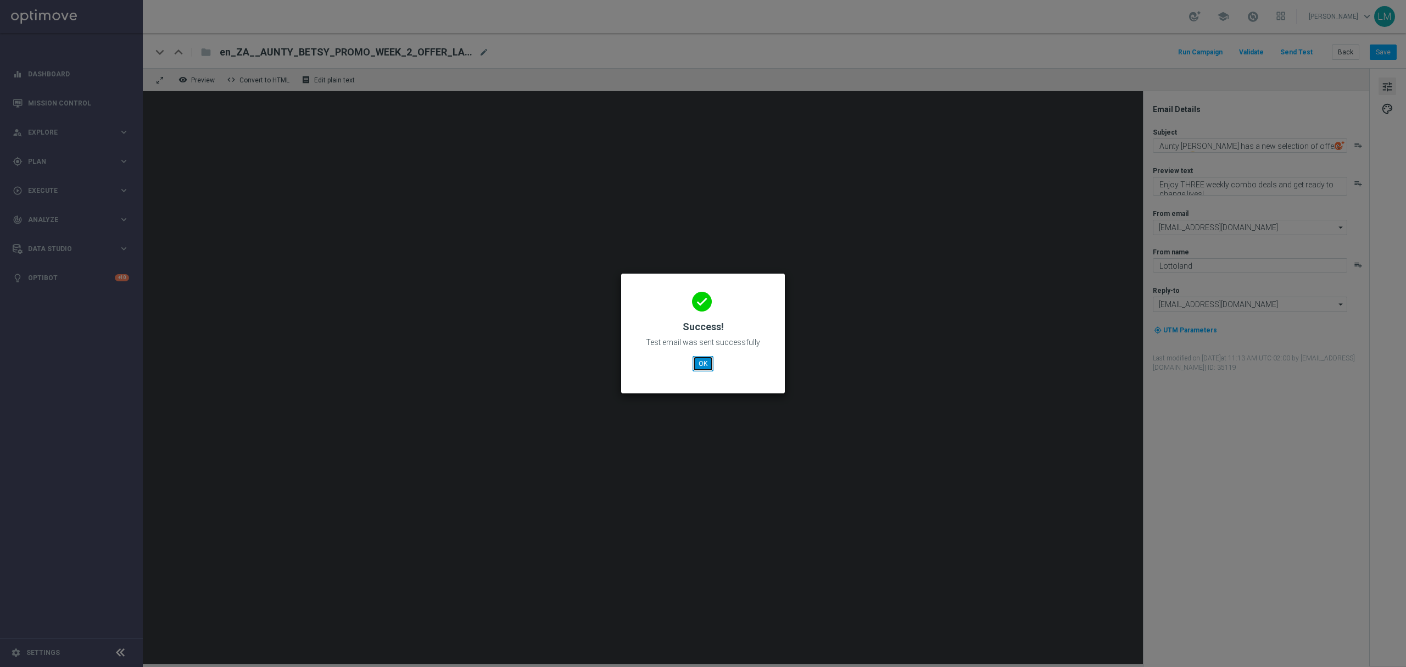
click at [699, 357] on button "OK" at bounding box center [702, 363] width 21 height 15
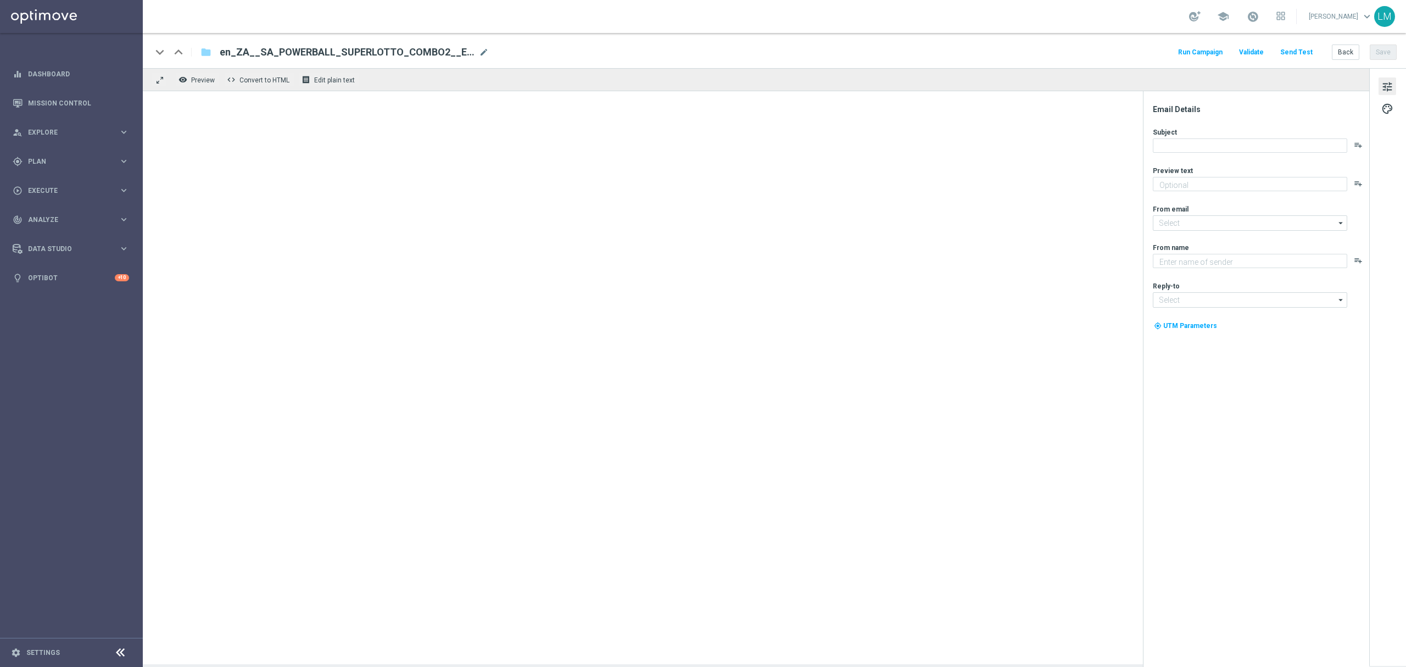
type textarea "[GEOGRAPHIC_DATA] meets [GEOGRAPHIC_DATA]!"
type input "[EMAIL_ADDRESS][DOMAIN_NAME]"
type textarea "Lottoland"
type input "[EMAIL_ADDRESS][DOMAIN_NAME]"
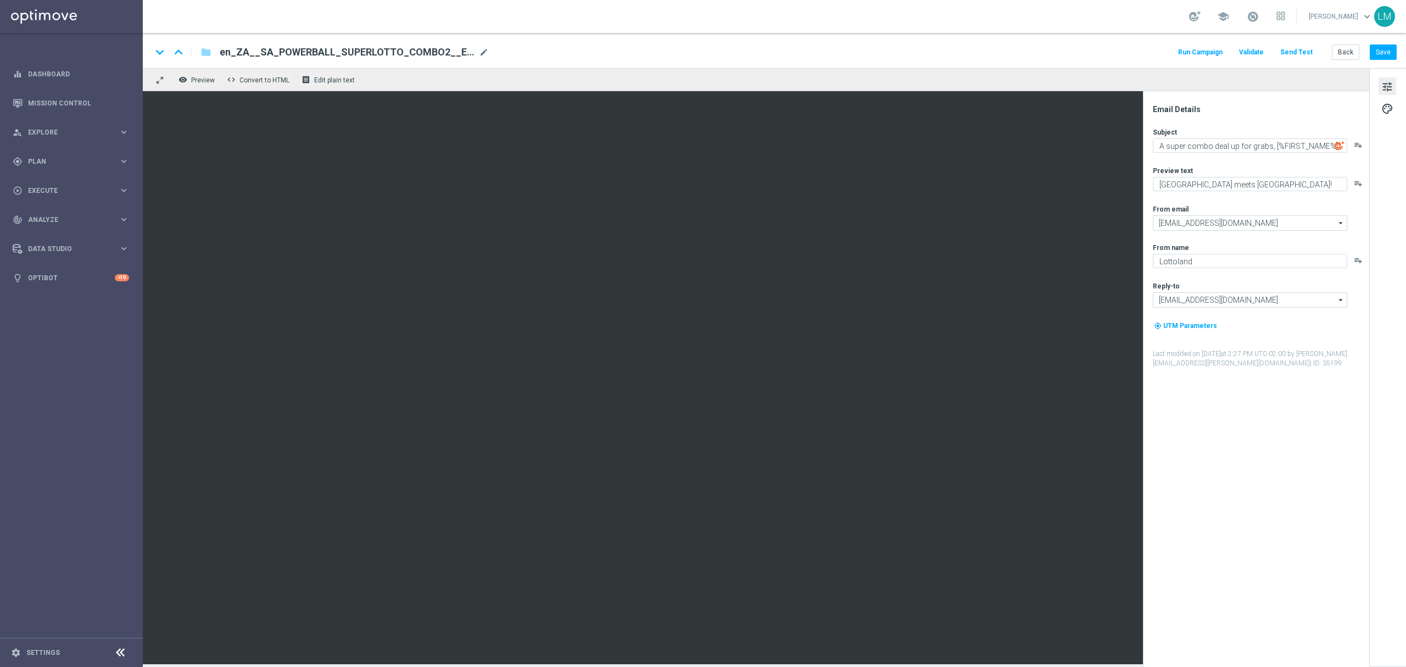
click at [1293, 55] on button "Send Test" at bounding box center [1296, 52] width 36 height 15
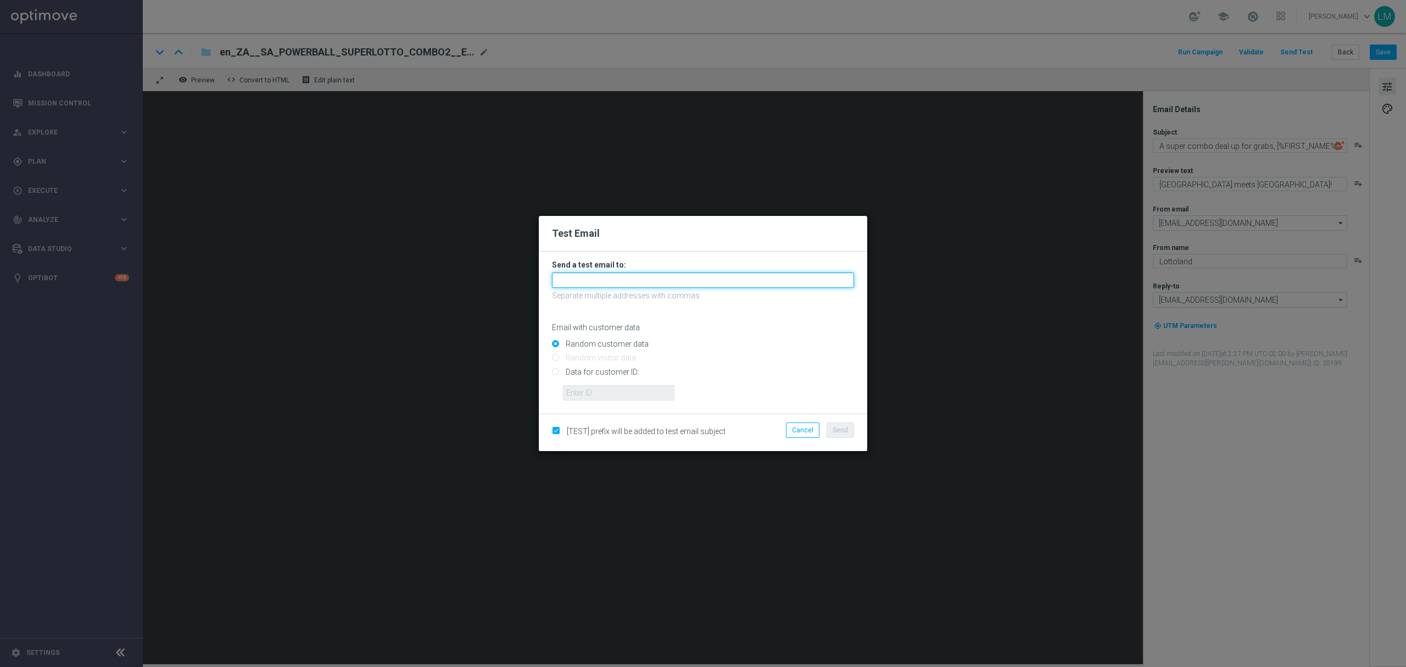
click at [668, 282] on input "text" at bounding box center [703, 279] width 302 height 15
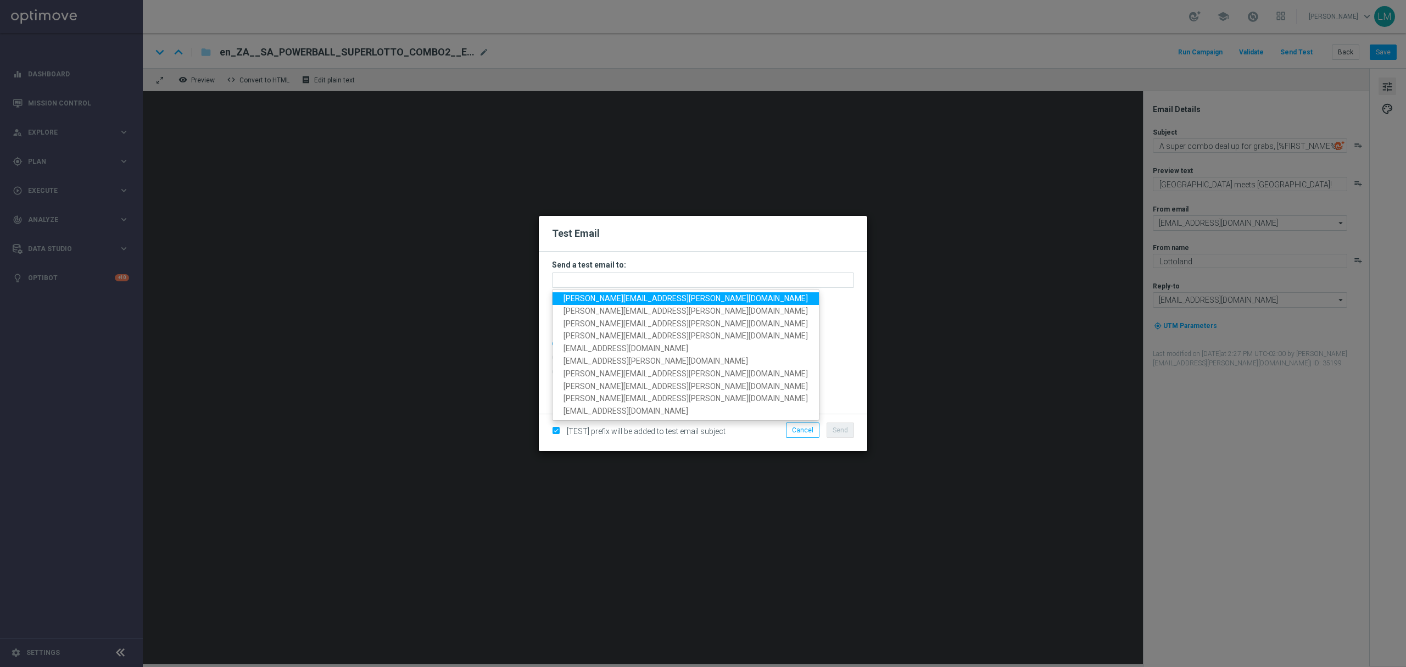
click at [640, 295] on span "leslie.martinez@lottoland.com" at bounding box center [685, 298] width 244 height 9
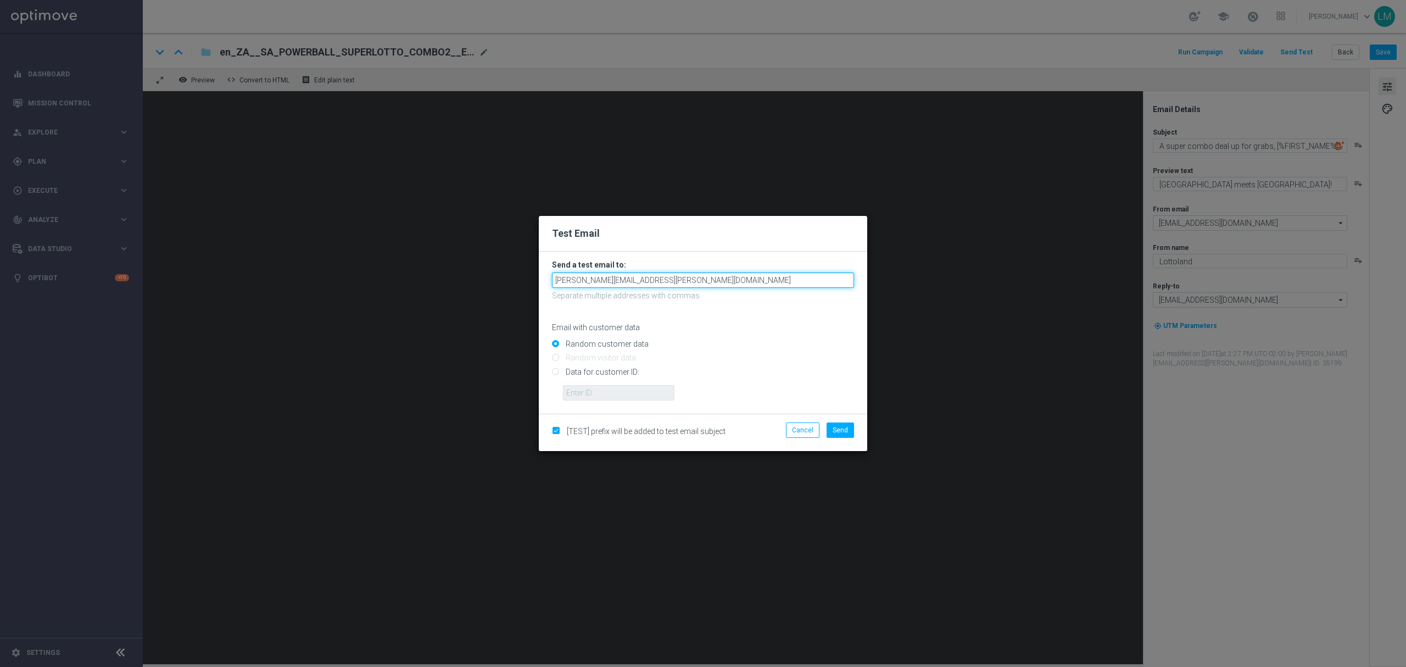
click at [685, 280] on input "leslie.martinez@lottoland.com" at bounding box center [703, 279] width 302 height 15
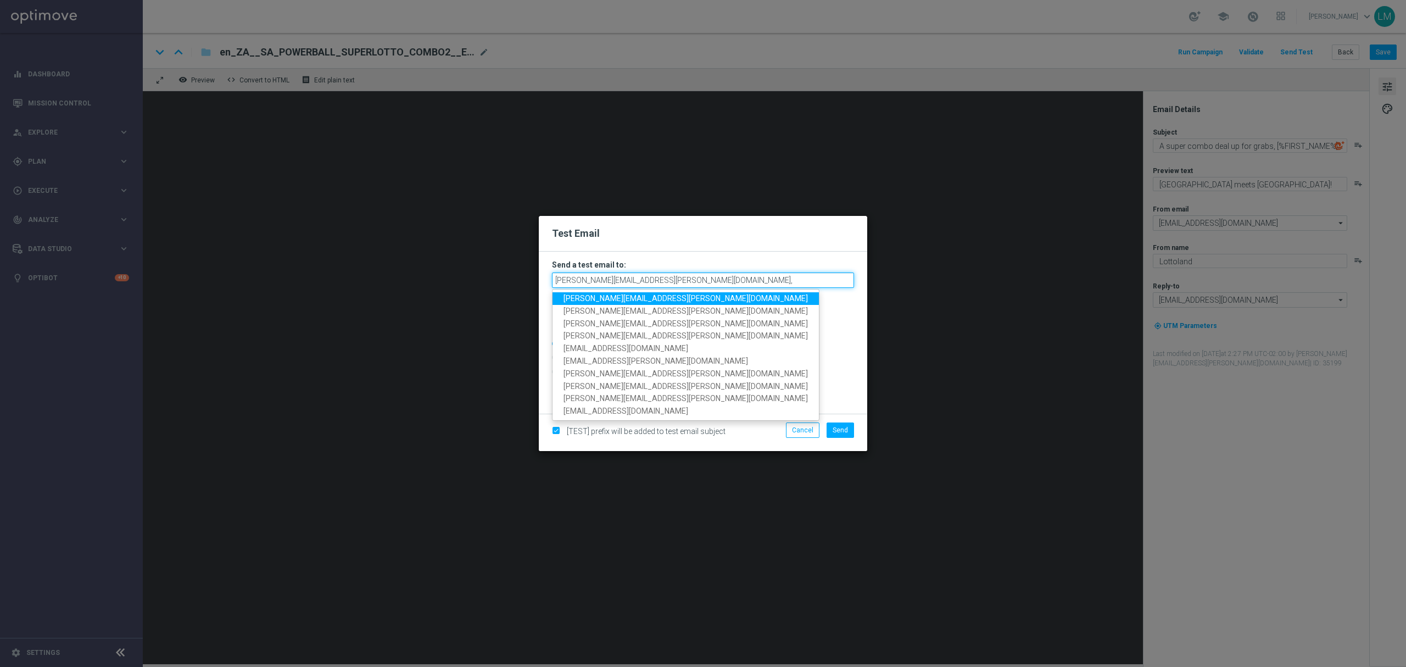
drag, startPoint x: 686, startPoint y: 276, endPoint x: 673, endPoint y: 282, distance: 14.7
click at [677, 280] on input "leslie.martinez@lottoland.com," at bounding box center [703, 279] width 302 height 15
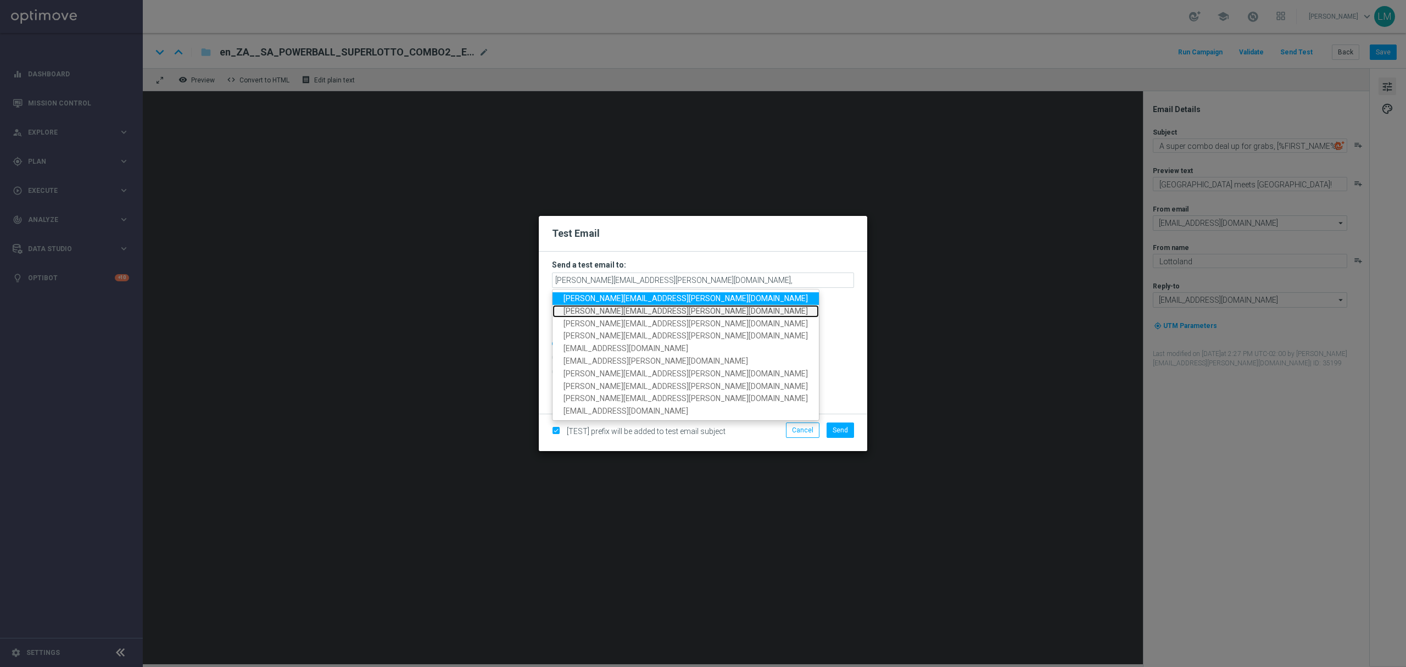
click at [624, 306] on span "millie.purcell@lottoland.com" at bounding box center [685, 310] width 244 height 9
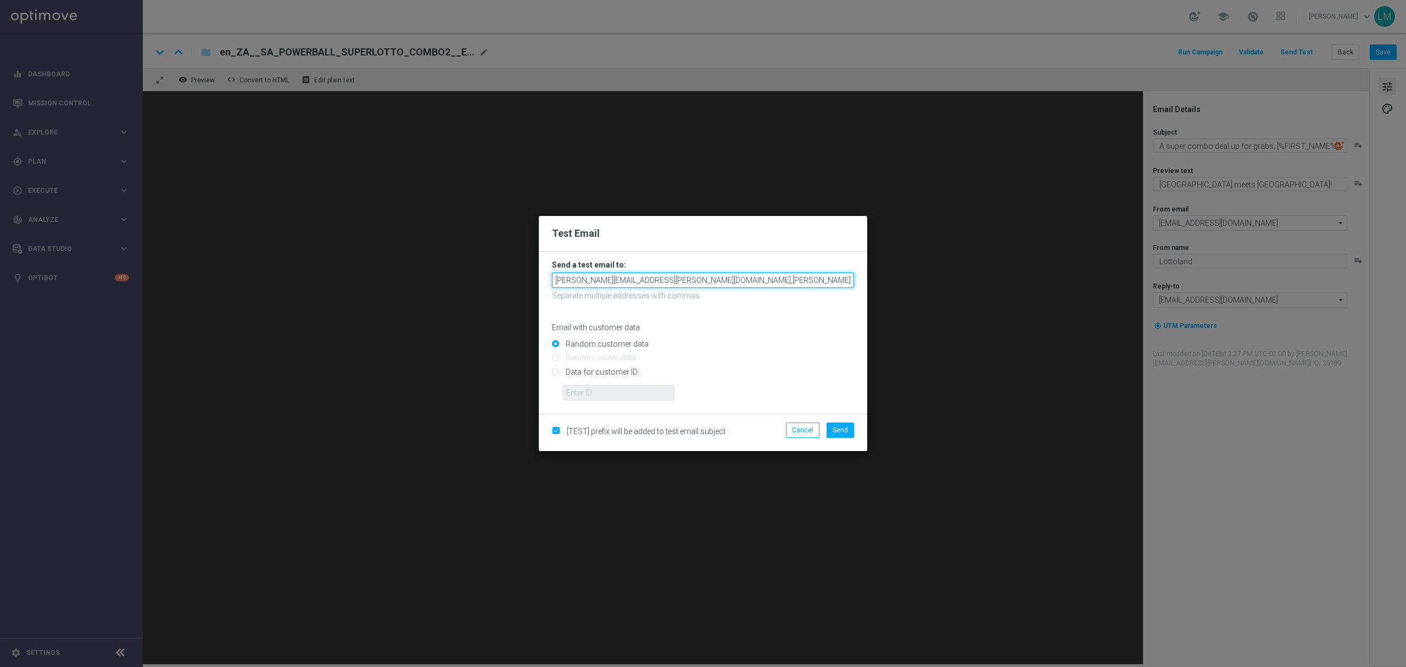
click at [783, 276] on input "leslie.martinez@lottoland.com,millie.purcell@lottoland.com" at bounding box center [703, 279] width 302 height 15
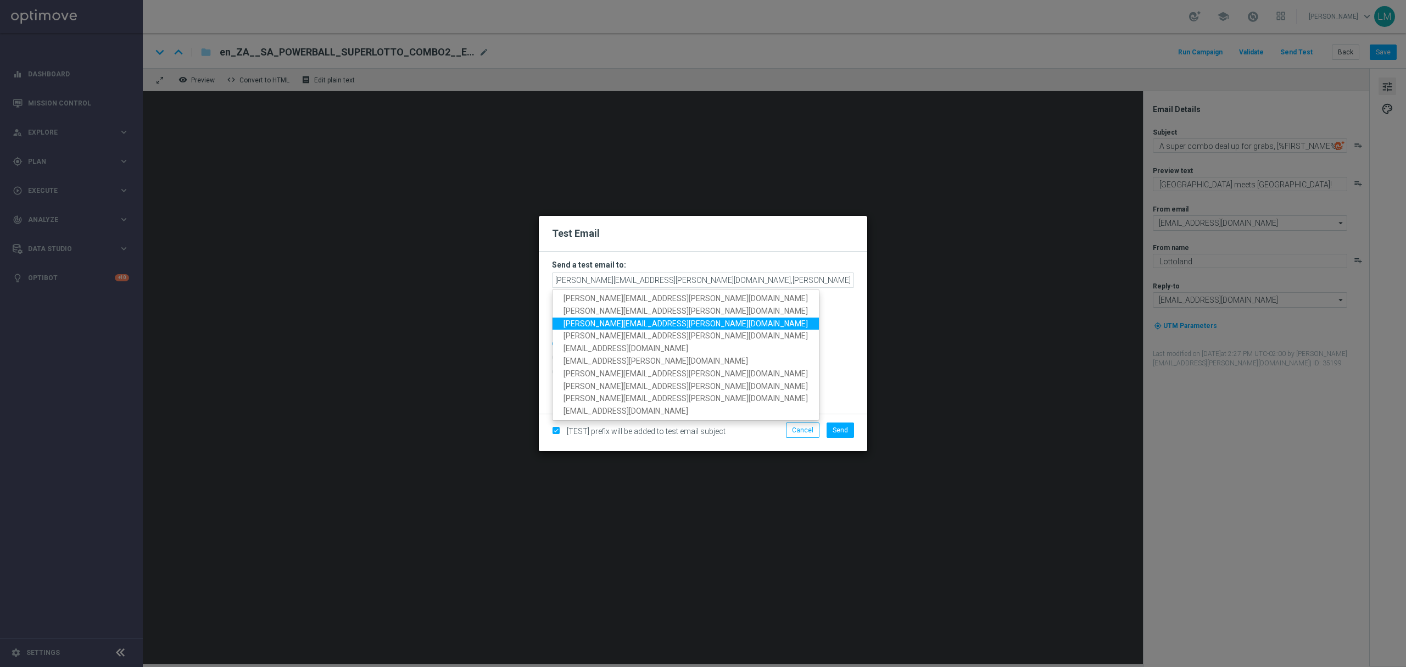
click at [613, 319] on span "ricky.hubbard@lottoland.com" at bounding box center [685, 323] width 244 height 9
type input "leslie.martinez@lottoland.com,millie.purcell@lottoland.com,ricky.hubbard@lottol…"
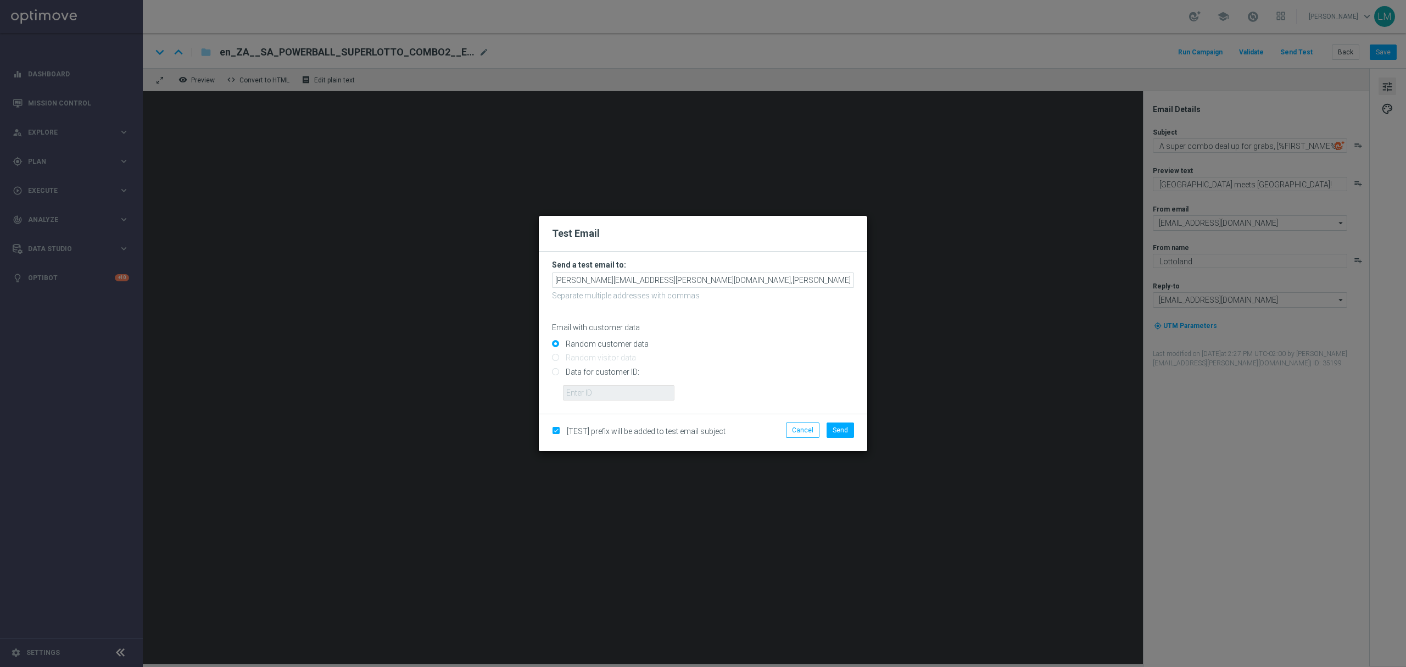
click at [608, 377] on input "Data for customer ID:" at bounding box center [703, 375] width 302 height 15
radio input "true"
drag, startPoint x: 611, startPoint y: 387, endPoint x: 613, endPoint y: 396, distance: 10.1
click at [610, 387] on input "text" at bounding box center [618, 392] width 111 height 15
type input "10505907"
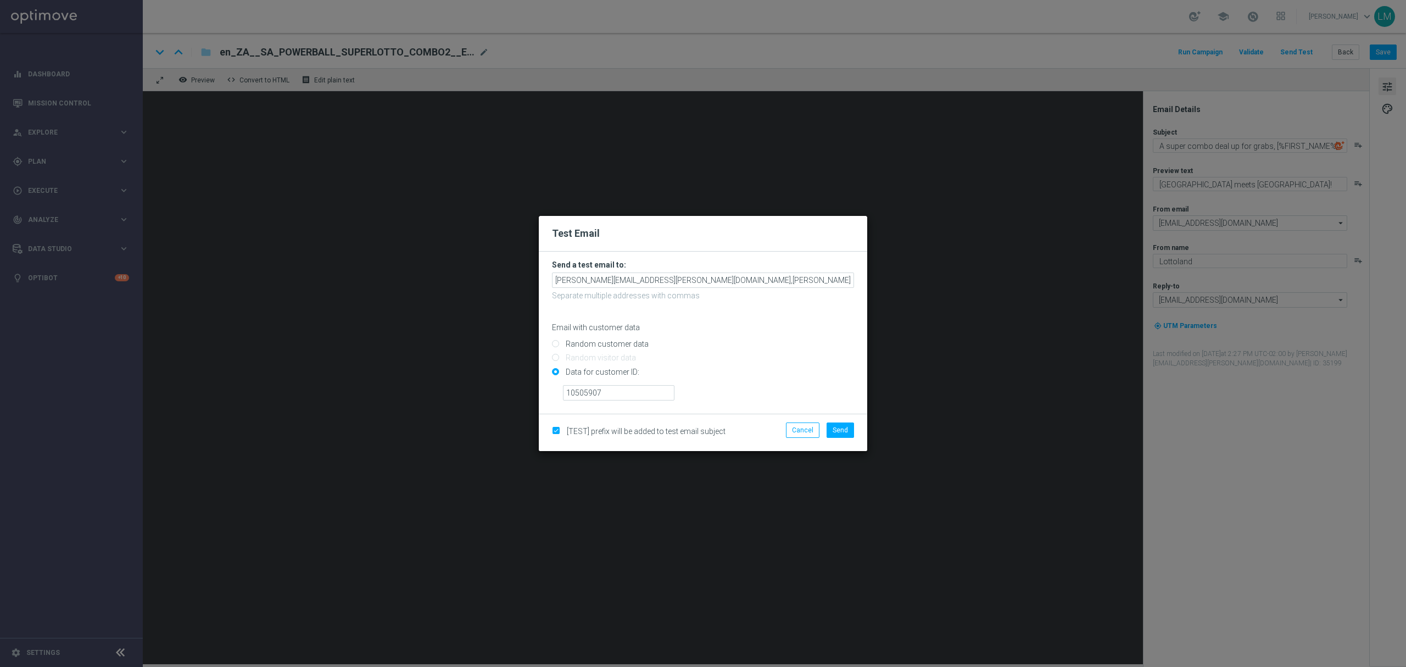
click at [844, 438] on div "Cancel Send" at bounding box center [809, 432] width 106 height 20
click at [843, 434] on button "Send" at bounding box center [839, 429] width 27 height 15
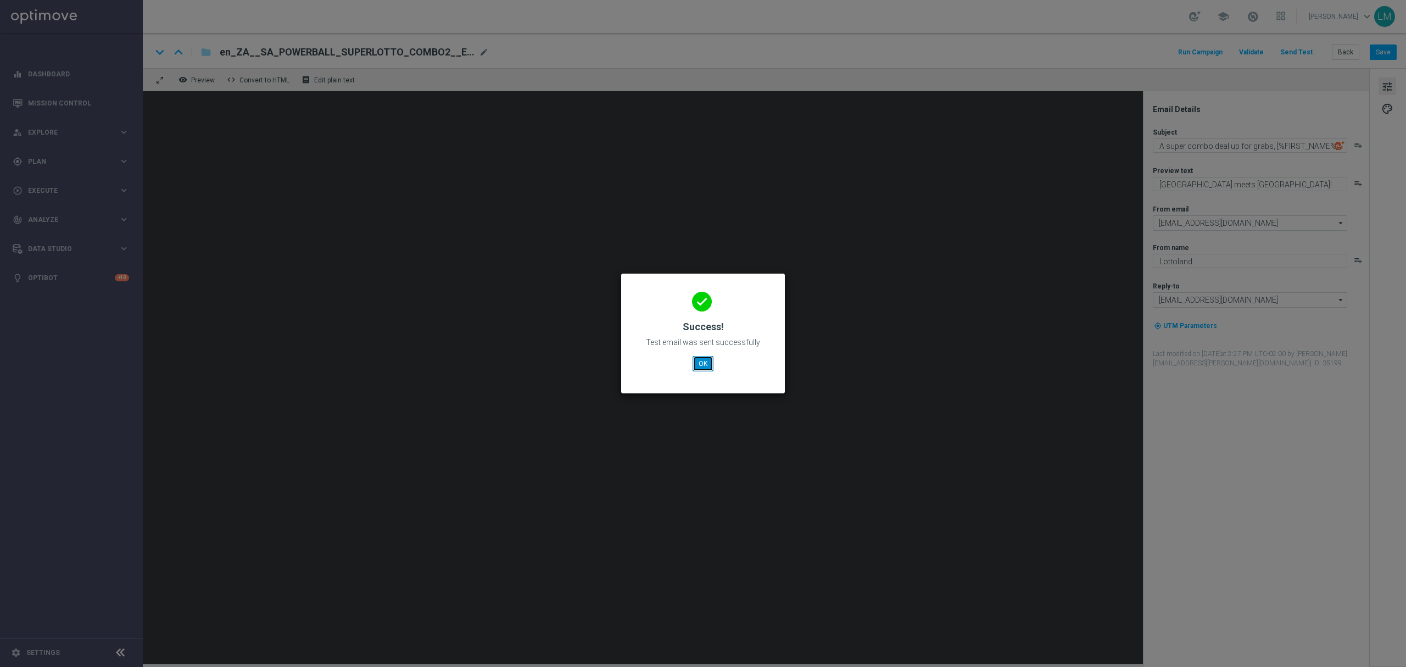
click at [703, 369] on button "OK" at bounding box center [702, 363] width 21 height 15
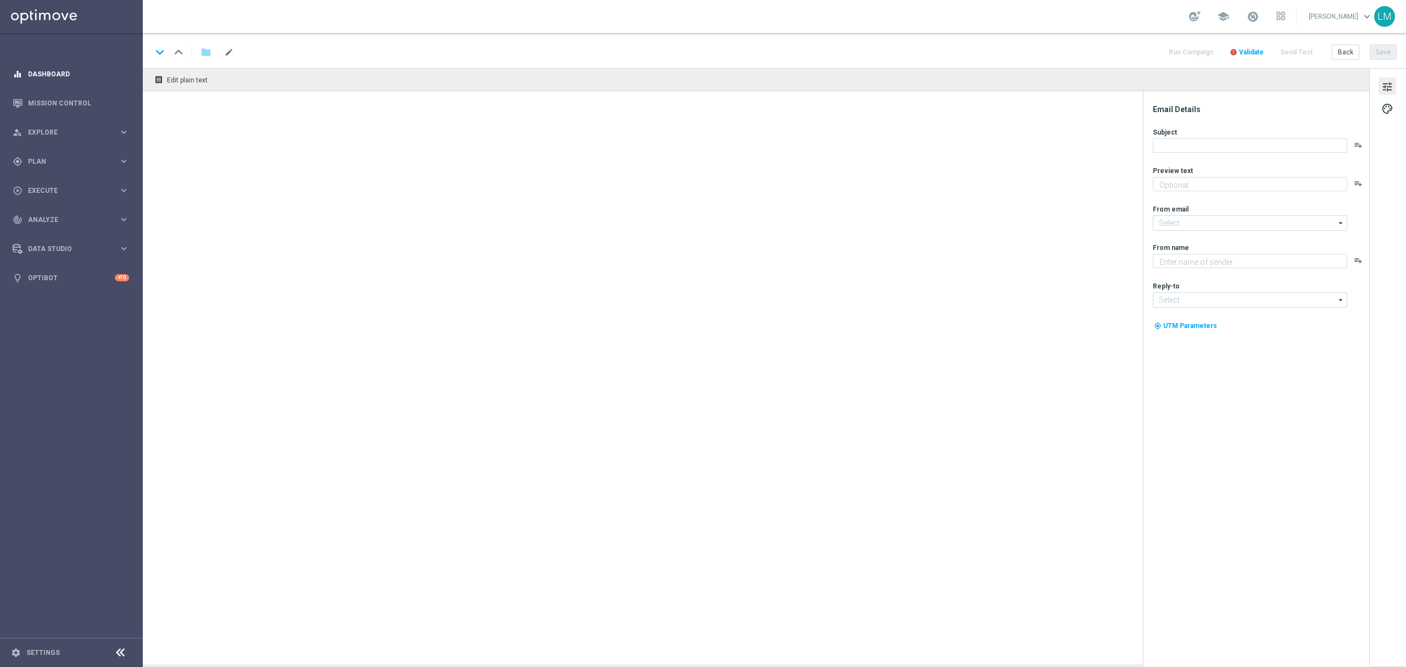
type textarea "Enjoy THREE weekly combo deals and get ready to change lives!"
type textarea "Lottoland"
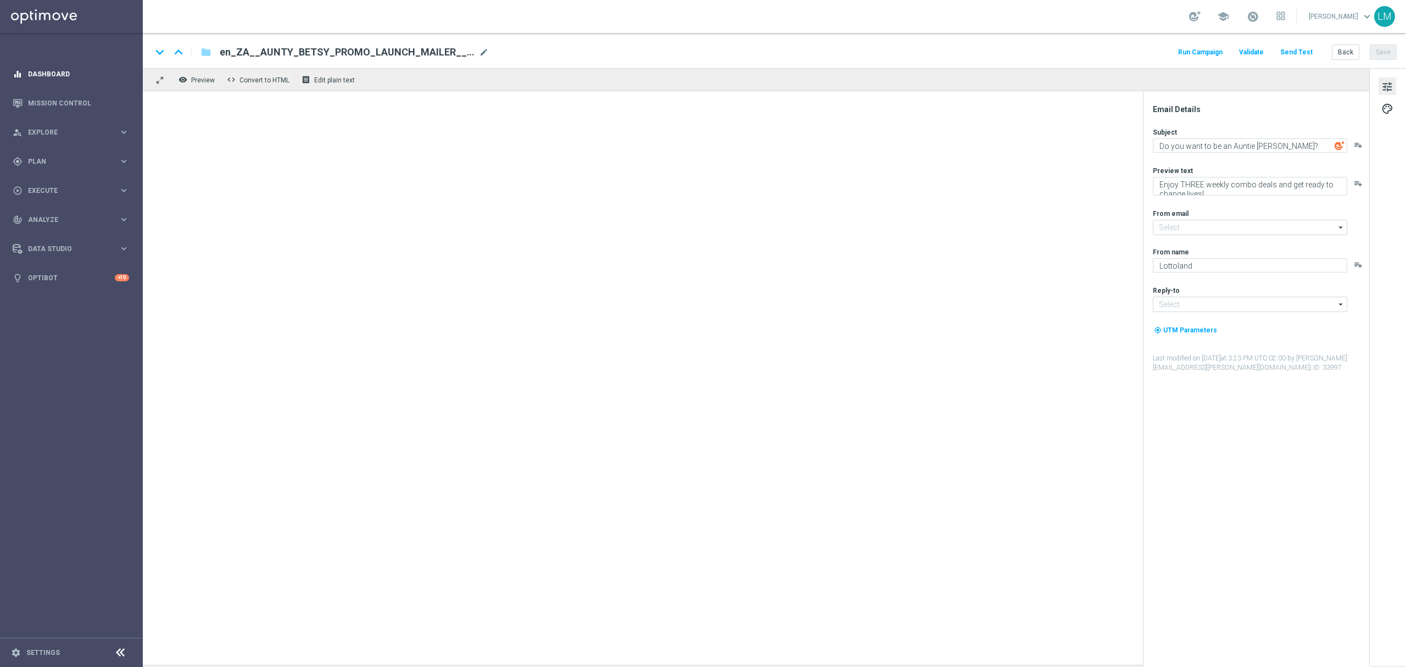
type input "[EMAIL_ADDRESS][DOMAIN_NAME]"
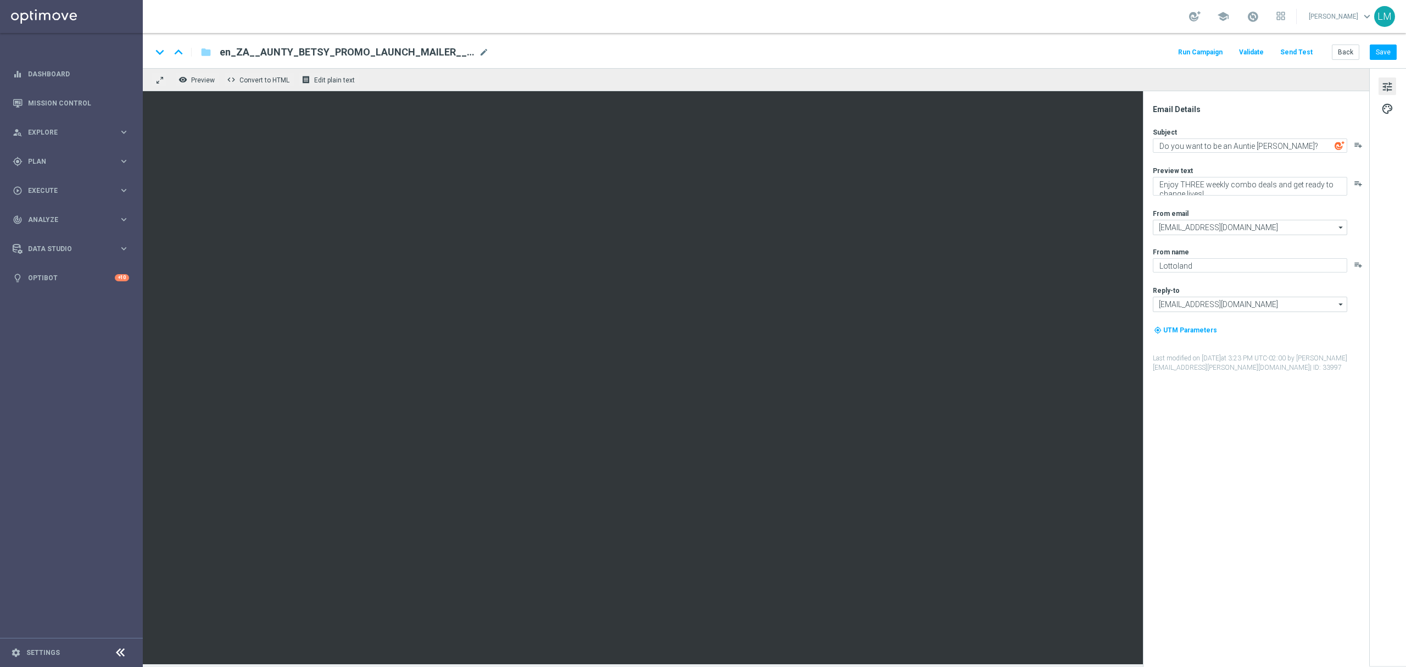
click at [1054, 49] on div "Run Campaign Validate Send Test Back Save" at bounding box center [1286, 52] width 220 height 14
click at [1054, 46] on button "Back" at bounding box center [1345, 51] width 27 height 15
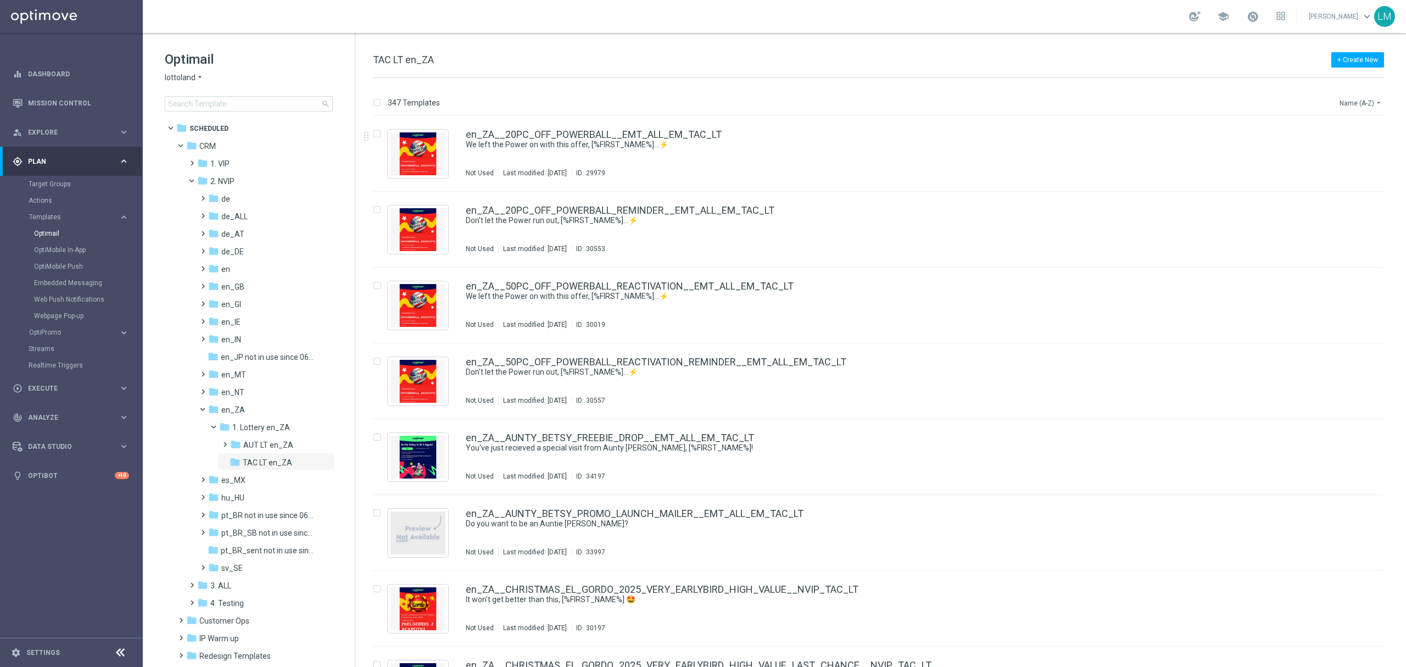
click at [1054, 104] on button "Name (A-Z) arrow_drop_down" at bounding box center [1361, 102] width 46 height 13
click at [1054, 148] on span "Date Modified (Newest)" at bounding box center [1342, 152] width 74 height 8
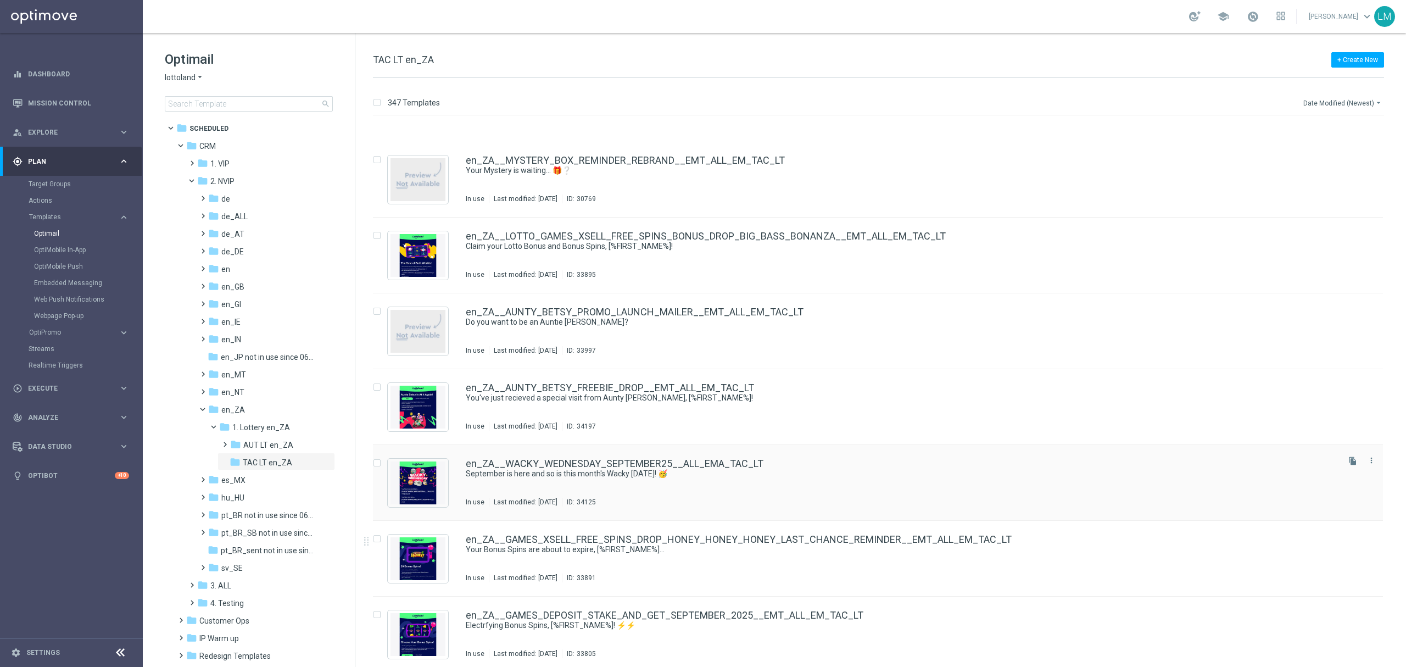
scroll to position [805, 0]
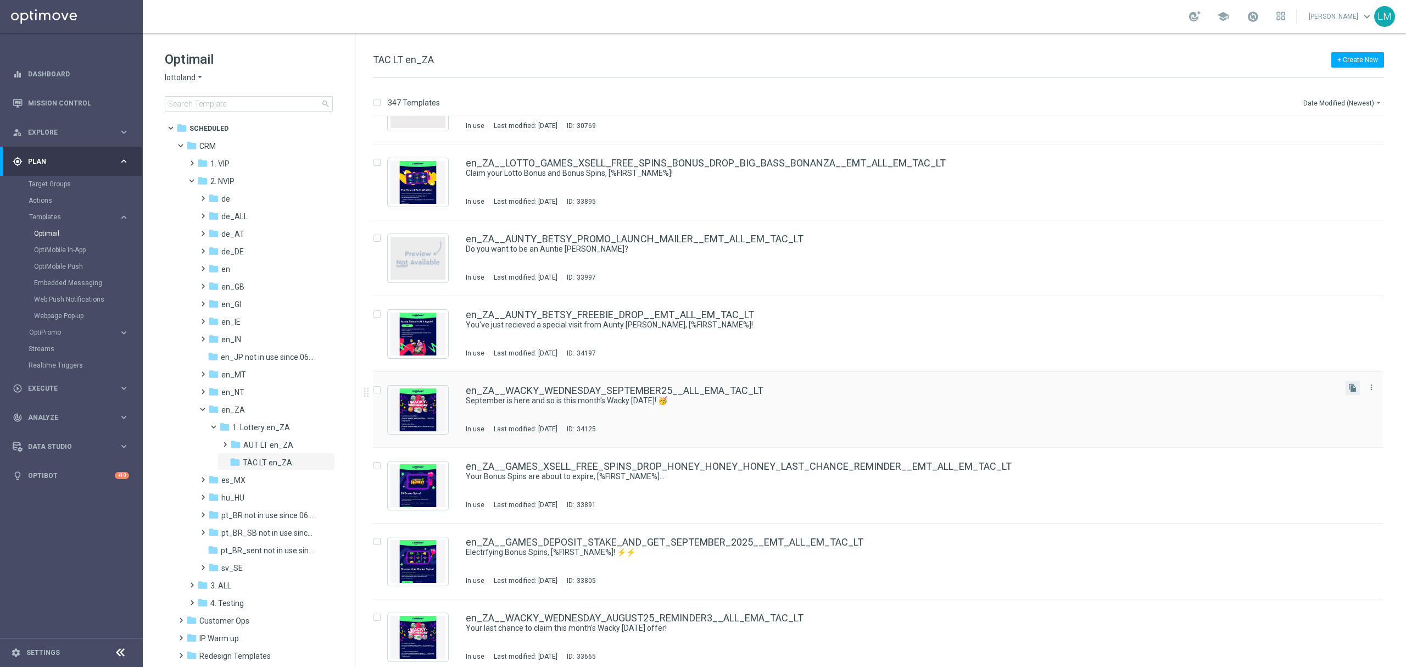
click at [1054, 389] on button "file_copy" at bounding box center [1352, 388] width 14 height 14
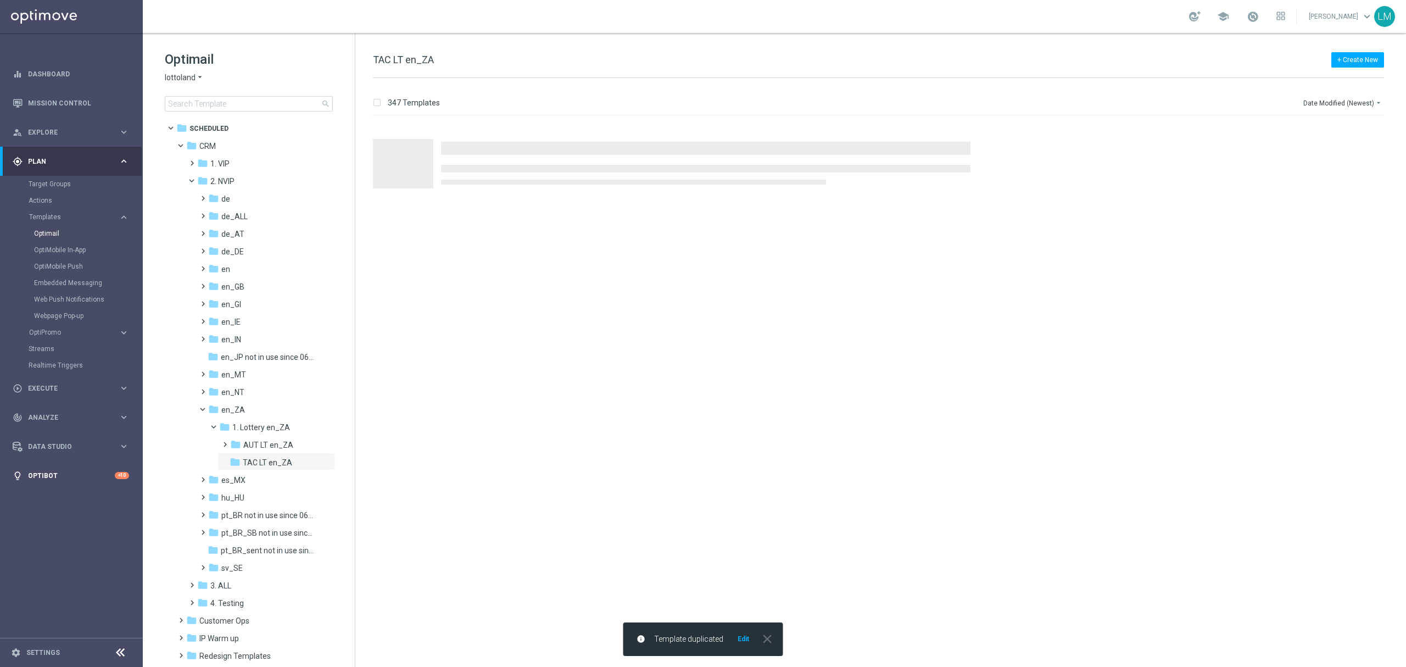
scroll to position [0, 0]
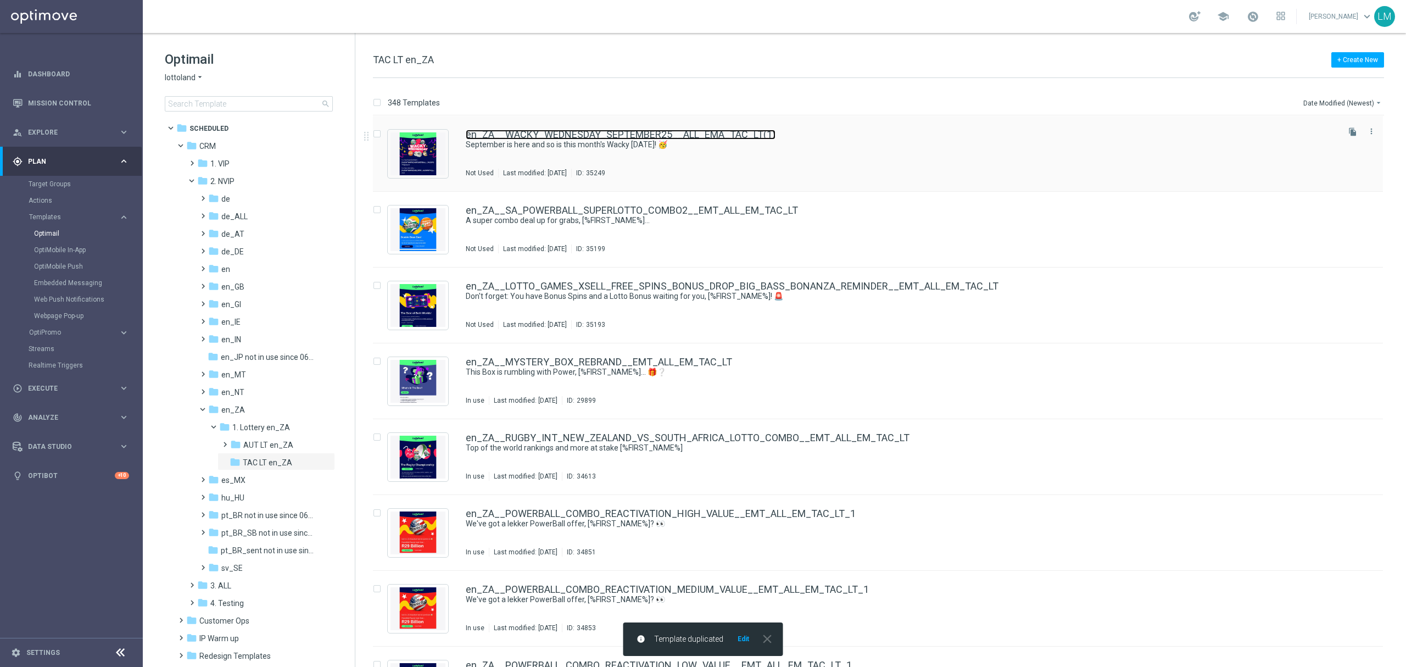
click at [580, 130] on link "en_ZA__WACKY_WEDNESDAY_SEPTEMBER25__ALL_EMA_TAC_LT(1)" at bounding box center [621, 135] width 310 height 10
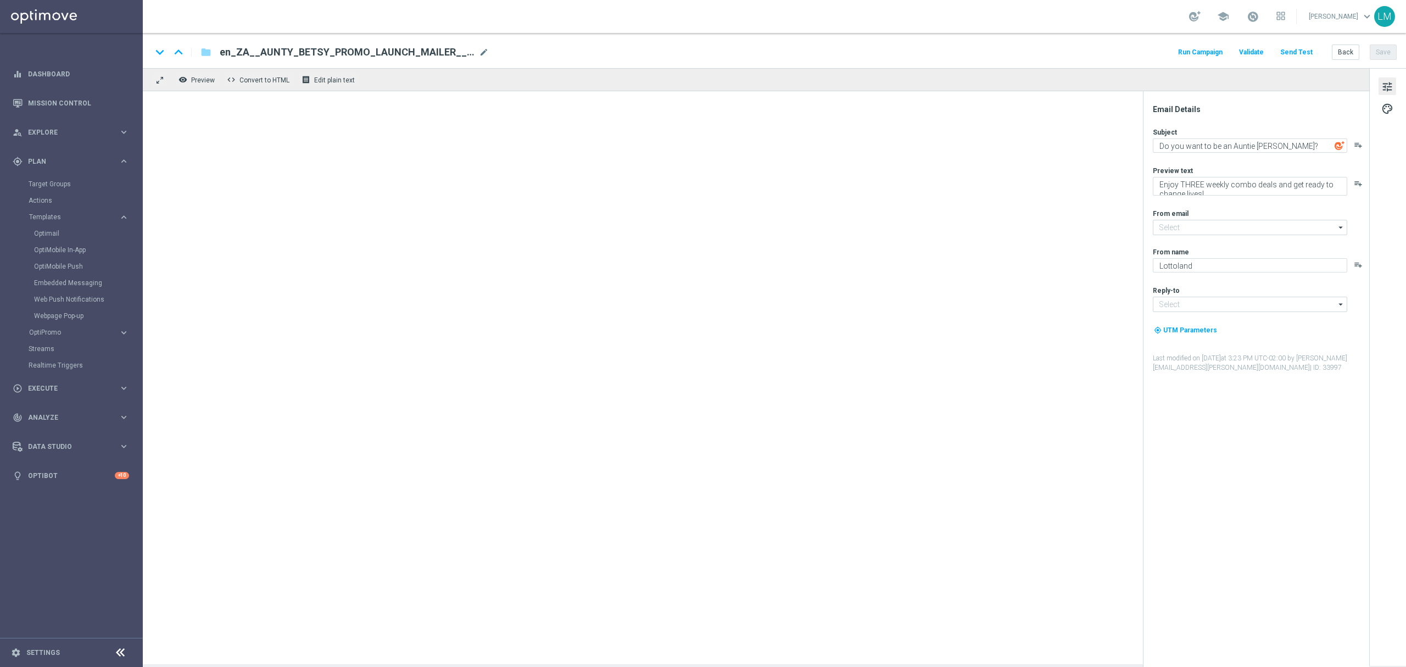
type input "[EMAIL_ADDRESS][DOMAIN_NAME]"
type textarea "September is here and so is this month's Wacky Wednesday! 🥳"
type textarea "Midweek madness as it's best..."
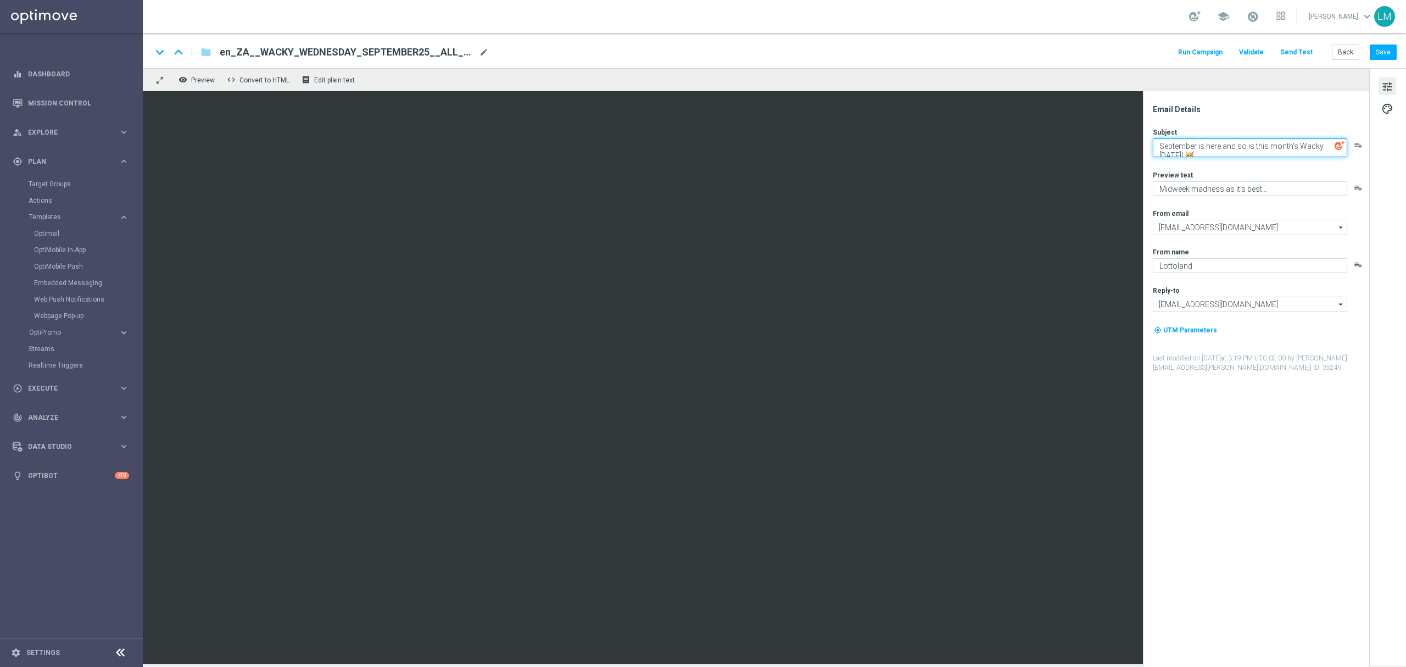
drag, startPoint x: 1198, startPoint y: 156, endPoint x: 1156, endPoint y: 145, distance: 43.7
click at [1054, 145] on textarea "September is here and so is this month's Wacky Wednesday! 🥳" at bounding box center [1250, 147] width 194 height 19
click at [1054, 148] on textarea "Wacky Wednesday ! 🥳" at bounding box center [1250, 145] width 194 height 14
click at [1054, 147] on textarea "Wacky Wednesday ! 🥳" at bounding box center [1250, 145] width 194 height 14
click at [1054, 148] on textarea "Wacky [DATE] with a Spring it it's step ! 🥳" at bounding box center [1250, 145] width 194 height 14
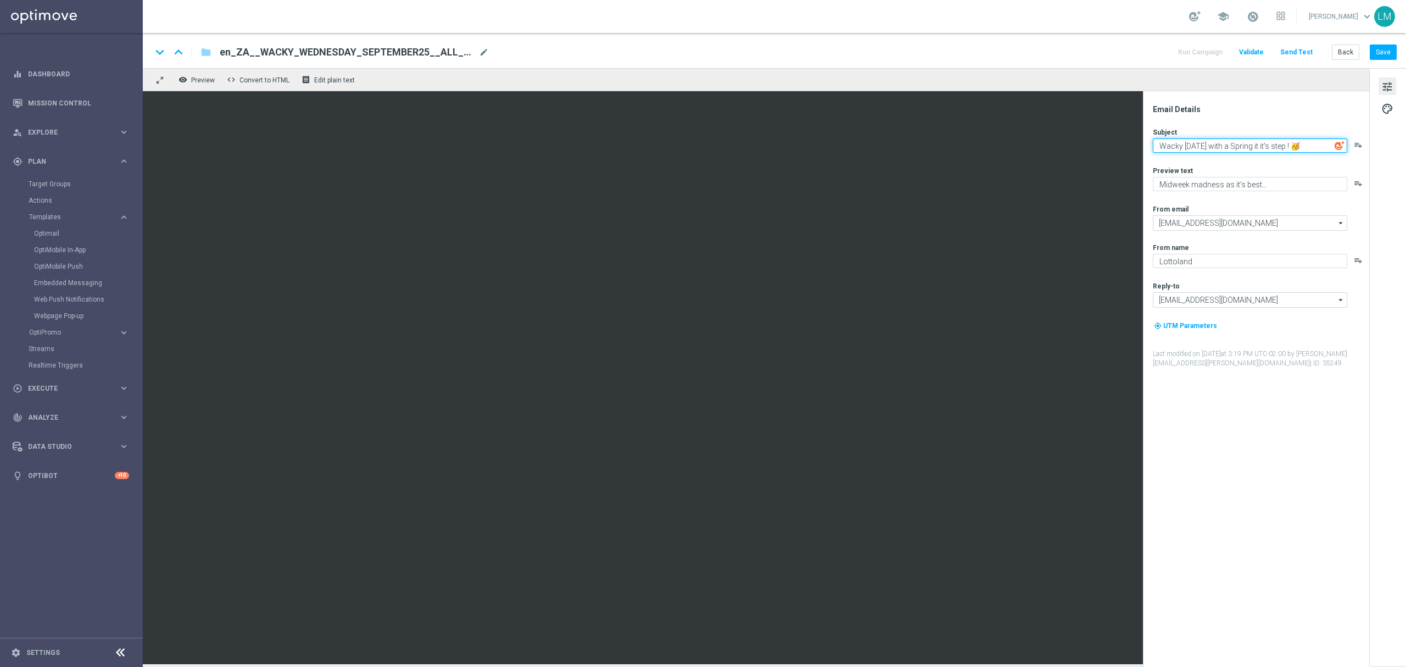
click at [1054, 148] on textarea "Wacky [DATE] with a Spring it it's step ! 🥳" at bounding box center [1250, 145] width 194 height 14
type textarea "Wacky [DATE] with a Spring it it's step ! 🥳"
click at [1054, 53] on button "Save" at bounding box center [1383, 51] width 27 height 15
click at [490, 51] on div "keyboard_arrow_down keyboard_arrow_up folder en_ZA__WACKY_WEDNESDAY_SEPTEMBER25…" at bounding box center [774, 52] width 1245 height 14
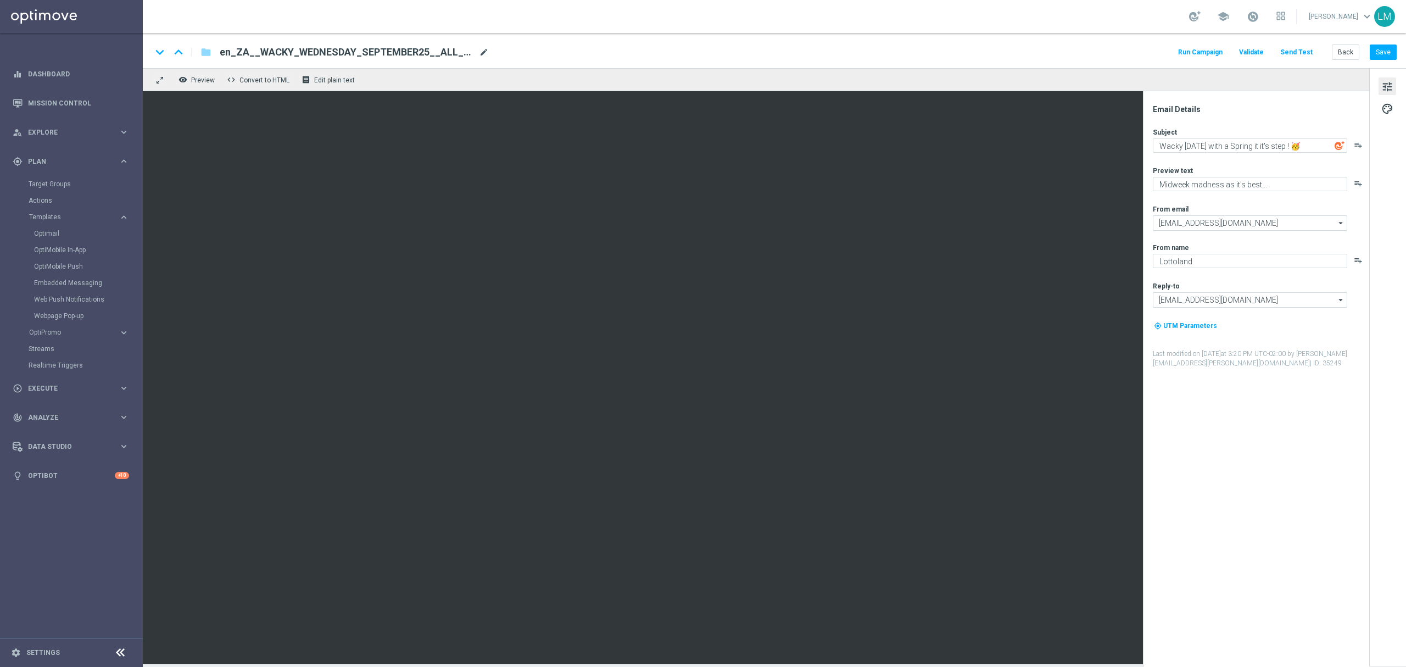
click at [482, 49] on span "mode_edit" at bounding box center [484, 52] width 10 height 10
paste input "REMINDER1__ALL_EMA_TAC_LT"
type input "en_ZA__WACKY_WEDNESDAY_SEPTEMBER25_REMINDER1__ALL_EMA_TAC_LT"
click at [475, 64] on div "keyboard_arrow_down keyboard_arrow_up folder en_ZA__WACKY_WEDNESDAY_SEPTEMBER25…" at bounding box center [774, 50] width 1263 height 35
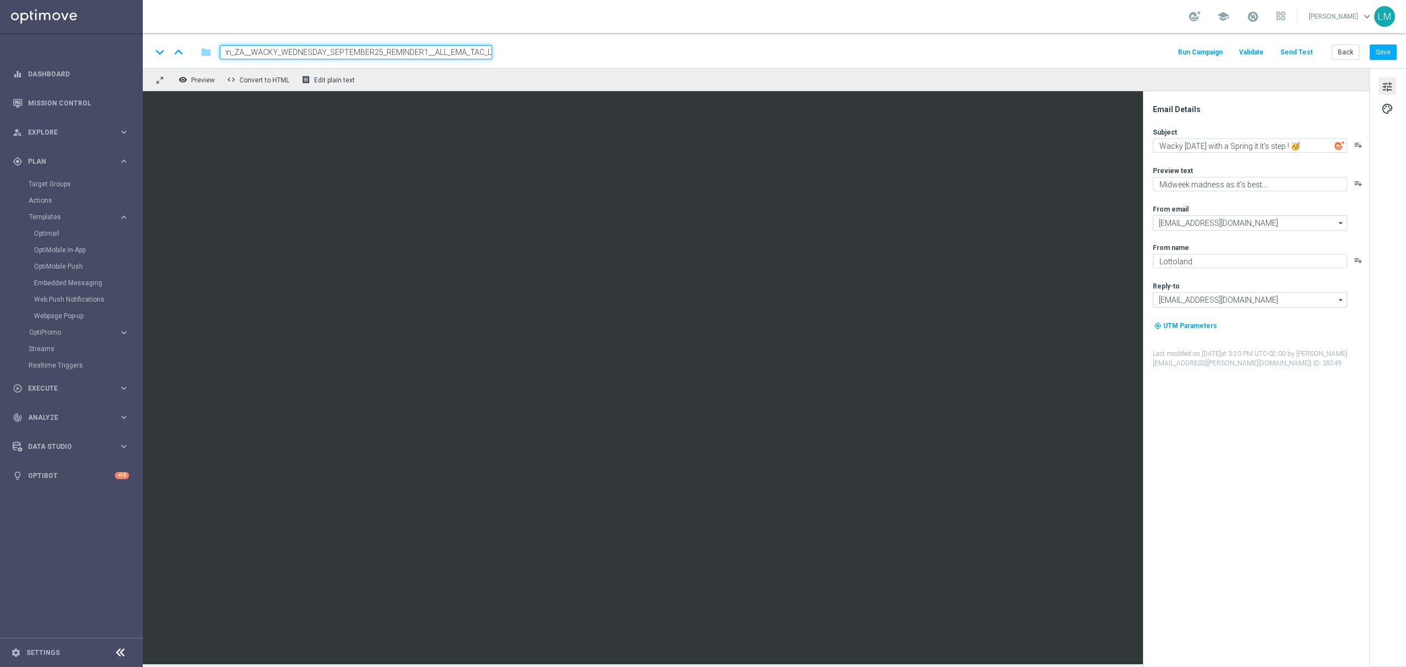
scroll to position [0, 0]
click at [468, 53] on input "en_ZA__WACKY_WEDNESDAY_SEPTEMBER25_REMINDER1__ALL_EMA_TAC_LT" at bounding box center [356, 52] width 272 height 14
click at [455, 71] on div "remove_red_eye Preview code Convert to HTML receipt Edit plain text" at bounding box center [756, 79] width 1226 height 23
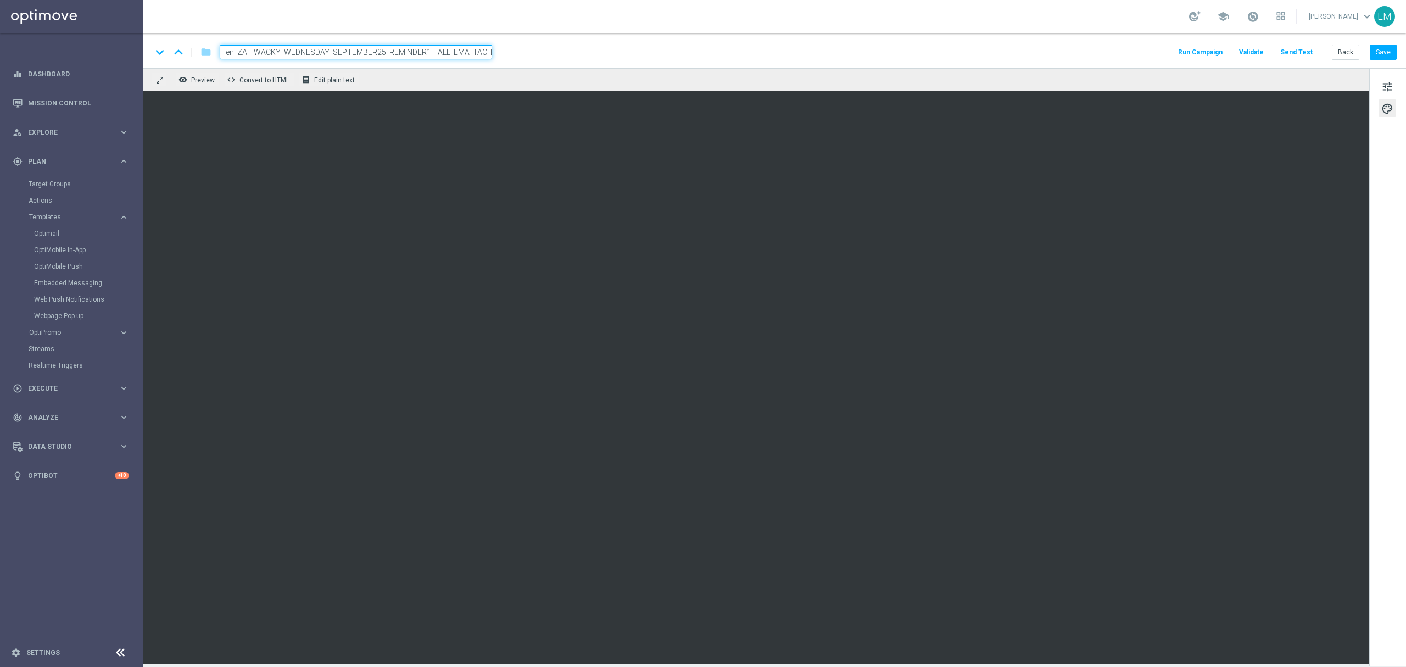
click at [433, 82] on div "remove_red_eye Preview code Convert to HTML receipt Edit plain text" at bounding box center [756, 79] width 1226 height 23
click at [434, 59] on div "keyboard_arrow_down keyboard_arrow_up folder en_ZA__WACKY_WEDNESDAY_SEPTEMBER25…" at bounding box center [774, 50] width 1263 height 35
click at [435, 56] on input "en_ZA__WACKY_WEDNESDAY_SEPTEMBER25_REMINDER1__ALL_EMA_TAC_LT" at bounding box center [356, 52] width 272 height 14
click at [437, 73] on div "remove_red_eye Preview code Convert to HTML receipt Edit plain text" at bounding box center [756, 79] width 1226 height 23
click at [1054, 51] on button "Save" at bounding box center [1383, 51] width 27 height 15
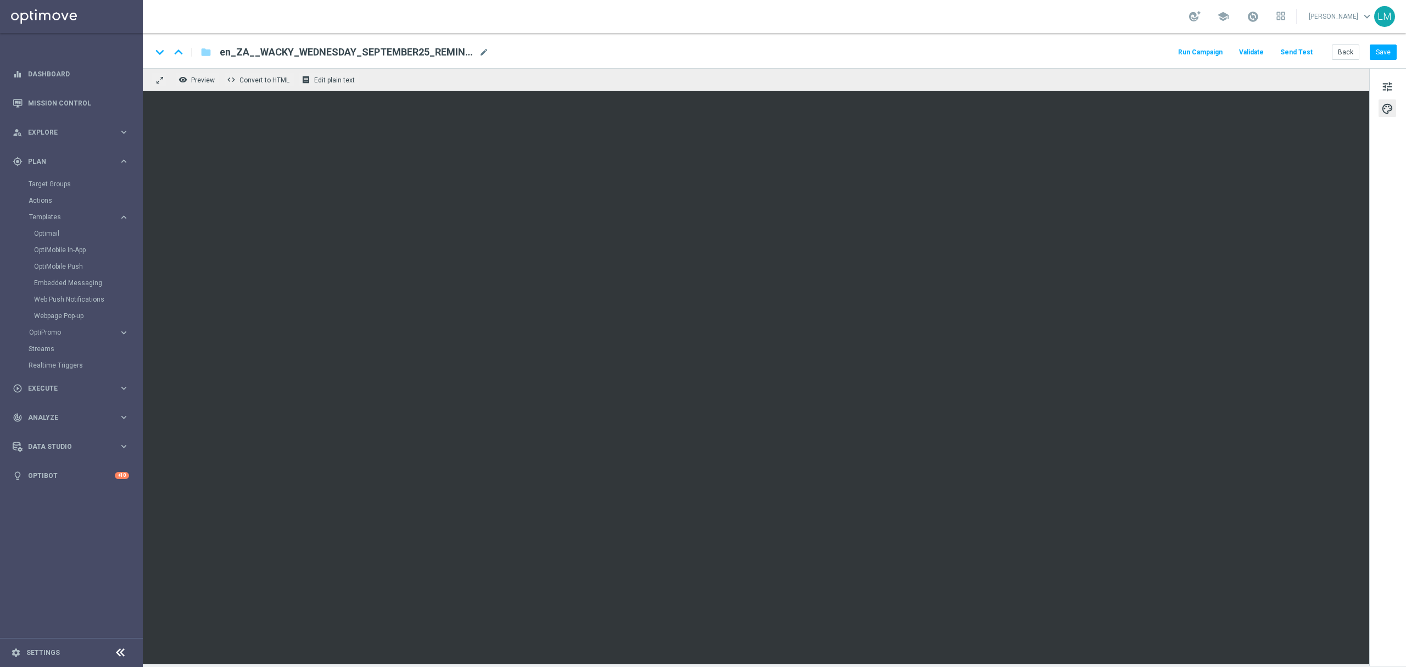
click at [1054, 56] on button "Send Test" at bounding box center [1296, 52] width 36 height 15
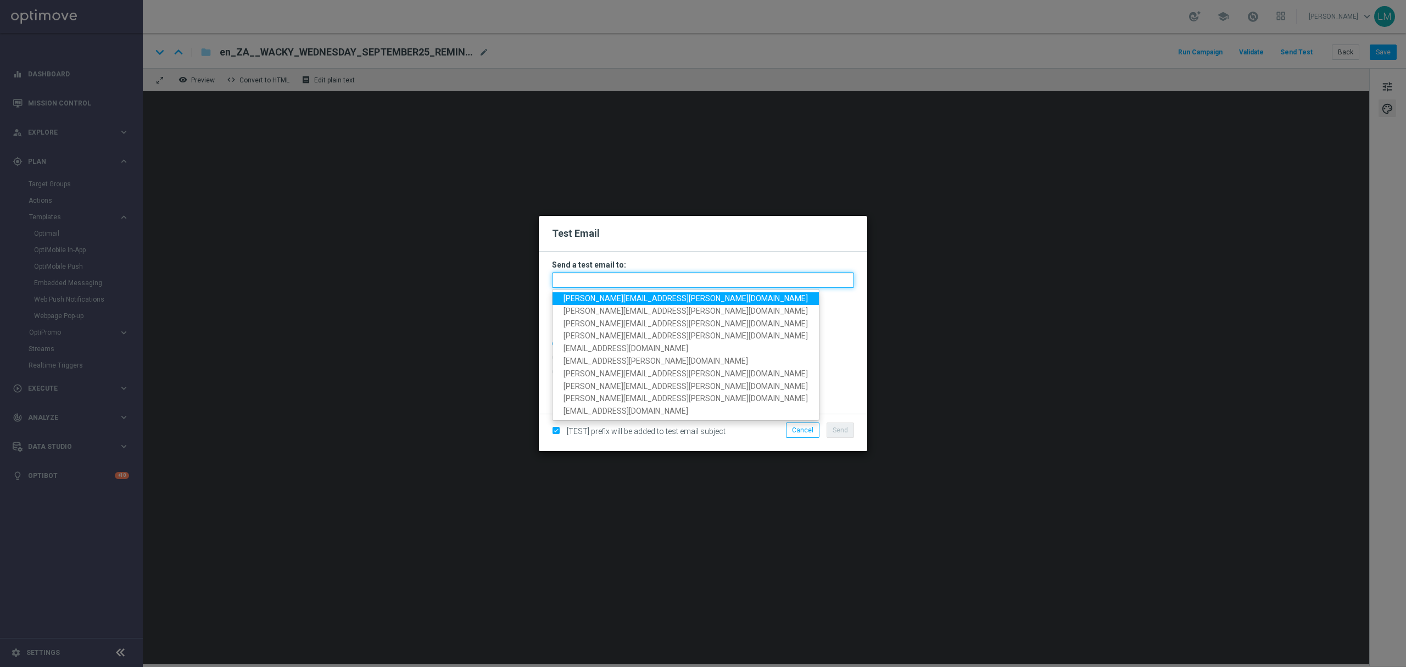
click at [645, 278] on input "text" at bounding box center [703, 279] width 302 height 15
click at [602, 301] on span "leslie.martinez@lottoland.com" at bounding box center [685, 298] width 244 height 9
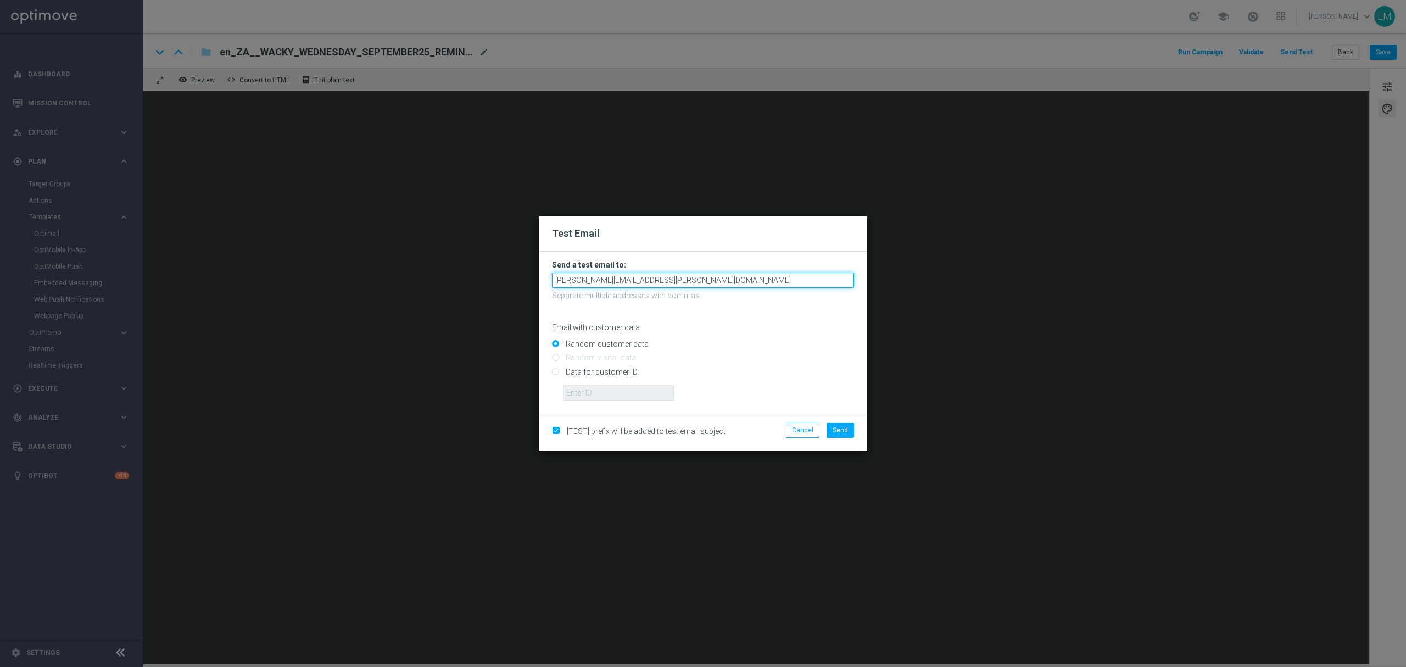
click at [667, 287] on input "leslie.martinez@lottoland.com" at bounding box center [703, 279] width 302 height 15
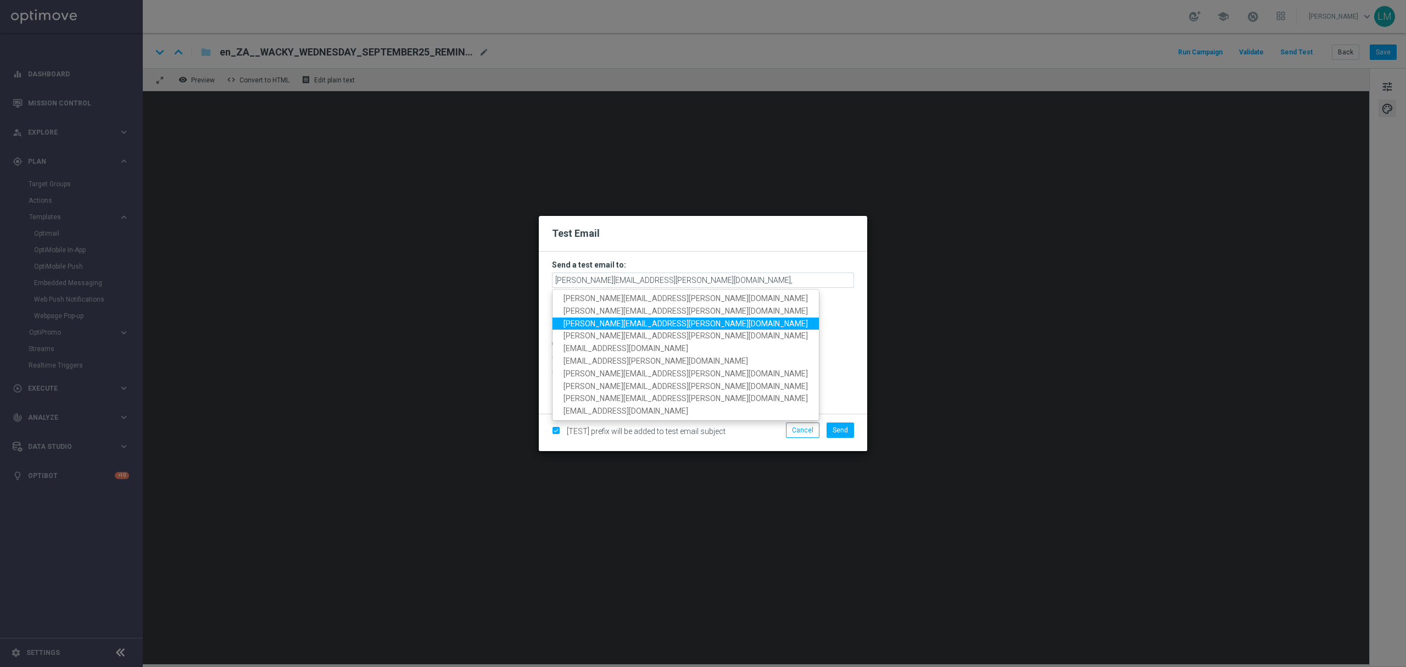
click at [613, 320] on span "ricky.hubbard@lottoland.com" at bounding box center [685, 323] width 244 height 9
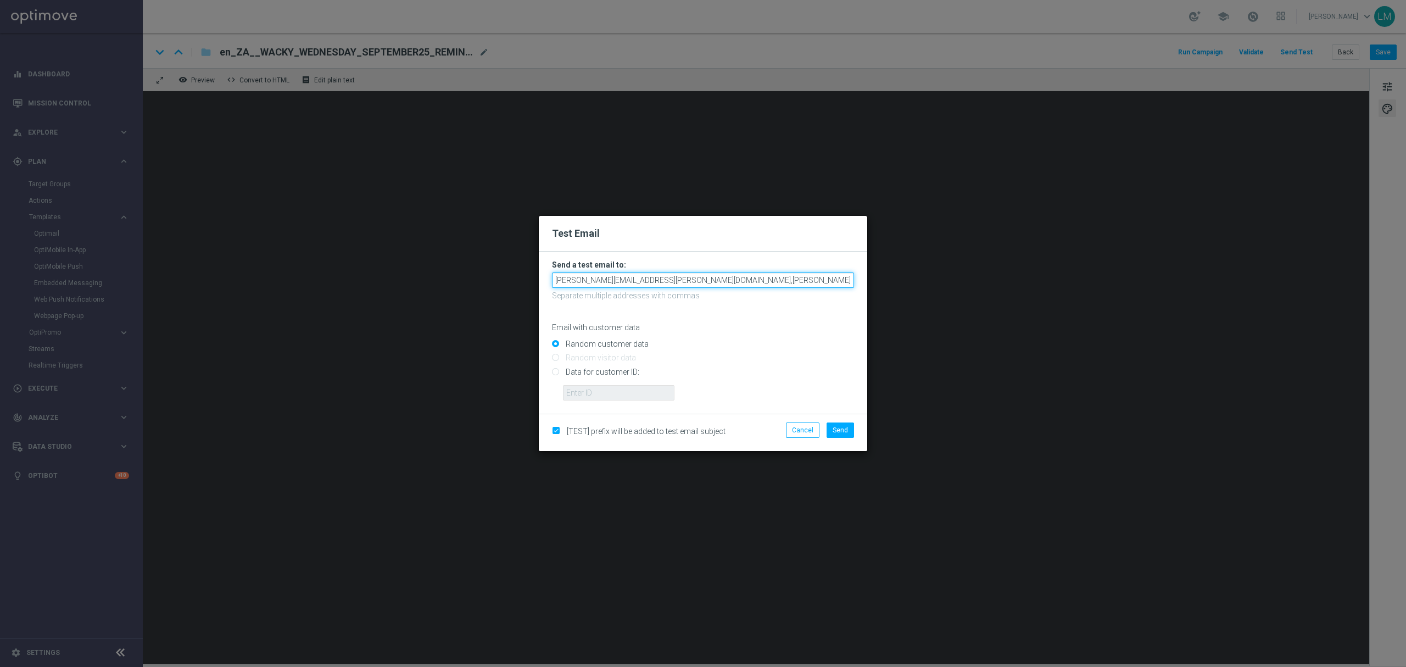
click at [778, 281] on input "leslie.martinez@lottoland.com,ricky.hubbard@lottoland.com" at bounding box center [703, 279] width 302 height 15
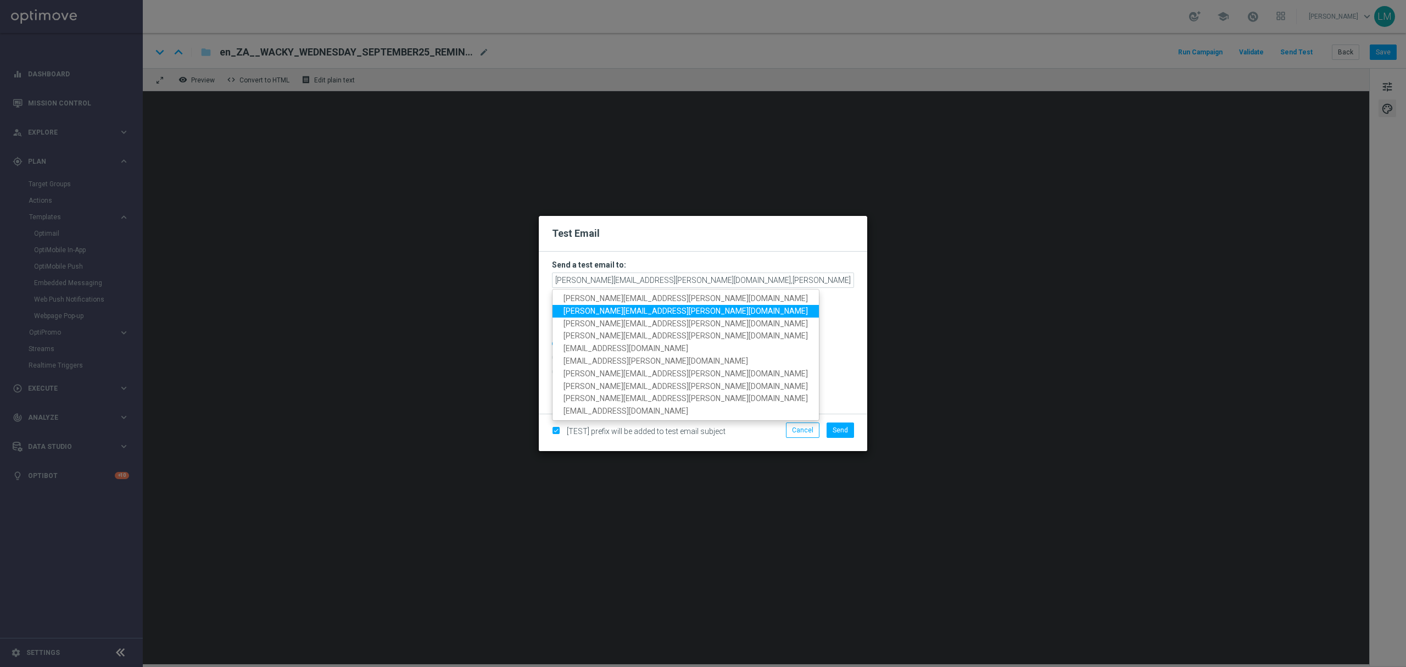
click at [606, 312] on span "millie.purcell@lottoland.com" at bounding box center [685, 310] width 244 height 9
type input "leslie.martinez@lottoland.com,ricky.hubbard@lottoland.com,millie.purcell@lottol…"
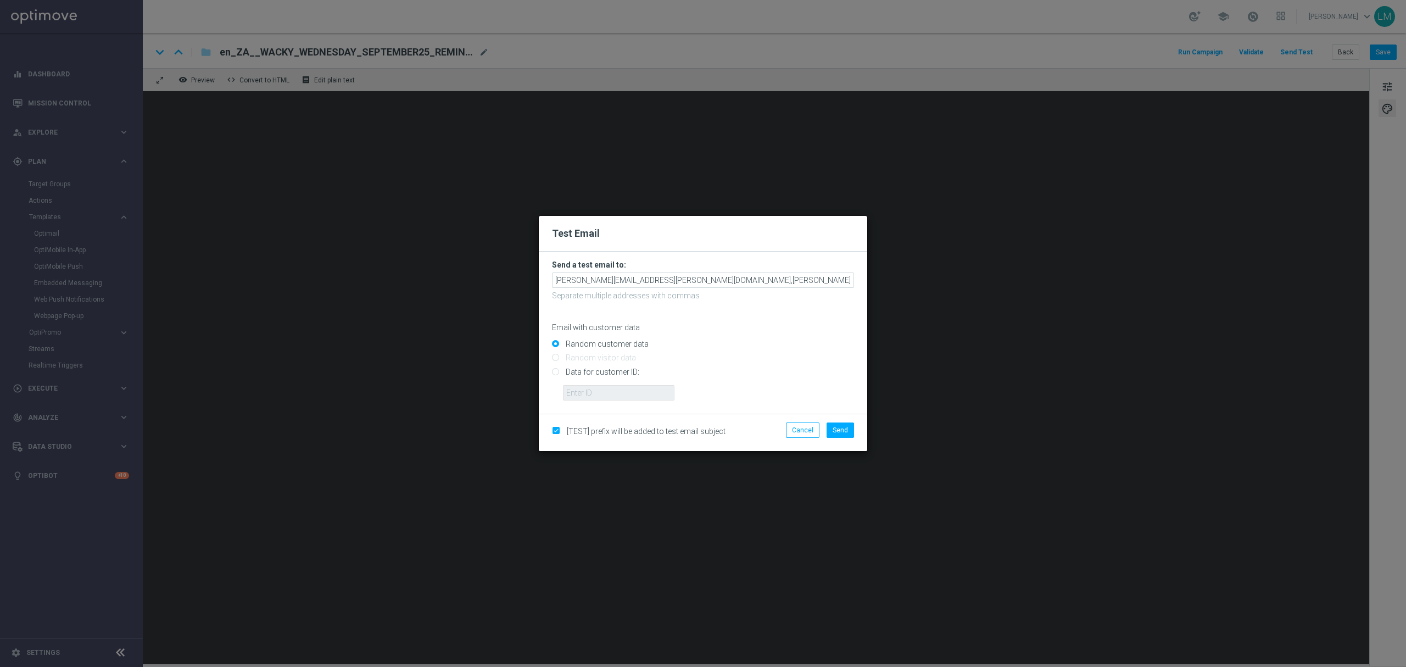
click at [591, 368] on div "Random customer data Random visitor data Data for customer ID:" at bounding box center [703, 367] width 302 height 65
click at [589, 372] on input "Data for customer ID:" at bounding box center [703, 375] width 302 height 15
radio input "true"
click at [591, 387] on input "text" at bounding box center [618, 392] width 111 height 15
type input "10505907"
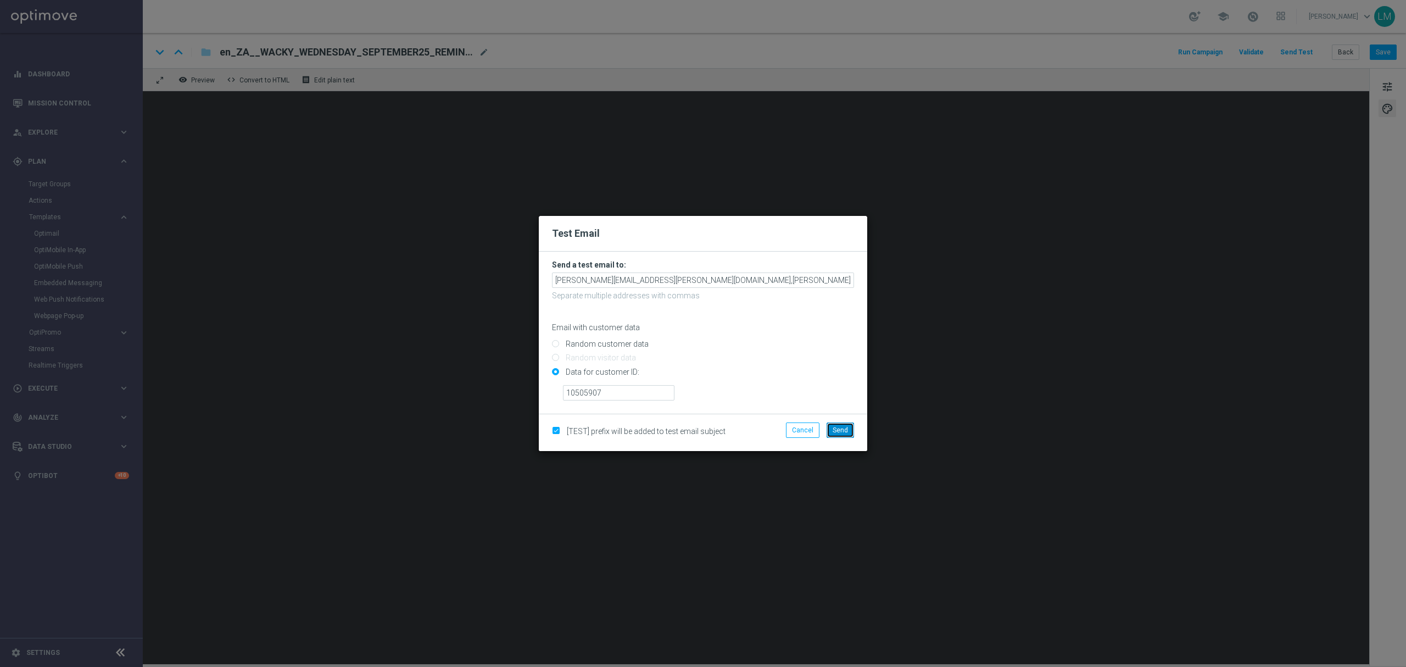
click at [838, 432] on span "Send" at bounding box center [840, 430] width 15 height 8
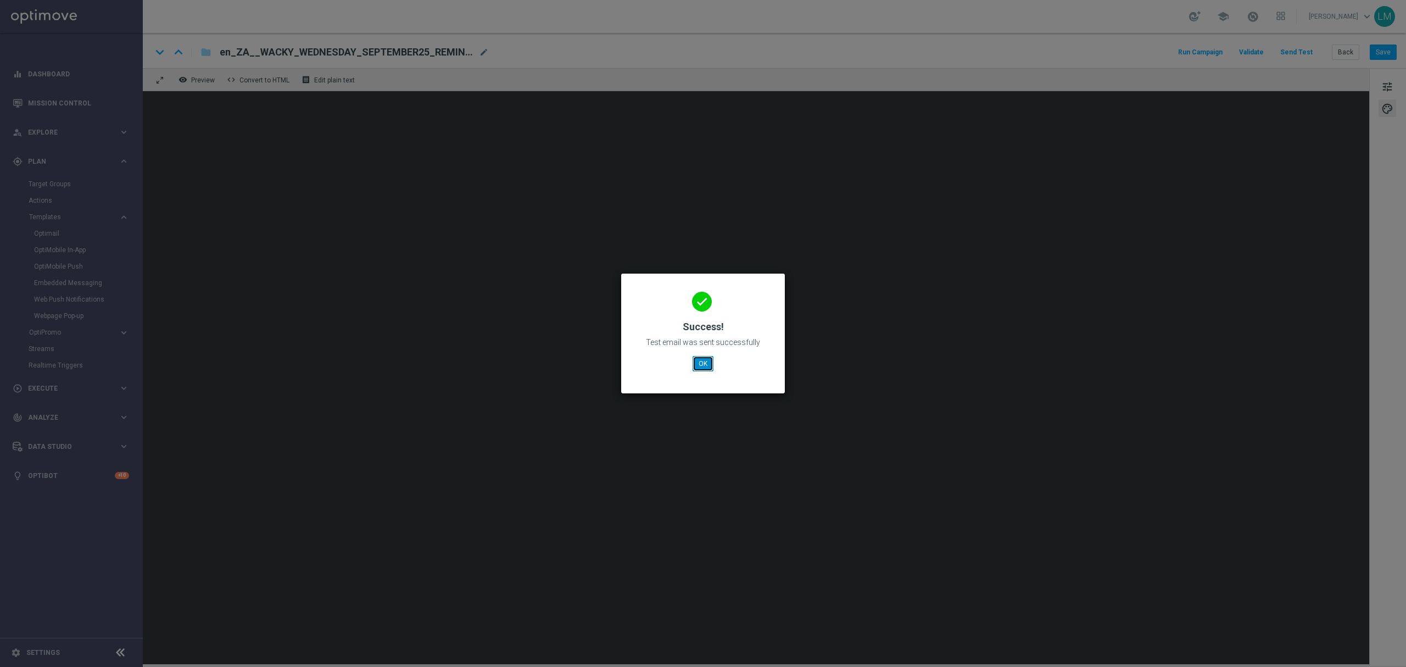
click at [701, 358] on button "OK" at bounding box center [702, 363] width 21 height 15
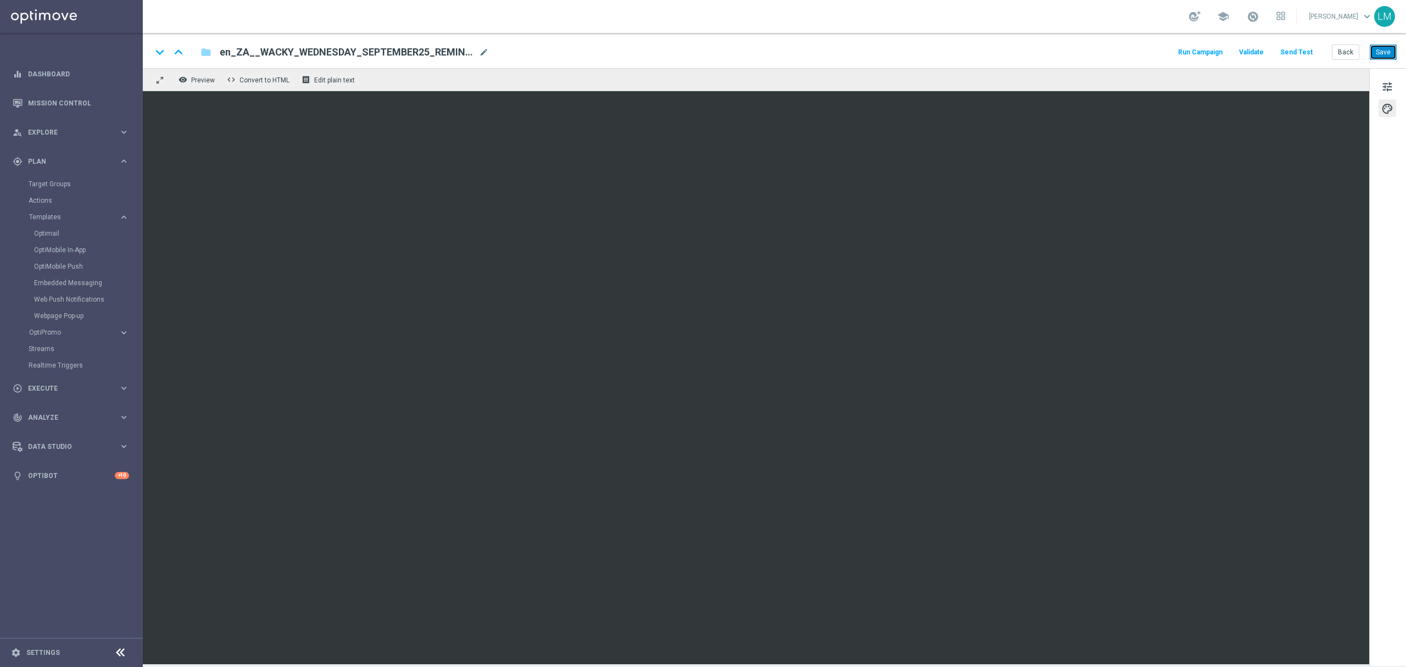
click at [1054, 53] on button "Save" at bounding box center [1383, 51] width 27 height 15
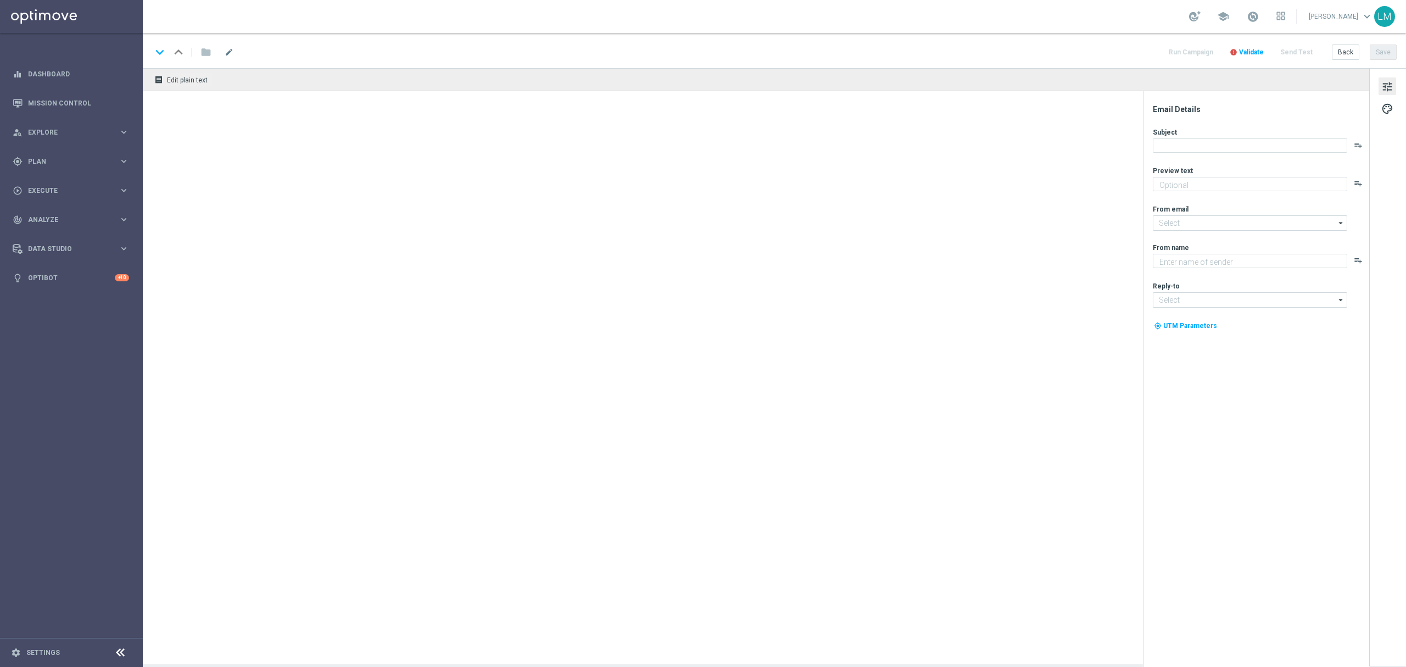
type textarea "Enjoy THREE weekly combo deals and get ready to change lives!"
type input "[EMAIL_ADDRESS][DOMAIN_NAME]"
type textarea "Lottoland"
type input "[EMAIL_ADDRESS][DOMAIN_NAME]"
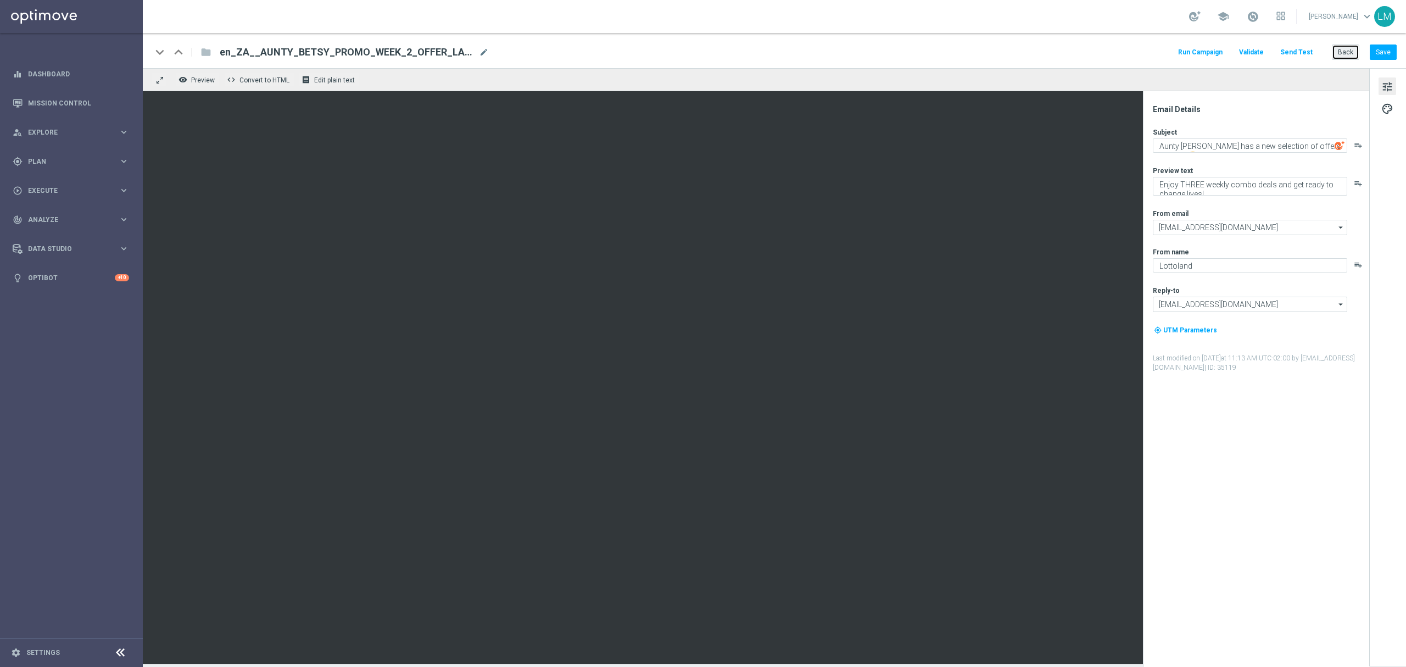
click at [1341, 48] on button "Back" at bounding box center [1345, 51] width 27 height 15
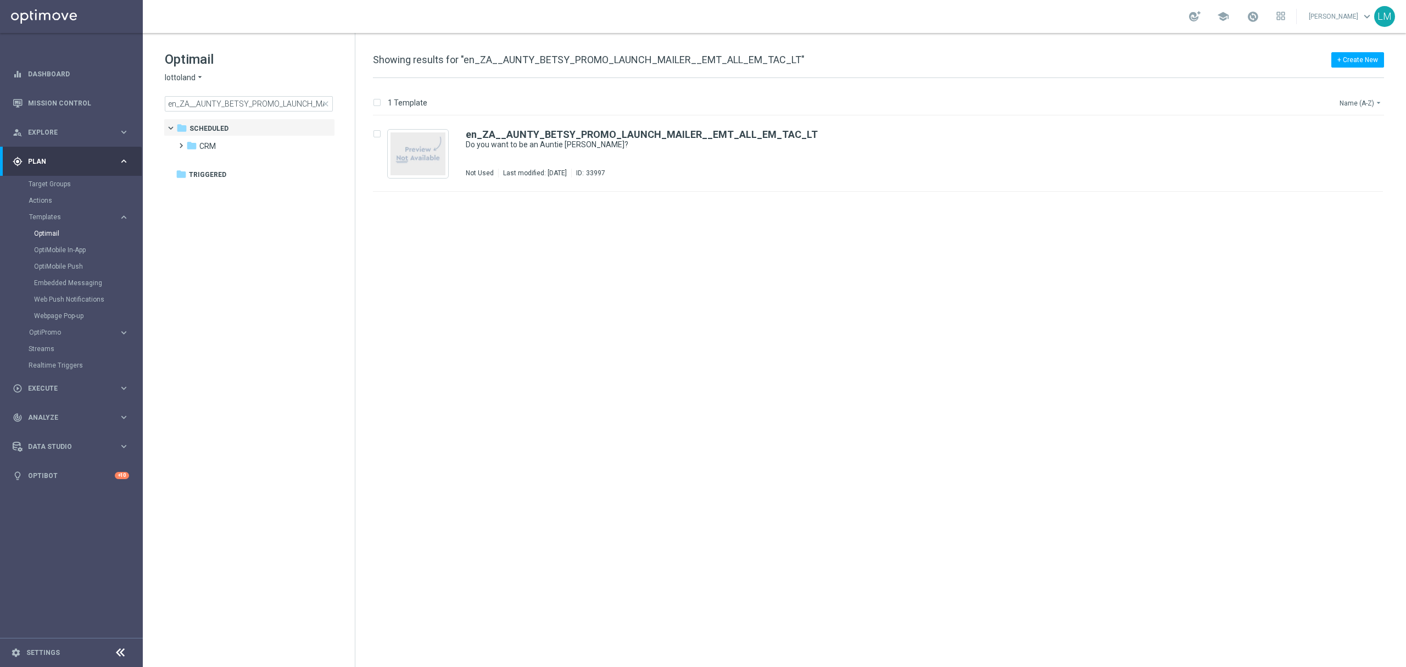
click at [1365, 104] on button "Name (A-Z) arrow_drop_down" at bounding box center [1361, 102] width 46 height 13
click at [1336, 157] on div "Date Modified (Newest)" at bounding box center [1340, 151] width 88 height 15
click at [324, 105] on span "close" at bounding box center [325, 103] width 9 height 9
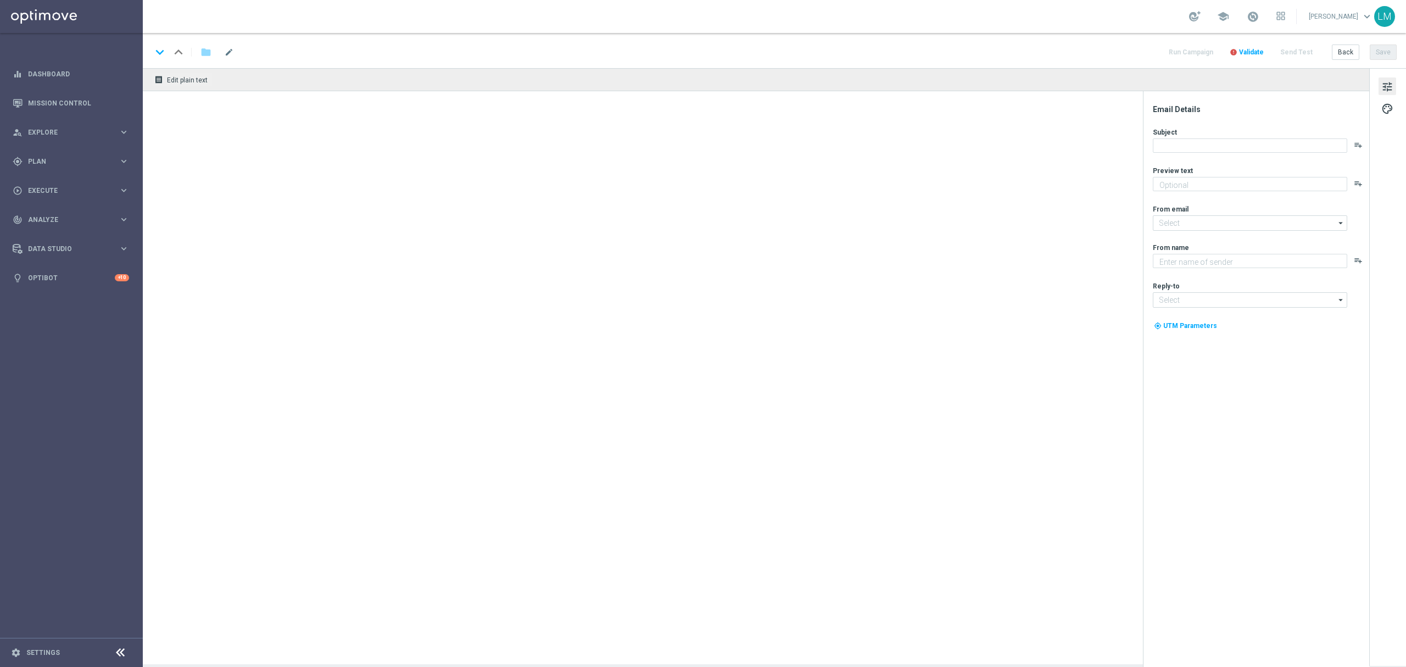
type textarea "Enjoy THREE weekly combo deals and get ready to change lives!"
type input "[EMAIL_ADDRESS][DOMAIN_NAME]"
type textarea "Lottoland"
type input "[EMAIL_ADDRESS][DOMAIN_NAME]"
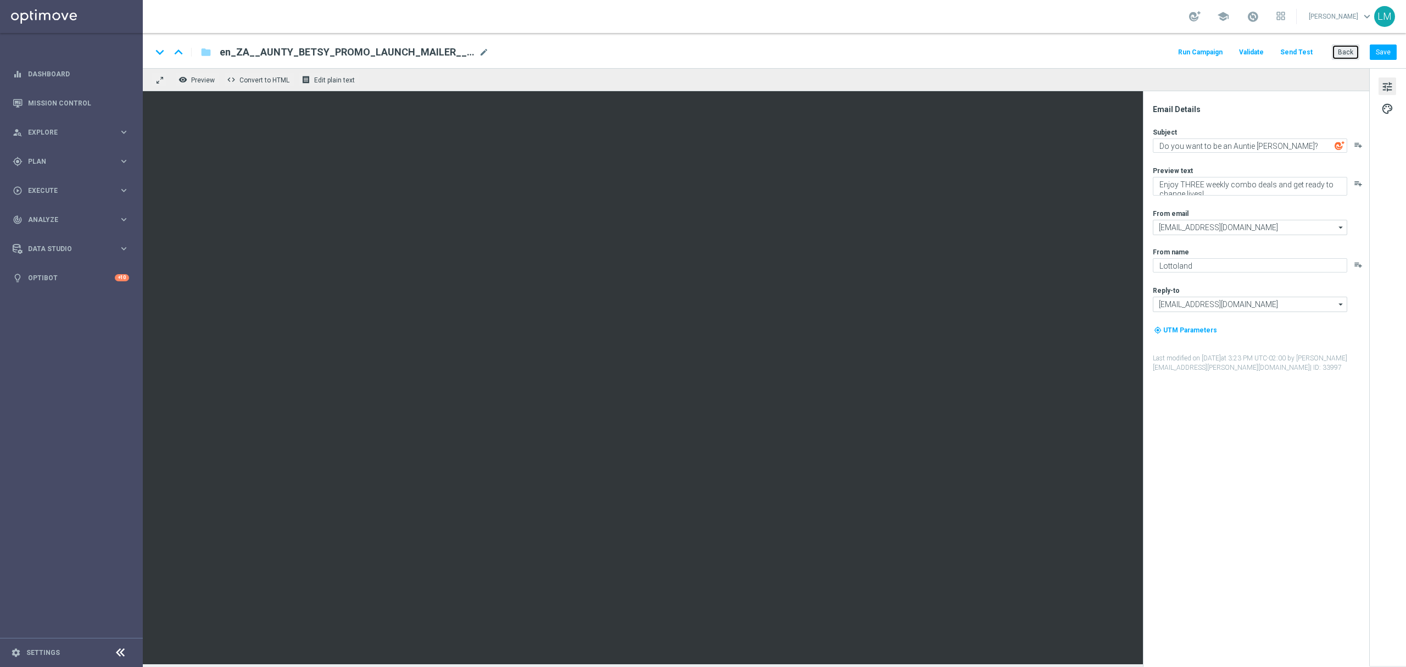
click at [1351, 51] on button "Back" at bounding box center [1345, 51] width 27 height 15
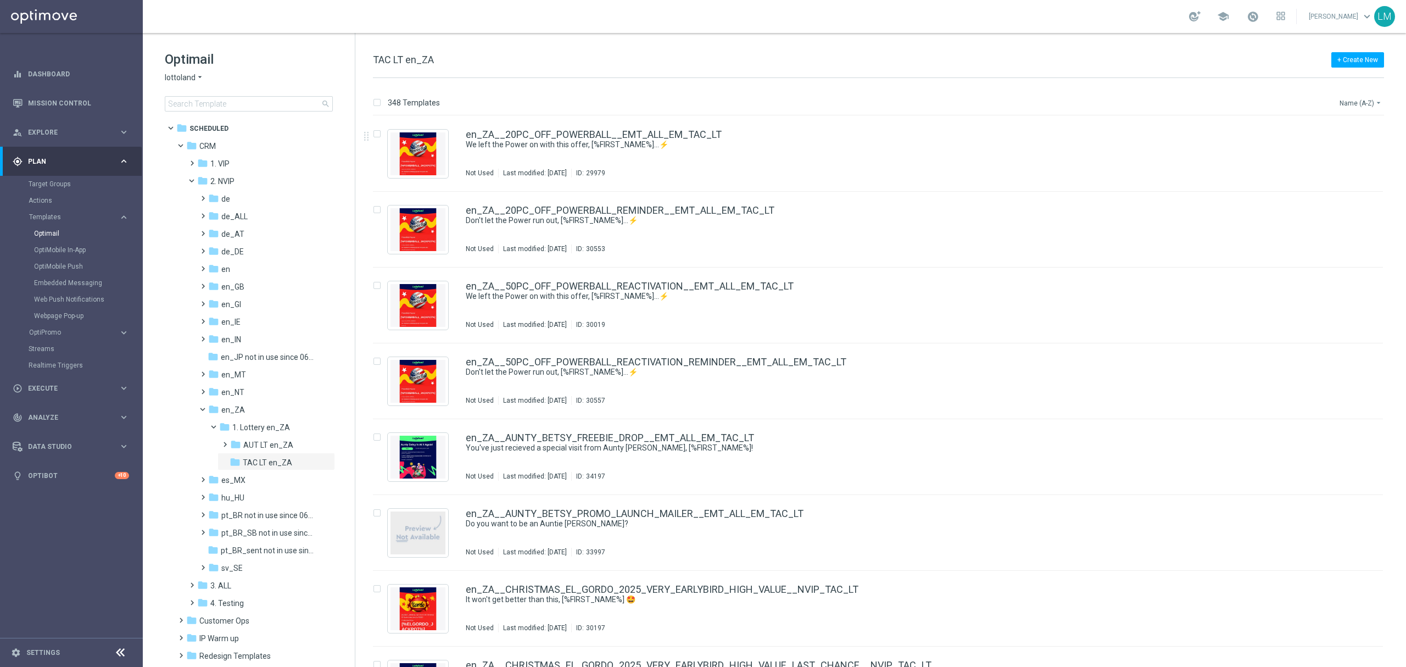
click at [1343, 102] on button "Name (A-Z) arrow_drop_down" at bounding box center [1361, 102] width 46 height 13
click at [1333, 150] on span "Date Modified (Newest)" at bounding box center [1342, 152] width 74 height 8
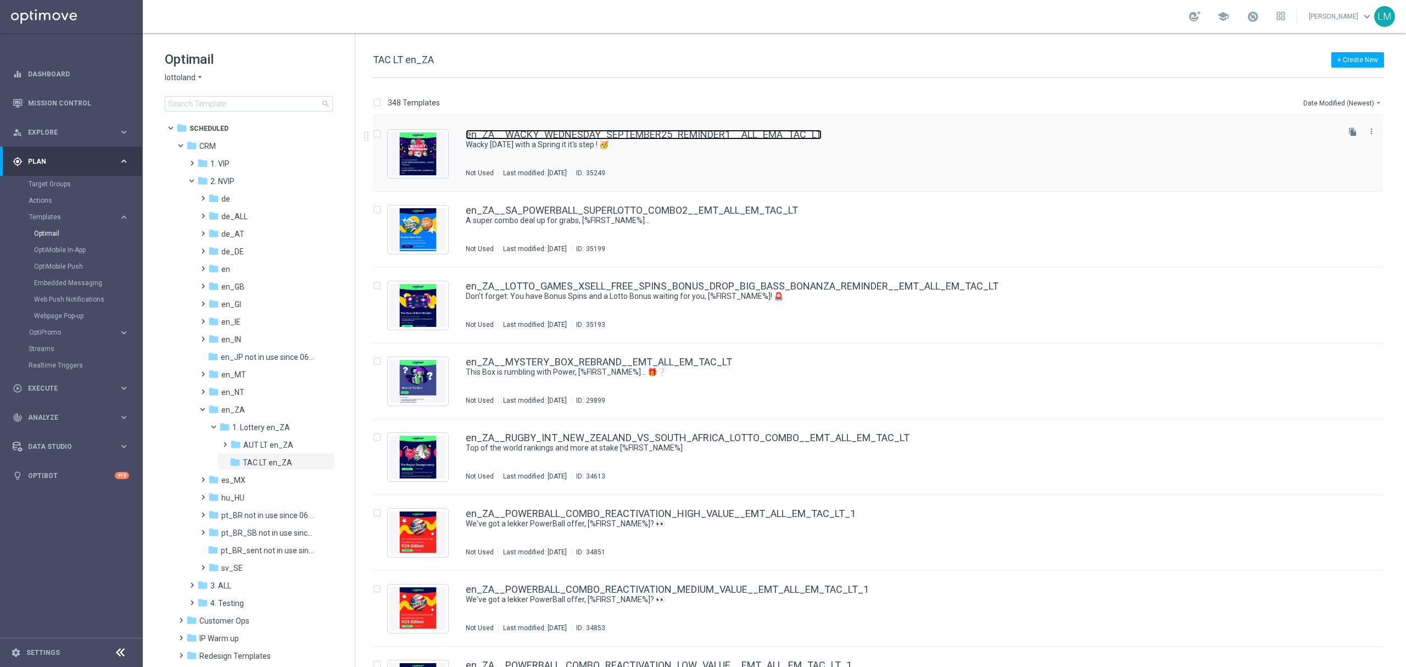
click at [801, 133] on link "en_ZA__WACKY_WEDNESDAY_SEPTEMBER25_REMINDER1__ALL_EMA_TAC_LT" at bounding box center [644, 135] width 356 height 10
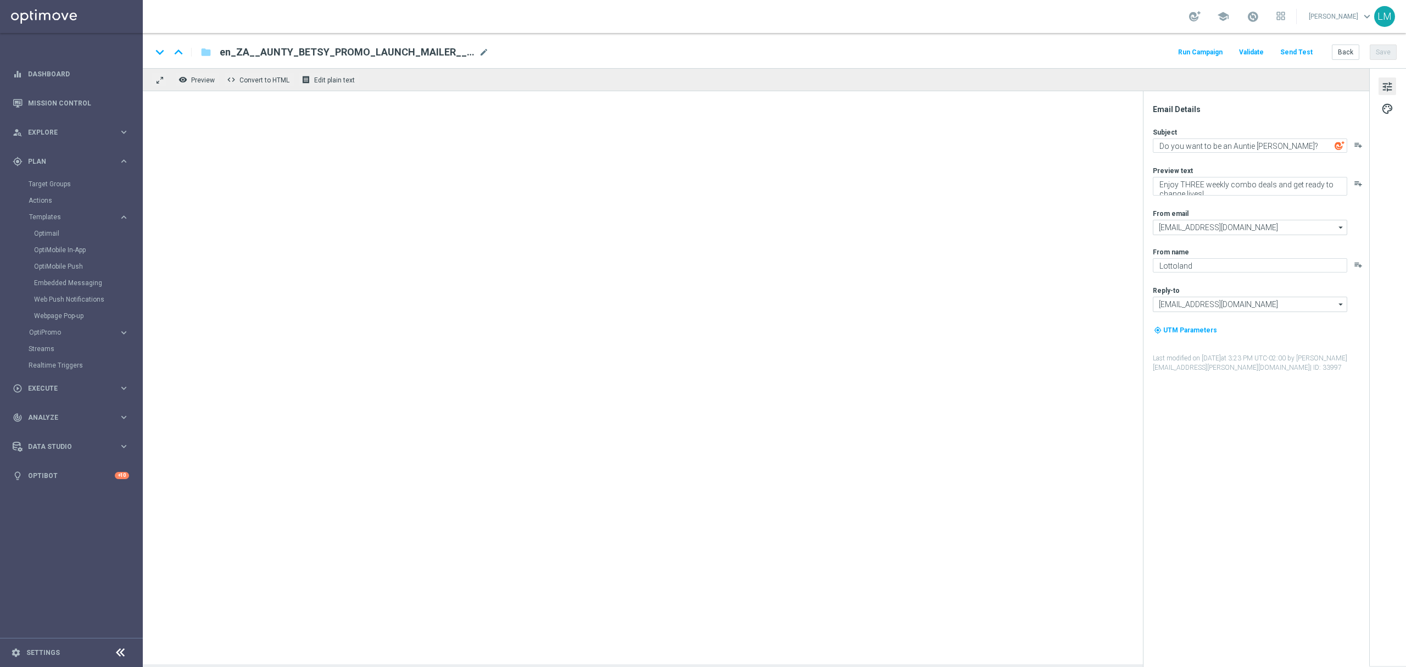
type textarea "Wacky [DATE] with a Spring it it's step ! 🥳"
type textarea "Midweek madness as it's best..."
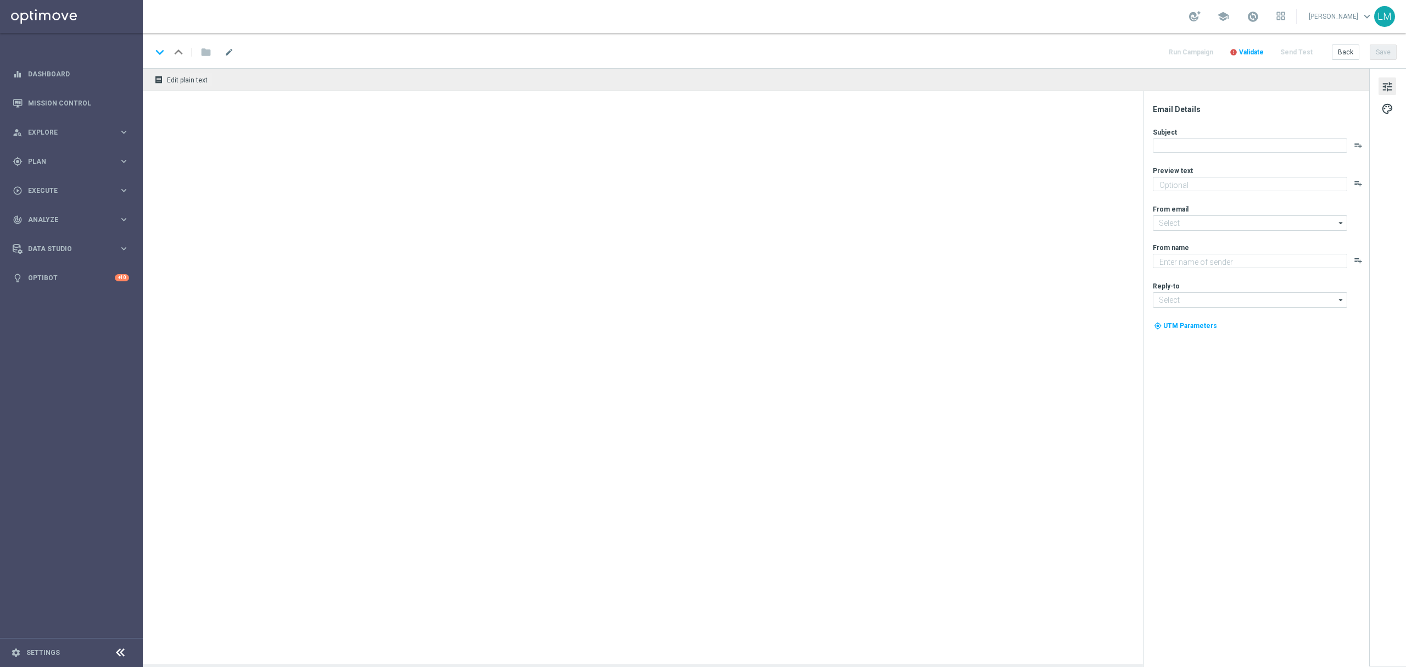
type textarea "Enjoy THREE weekly combo deals and get ready to change lives!"
type textarea "Lottoland"
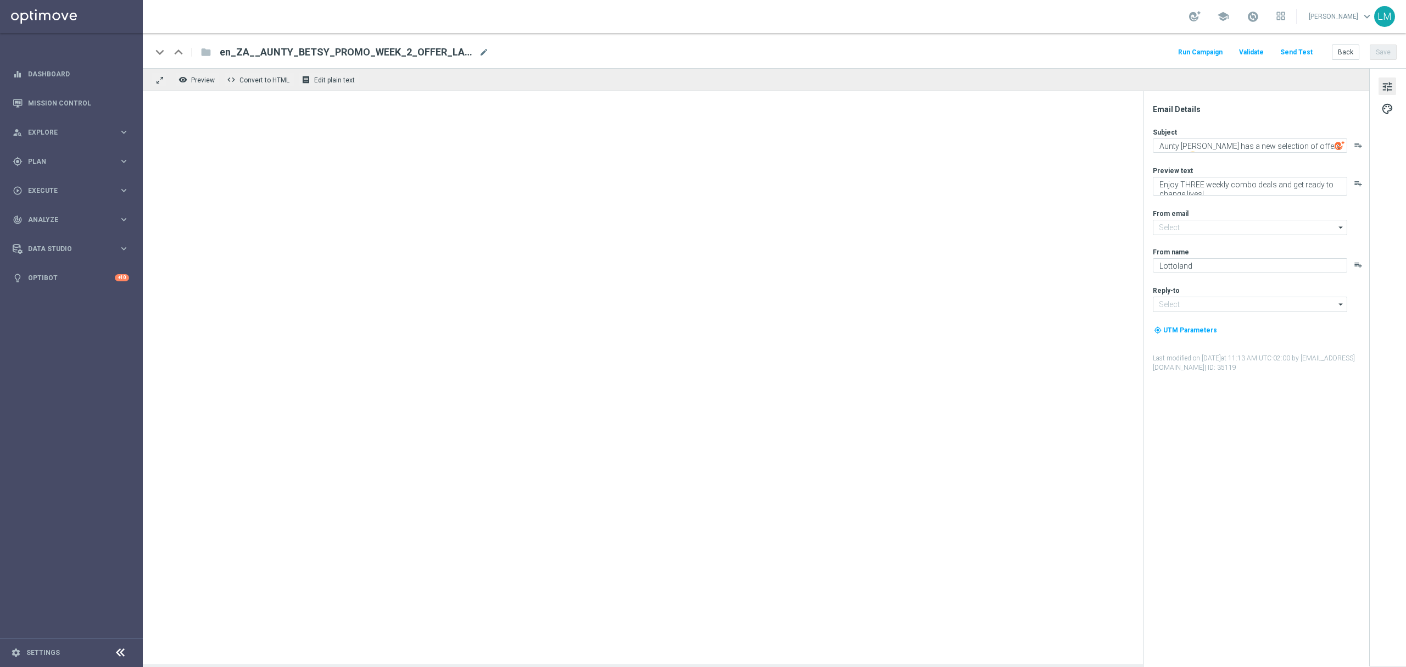
type input "[EMAIL_ADDRESS][DOMAIN_NAME]"
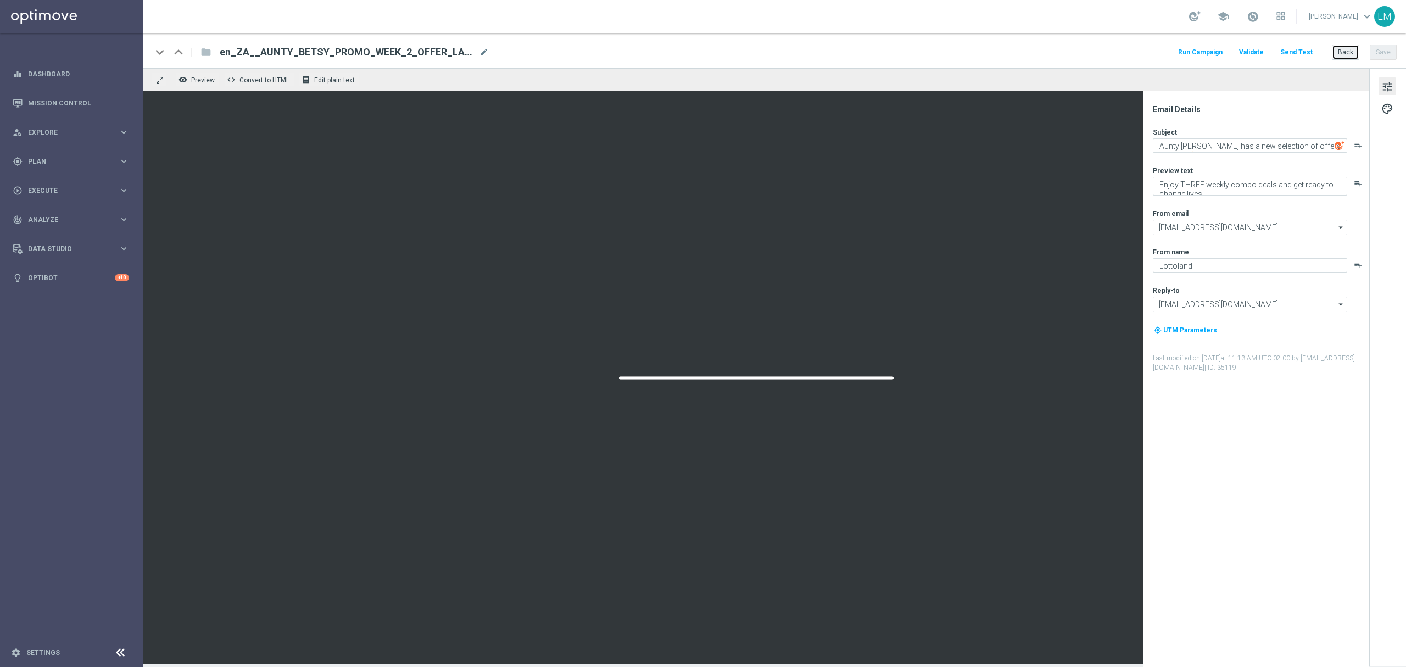
click at [1344, 51] on button "Back" at bounding box center [1345, 51] width 27 height 15
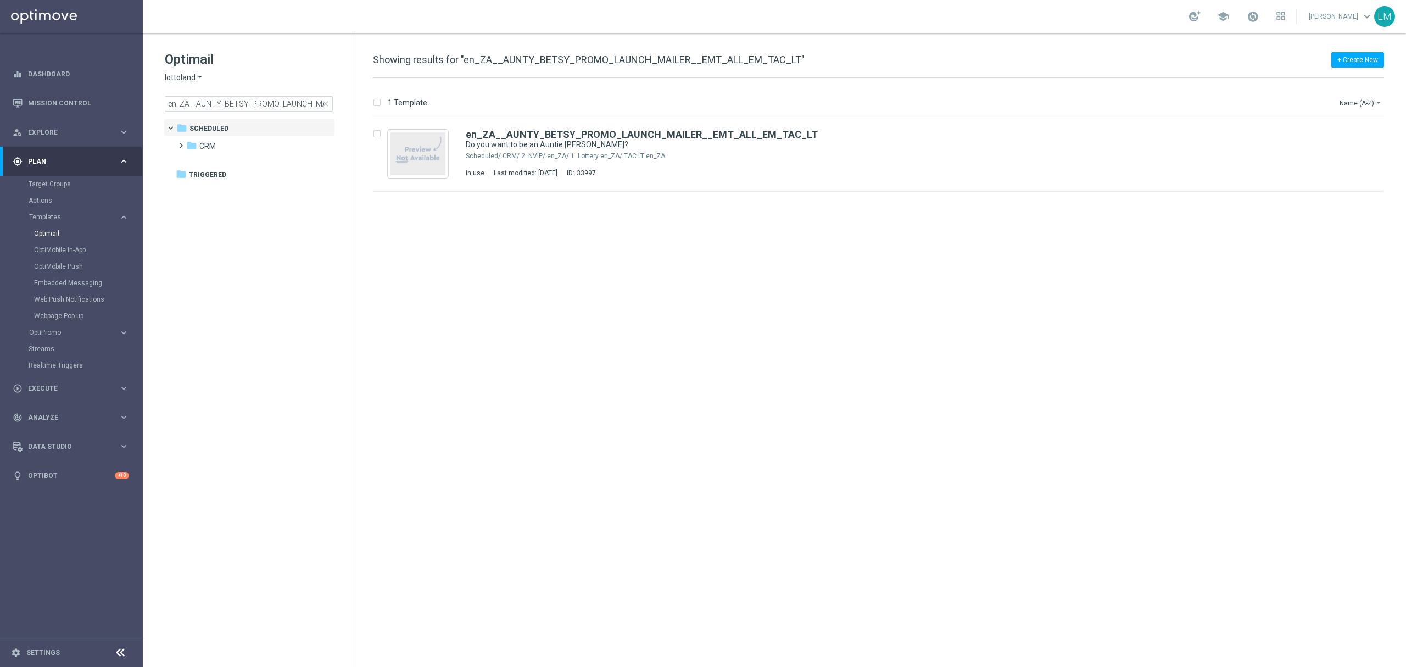
click at [324, 103] on span "close" at bounding box center [325, 103] width 9 height 9
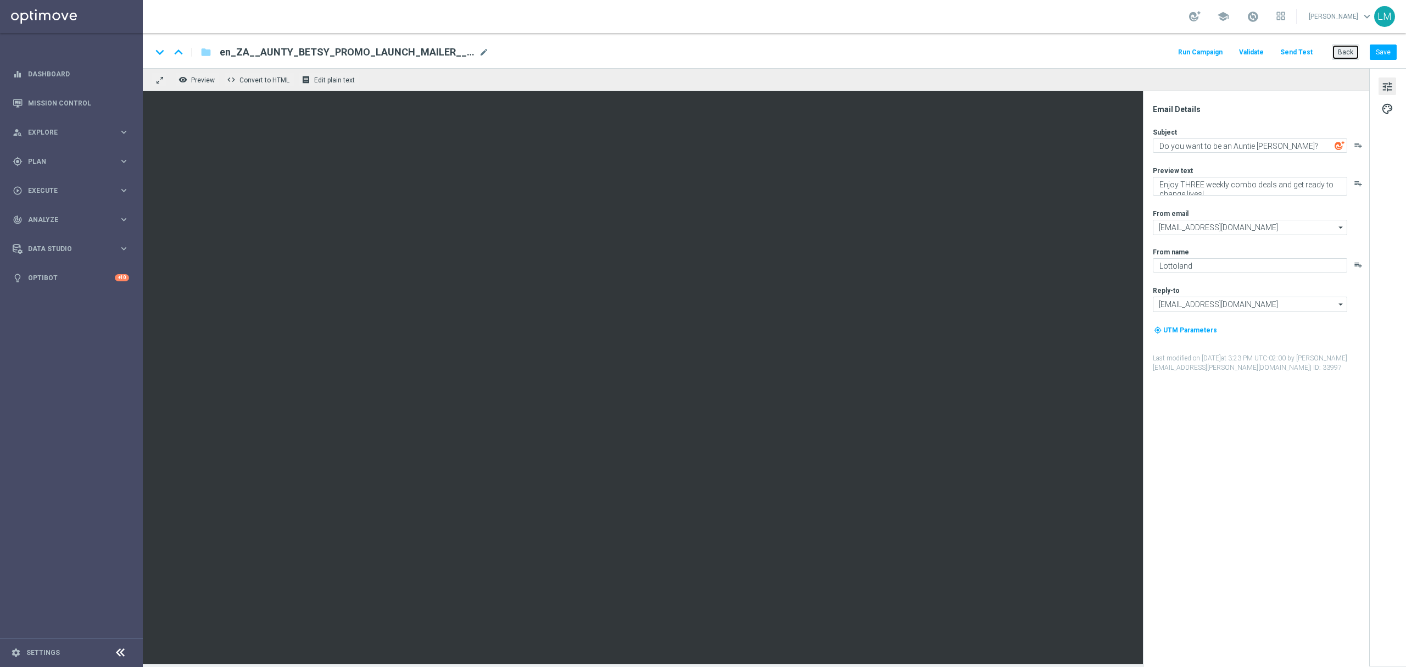
click at [1356, 53] on button "Back" at bounding box center [1345, 51] width 27 height 15
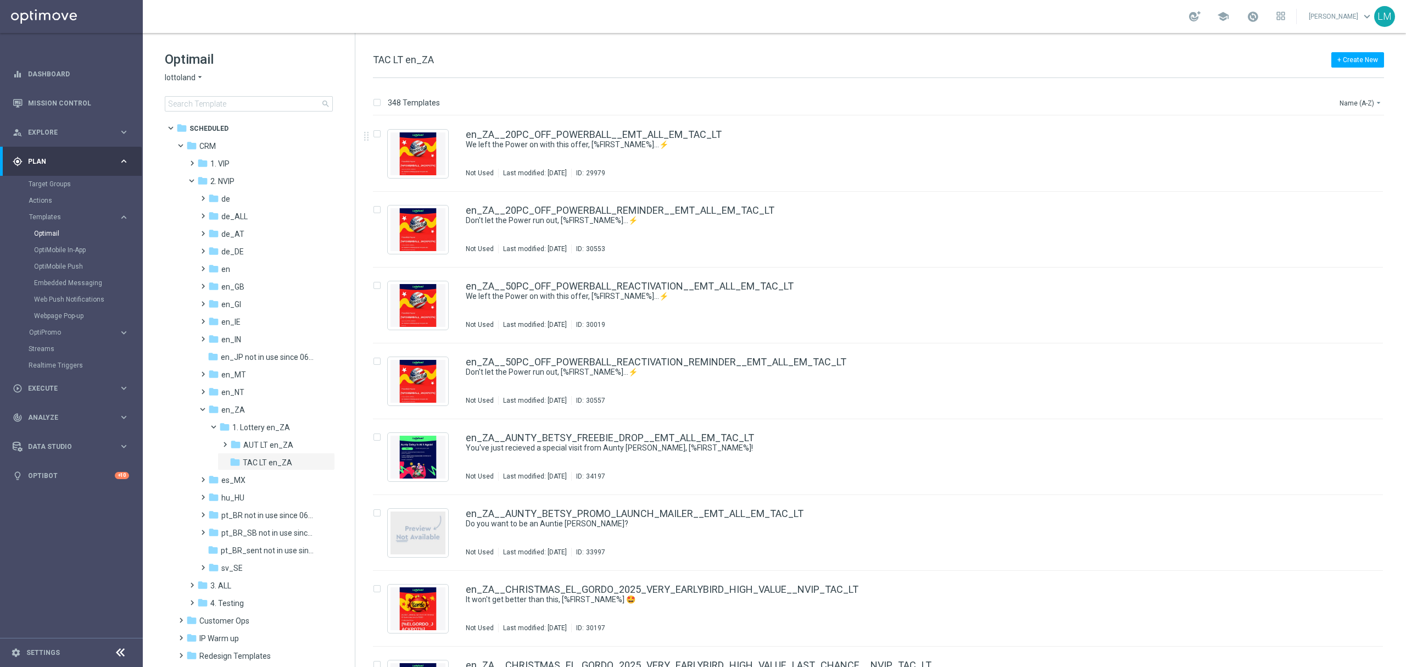
click at [1347, 110] on div "348 Templates Name (A-Z) arrow_drop_down" at bounding box center [878, 106] width 1011 height 20
click at [1347, 106] on button "Name (A-Z) arrow_drop_down" at bounding box center [1361, 102] width 46 height 13
click at [1333, 150] on span "Date Modified (Newest)" at bounding box center [1342, 152] width 74 height 8
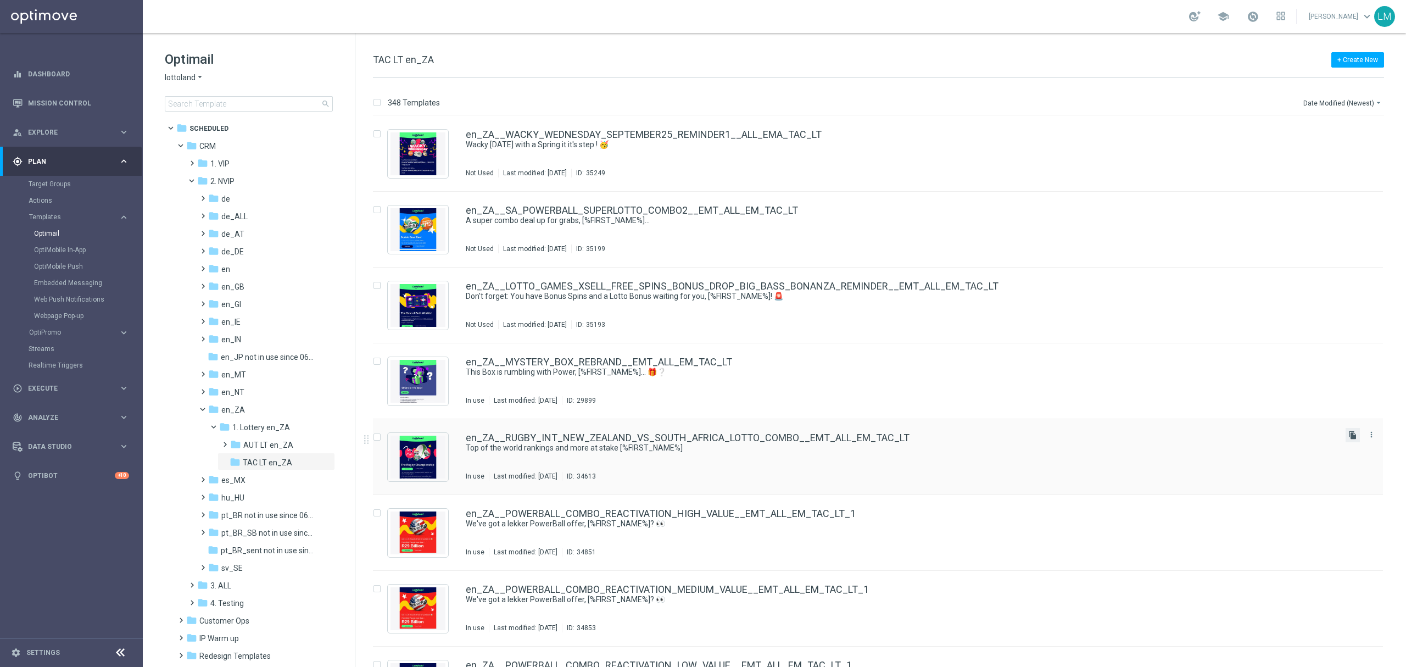
click at [1348, 438] on icon "file_copy" at bounding box center [1352, 435] width 9 height 9
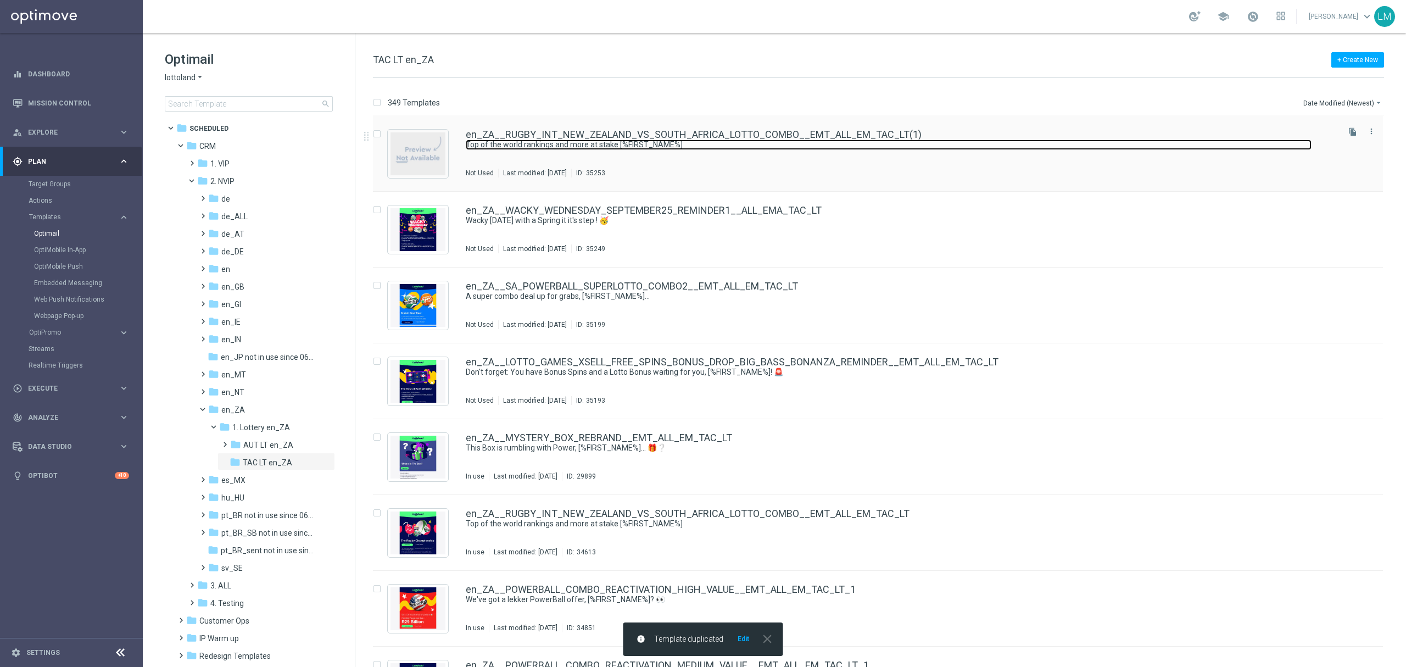
click at [646, 146] on link "Top of the world rankings and more at stake [%FIRST_NAME%]" at bounding box center [889, 144] width 846 height 10
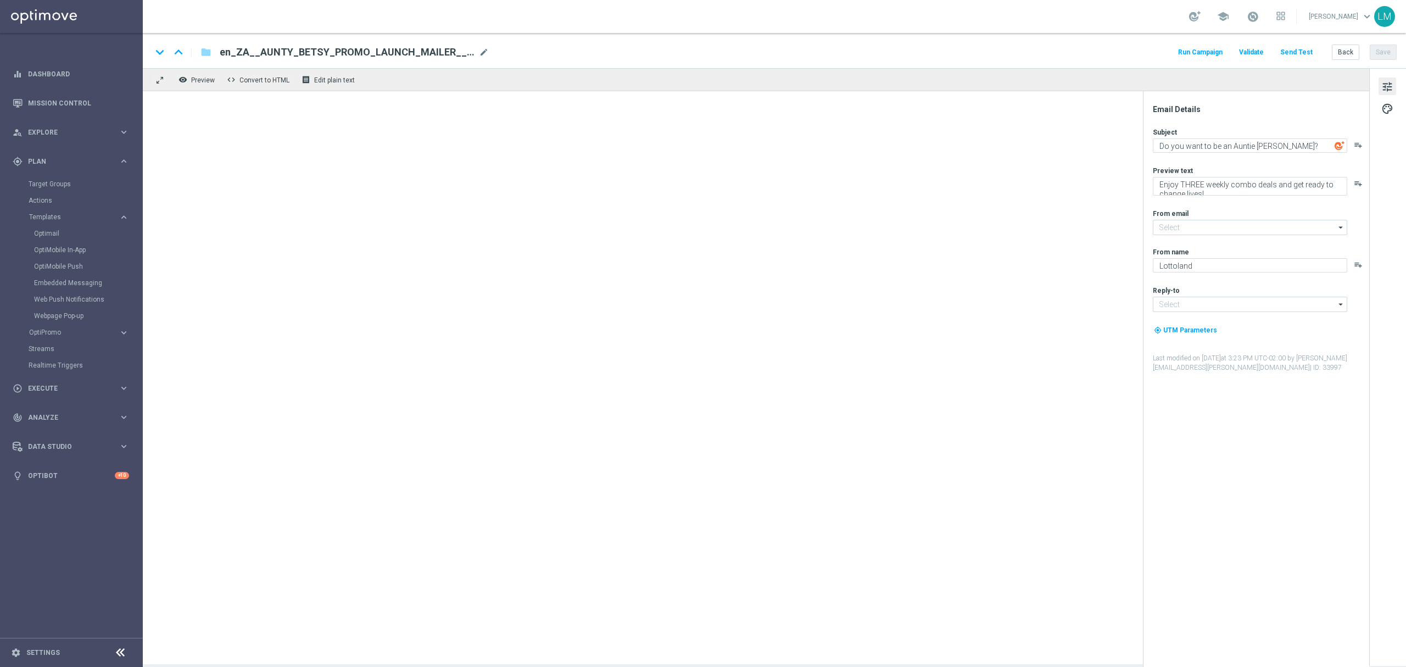
type input "[EMAIL_ADDRESS][DOMAIN_NAME]"
type textarea "Top of the world rankings and more at stake [%FIRST_NAME%]"
type textarea "It's an early start, so we're here with an early offer 👀"
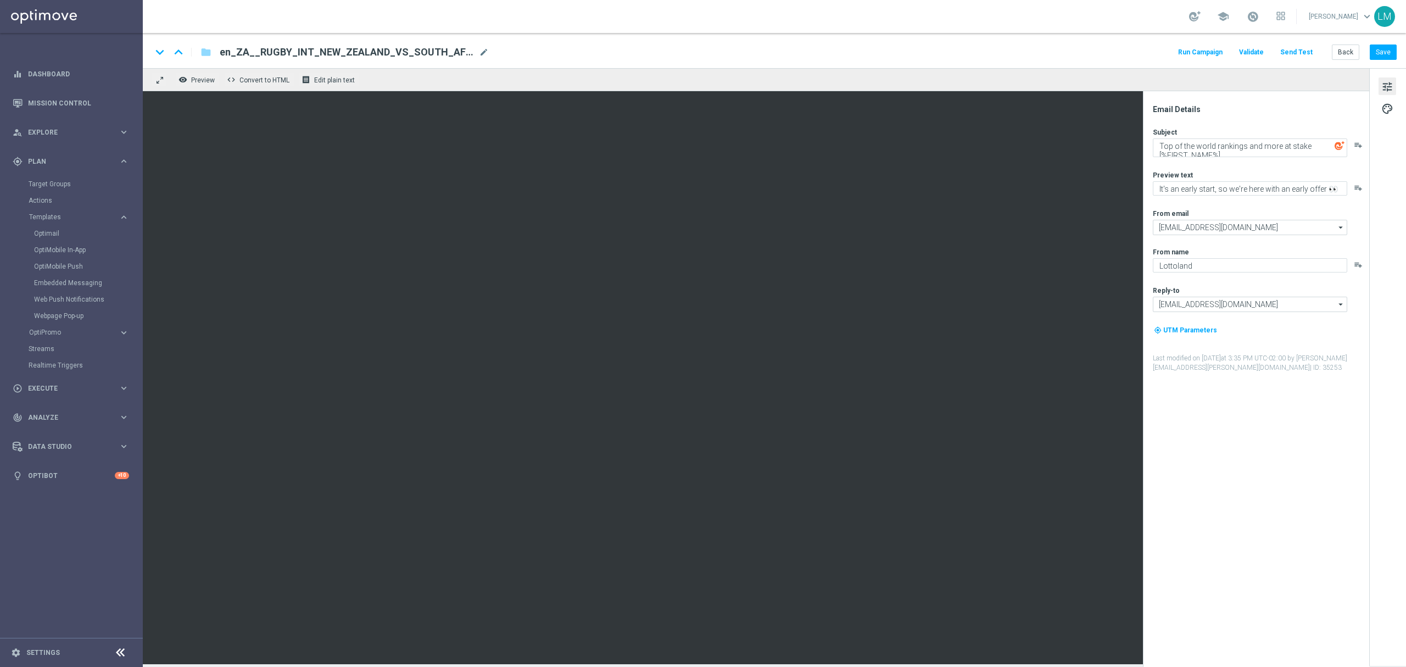
click at [479, 57] on div "en_ZA__RUGBY_INT_NEW_ZEALAND_VS_SOUTH_AFRICA_LOTTO_COMBO__EMT_ALL_EM_TAC_LT(1) …" at bounding box center [354, 52] width 269 height 14
paste input "MATCH2__EMT_ALL_EM_TAC_LT"
type input "en_ZA__RUGBY_INT_NEW_ZEALAND_VS_SOUTH_AFRICA_LOTTO_COMBO_MATCH2__EMT_ALL_EM_TAC…"
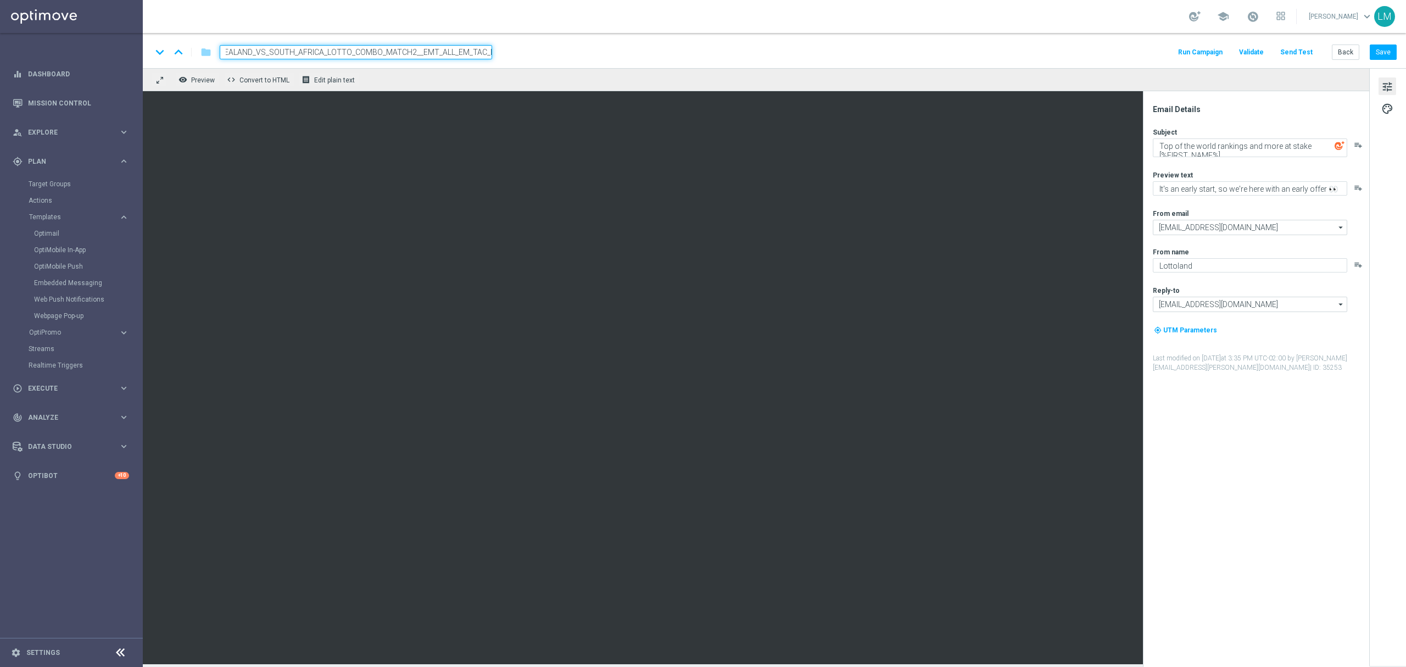
click at [511, 53] on div "keyboard_arrow_down keyboard_arrow_up folder en_ZA__RUGBY_INT_NEW_ZEALAND_VS_SO…" at bounding box center [774, 52] width 1245 height 14
click at [472, 53] on input "en_ZA__RUGBY_INT_NEW_ZEALAND_VS_SOUTH_AFRICA_LOTTO_COMBO_MATCH2__EMT_ALL_EM_TAC…" at bounding box center [356, 52] width 272 height 14
click at [464, 66] on div "keyboard_arrow_down keyboard_arrow_up folder en_ZA__RUGBY_INT_NEW_ZEALAND_VS_SO…" at bounding box center [774, 50] width 1263 height 35
click at [457, 54] on input "en_ZA__RUGBY_INT_NEW_ZEALAND_VS_SOUTH_AFRICA_LOTTO_COMBO_MATCH2__EMT_ALL_EM_TAC…" at bounding box center [356, 52] width 272 height 14
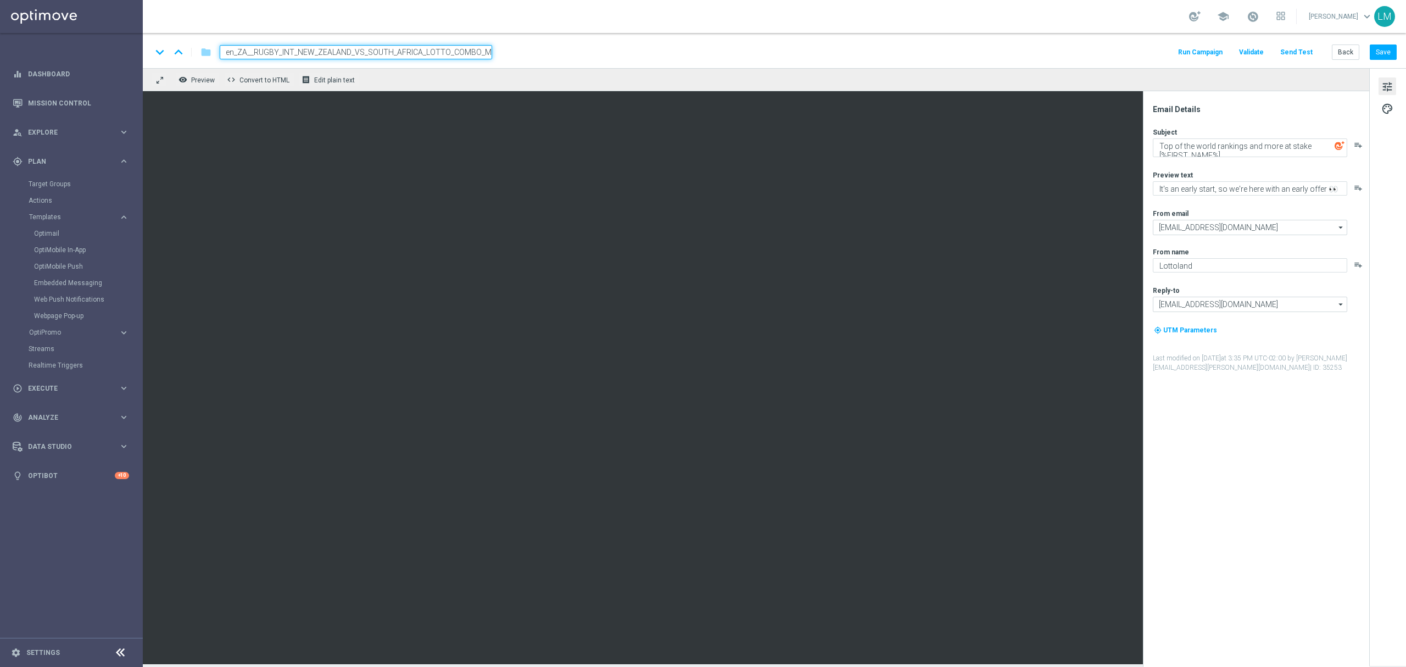
click at [457, 69] on div "remove_red_eye Preview code Convert to HTML receipt Edit plain text" at bounding box center [756, 79] width 1226 height 23
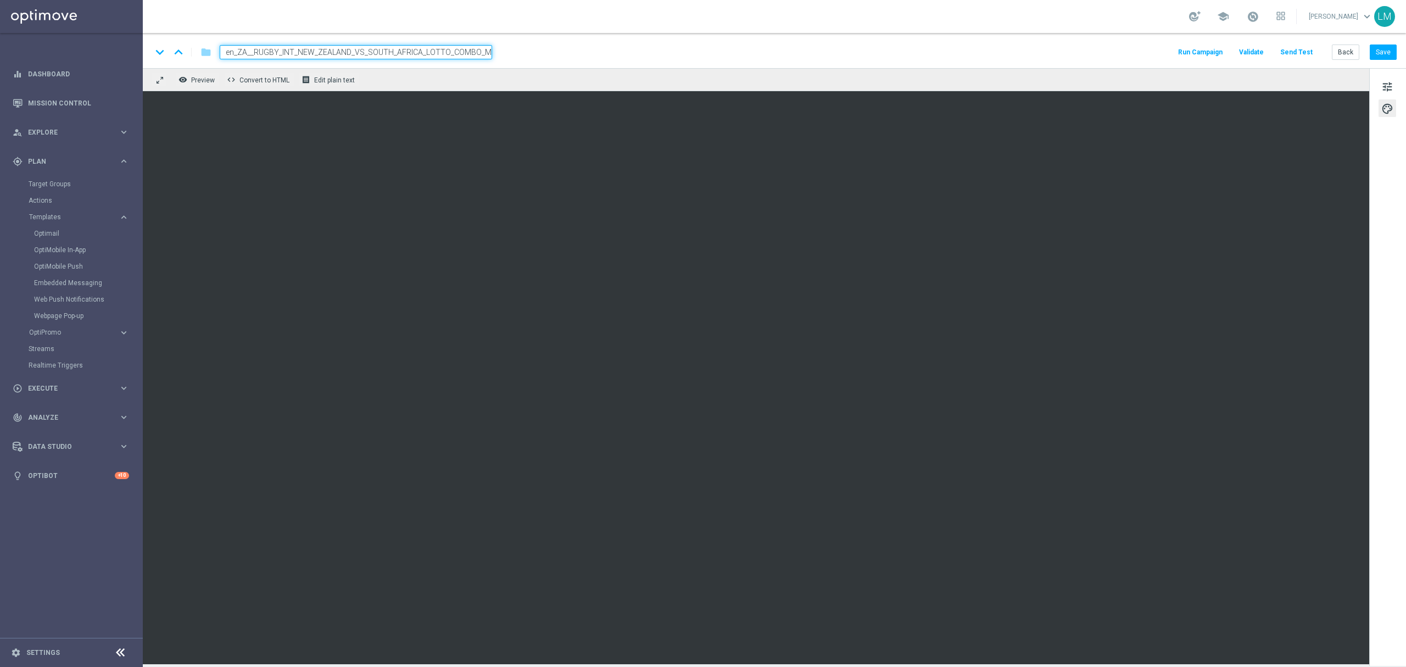
click at [451, 85] on div "remove_red_eye Preview code Convert to HTML receipt Edit plain text" at bounding box center [756, 79] width 1226 height 23
click at [449, 53] on input "en_ZA__RUGBY_INT_NEW_ZEALAND_VS_SOUTH_AFRICA_LOTTO_COMBO_MATCH2__EMT_ALL_EM_TAC…" at bounding box center [356, 52] width 272 height 14
click at [453, 77] on div "remove_red_eye Preview code Convert to HTML receipt Edit plain text" at bounding box center [756, 79] width 1226 height 23
click at [1373, 55] on button "Save" at bounding box center [1383, 51] width 27 height 15
click at [1387, 53] on button "Save" at bounding box center [1383, 51] width 27 height 15
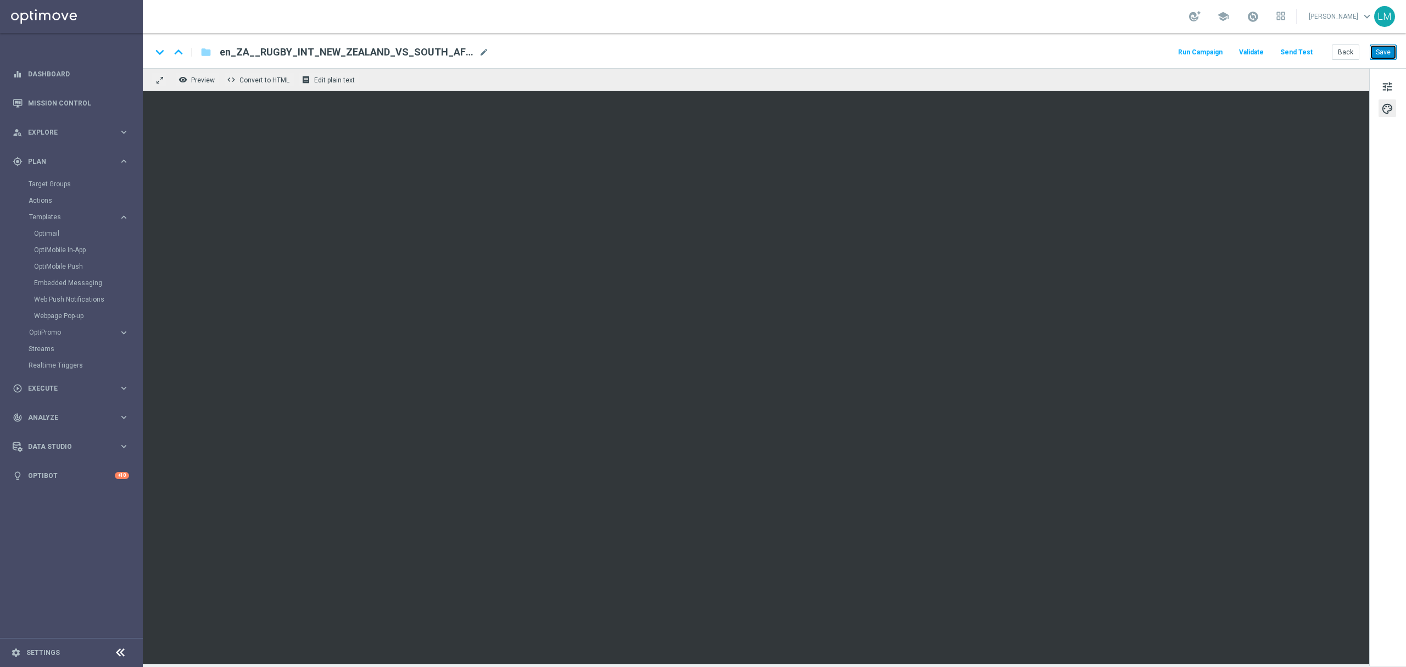
click at [1389, 55] on button "Save" at bounding box center [1383, 51] width 27 height 15
click at [1398, 51] on div "keyboard_arrow_down keyboard_arrow_up folder en_ZA__RUGBY_INT_NEW_ZEALAND_VS_SO…" at bounding box center [774, 50] width 1263 height 35
click at [1391, 54] on button "Save" at bounding box center [1383, 51] width 27 height 15
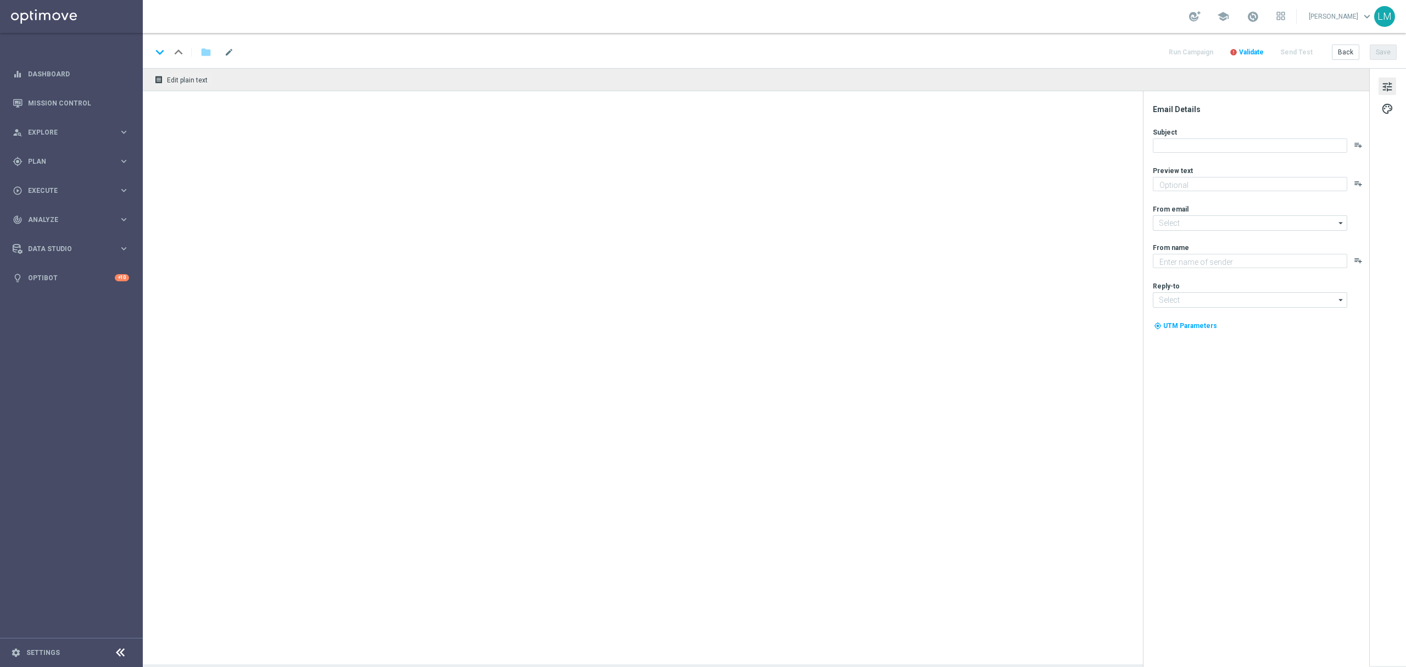
type textarea "Midweek madness as it's best..."
type textarea "Lottoland"
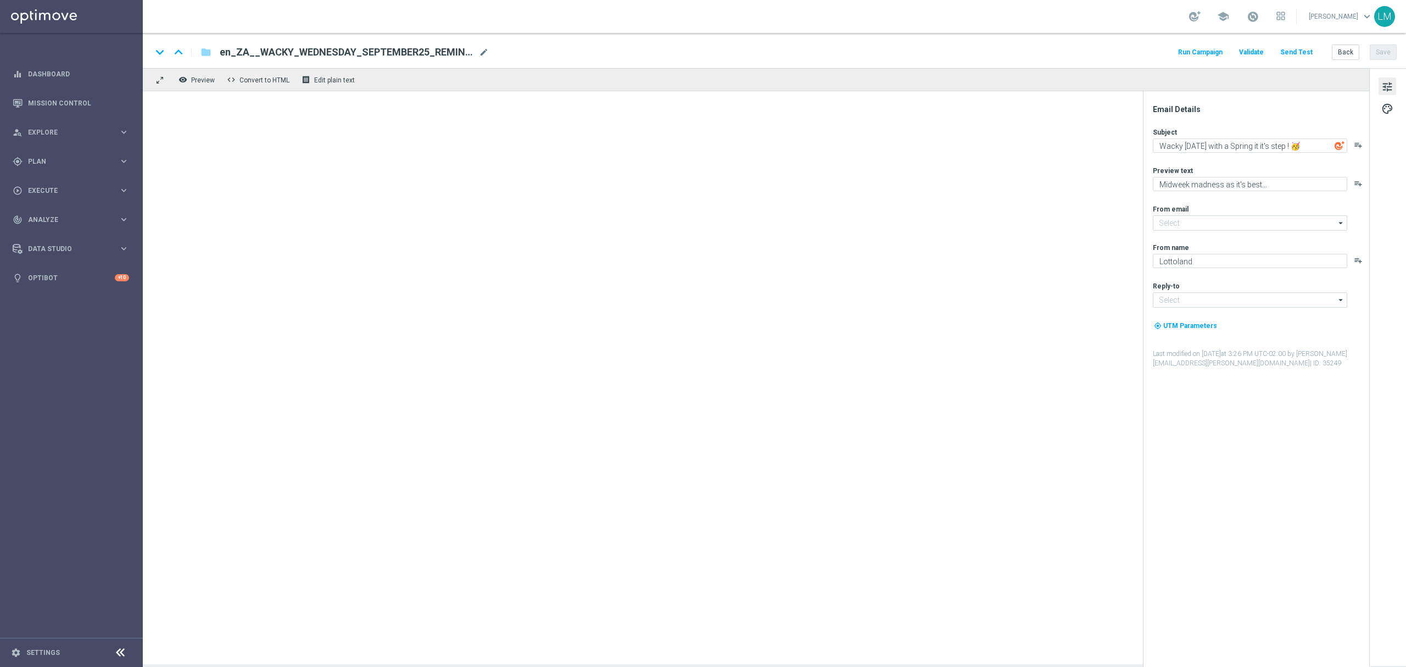
type input "[EMAIL_ADDRESS][DOMAIN_NAME]"
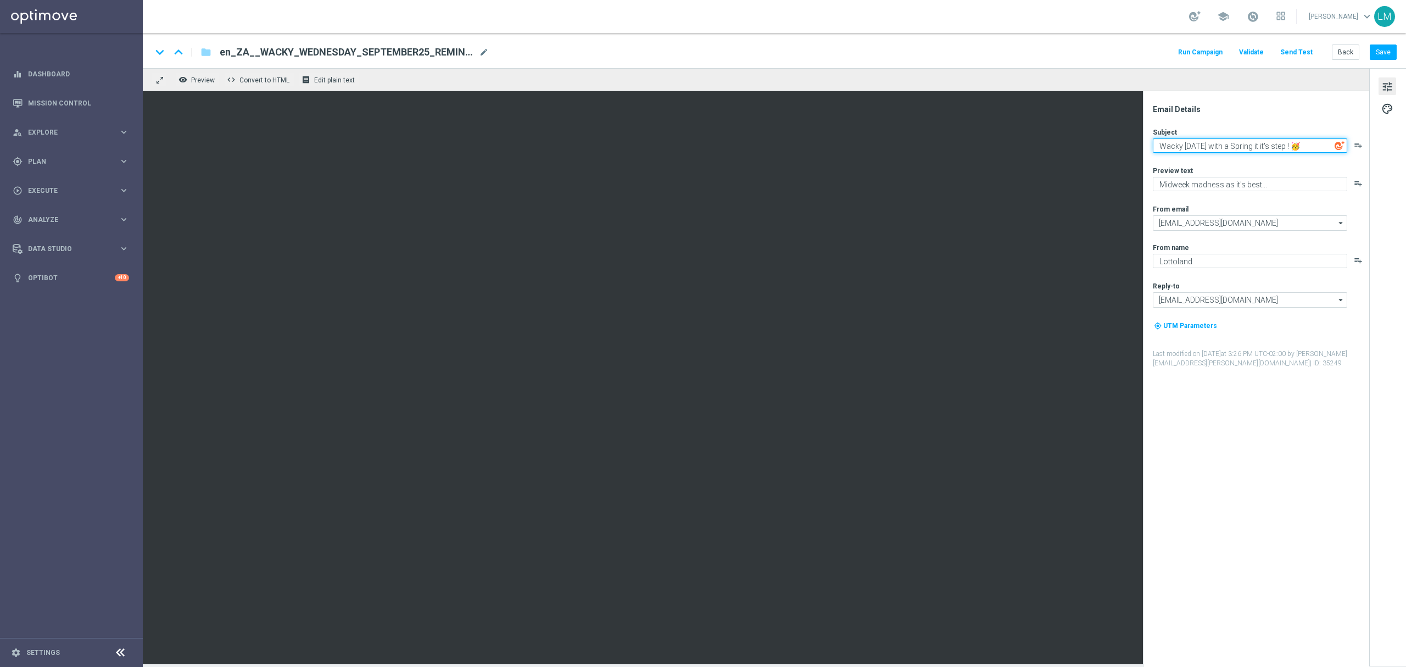
click at [1272, 147] on textarea "Wacky [DATE] with a Spring it it's step ! 🥳" at bounding box center [1250, 145] width 194 height 14
click at [1291, 146] on textarea "Wacky [DATE] with a Spring in it's step ! 🥳" at bounding box center [1250, 145] width 194 height 14
type textarea "Wacky [DATE] with a Spring in it's step ! 🥳"
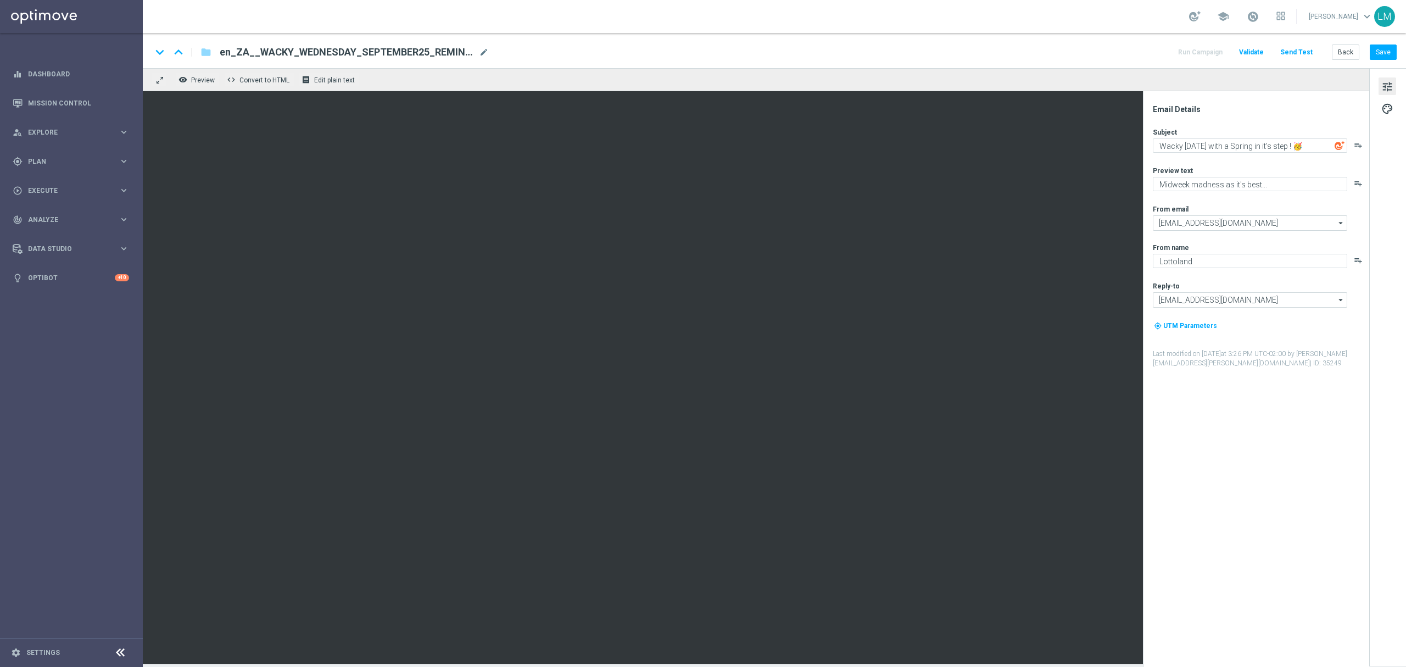
click at [1298, 167] on div "Preview text" at bounding box center [1260, 170] width 215 height 9
click at [1391, 48] on button "Save" at bounding box center [1383, 51] width 27 height 15
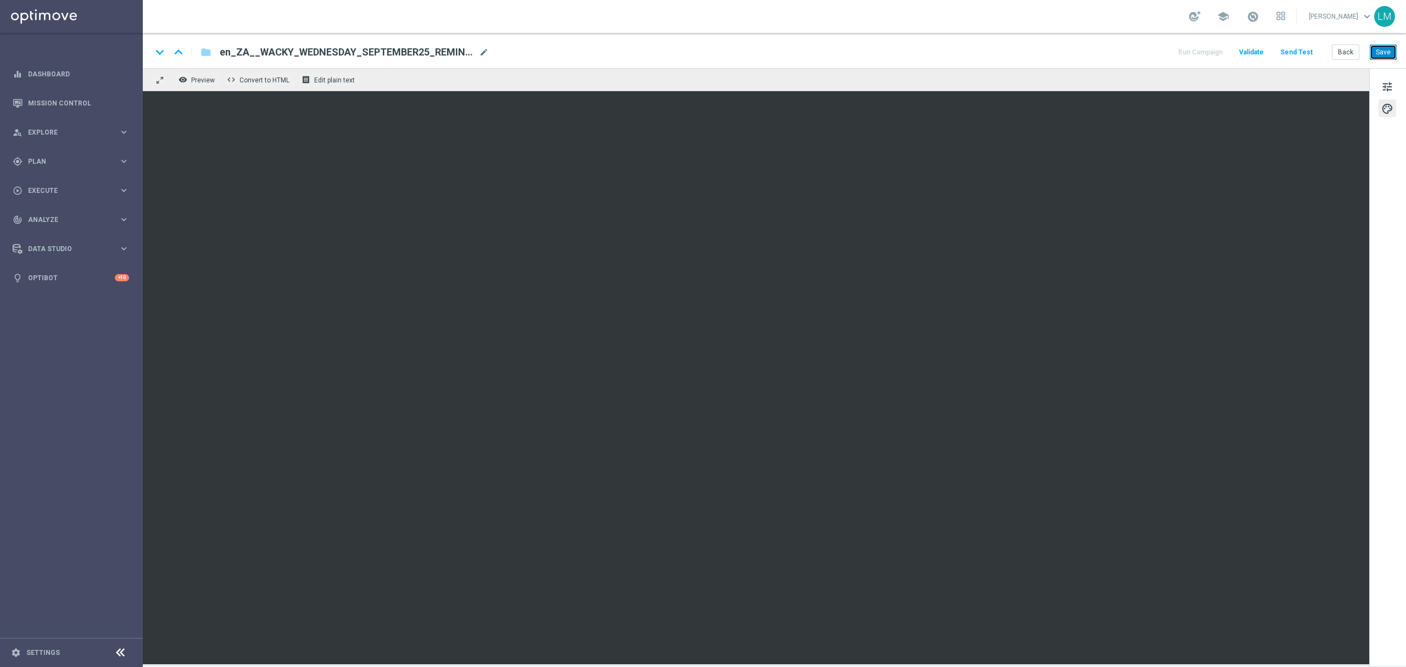
click at [1387, 48] on button "Save" at bounding box center [1383, 51] width 27 height 15
click at [1296, 49] on button "Send Test" at bounding box center [1296, 52] width 36 height 15
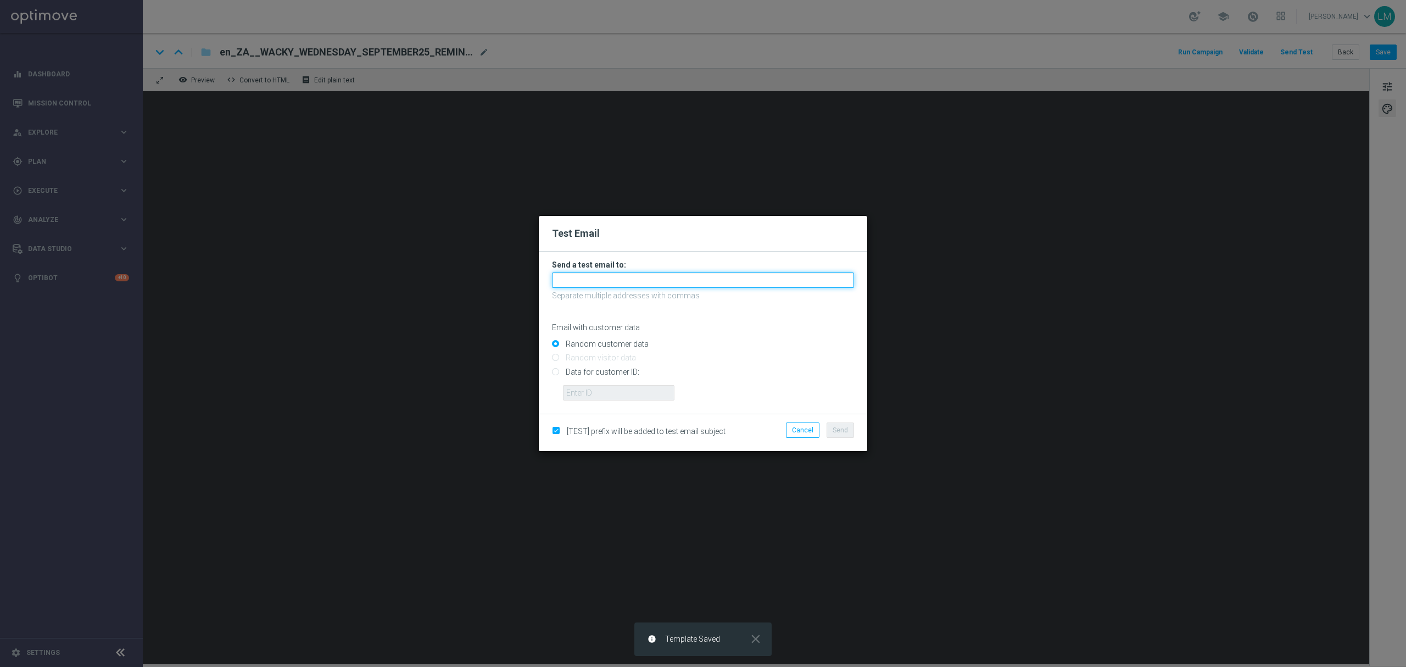
click at [591, 272] on input "text" at bounding box center [703, 279] width 302 height 15
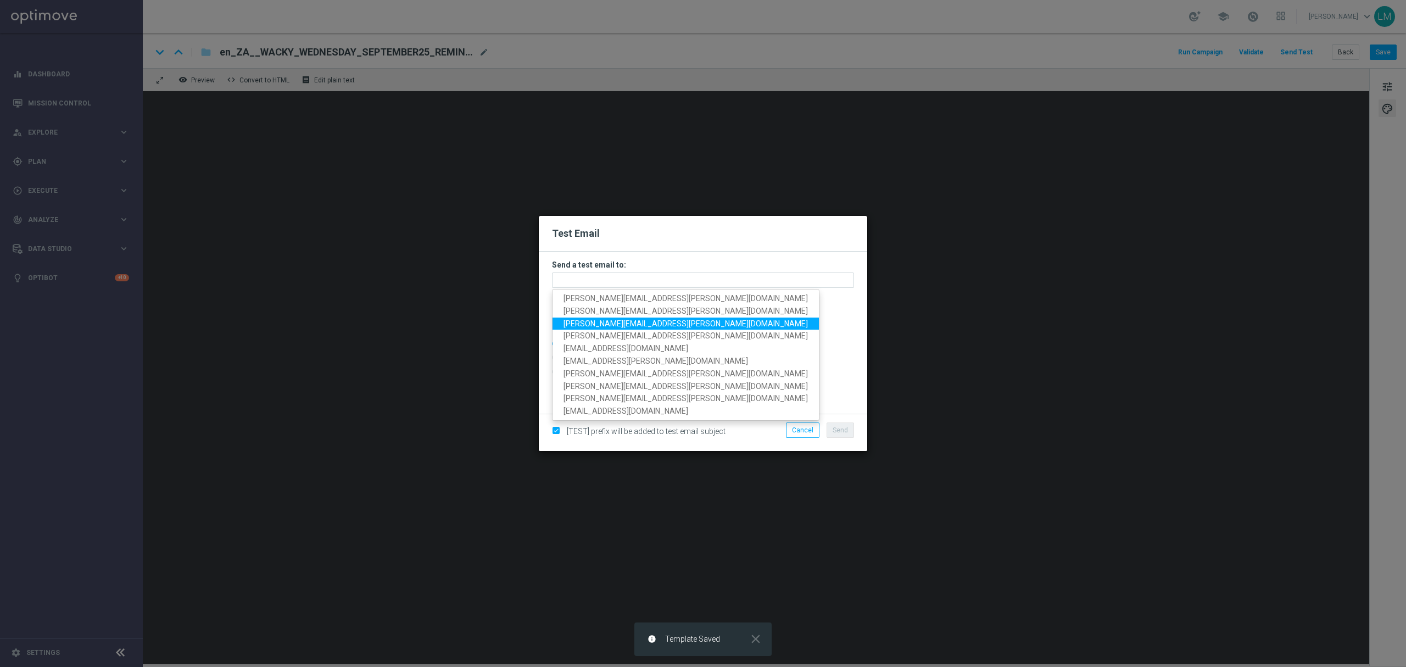
click at [595, 323] on span "[PERSON_NAME][EMAIL_ADDRESS][PERSON_NAME][DOMAIN_NAME]" at bounding box center [685, 323] width 244 height 9
type input "[PERSON_NAME][EMAIL_ADDRESS][PERSON_NAME][DOMAIN_NAME]"
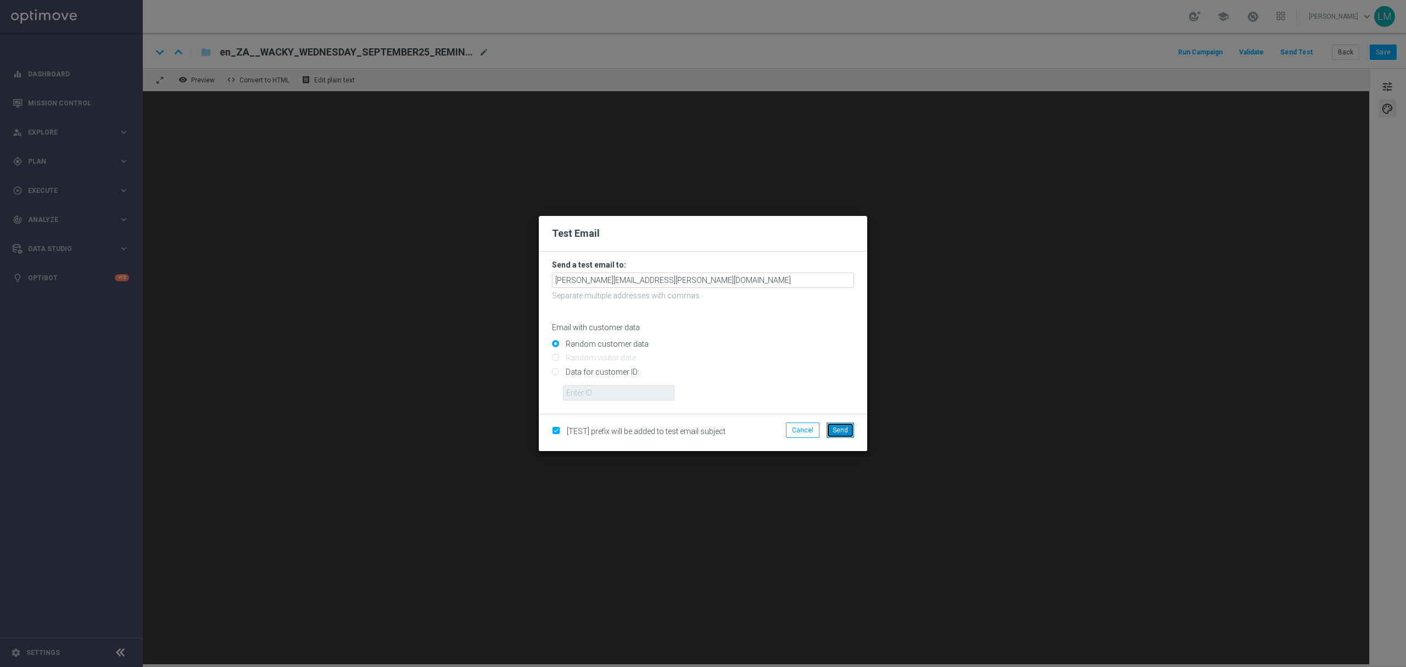
click at [838, 433] on span "Send" at bounding box center [840, 430] width 15 height 8
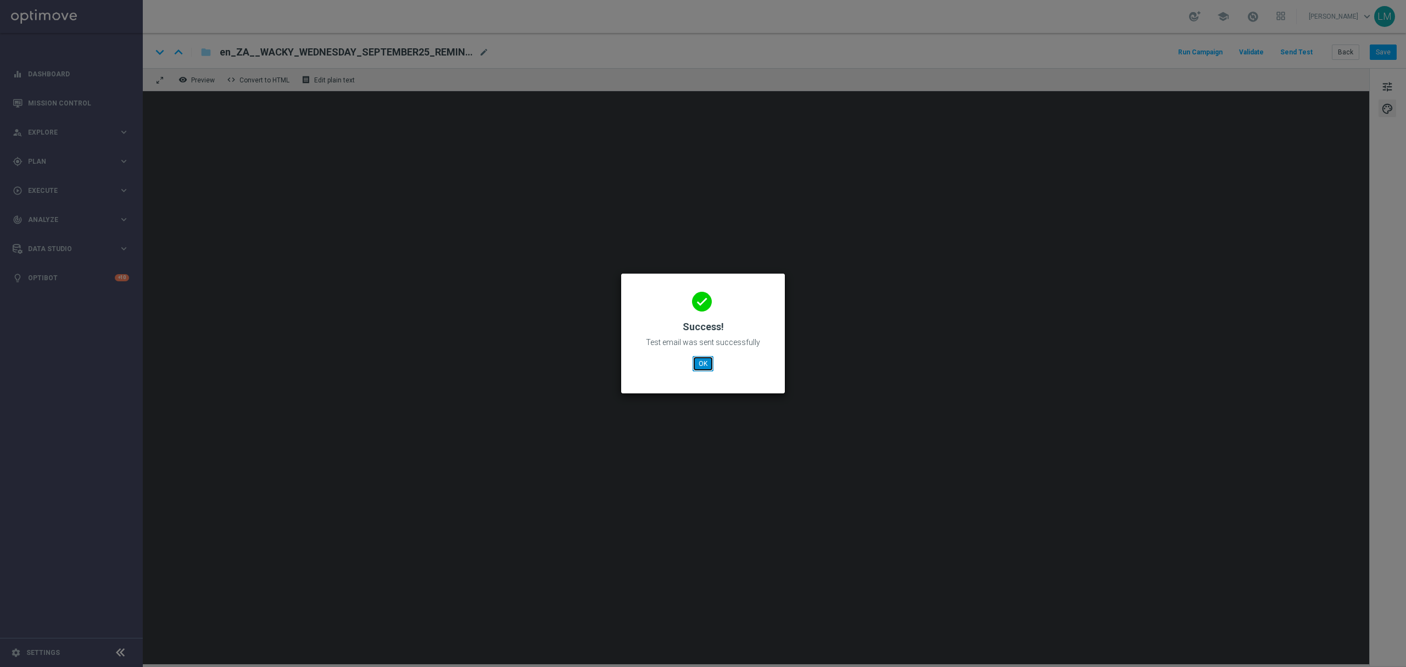
click at [700, 365] on button "OK" at bounding box center [702, 363] width 21 height 15
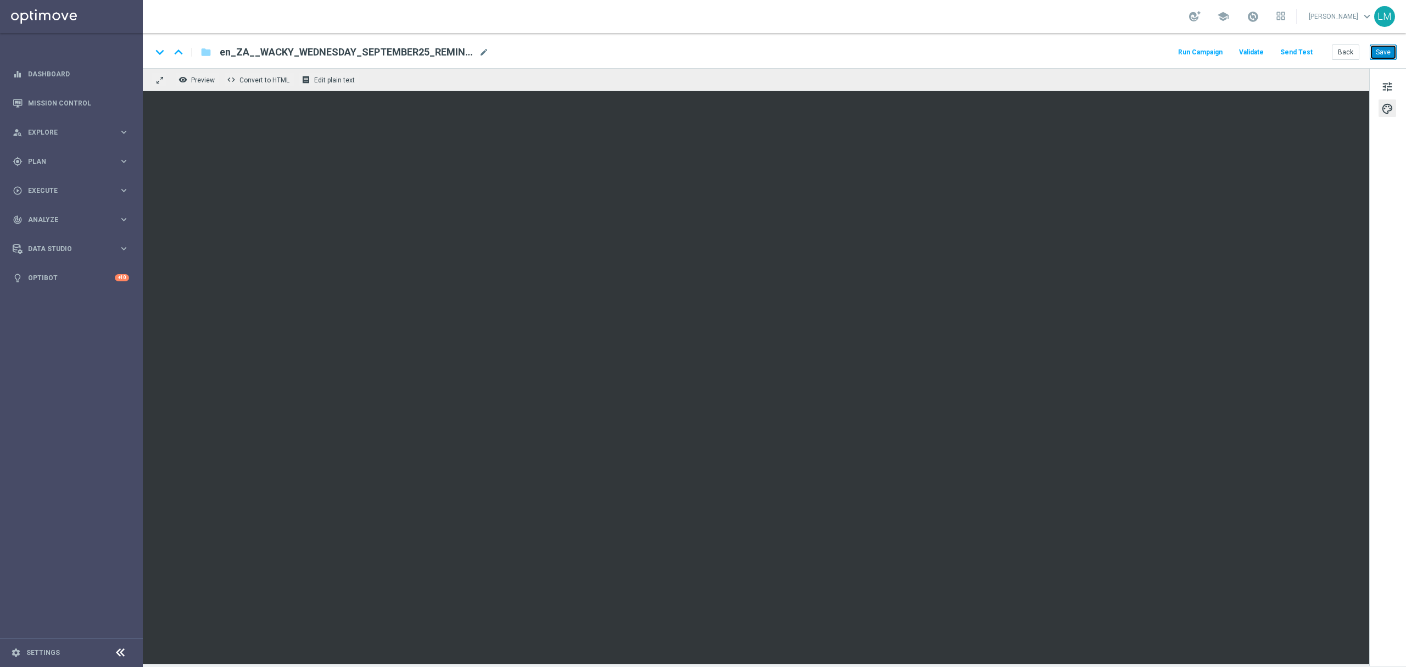
click at [1384, 55] on button "Save" at bounding box center [1383, 51] width 27 height 15
